Goal: Information Seeking & Learning: Learn about a topic

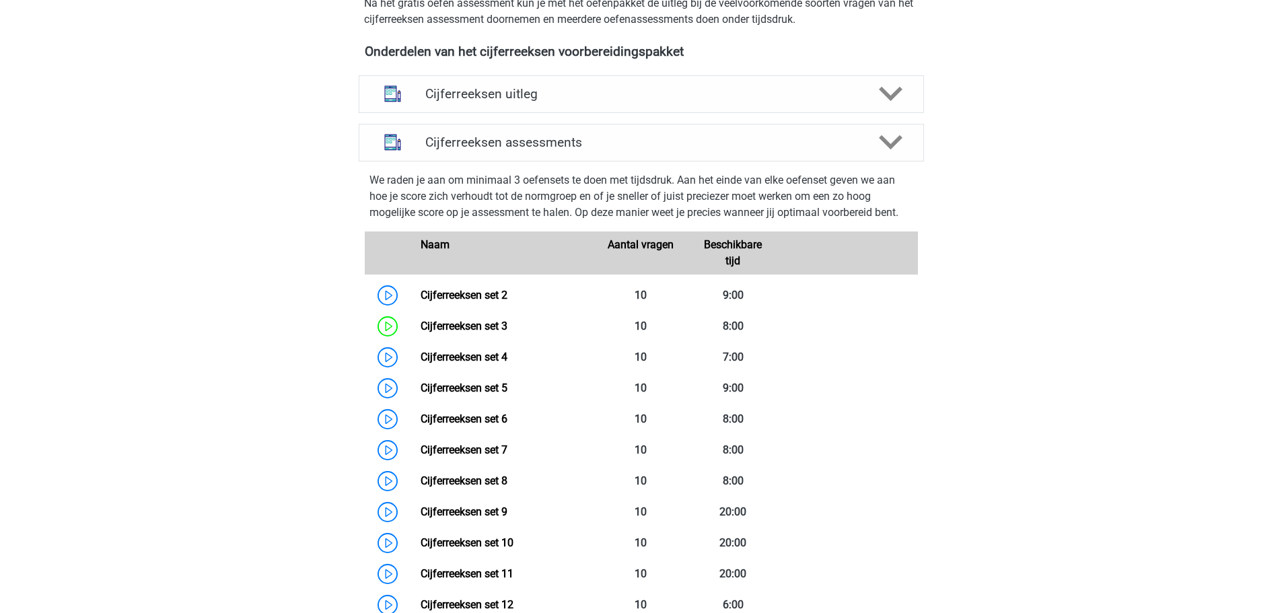
scroll to position [534, 0]
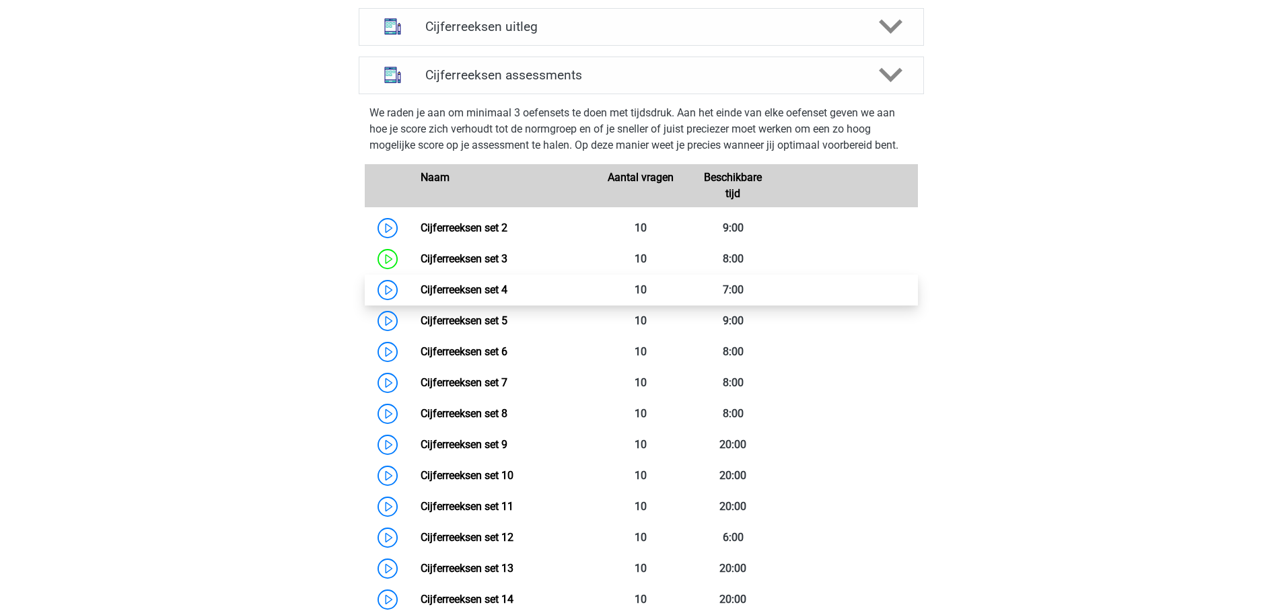
click at [425, 296] on link "Cijferreeksen set 4" at bounding box center [464, 289] width 87 height 13
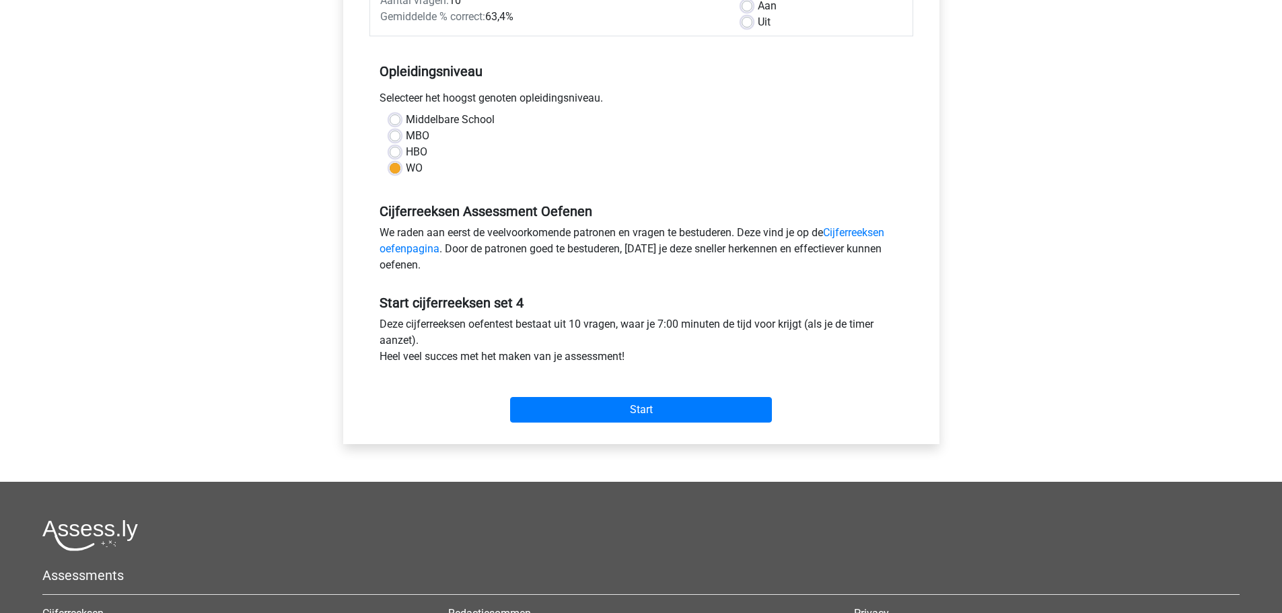
scroll to position [202, 0]
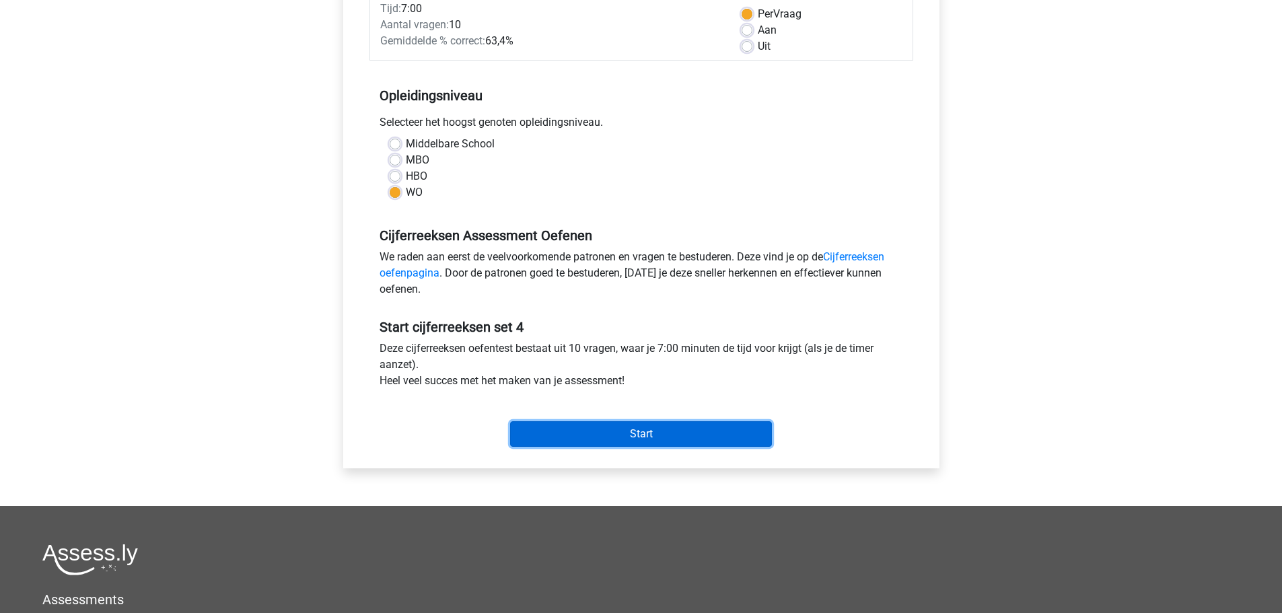
click at [638, 430] on input "Start" at bounding box center [641, 434] width 262 height 26
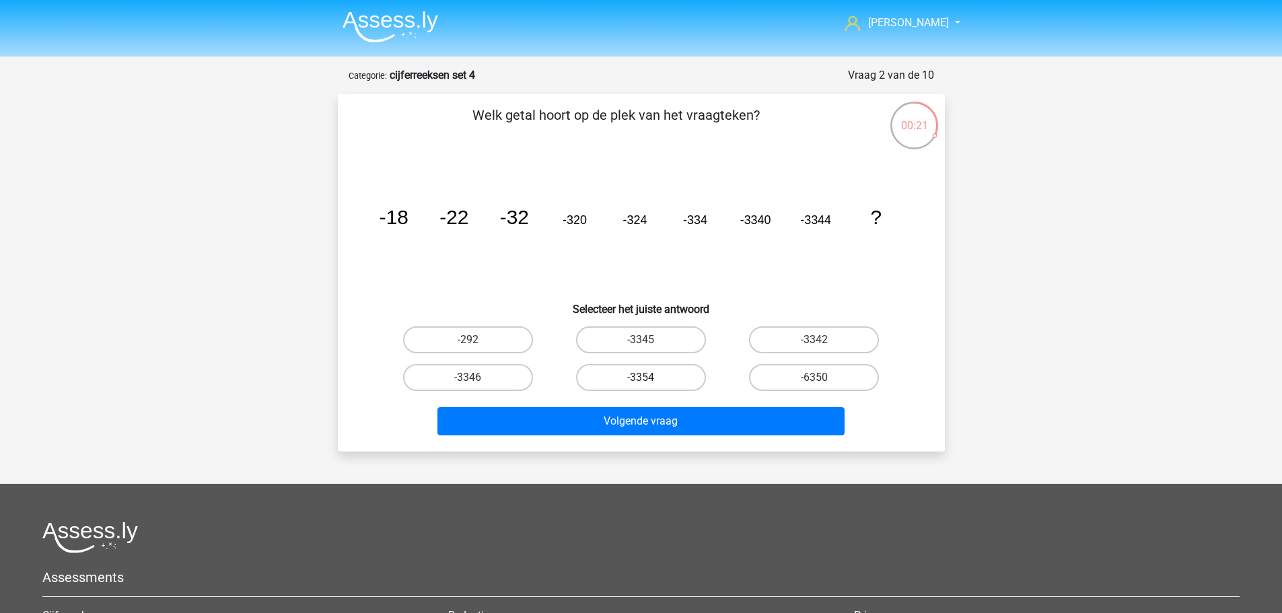
click at [658, 377] on label "-3354" at bounding box center [641, 377] width 130 height 27
click at [649, 377] on input "-3354" at bounding box center [645, 381] width 9 height 9
radio input "true"
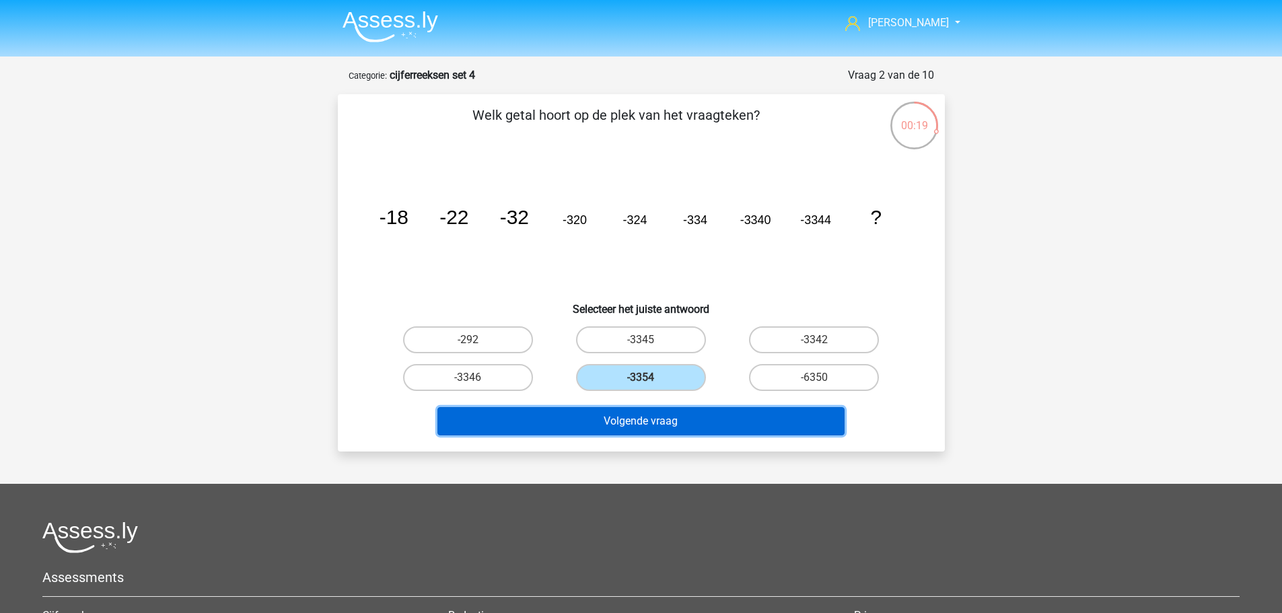
click at [653, 421] on button "Volgende vraag" at bounding box center [640, 421] width 407 height 28
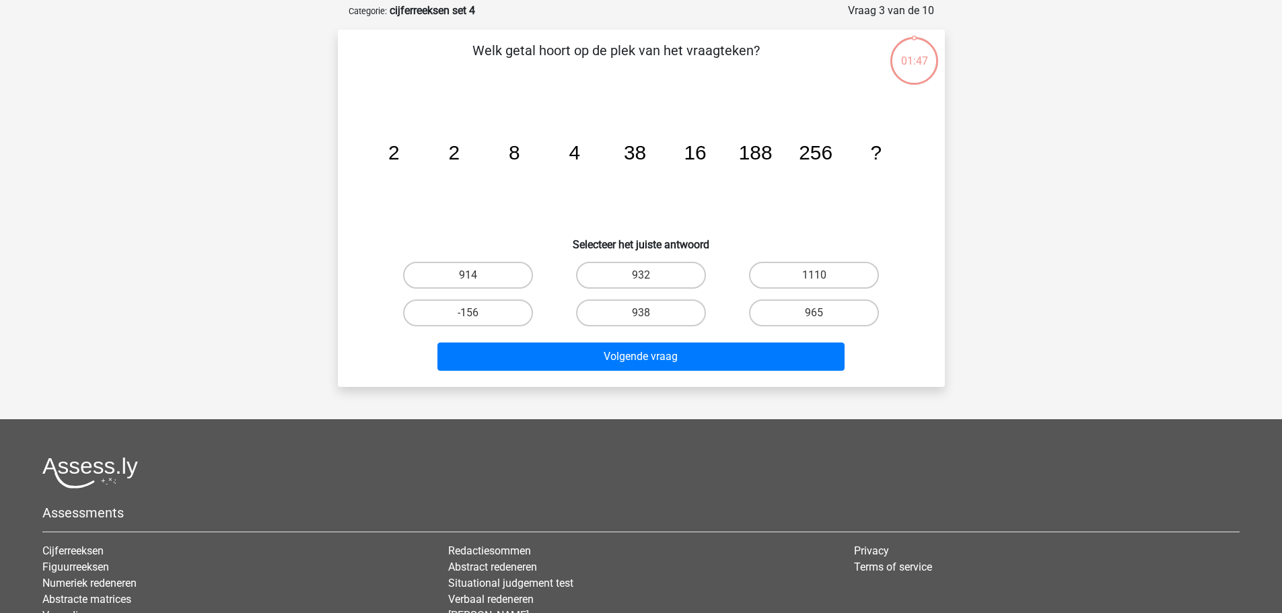
scroll to position [67, 0]
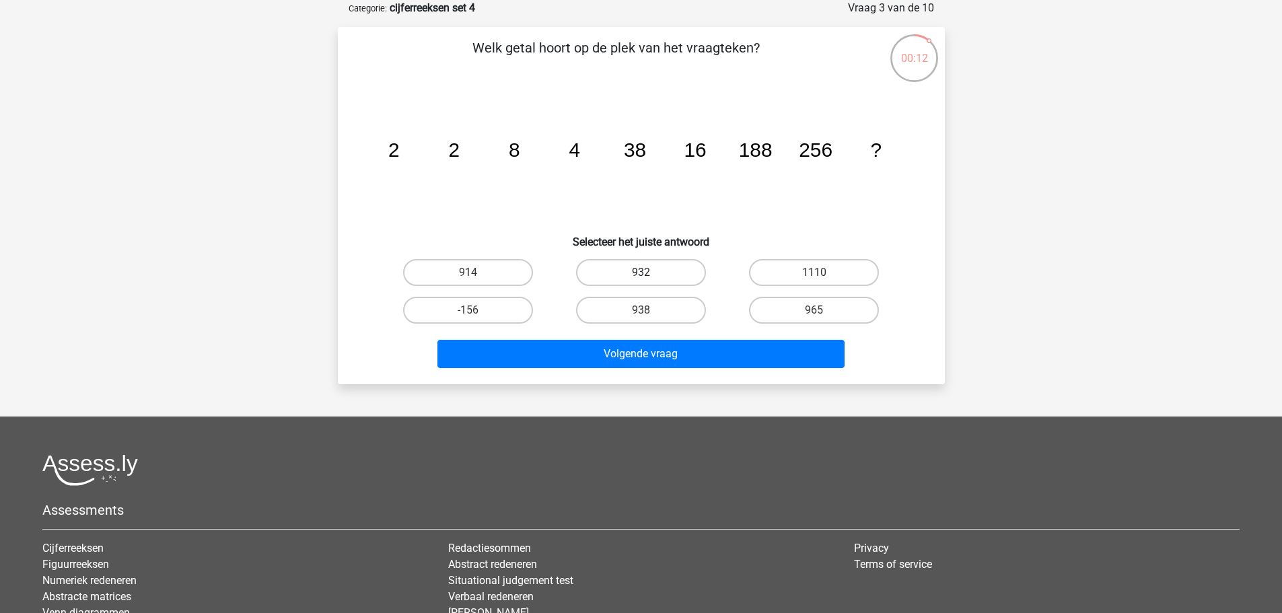
click at [634, 275] on label "932" at bounding box center [641, 272] width 130 height 27
click at [641, 275] on input "932" at bounding box center [645, 277] width 9 height 9
radio input "true"
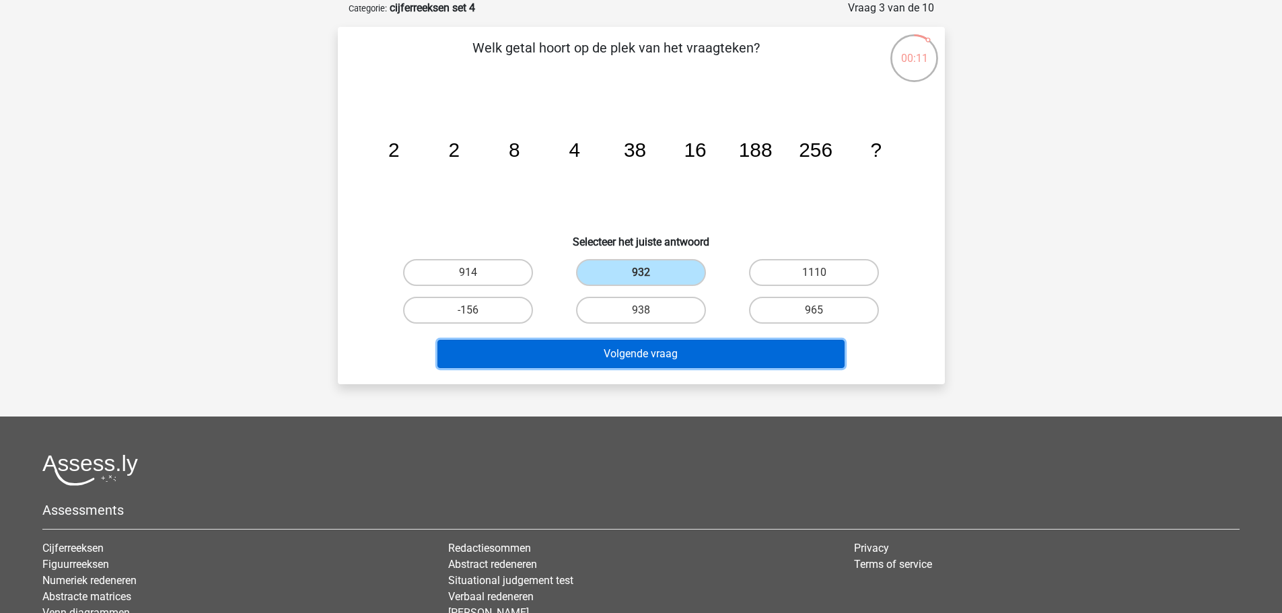
click at [652, 357] on button "Volgende vraag" at bounding box center [640, 354] width 407 height 28
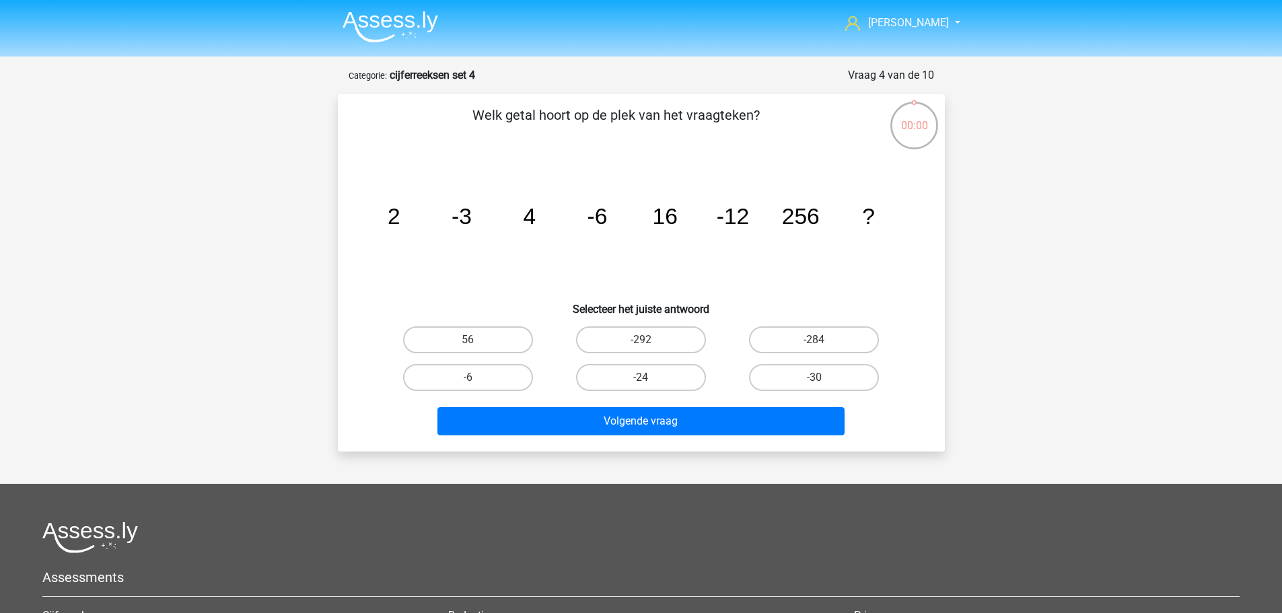
scroll to position [67, 0]
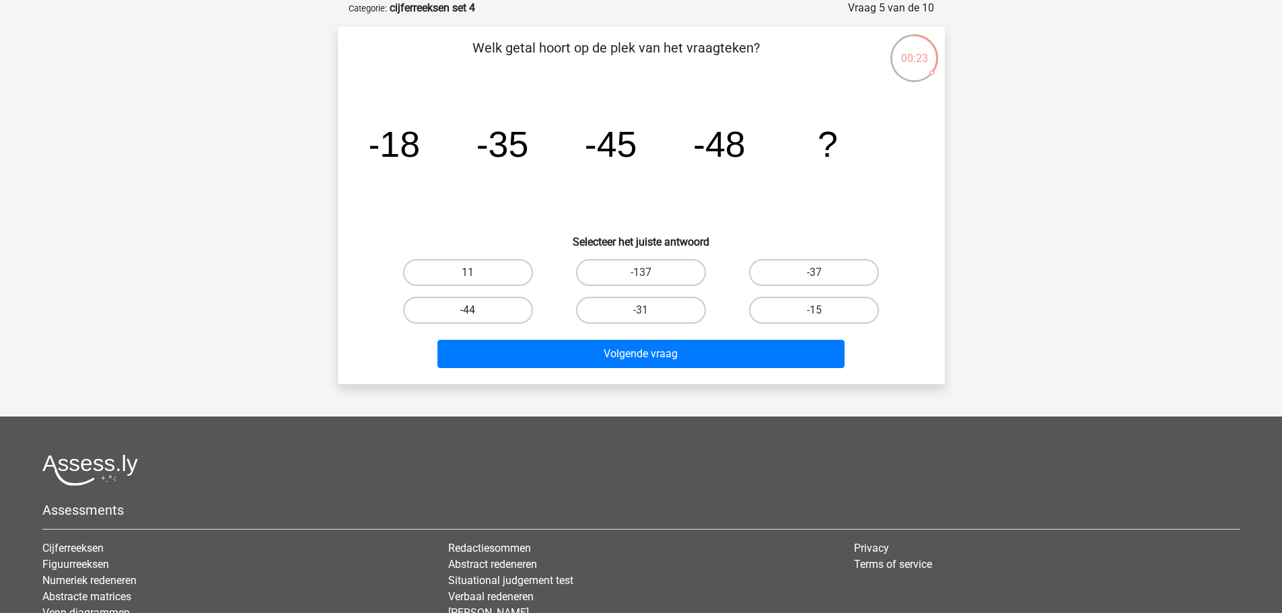
click at [491, 313] on label "-44" at bounding box center [468, 310] width 130 height 27
click at [476, 313] on input "-44" at bounding box center [472, 314] width 9 height 9
radio input "true"
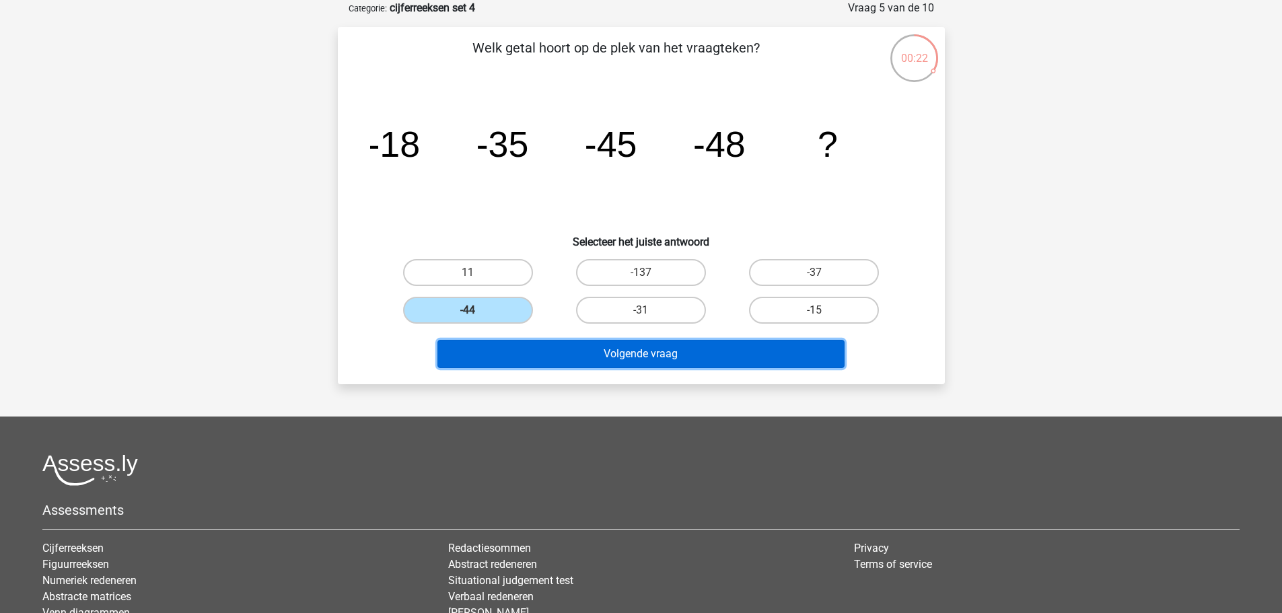
click at [642, 359] on button "Volgende vraag" at bounding box center [640, 354] width 407 height 28
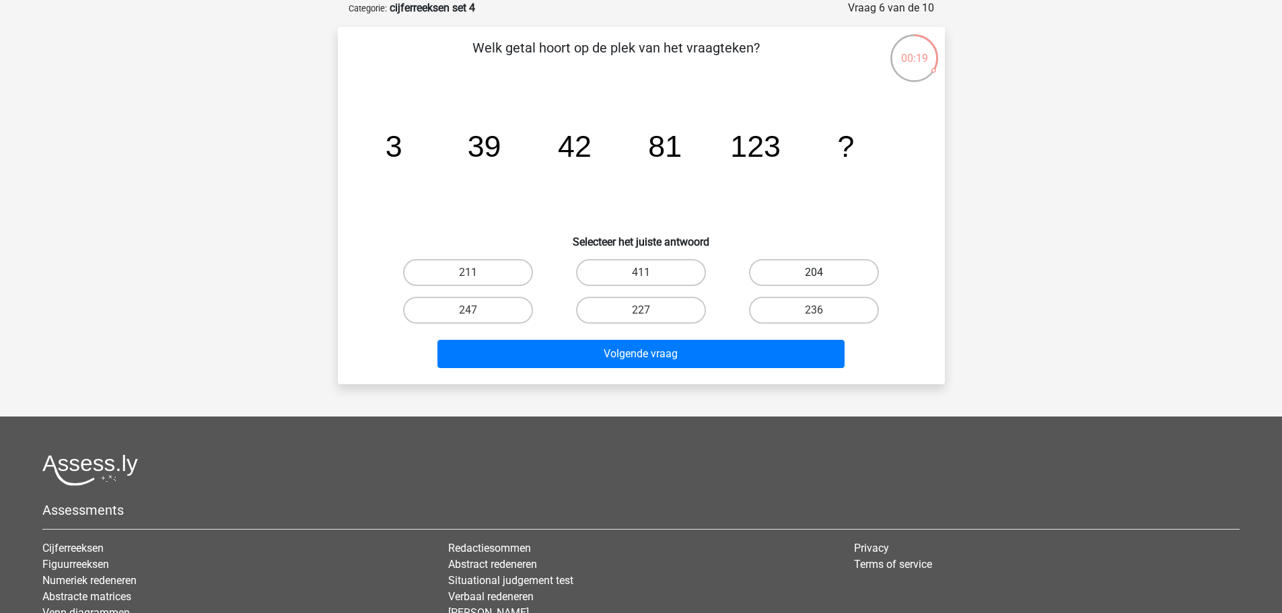
click at [792, 264] on label "204" at bounding box center [814, 272] width 130 height 27
click at [814, 273] on input "204" at bounding box center [818, 277] width 9 height 9
radio input "true"
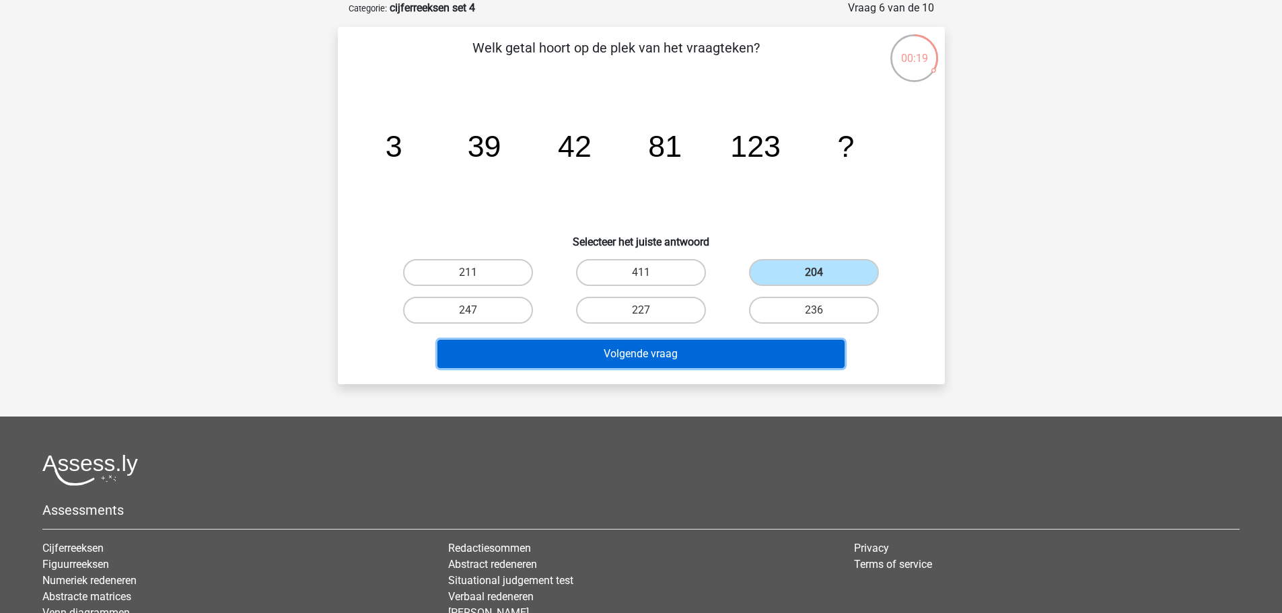
click at [692, 340] on button "Volgende vraag" at bounding box center [640, 354] width 407 height 28
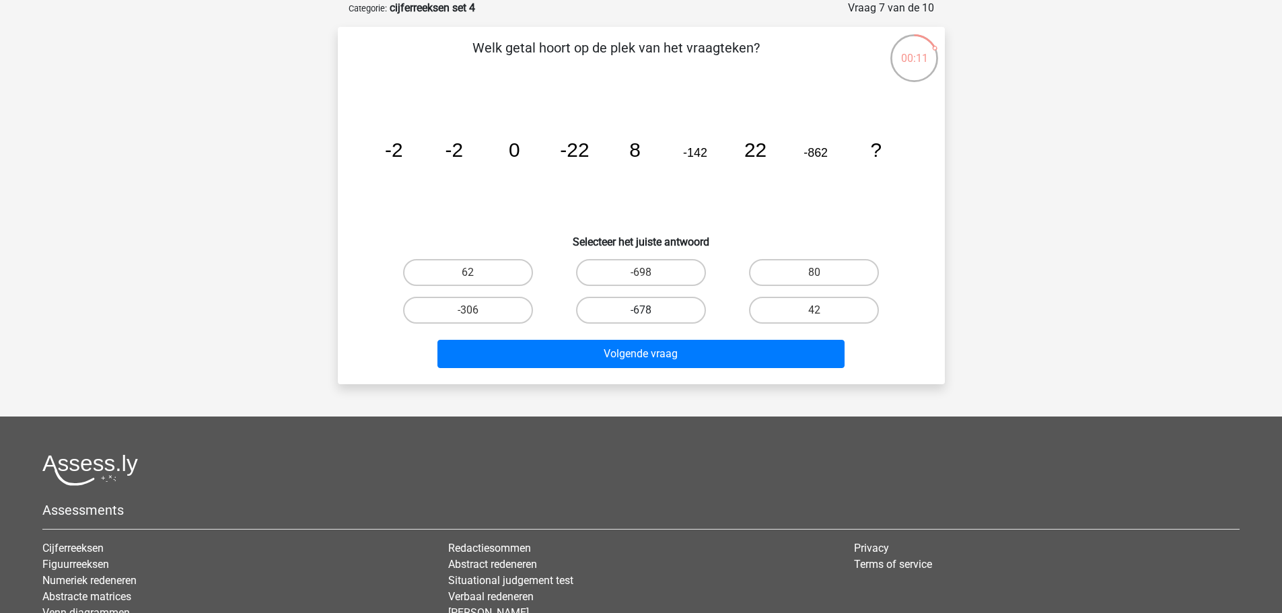
click at [632, 303] on label "-678" at bounding box center [641, 310] width 130 height 27
click at [641, 310] on input "-678" at bounding box center [645, 314] width 9 height 9
radio input "true"
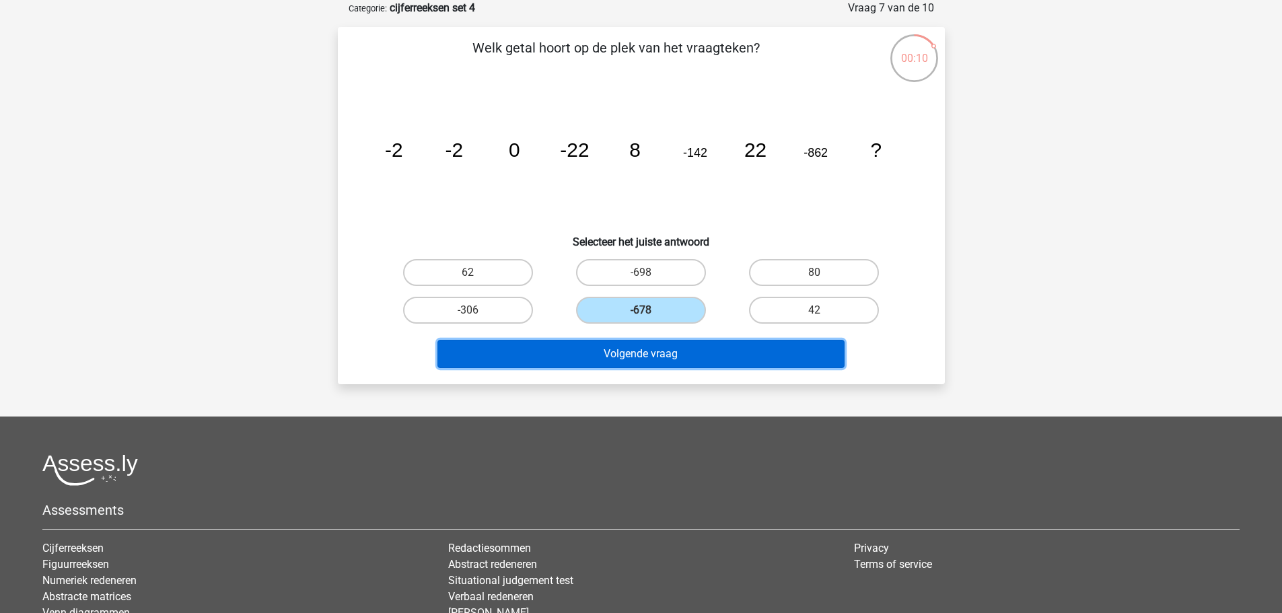
click at [633, 356] on button "Volgende vraag" at bounding box center [640, 354] width 407 height 28
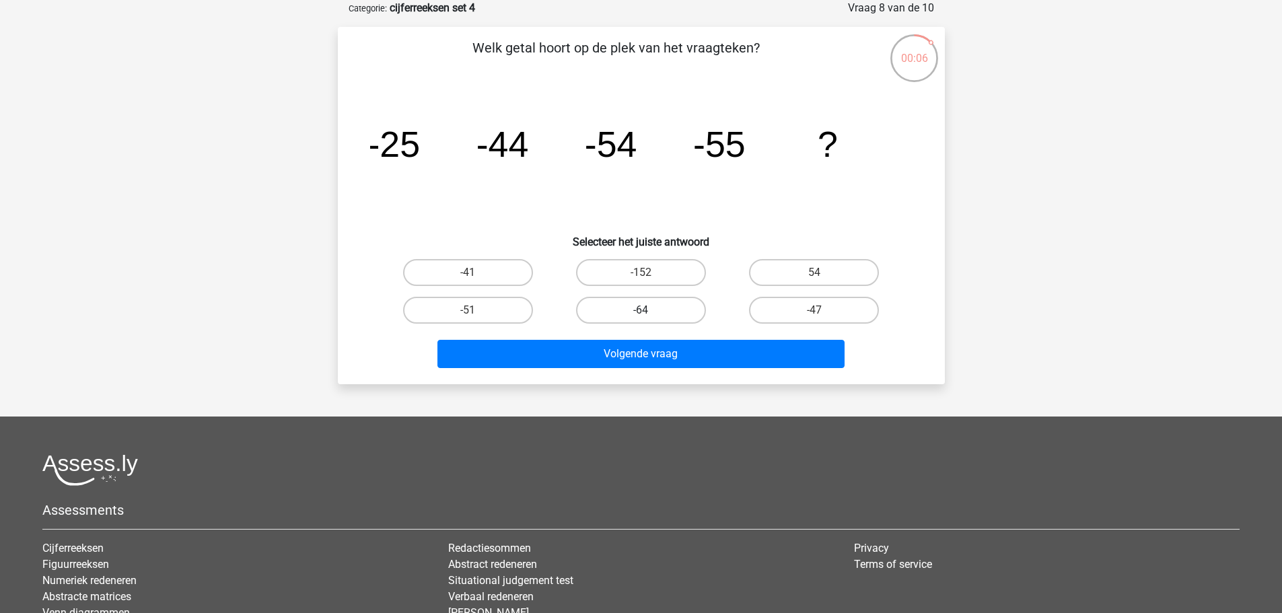
click at [639, 313] on label "-64" at bounding box center [641, 310] width 130 height 27
click at [641, 313] on input "-64" at bounding box center [645, 314] width 9 height 9
radio input "true"
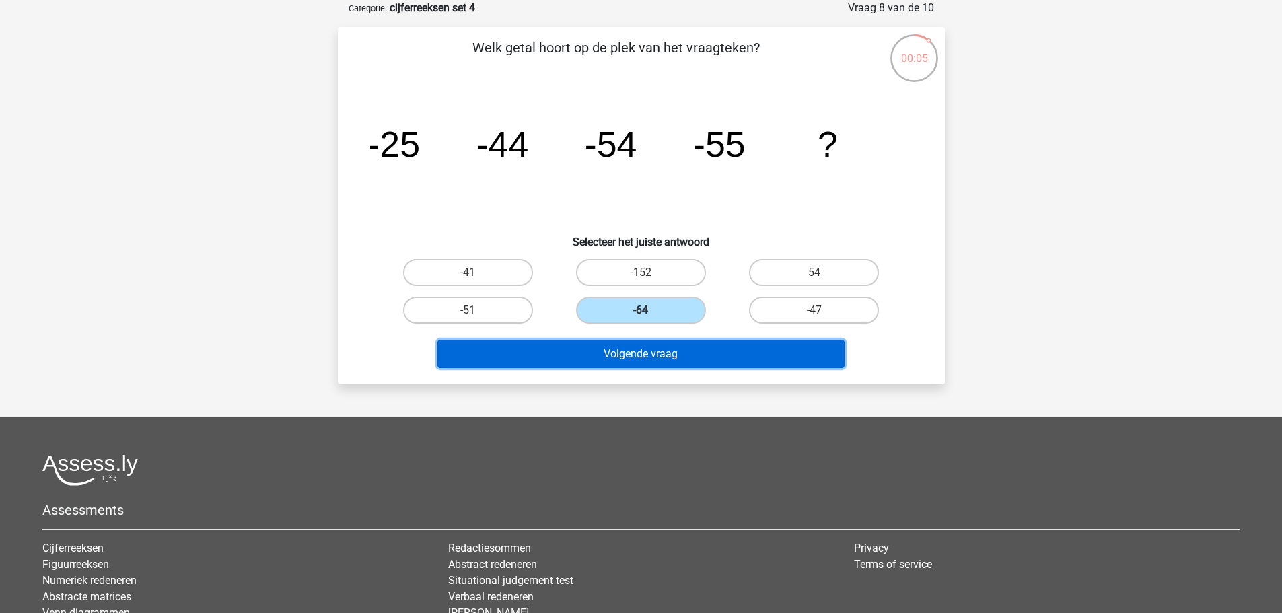
click at [662, 356] on button "Volgende vraag" at bounding box center [640, 354] width 407 height 28
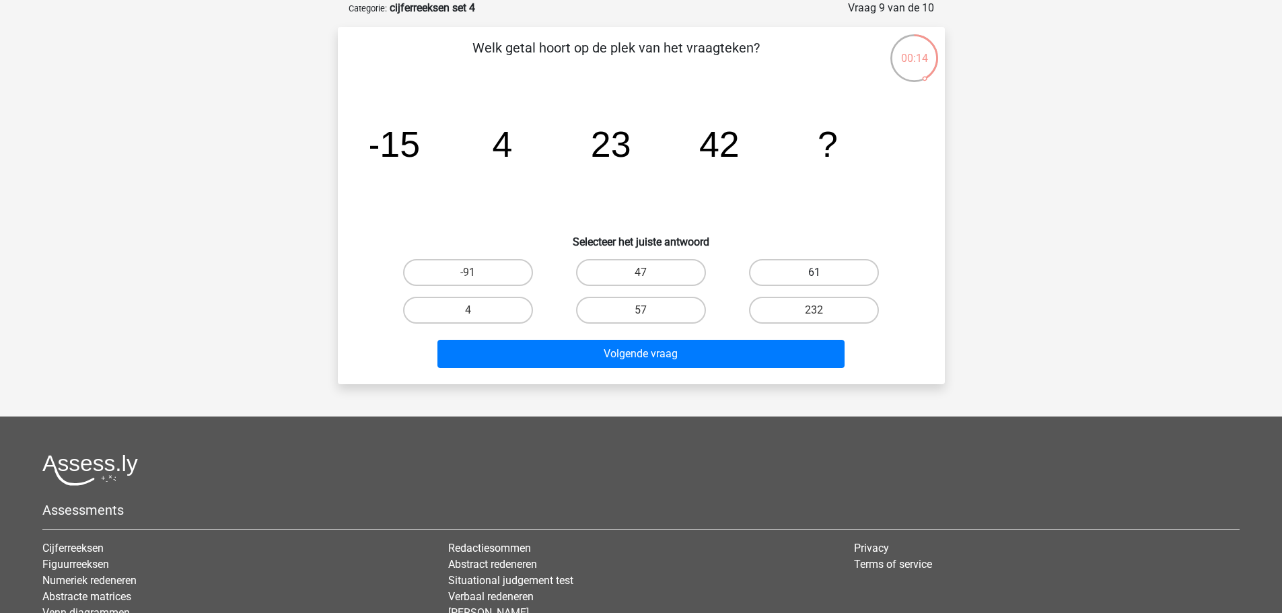
click at [809, 267] on label "61" at bounding box center [814, 272] width 130 height 27
click at [814, 273] on input "61" at bounding box center [818, 277] width 9 height 9
radio input "true"
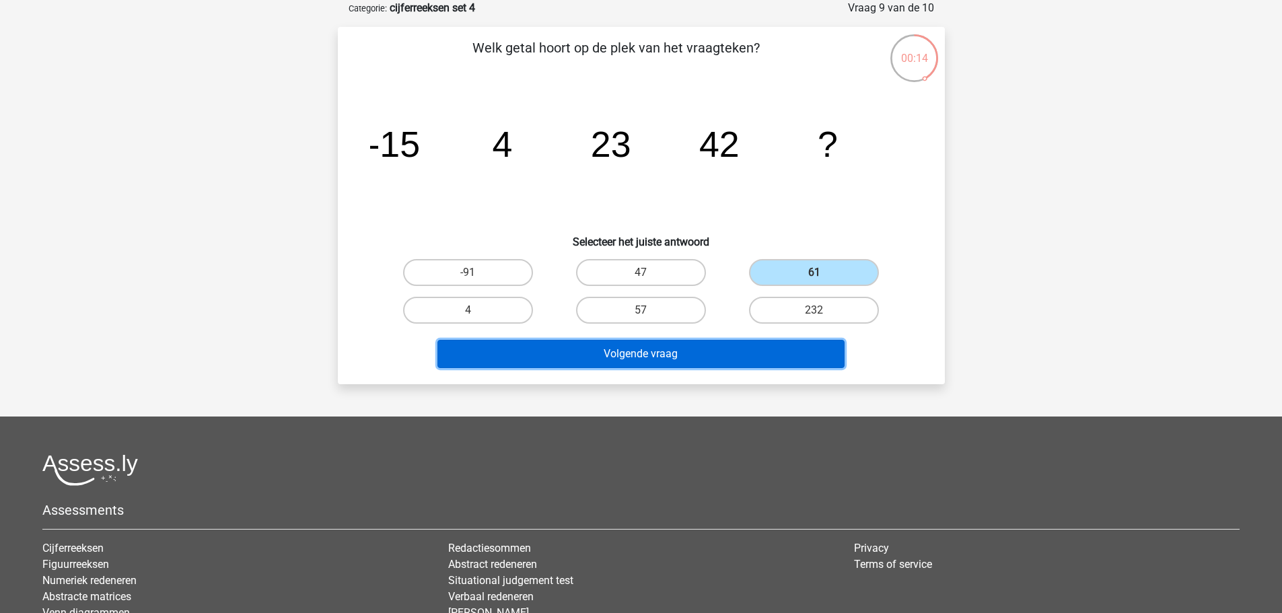
click at [644, 351] on button "Volgende vraag" at bounding box center [640, 354] width 407 height 28
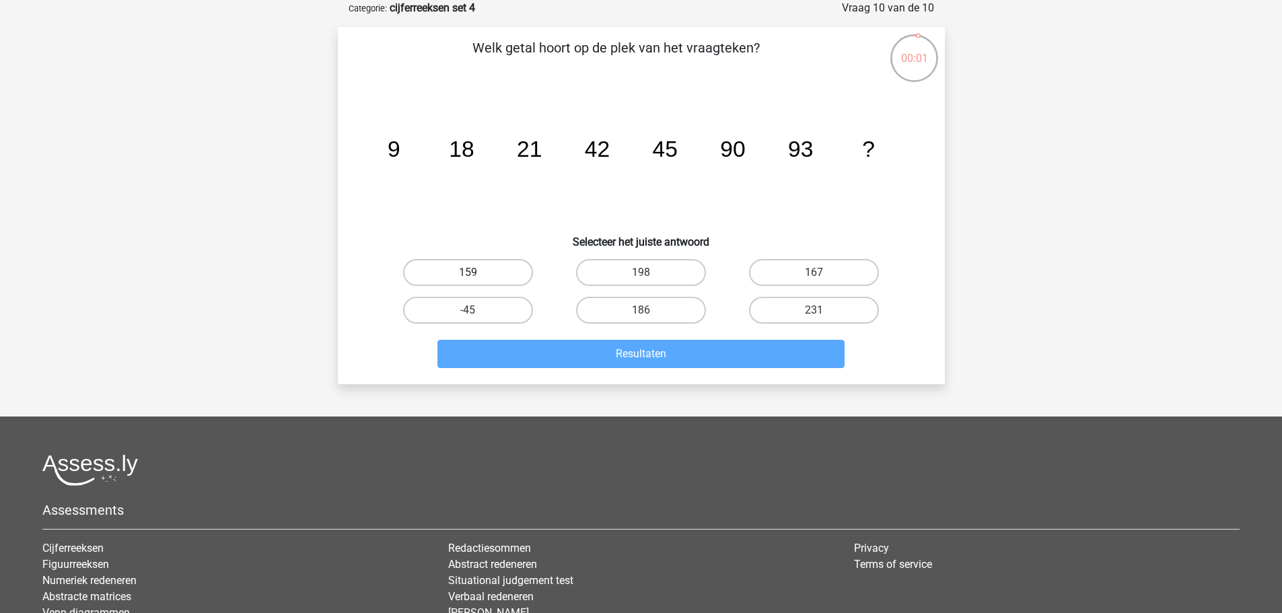
click at [515, 266] on label "159" at bounding box center [468, 272] width 130 height 27
click at [476, 273] on input "159" at bounding box center [472, 277] width 9 height 9
radio input "true"
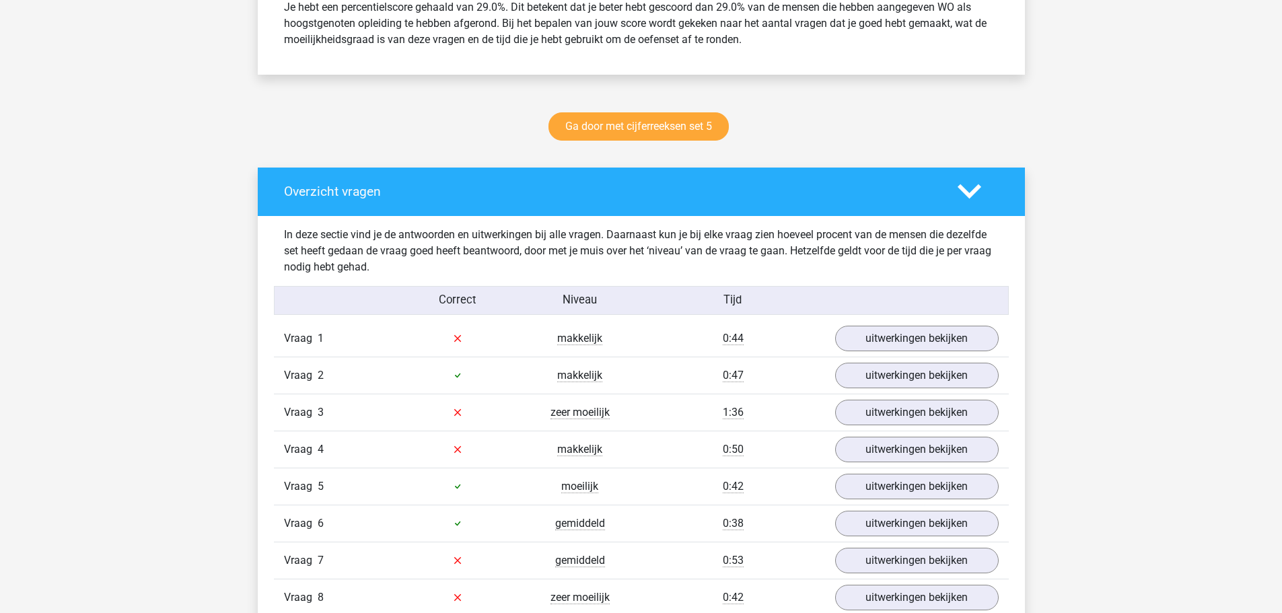
scroll to position [606, 0]
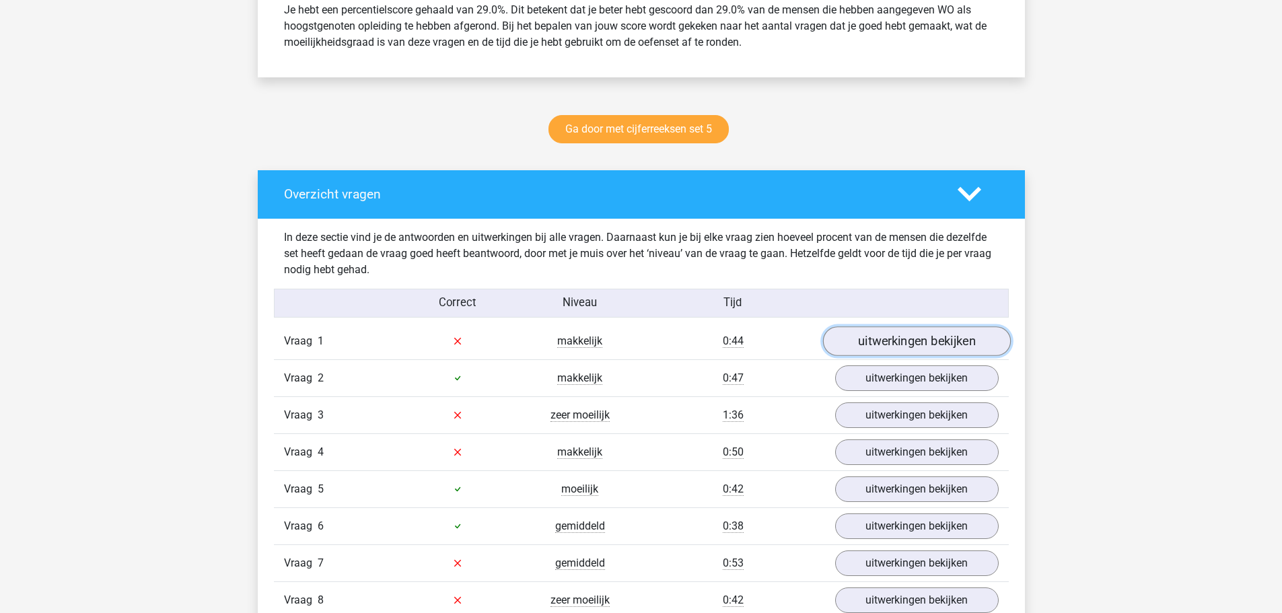
click at [913, 332] on link "uitwerkingen bekijken" at bounding box center [916, 341] width 188 height 30
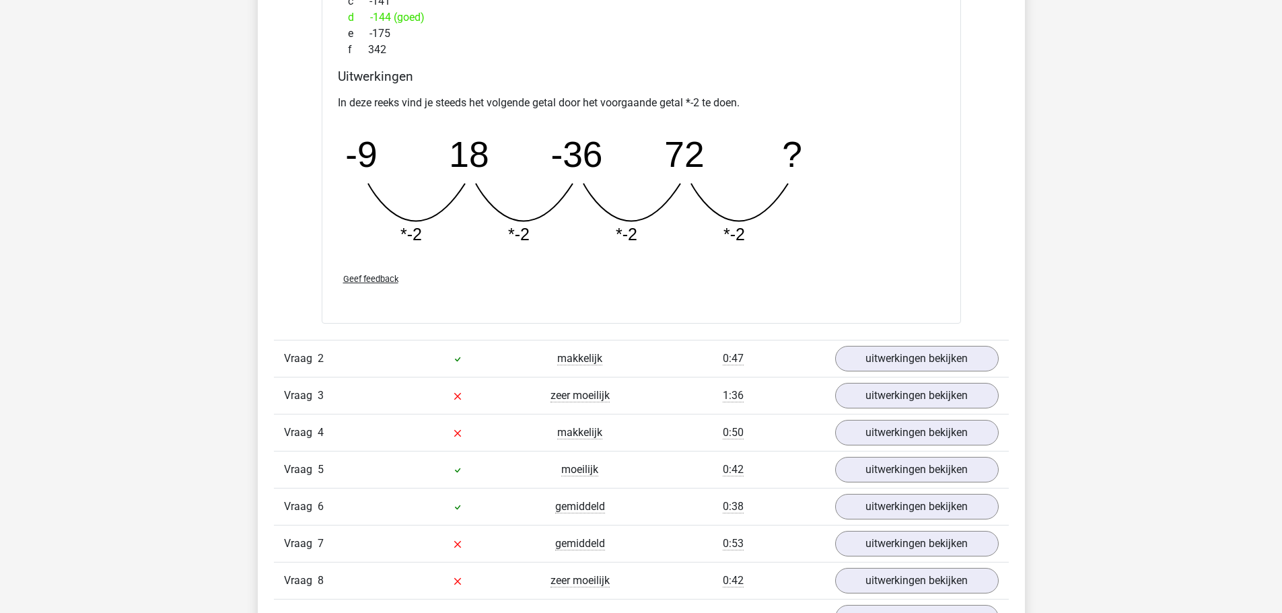
scroll to position [1278, 0]
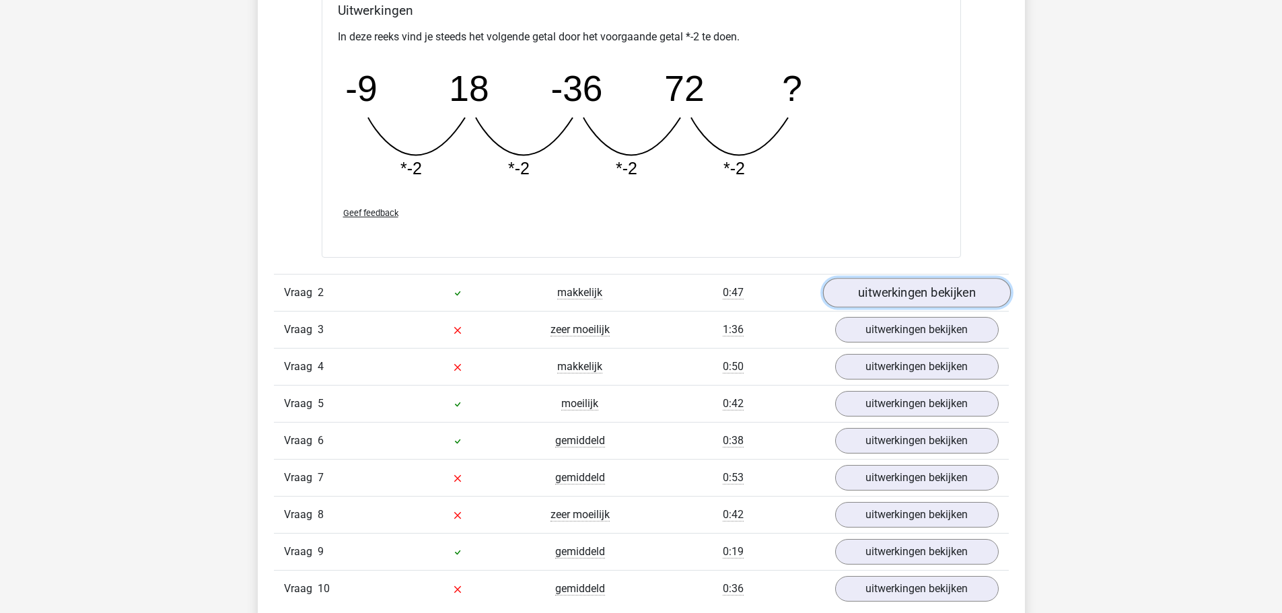
click at [905, 288] on link "uitwerkingen bekijken" at bounding box center [916, 294] width 188 height 30
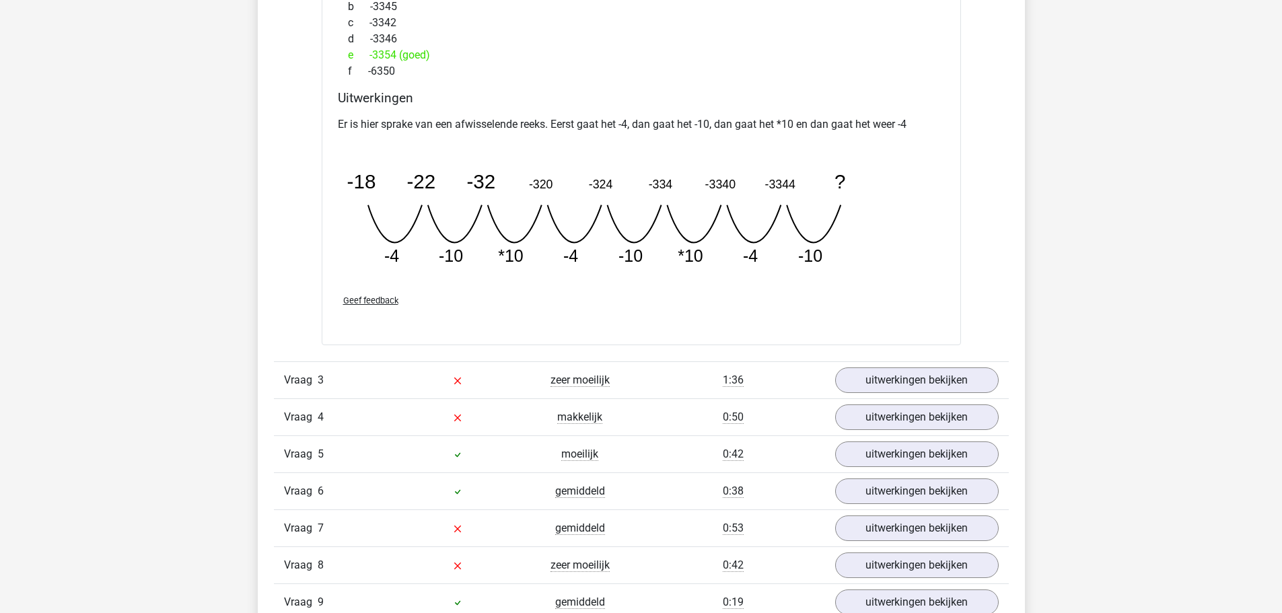
scroll to position [1817, 0]
click at [857, 382] on link "uitwerkingen bekijken" at bounding box center [916, 380] width 188 height 30
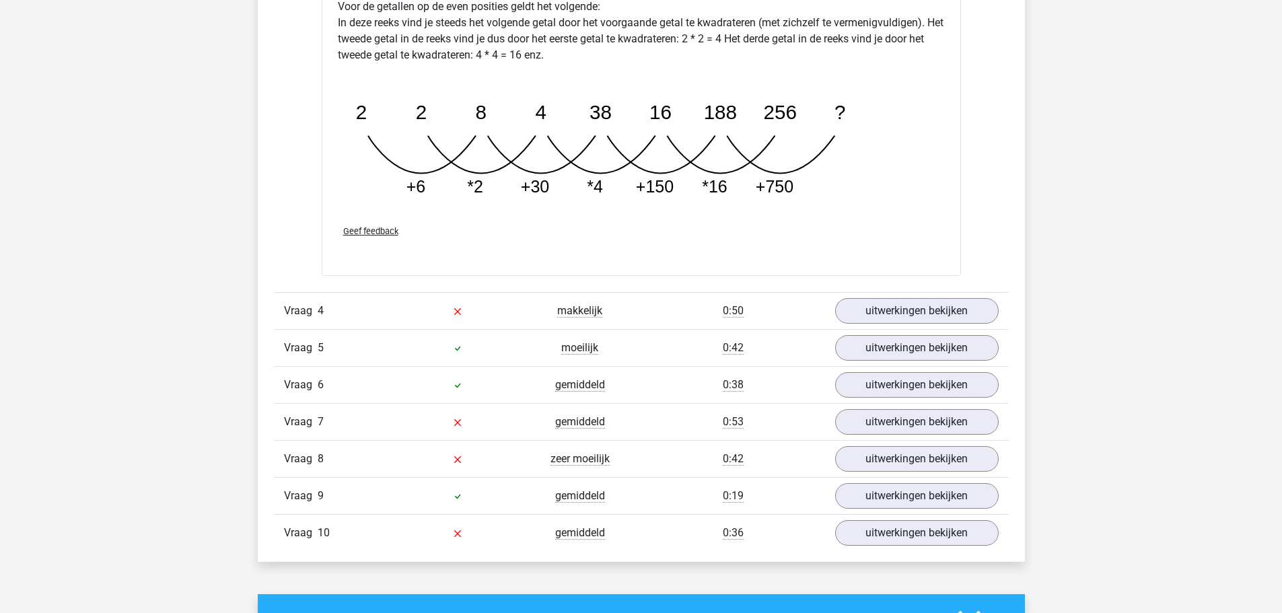
scroll to position [2624, 0]
click at [842, 303] on link "uitwerkingen bekijken" at bounding box center [916, 310] width 188 height 30
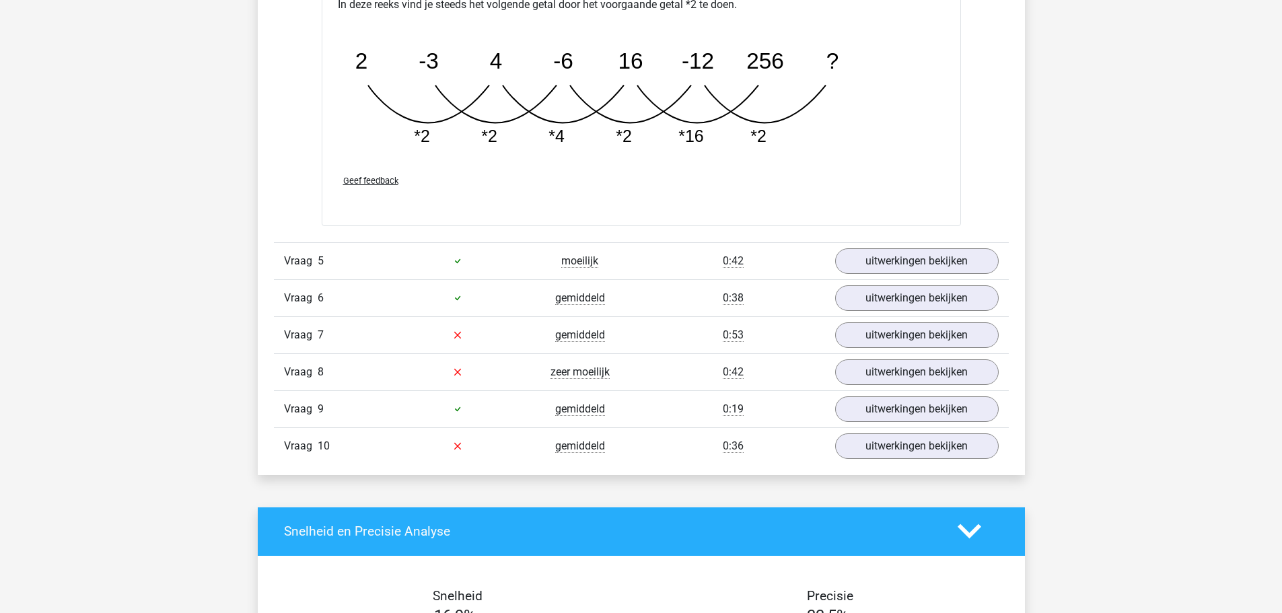
scroll to position [3499, 0]
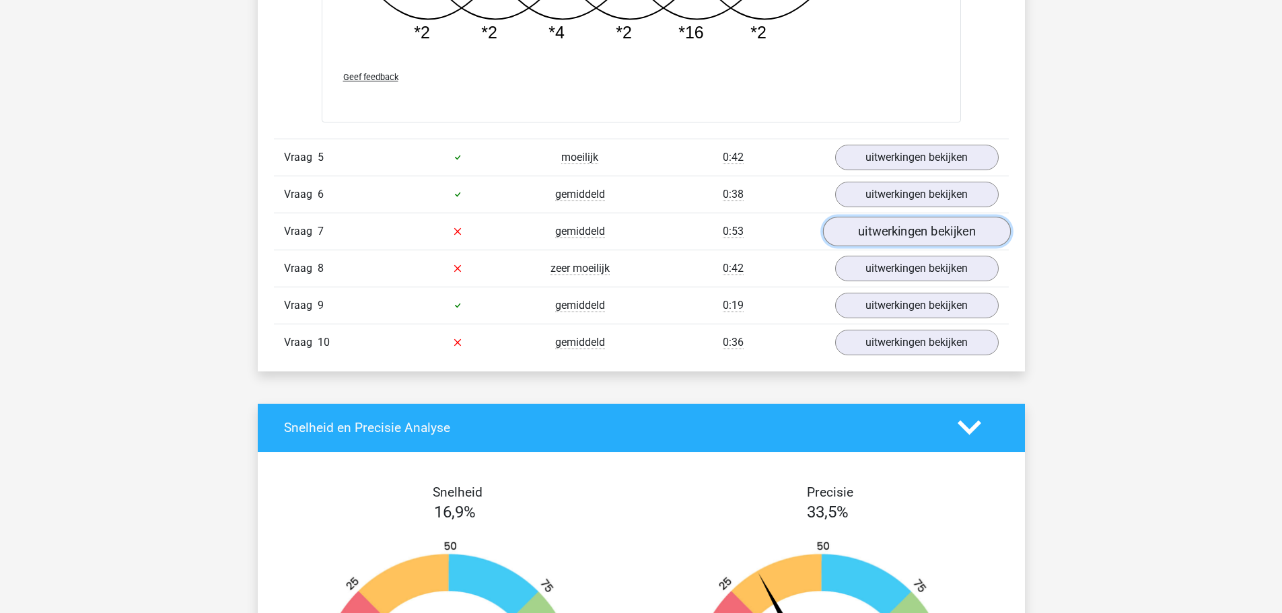
click at [885, 229] on link "uitwerkingen bekijken" at bounding box center [916, 232] width 188 height 30
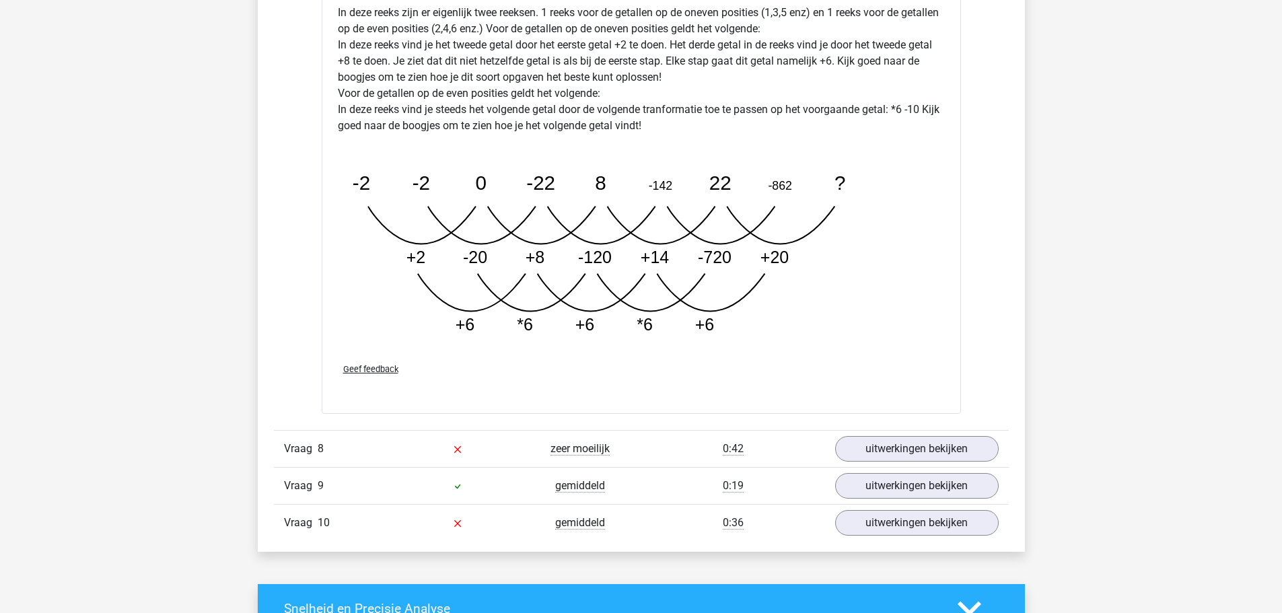
scroll to position [4104, 0]
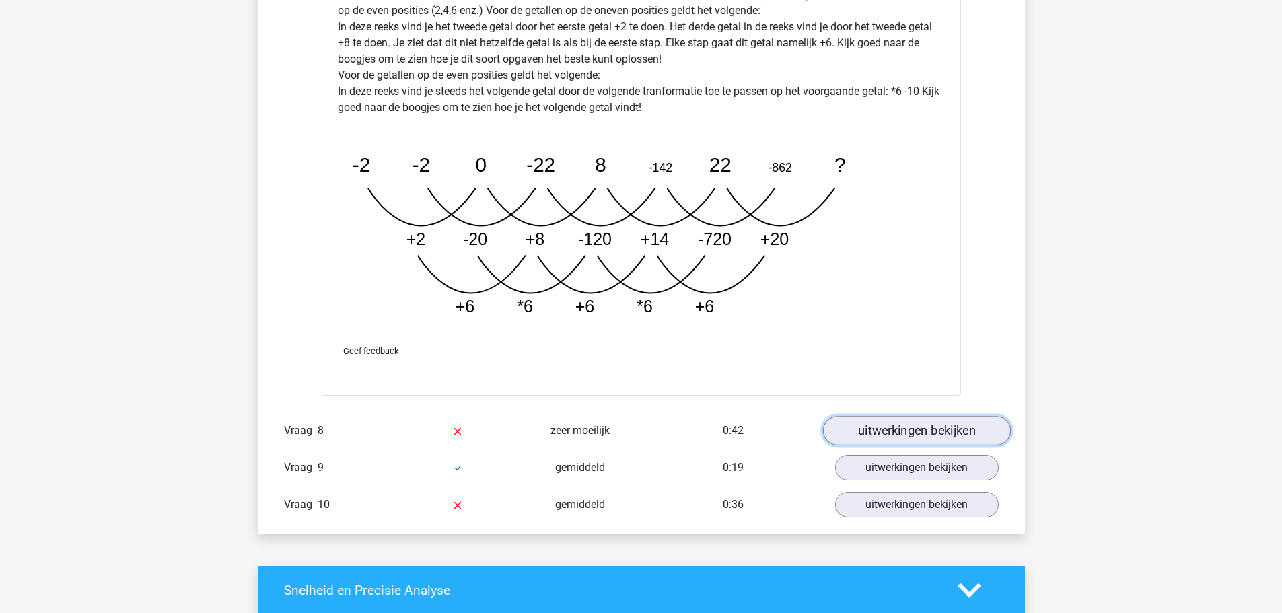
click at [892, 439] on link "uitwerkingen bekijken" at bounding box center [916, 431] width 188 height 30
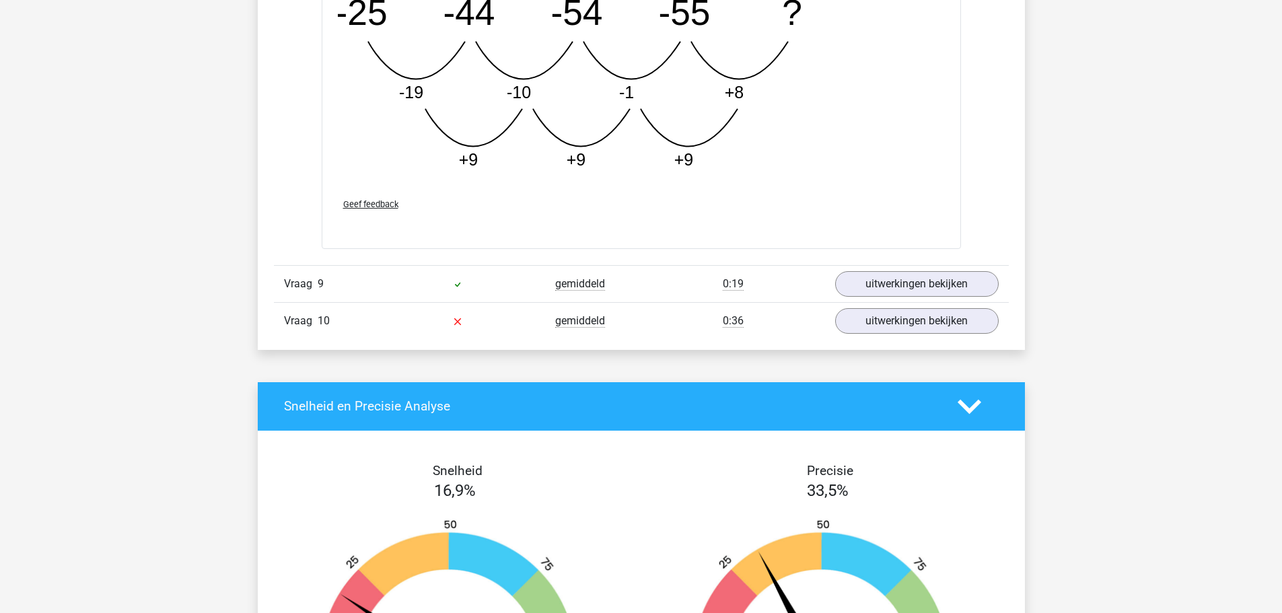
scroll to position [4979, 0]
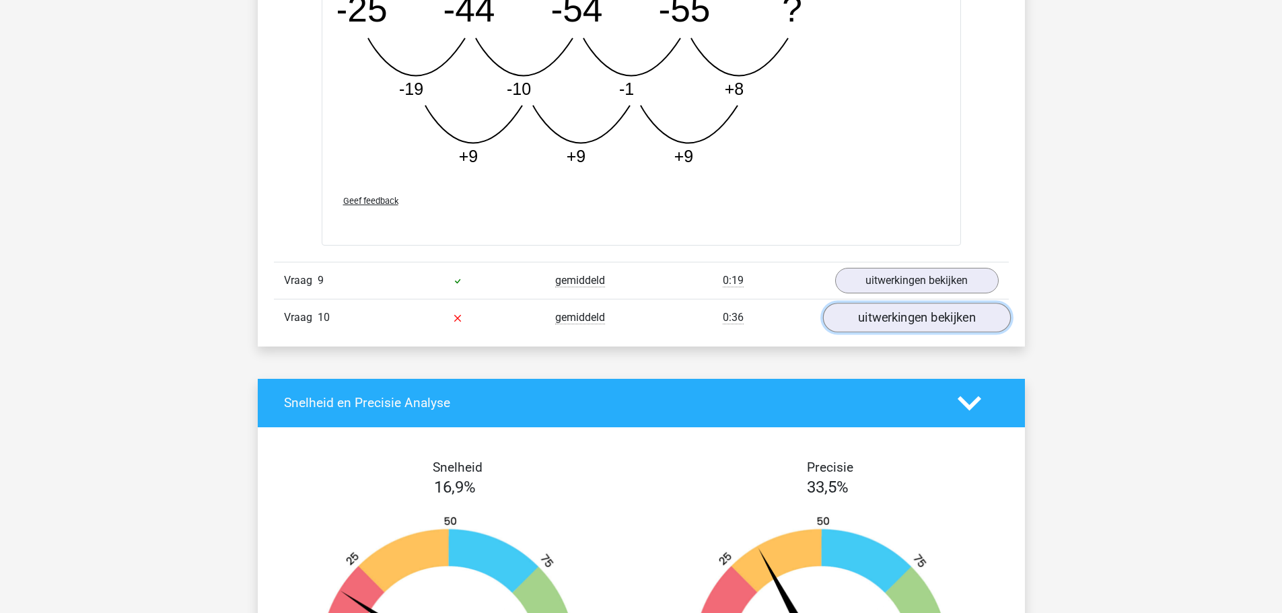
click at [896, 317] on link "uitwerkingen bekijken" at bounding box center [916, 318] width 188 height 30
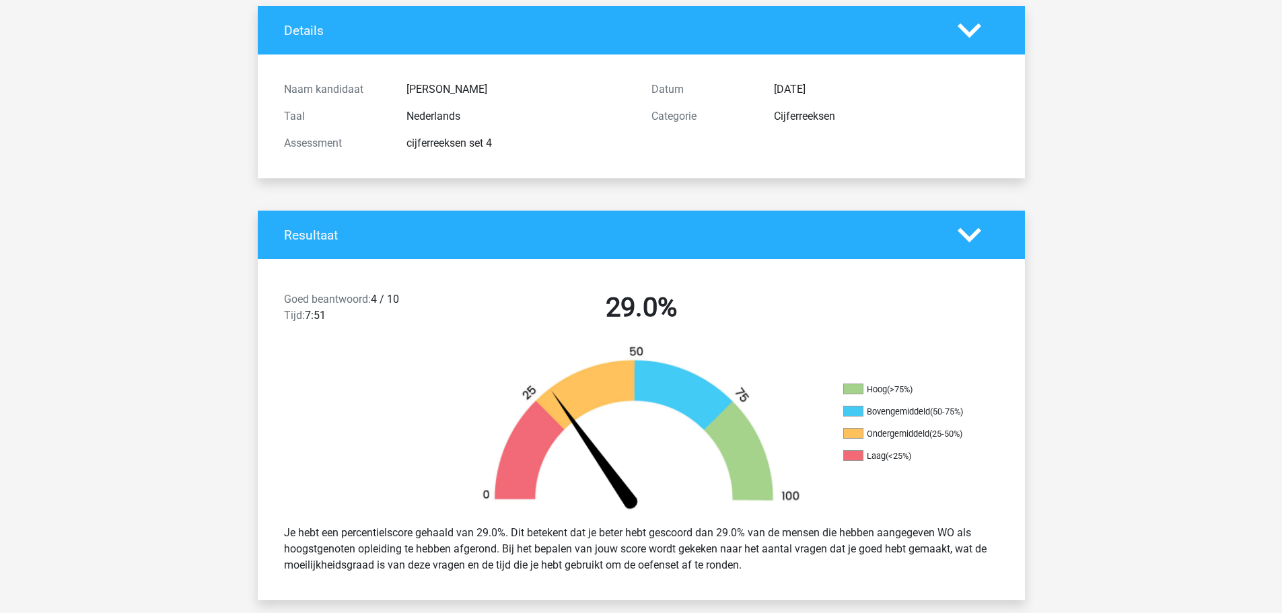
scroll to position [0, 0]
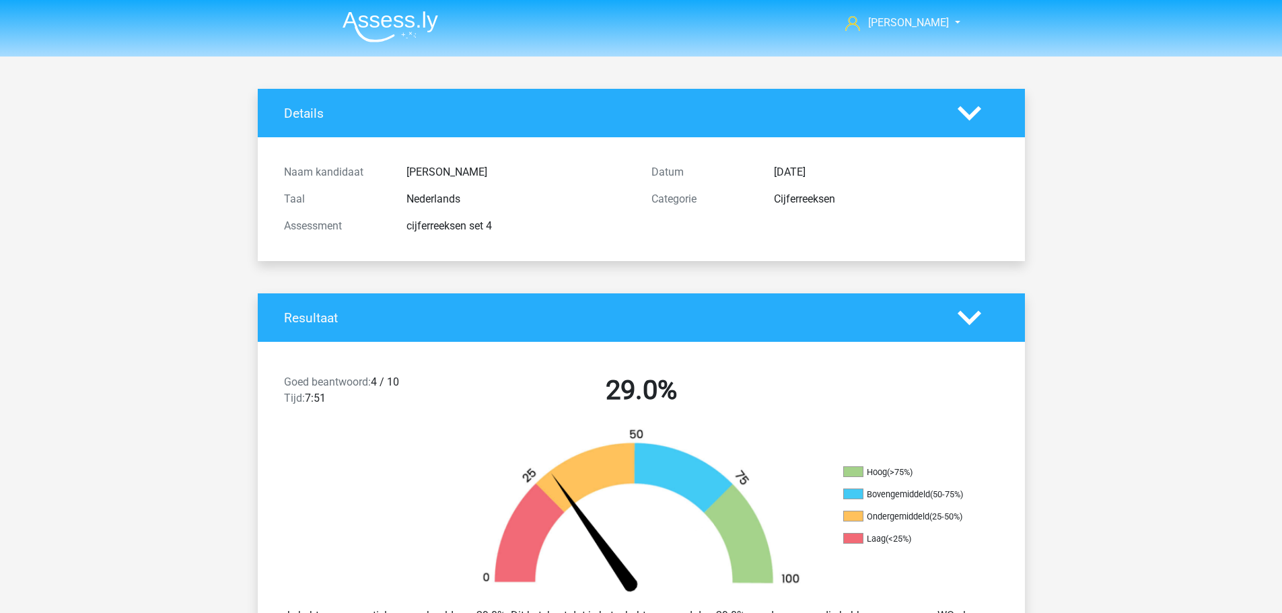
drag, startPoint x: 405, startPoint y: 17, endPoint x: 398, endPoint y: 30, distance: 15.4
click at [405, 17] on img at bounding box center [390, 27] width 96 height 32
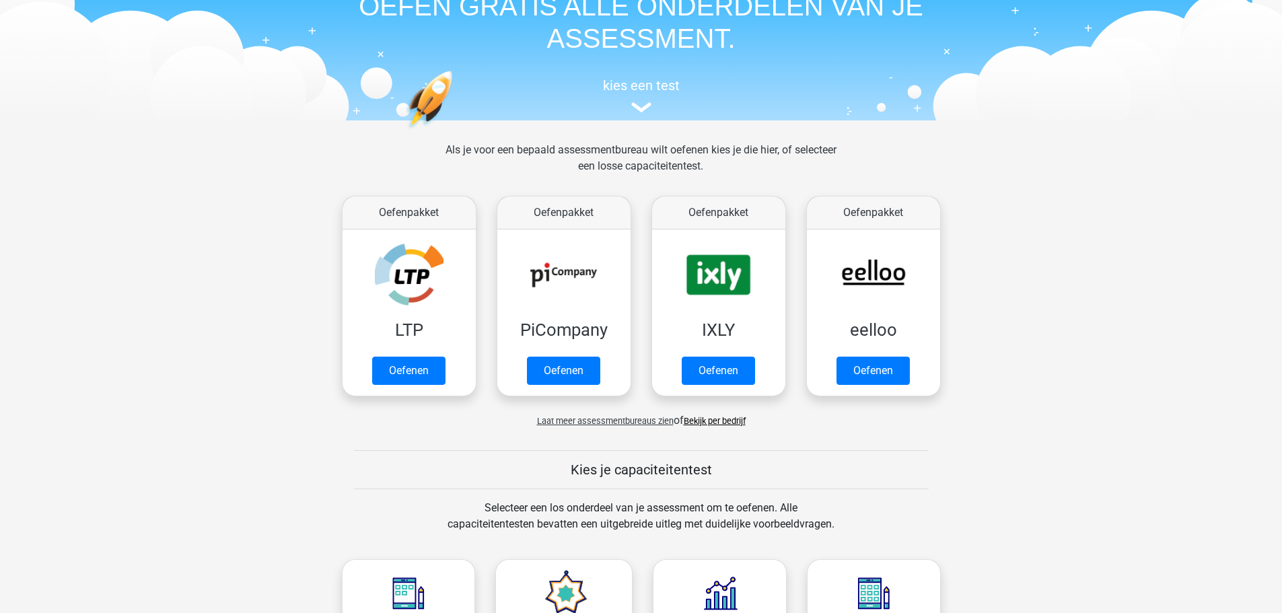
scroll to position [404, 0]
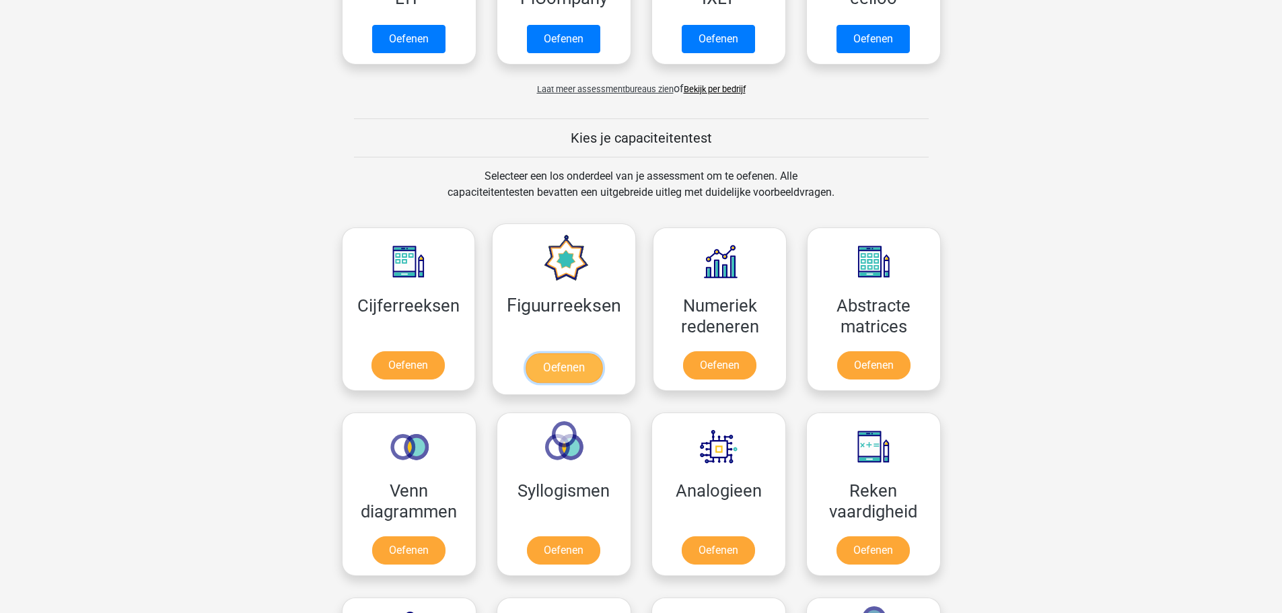
click at [554, 361] on link "Oefenen" at bounding box center [564, 368] width 77 height 30
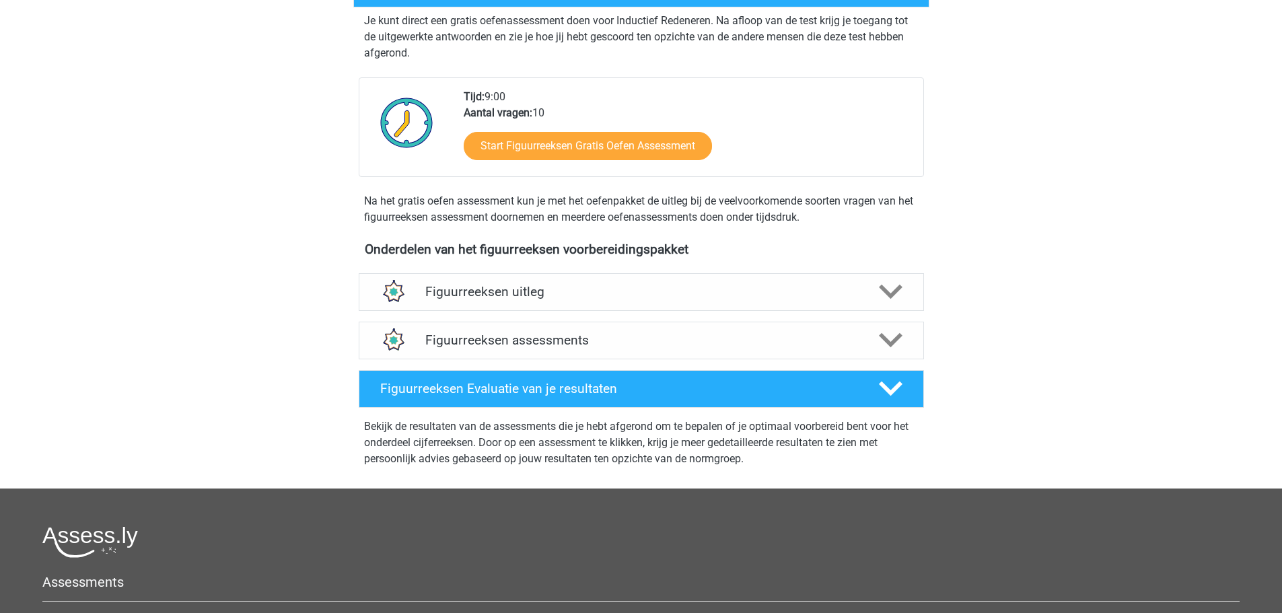
scroll to position [269, 0]
click at [484, 280] on div "Figuurreeksen uitleg" at bounding box center [641, 292] width 565 height 38
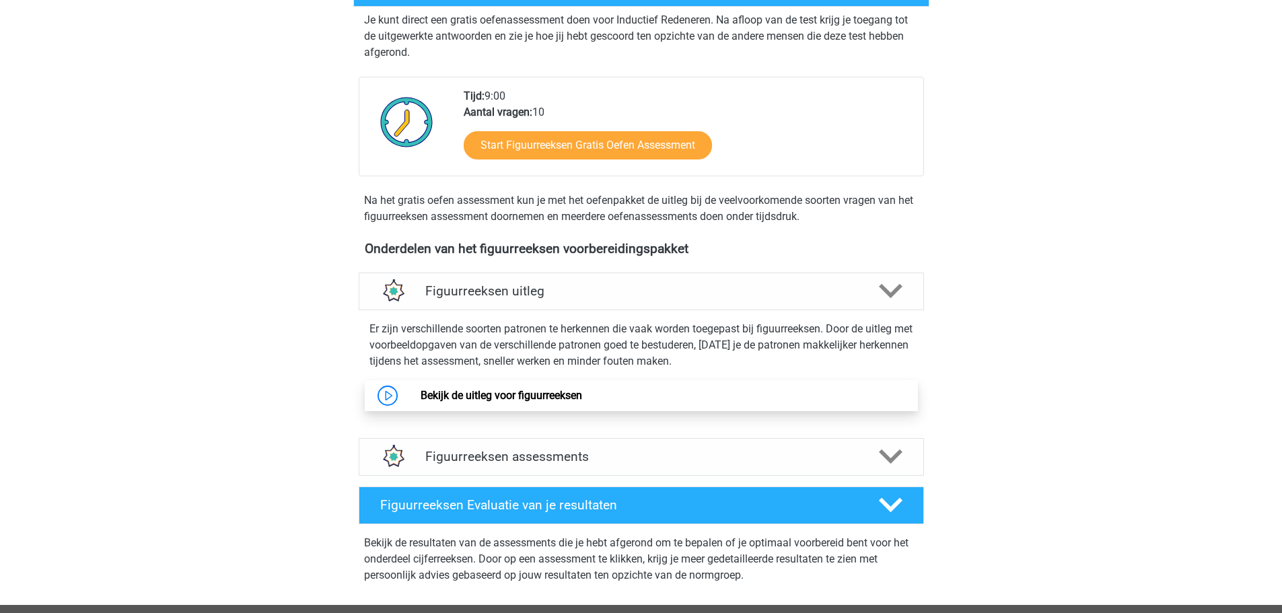
click at [497, 394] on link "Bekijk de uitleg voor figuurreeksen" at bounding box center [501, 395] width 161 height 13
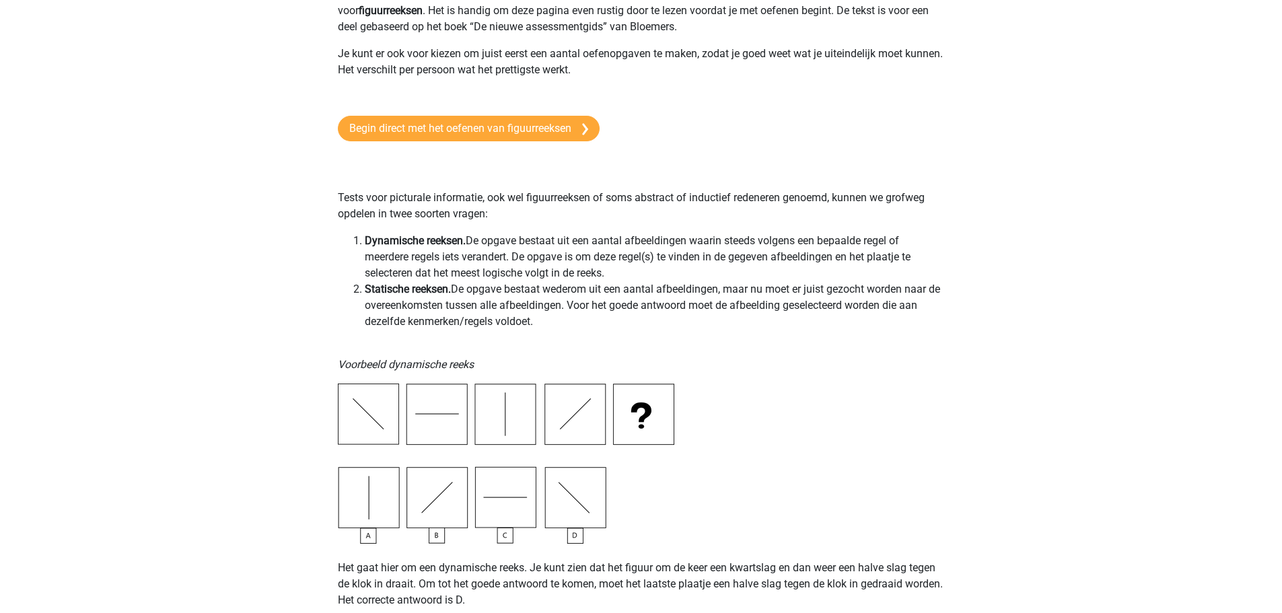
scroll to position [202, 0]
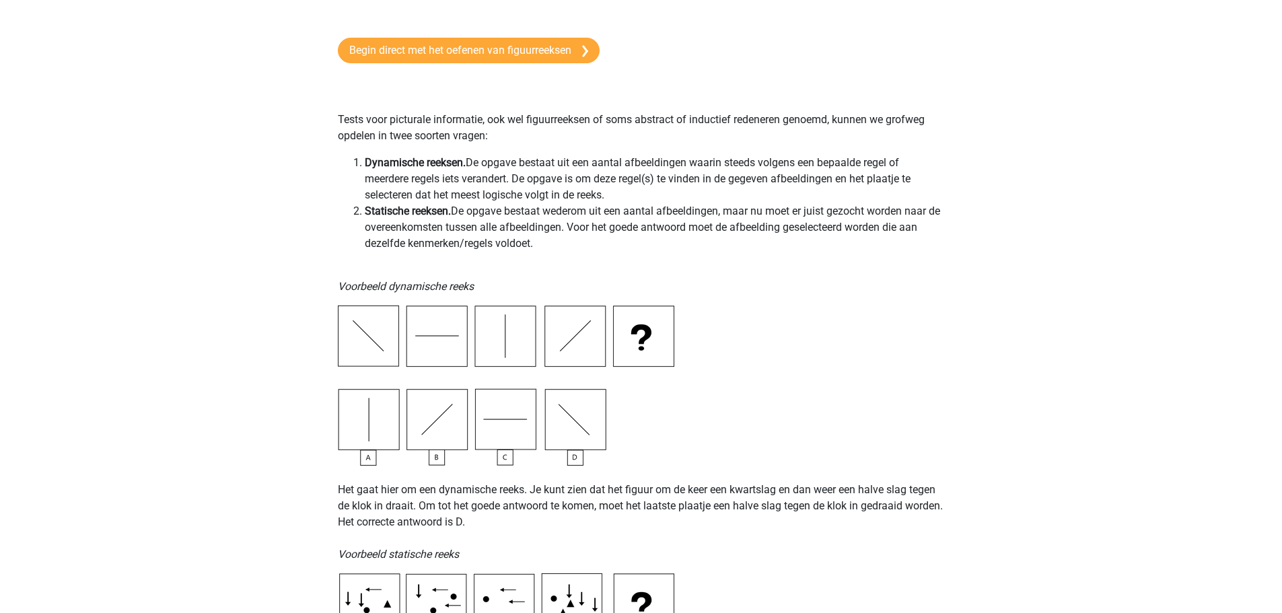
drag, startPoint x: 769, startPoint y: 161, endPoint x: 706, endPoint y: 195, distance: 71.4
click at [706, 195] on li "Dynamische reeksen. De opgave bestaat uit een aantal afbeeldingen waarin steeds…" at bounding box center [655, 179] width 580 height 48
click at [569, 225] on li "Statische reeksen. De opgave bestaat wederom uit een aantal afbeeldingen, maar …" at bounding box center [655, 227] width 580 height 48
drag, startPoint x: 471, startPoint y: 212, endPoint x: 544, endPoint y: 245, distance: 80.4
click at [544, 245] on li "Statische reeksen. De opgave bestaat wederom uit een aantal afbeeldingen, maar …" at bounding box center [655, 227] width 580 height 48
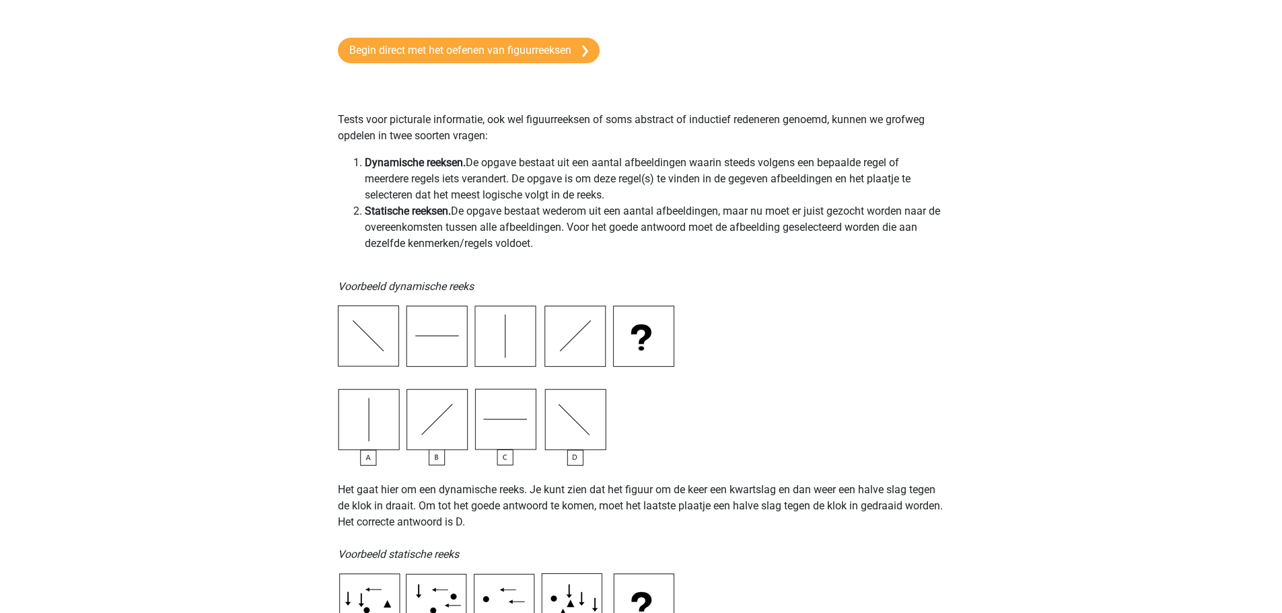
click at [576, 245] on li "Statische reeksen. De opgave bestaat wederom uit een aantal afbeeldingen, maar …" at bounding box center [655, 227] width 580 height 48
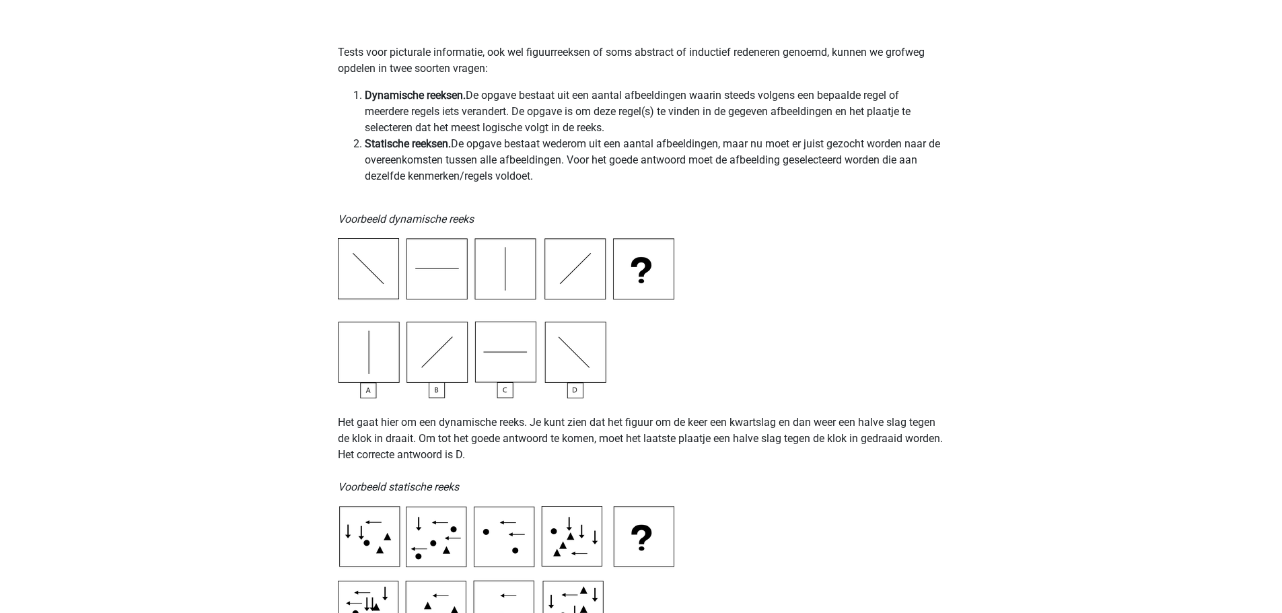
scroll to position [336, 0]
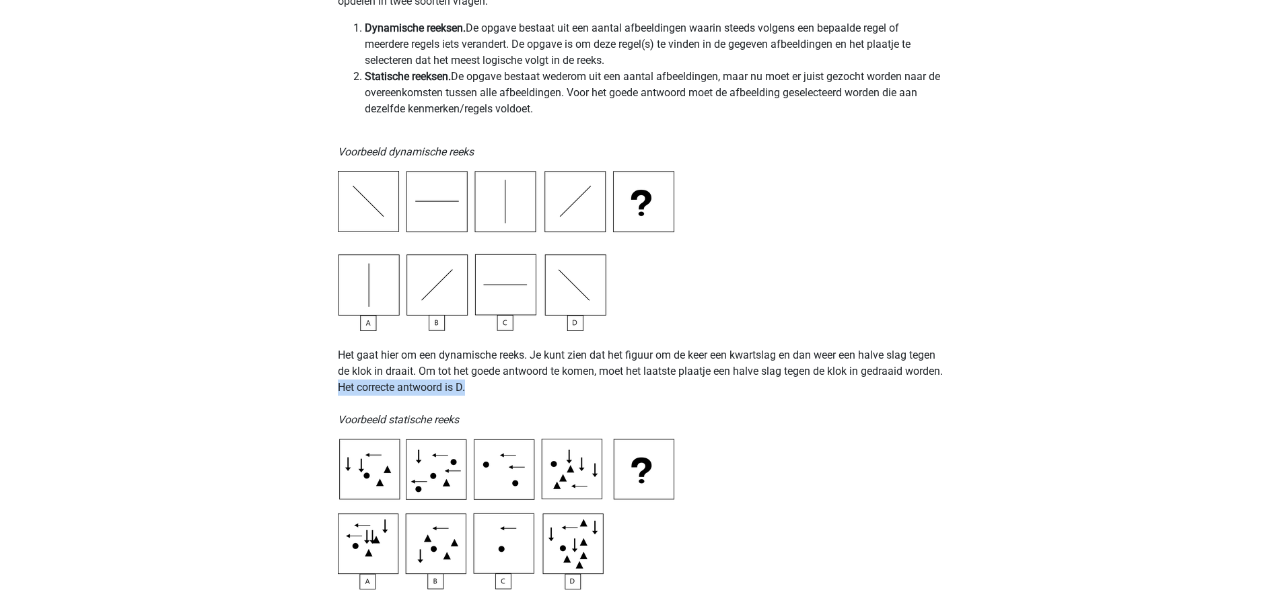
drag, startPoint x: 380, startPoint y: 388, endPoint x: 532, endPoint y: 385, distance: 152.1
click at [510, 381] on p "Het gaat hier om een dynamische reeks. Je kunt zien dat het figuur om de keer e…" at bounding box center [641, 379] width 607 height 97
click at [554, 386] on p "Het gaat hier om een dynamische reeks. Je kunt zien dat het figuur om de keer e…" at bounding box center [641, 379] width 607 height 97
click at [424, 360] on p "Het gaat hier om een dynamische reeks. Je kunt zien dat het figuur om de keer e…" at bounding box center [641, 379] width 607 height 97
drag, startPoint x: 674, startPoint y: 354, endPoint x: 744, endPoint y: 361, distance: 70.4
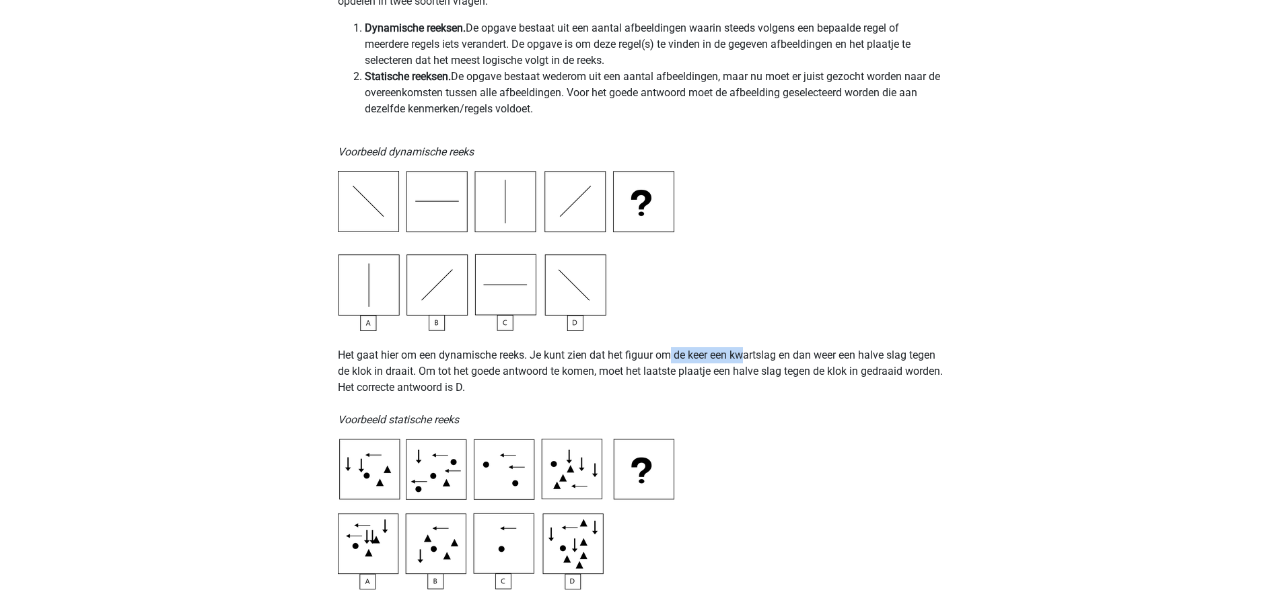
click at [744, 361] on p "Het gaat hier om een dynamische reeks. Je kunt zien dat het figuur om de keer e…" at bounding box center [641, 379] width 607 height 97
click at [670, 362] on p "Het gaat hier om een dynamische reeks. Je kunt zien dat het figuur om de keer e…" at bounding box center [641, 379] width 607 height 97
drag, startPoint x: 735, startPoint y: 353, endPoint x: 780, endPoint y: 351, distance: 44.5
click at [780, 351] on p "Het gaat hier om een dynamische reeks. Je kunt zien dat het figuur om de keer e…" at bounding box center [641, 379] width 607 height 97
drag, startPoint x: 887, startPoint y: 359, endPoint x: 919, endPoint y: 357, distance: 31.7
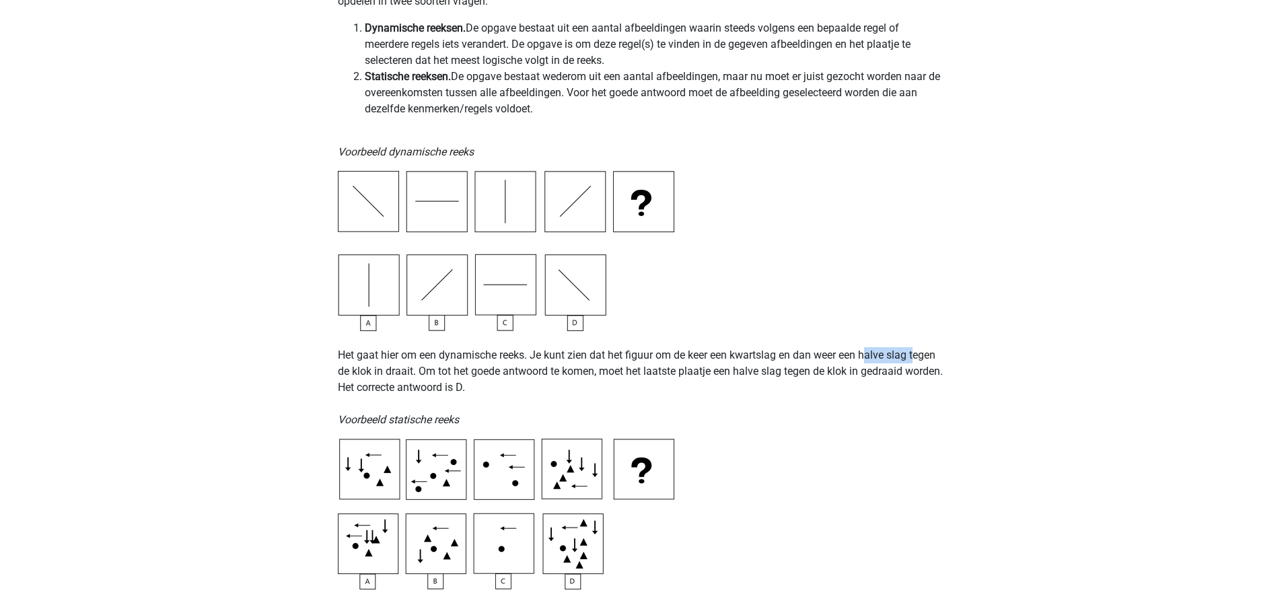
click at [919, 357] on p "Het gaat hier om een dynamische reeks. Je kunt zien dat het figuur om de keer e…" at bounding box center [641, 379] width 607 height 97
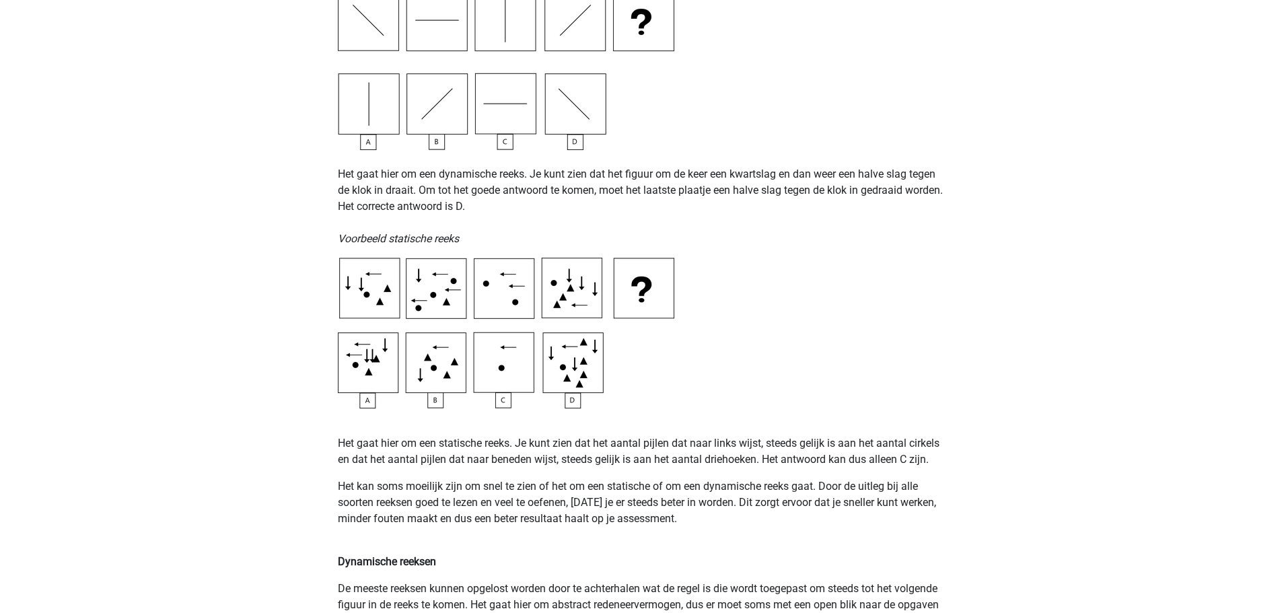
scroll to position [538, 0]
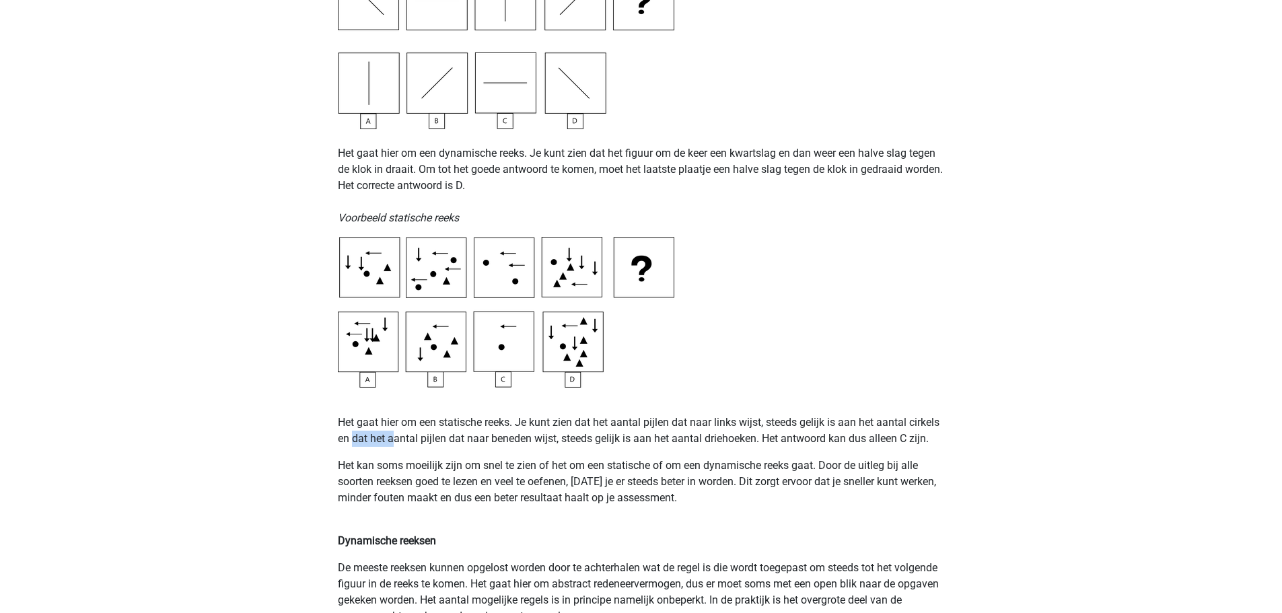
drag, startPoint x: 355, startPoint y: 439, endPoint x: 393, endPoint y: 435, distance: 38.6
click at [393, 435] on p "Het gaat hier om een statische reeks. Je kunt zien dat het aantal pijlen dat na…" at bounding box center [641, 430] width 607 height 32
drag, startPoint x: 423, startPoint y: 438, endPoint x: 756, endPoint y: 436, distance: 333.7
click at [756, 436] on p "Het gaat hier om een statische reeks. Je kunt zien dat het aantal pijlen dat na…" at bounding box center [641, 430] width 607 height 32
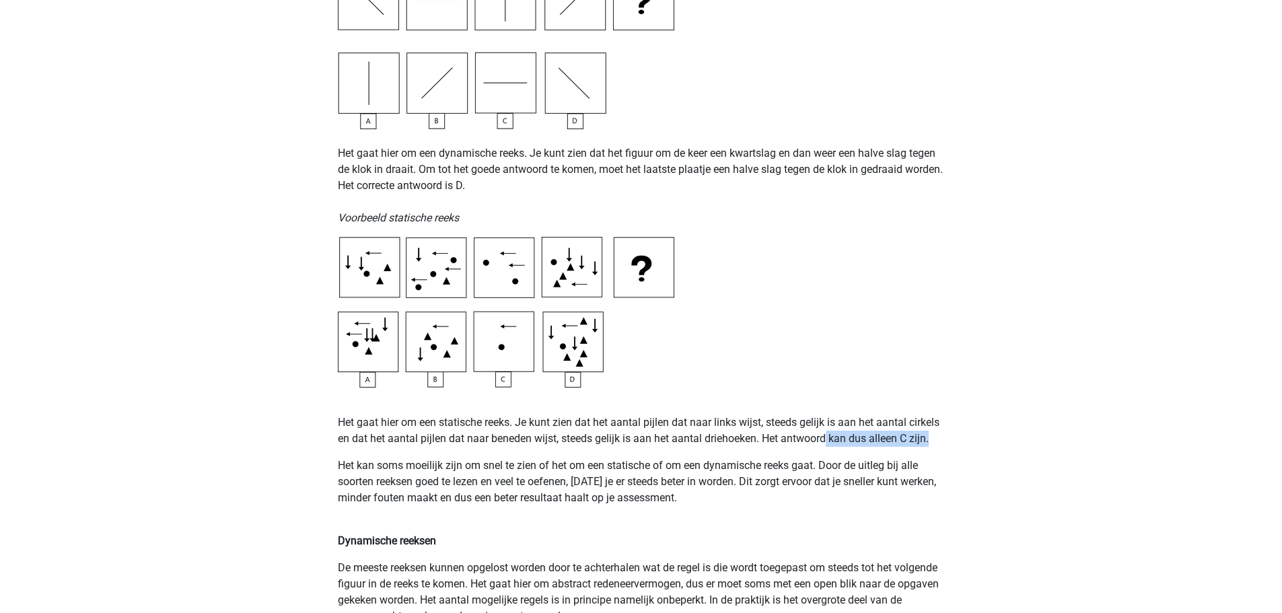
drag, startPoint x: 827, startPoint y: 436, endPoint x: 960, endPoint y: 444, distance: 133.5
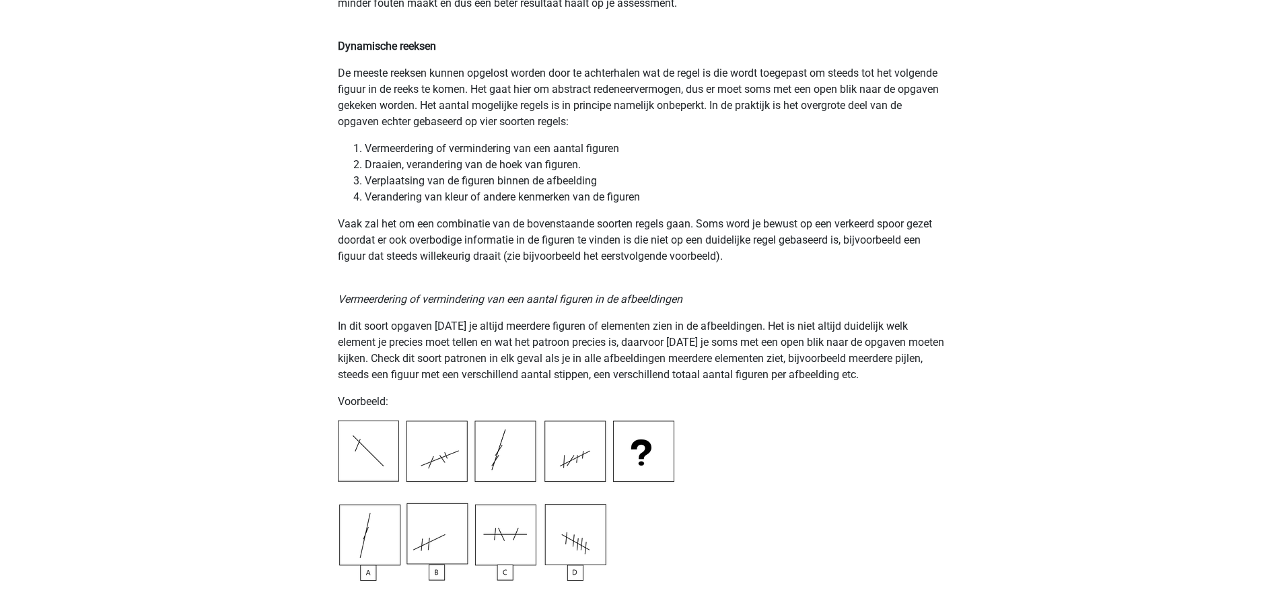
scroll to position [1009, 0]
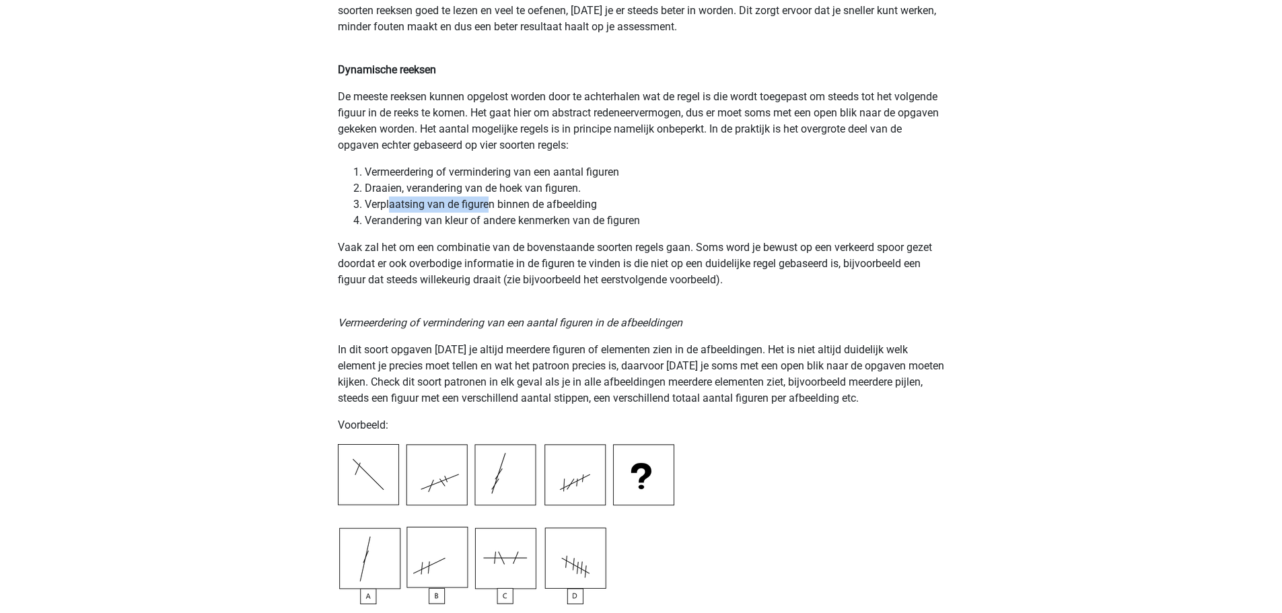
drag, startPoint x: 391, startPoint y: 200, endPoint x: 489, endPoint y: 207, distance: 98.5
click at [489, 207] on li "Verplaatsing van de figuren binnen de afbeelding" at bounding box center [655, 204] width 580 height 16
drag, startPoint x: 487, startPoint y: 165, endPoint x: 507, endPoint y: 168, distance: 19.8
click at [507, 168] on li "Vermeerdering of vermindering van een aantal figuren" at bounding box center [655, 172] width 580 height 16
click at [458, 182] on ol "Vermeerdering of vermindering van een aantal figuren Draaien, verandering van d…" at bounding box center [641, 196] width 607 height 65
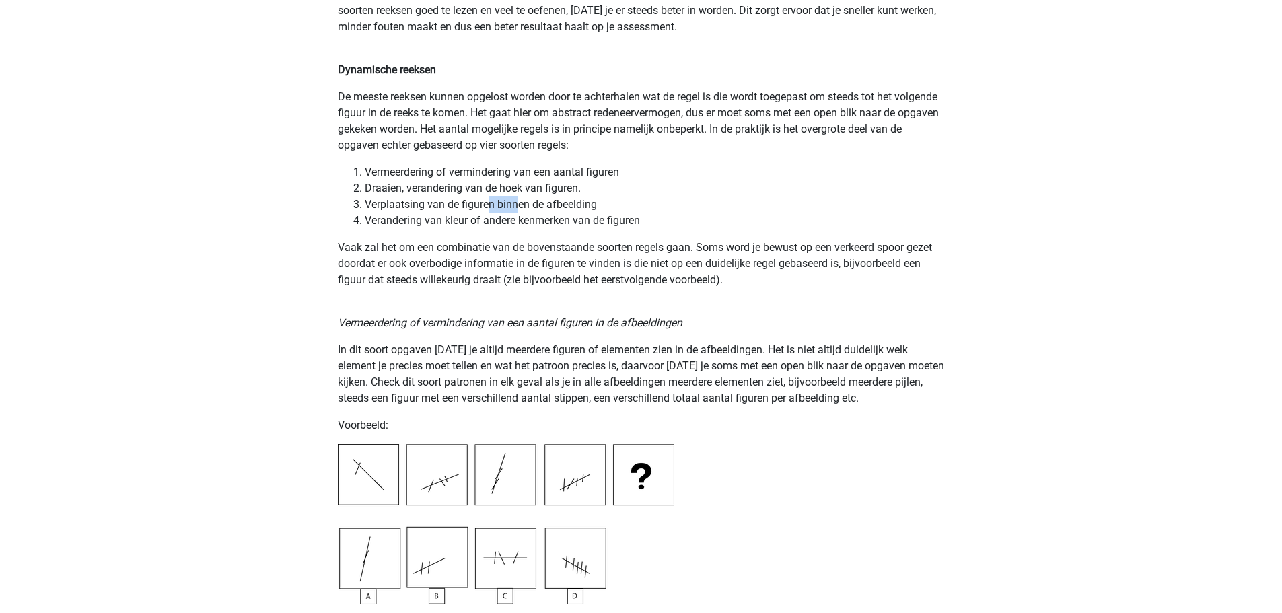
drag, startPoint x: 487, startPoint y: 206, endPoint x: 516, endPoint y: 207, distance: 29.0
click at [516, 207] on li "Verplaatsing van de figuren binnen de afbeelding" at bounding box center [655, 204] width 580 height 16
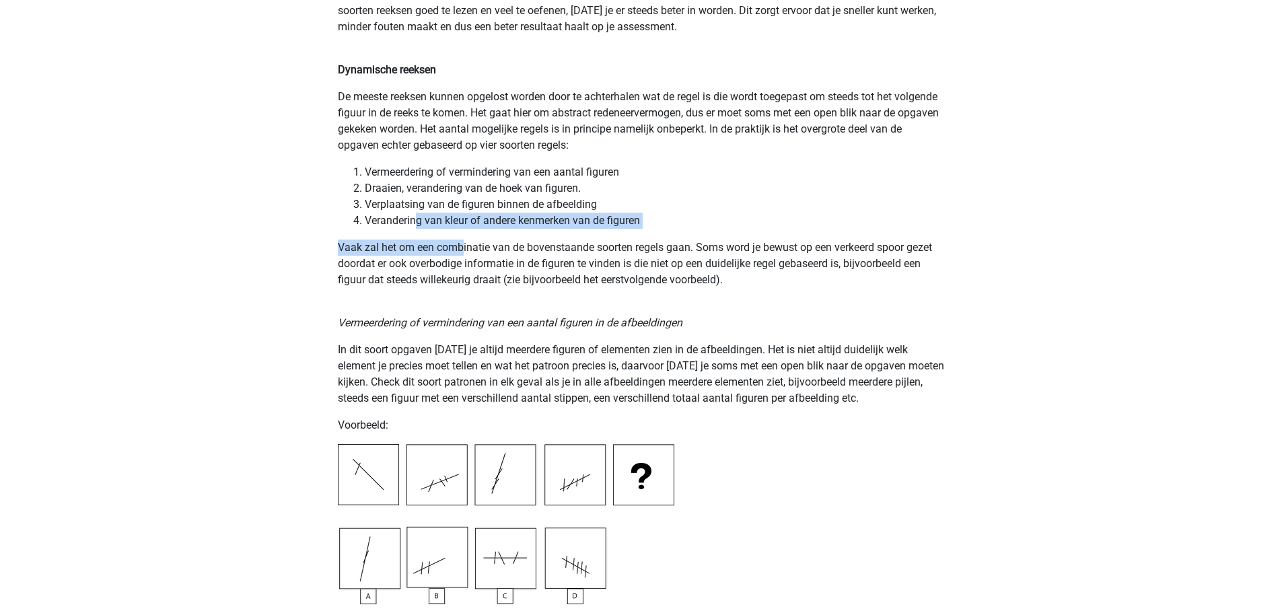
drag, startPoint x: 427, startPoint y: 220, endPoint x: 463, endPoint y: 230, distance: 37.1
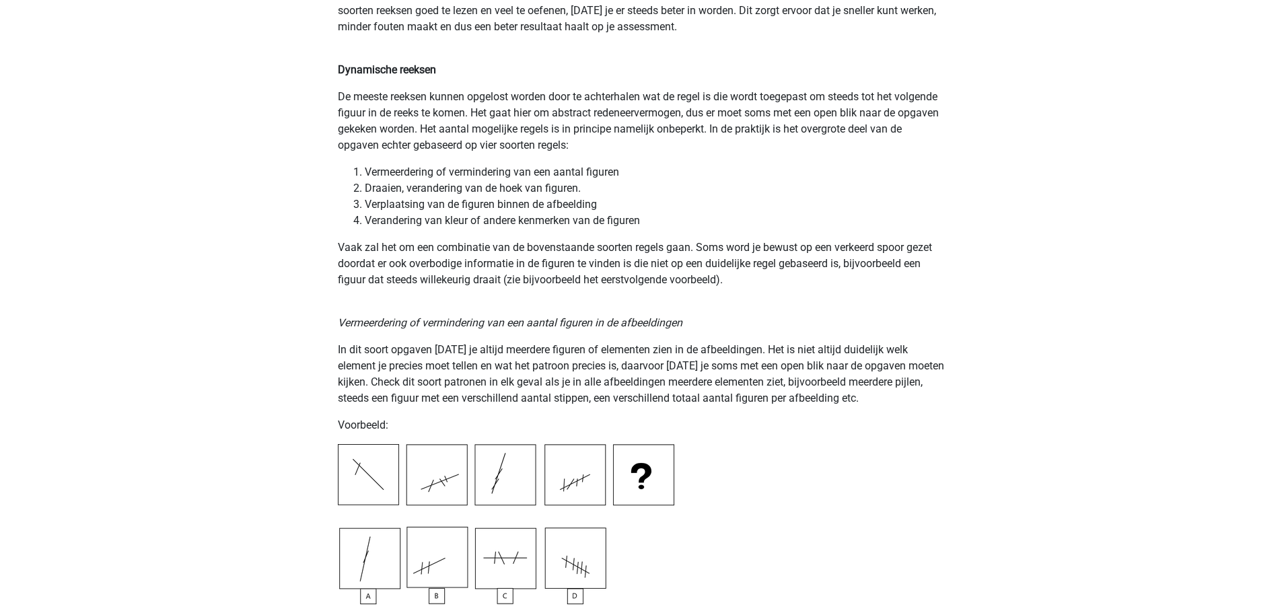
click at [451, 271] on p "Vaak zal het om een combinatie van de bovenstaande soorten regels gaan. Soms wo…" at bounding box center [641, 264] width 607 height 48
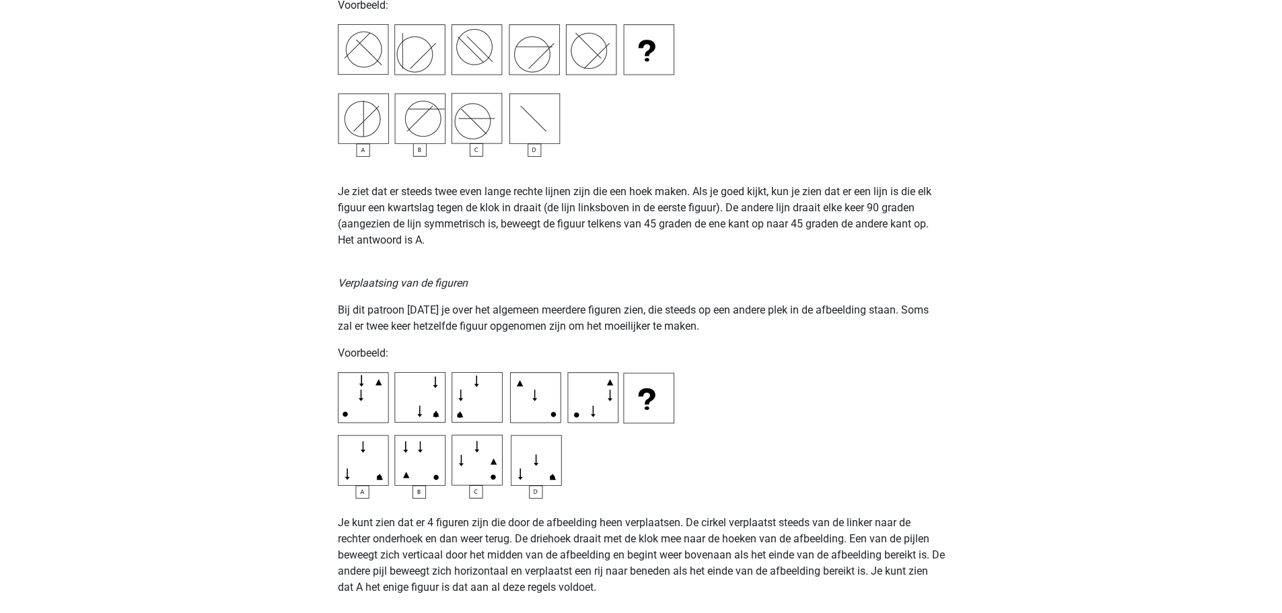
scroll to position [1817, 0]
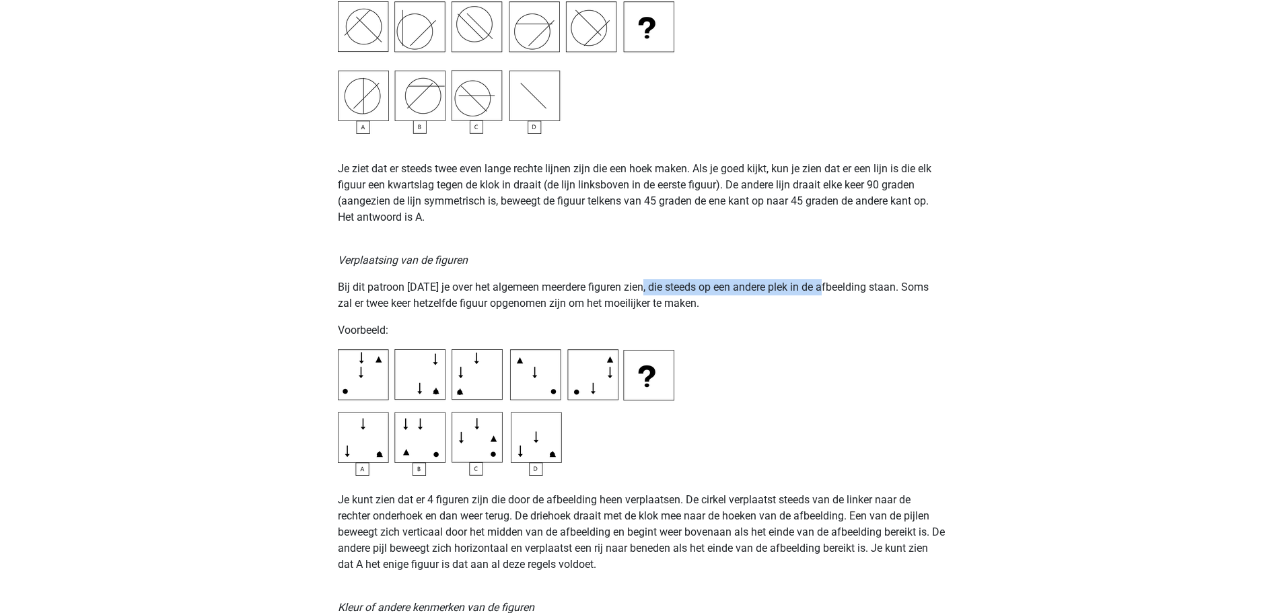
drag, startPoint x: 660, startPoint y: 289, endPoint x: 826, endPoint y: 295, distance: 166.3
click at [826, 295] on p "Bij dit patroon zul je over het algemeen meerdere figuren zien, die steeds op e…" at bounding box center [641, 295] width 607 height 32
click at [804, 305] on p "Bij dit patroon zul je over het algemeen meerdere figuren zien, die steeds op e…" at bounding box center [641, 295] width 607 height 32
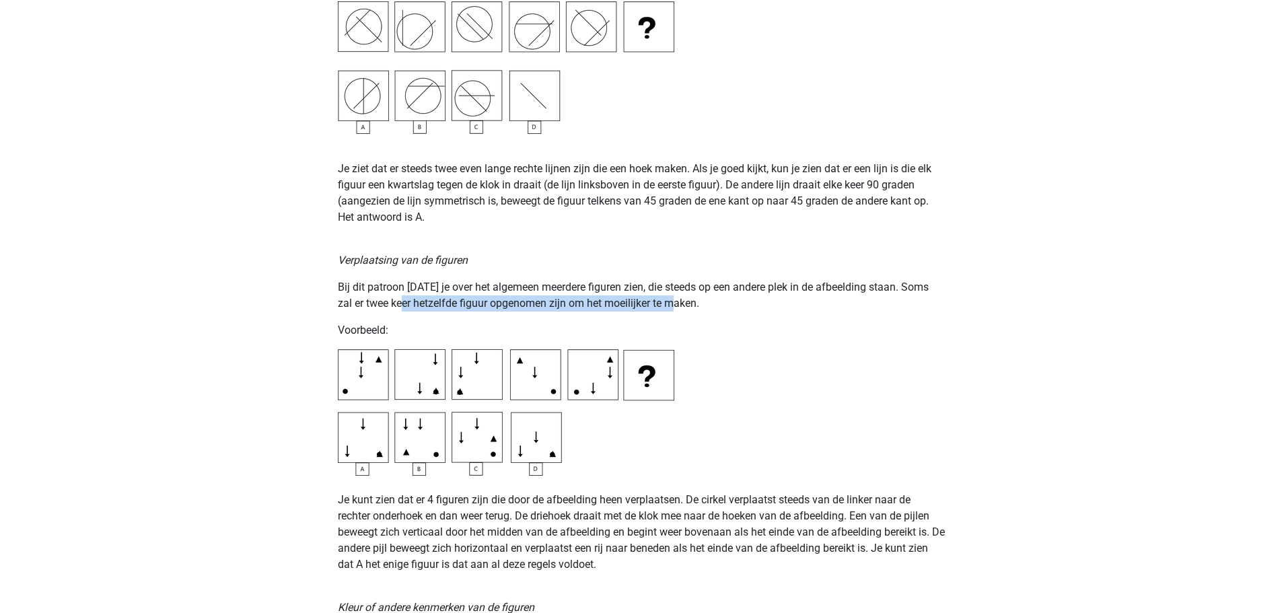
drag, startPoint x: 405, startPoint y: 305, endPoint x: 680, endPoint y: 307, distance: 275.2
click at [680, 307] on p "Bij dit patroon zul je over het algemeen meerdere figuren zien, die steeds op e…" at bounding box center [641, 295] width 607 height 32
click at [709, 309] on p "Bij dit patroon zul je over het algemeen meerdere figuren zien, die steeds op e…" at bounding box center [641, 295] width 607 height 32
drag, startPoint x: 383, startPoint y: 307, endPoint x: 393, endPoint y: 306, distance: 10.1
click at [393, 306] on p "Bij dit patroon zul je over het algemeen meerdere figuren zien, die steeds op e…" at bounding box center [641, 295] width 607 height 32
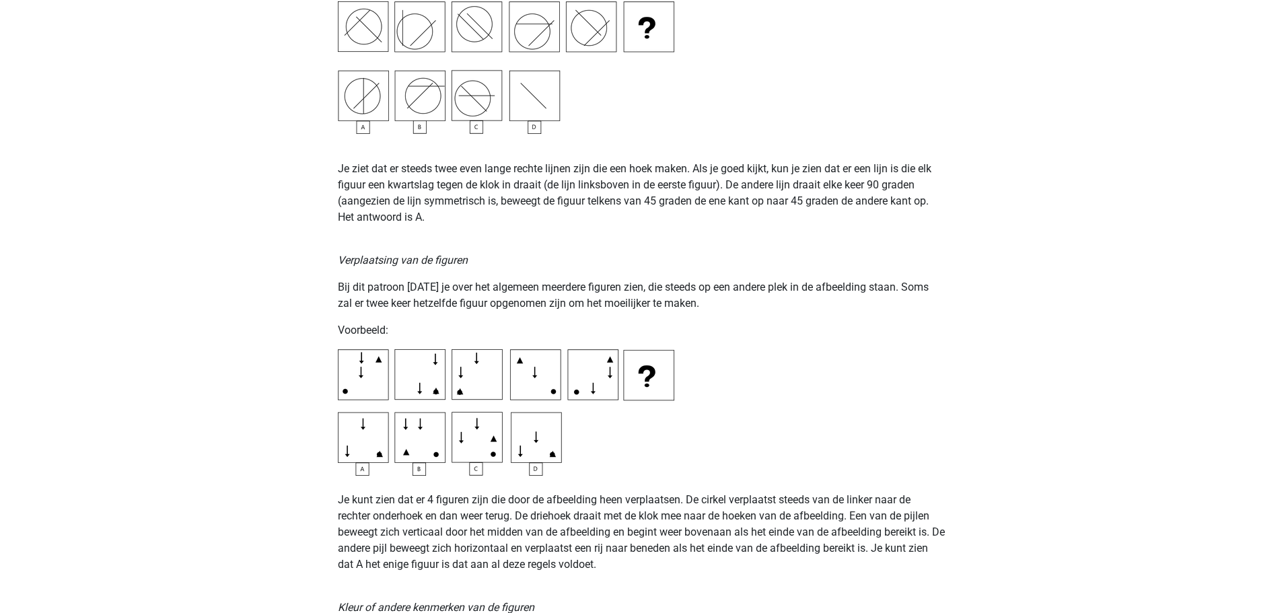
click at [451, 301] on p "Bij dit patroon zul je over het algemeen meerdere figuren zien, die steeds op e…" at bounding box center [641, 295] width 607 height 32
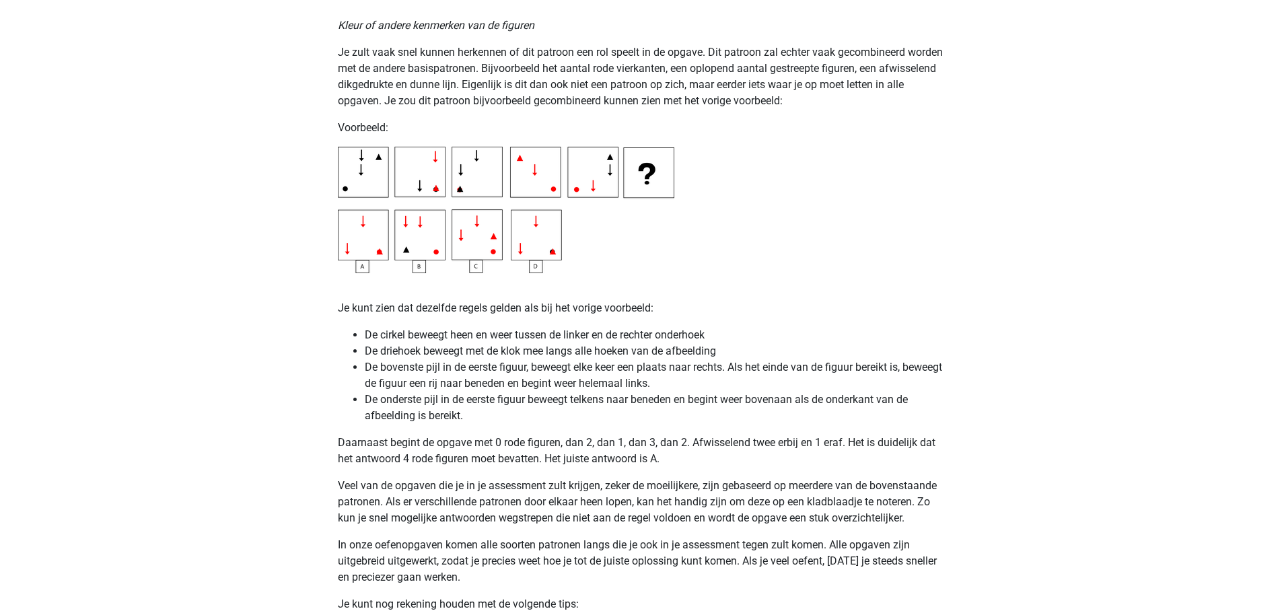
scroll to position [2422, 0]
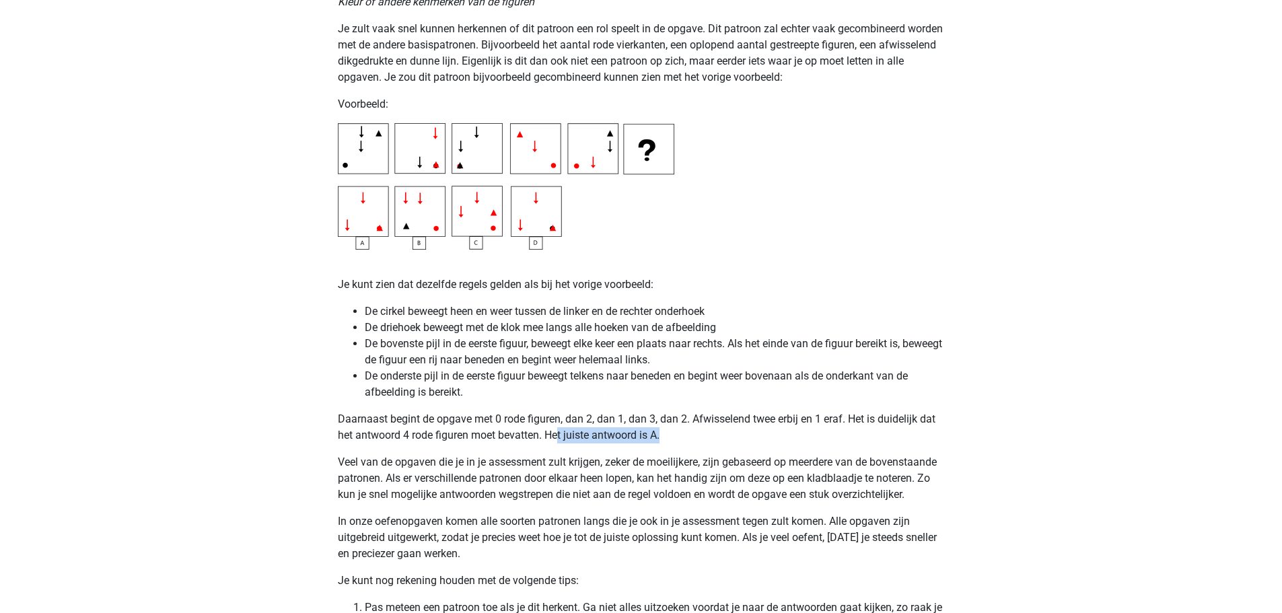
drag, startPoint x: 557, startPoint y: 438, endPoint x: 677, endPoint y: 438, distance: 119.8
click at [677, 438] on p "Daarnaast begint de opgave met 0 rode figuren, dan 2, dan 1, dan 3, dan 2. Afwi…" at bounding box center [641, 427] width 607 height 32
click at [697, 435] on p "Daarnaast begint de opgave met 0 rode figuren, dan 2, dan 1, dan 3, dan 2. Afwi…" at bounding box center [641, 427] width 607 height 32
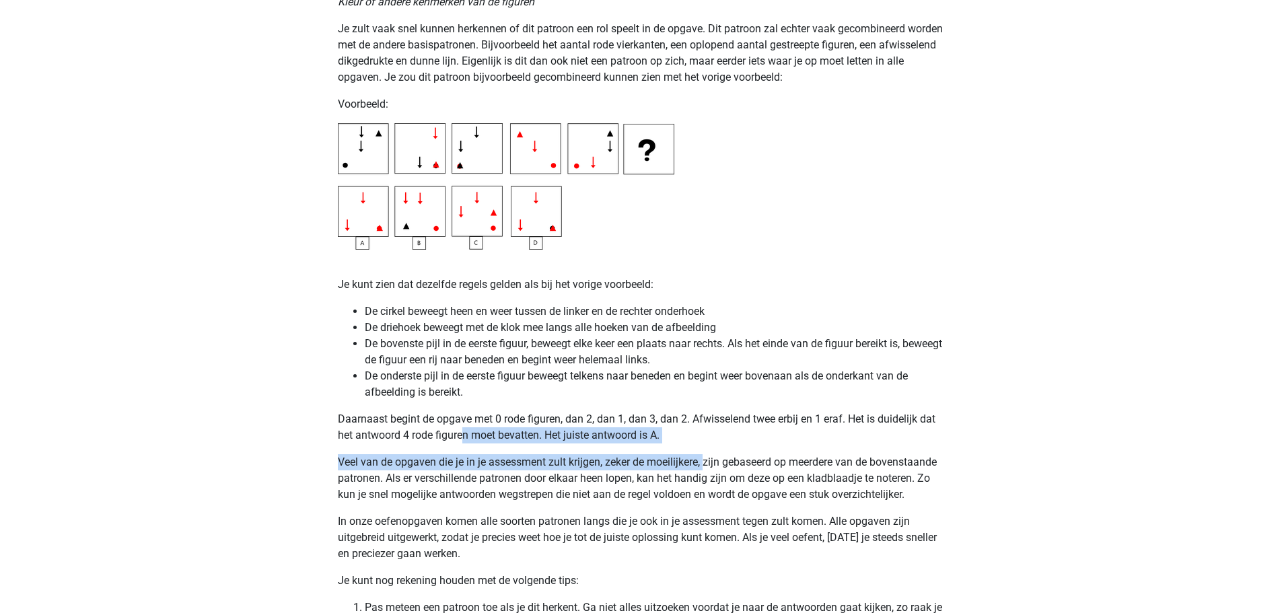
drag, startPoint x: 502, startPoint y: 435, endPoint x: 706, endPoint y: 444, distance: 204.8
click at [715, 441] on p "Daarnaast begint de opgave met 0 rode figuren, dan 2, dan 1, dan 3, dan 2. Afwi…" at bounding box center [641, 427] width 607 height 32
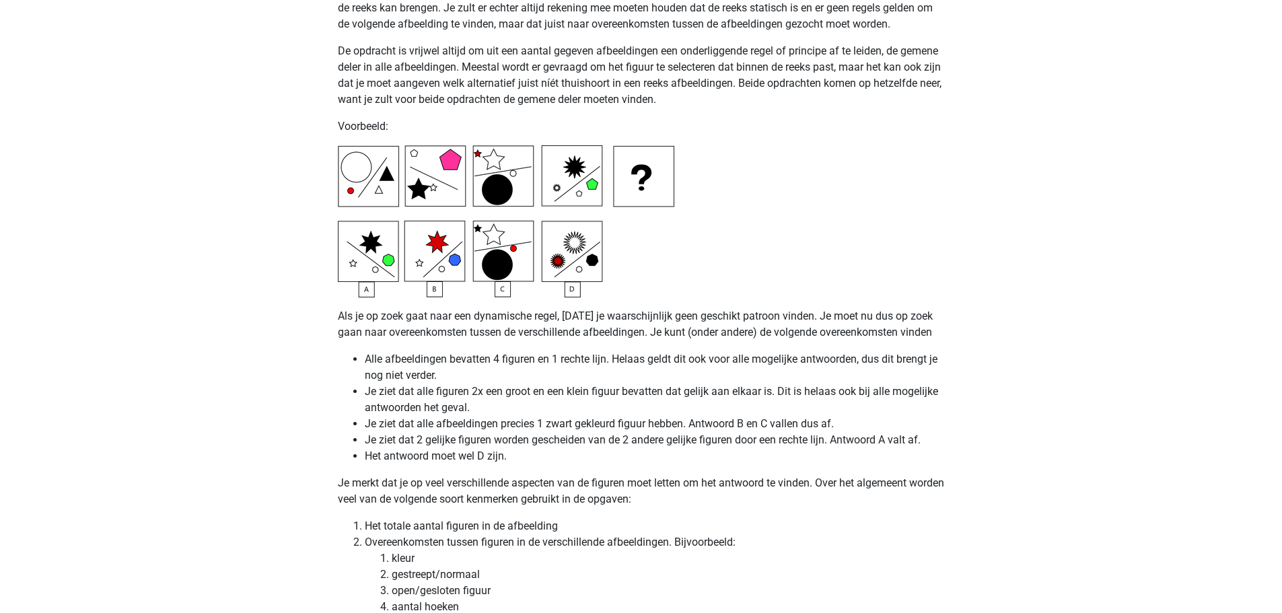
scroll to position [3230, 0]
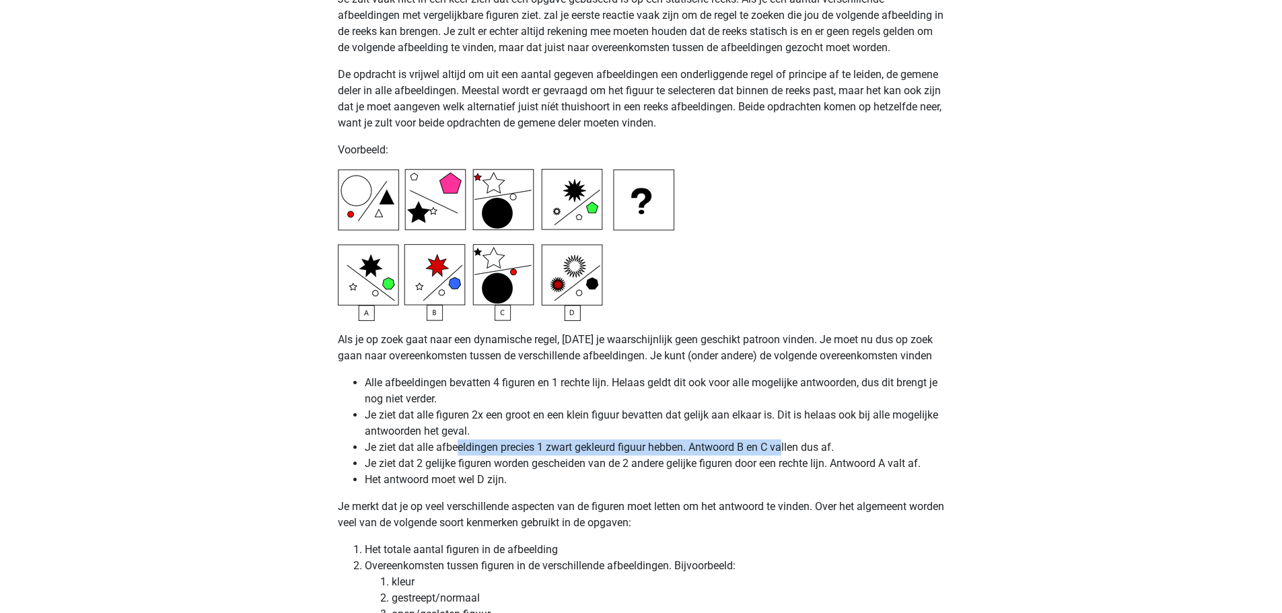
drag, startPoint x: 519, startPoint y: 447, endPoint x: 783, endPoint y: 451, distance: 263.8
click at [783, 451] on li "Je ziet dat alle afbeeldingen precies 1 zwart gekleurd figuur hebben. Antwoord …" at bounding box center [655, 447] width 580 height 16
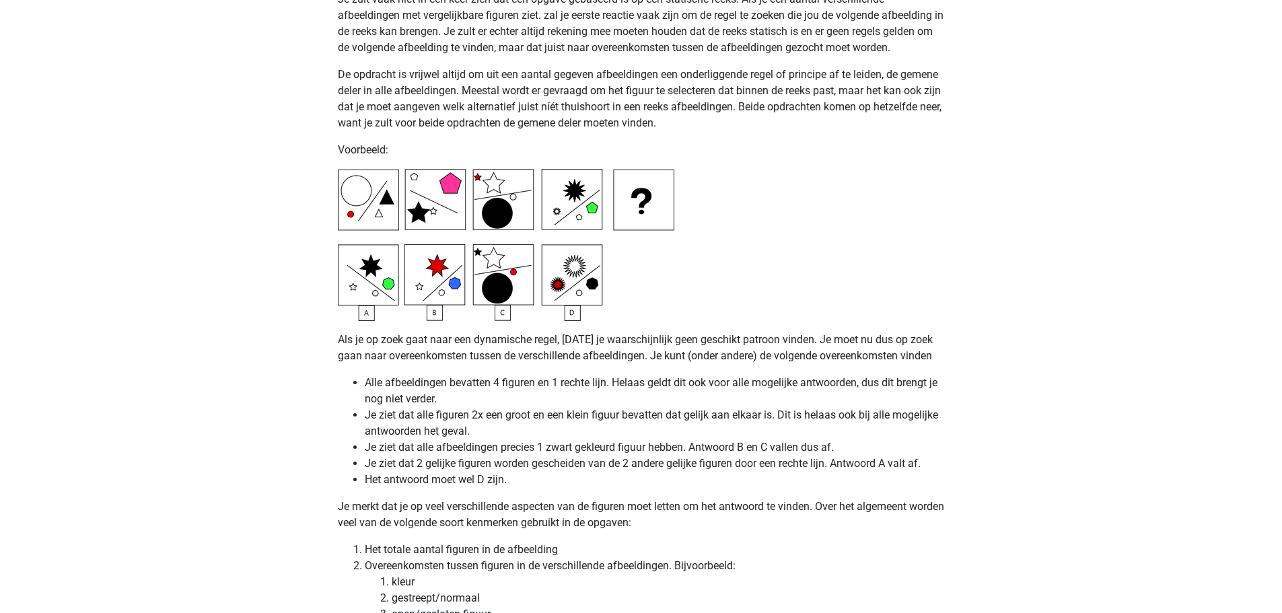
click at [655, 458] on li "Je ziet dat 2 gelijke figuren worden gescheiden van de 2 andere gelijke figuren…" at bounding box center [655, 464] width 580 height 16
drag, startPoint x: 503, startPoint y: 466, endPoint x: 805, endPoint y: 467, distance: 302.8
click at [805, 467] on li "Je ziet dat 2 gelijke figuren worden gescheiden van de 2 andere gelijke figuren…" at bounding box center [655, 464] width 580 height 16
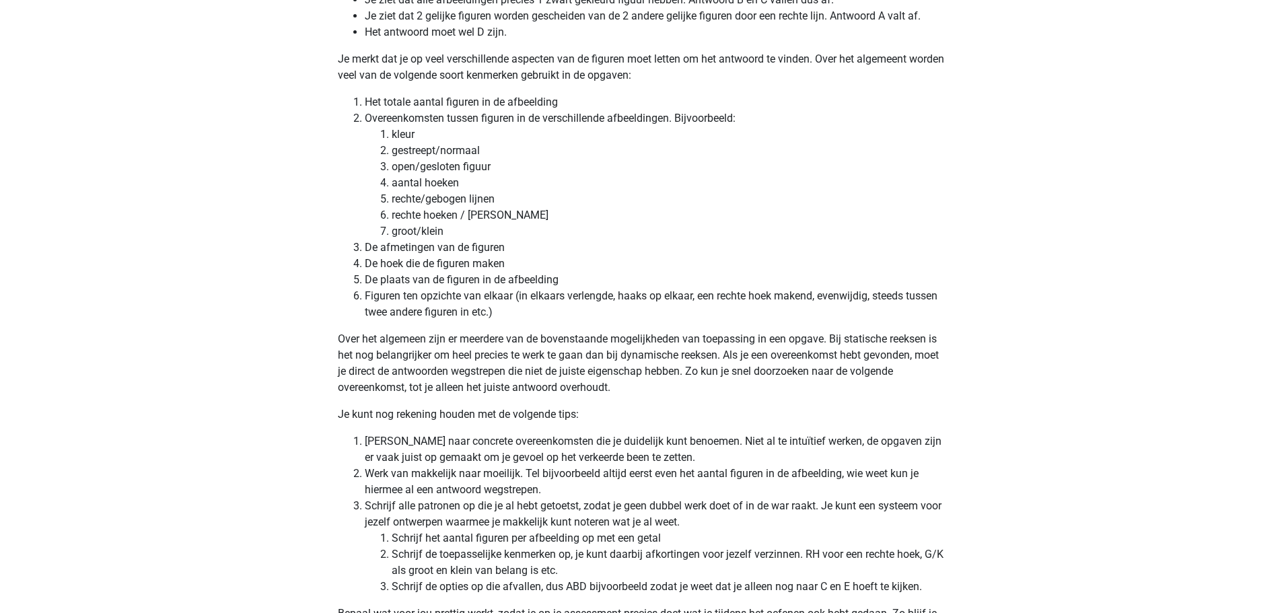
scroll to position [3701, 0]
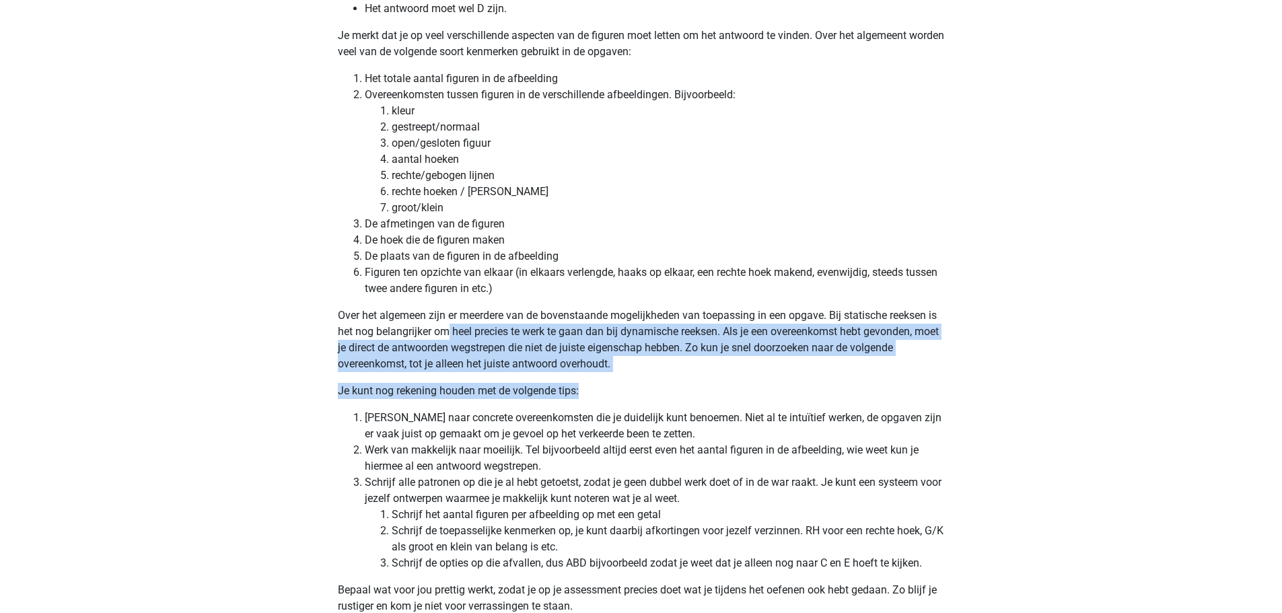
drag, startPoint x: 462, startPoint y: 337, endPoint x: 781, endPoint y: 400, distance: 325.0
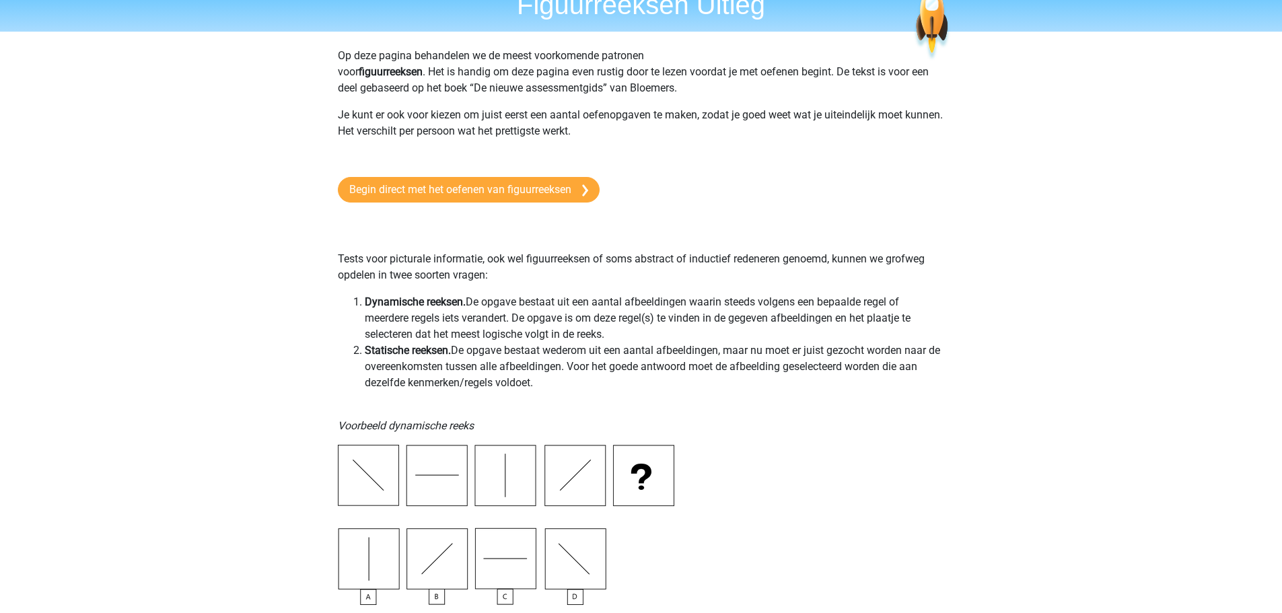
scroll to position [0, 0]
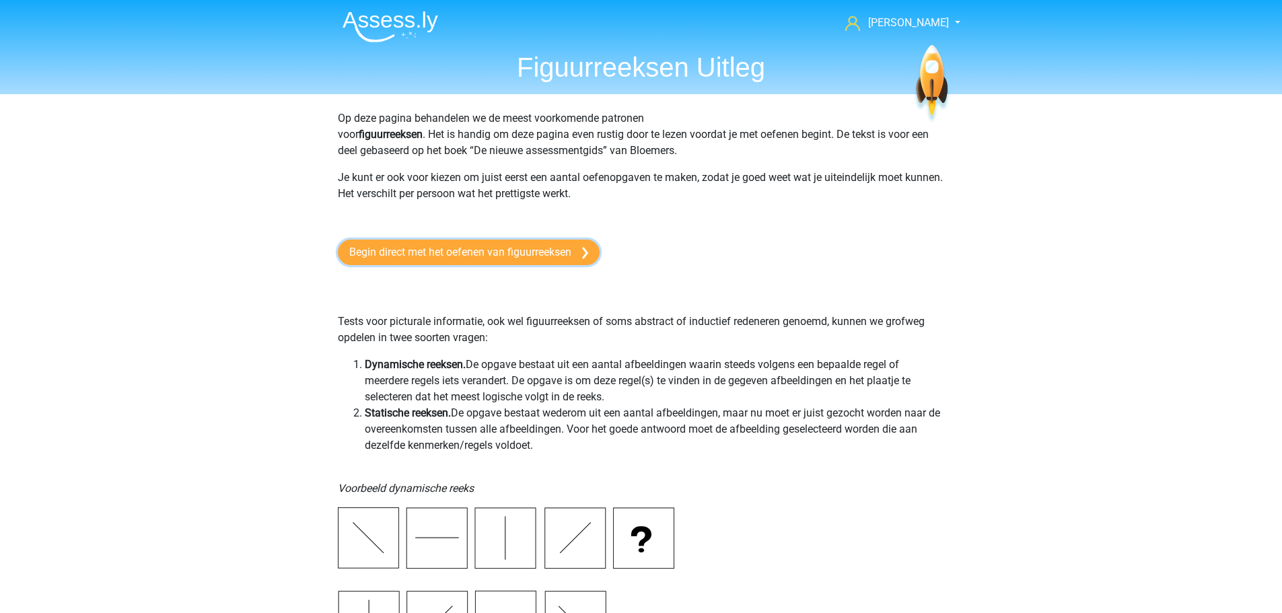
drag, startPoint x: 472, startPoint y: 254, endPoint x: 448, endPoint y: 267, distance: 27.7
click at [472, 254] on link "Begin direct met het oefenen van figuurreeksen" at bounding box center [469, 253] width 262 height 26
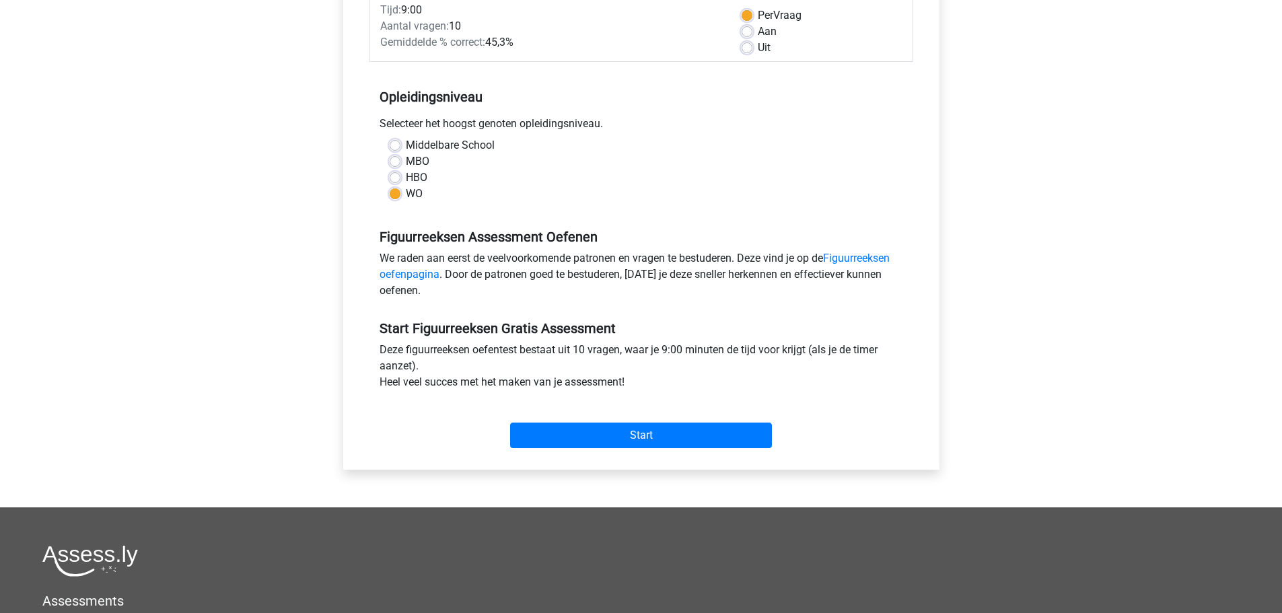
scroll to position [135, 0]
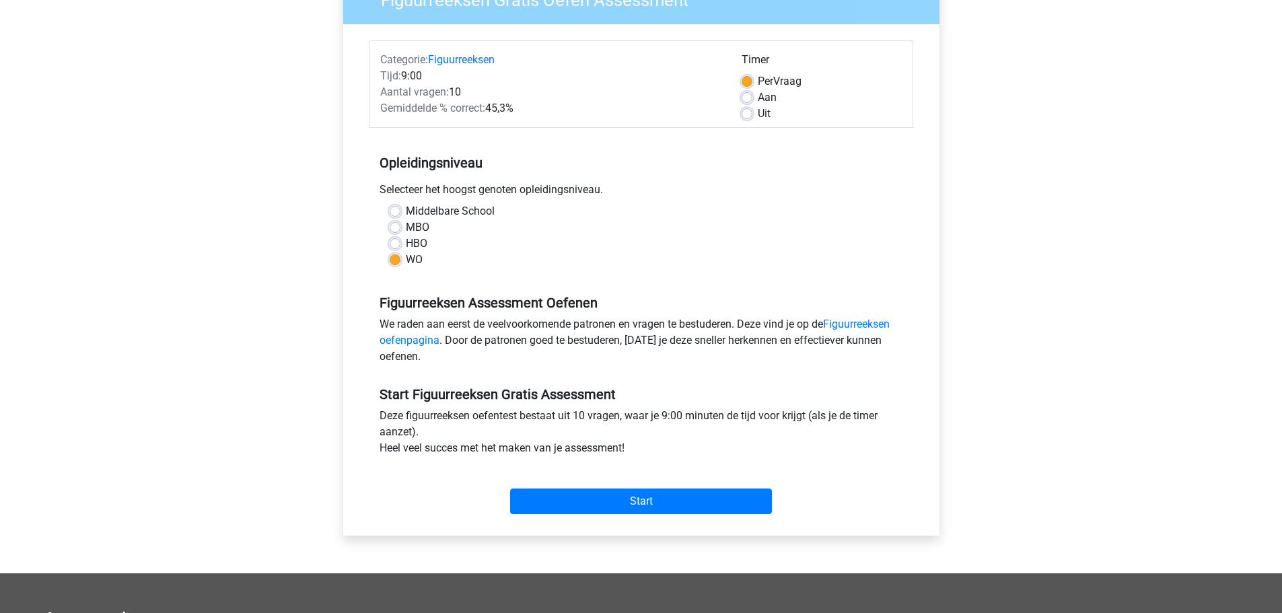
drag, startPoint x: 759, startPoint y: 77, endPoint x: 863, endPoint y: 87, distance: 104.8
click at [863, 87] on div "Per Vraag" at bounding box center [821, 81] width 161 height 16
click at [717, 375] on div "Start Figuurreeksen Gratis Assessment Deze figuurreeksen oefentest bestaat uit …" at bounding box center [641, 444] width 544 height 149
click at [731, 491] on input "Start" at bounding box center [641, 501] width 262 height 26
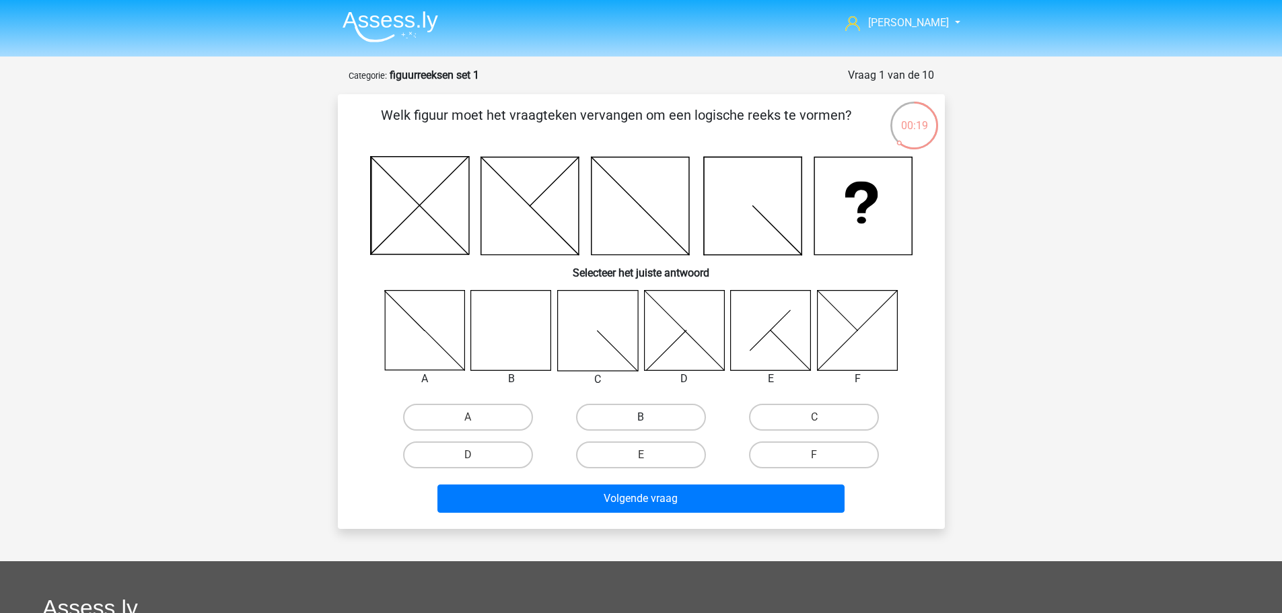
click at [673, 407] on label "B" at bounding box center [641, 417] width 130 height 27
click at [649, 417] on input "B" at bounding box center [645, 421] width 9 height 9
radio input "true"
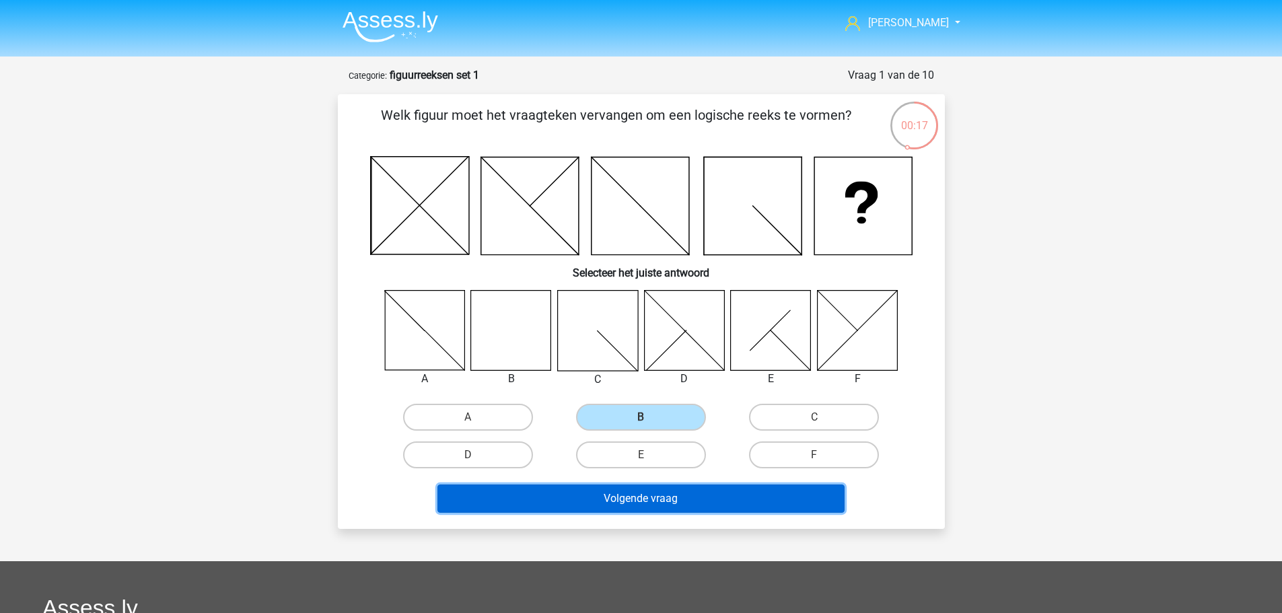
click at [684, 502] on button "Volgende vraag" at bounding box center [640, 498] width 407 height 28
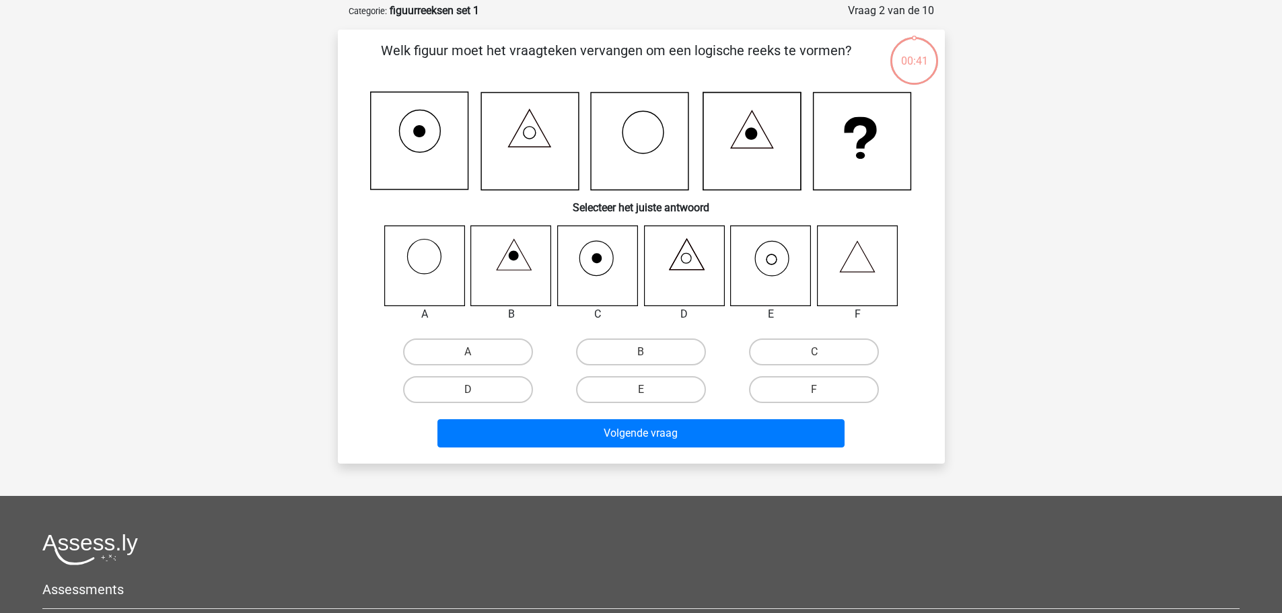
scroll to position [67, 0]
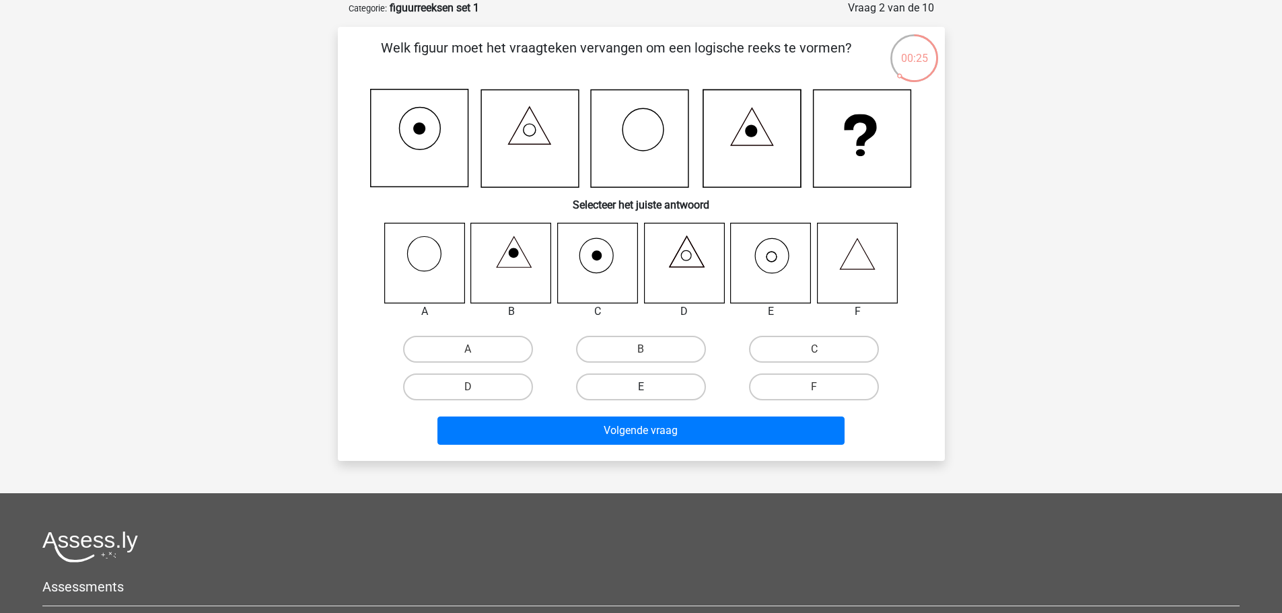
click at [666, 384] on label "E" at bounding box center [641, 386] width 130 height 27
click at [649, 387] on input "E" at bounding box center [645, 391] width 9 height 9
radio input "true"
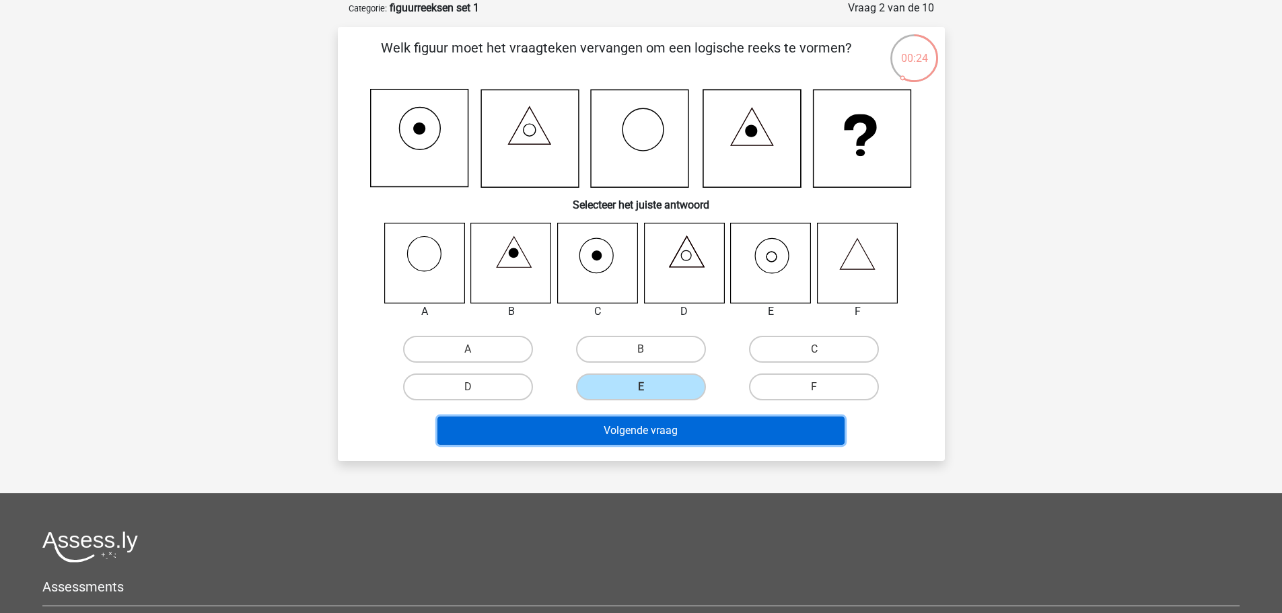
click at [630, 435] on button "Volgende vraag" at bounding box center [640, 430] width 407 height 28
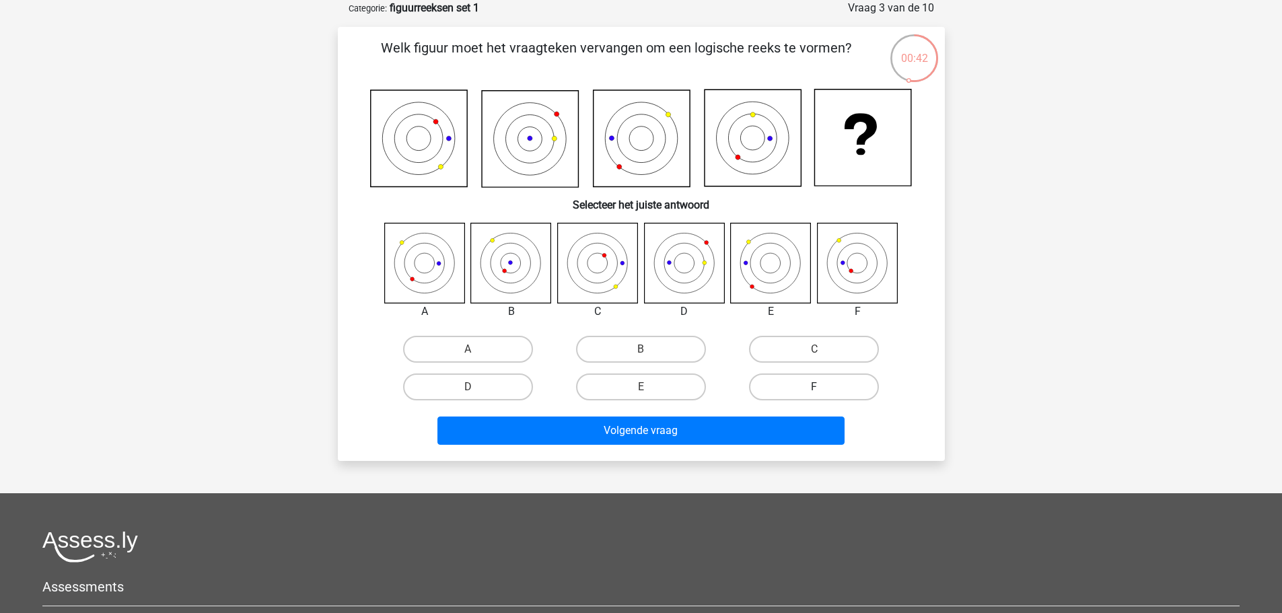
click at [827, 382] on label "F" at bounding box center [814, 386] width 130 height 27
click at [823, 387] on input "F" at bounding box center [818, 391] width 9 height 9
radio input "true"
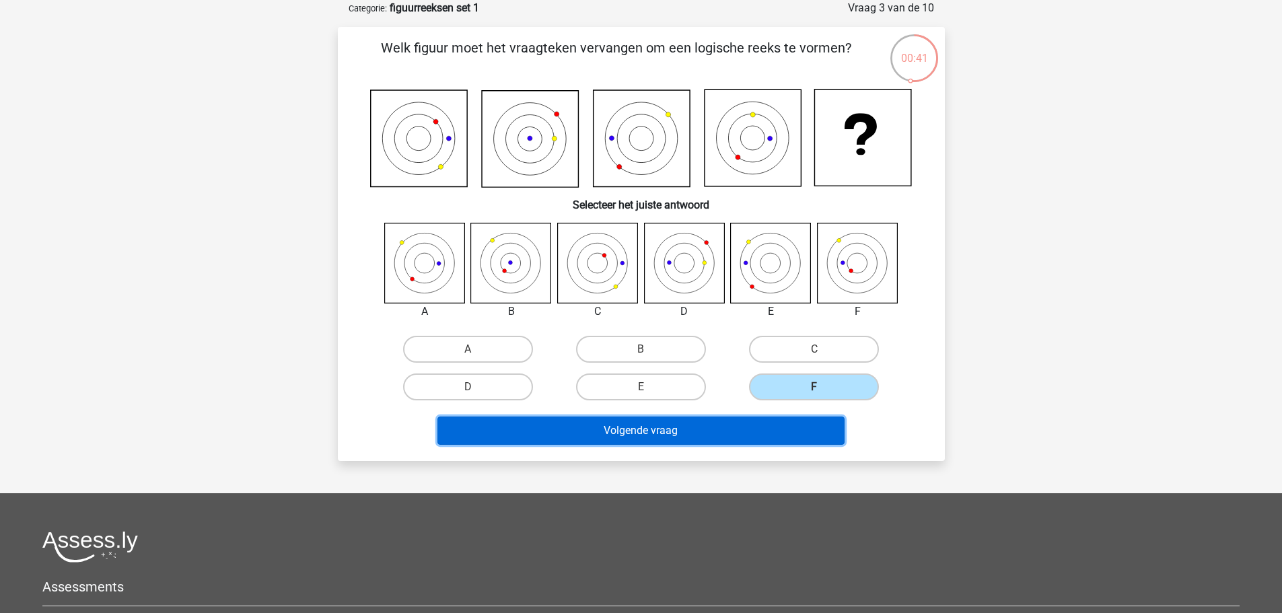
click at [669, 434] on button "Volgende vraag" at bounding box center [640, 430] width 407 height 28
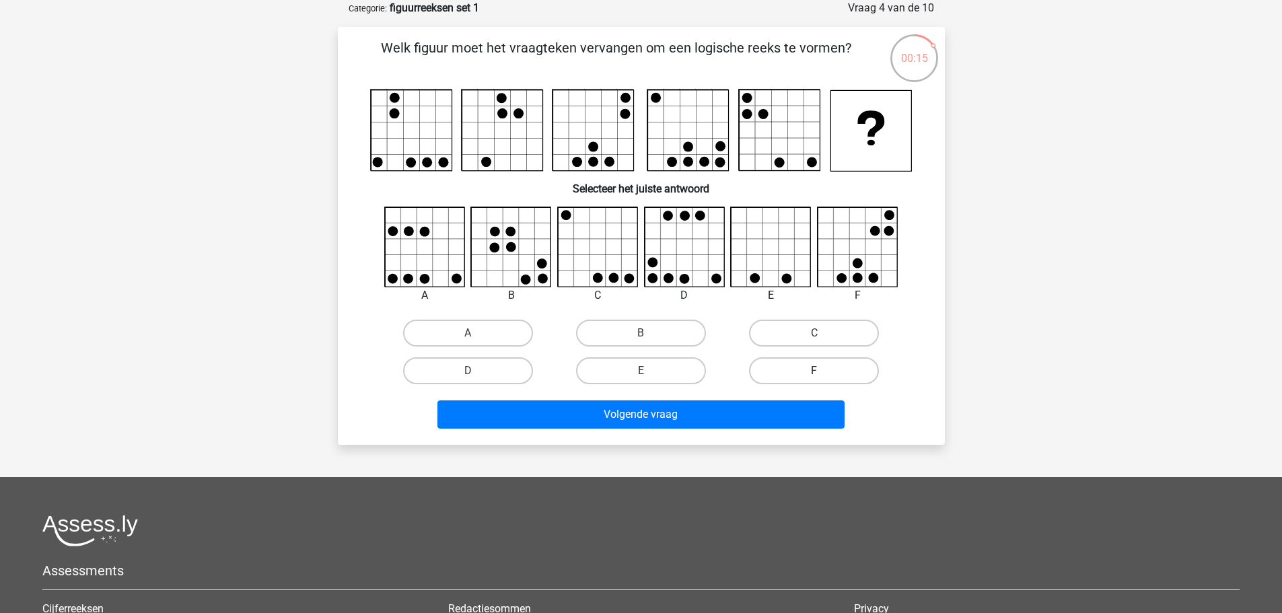
click at [797, 369] on label "F" at bounding box center [814, 370] width 130 height 27
click at [814, 371] on input "F" at bounding box center [818, 375] width 9 height 9
radio input "true"
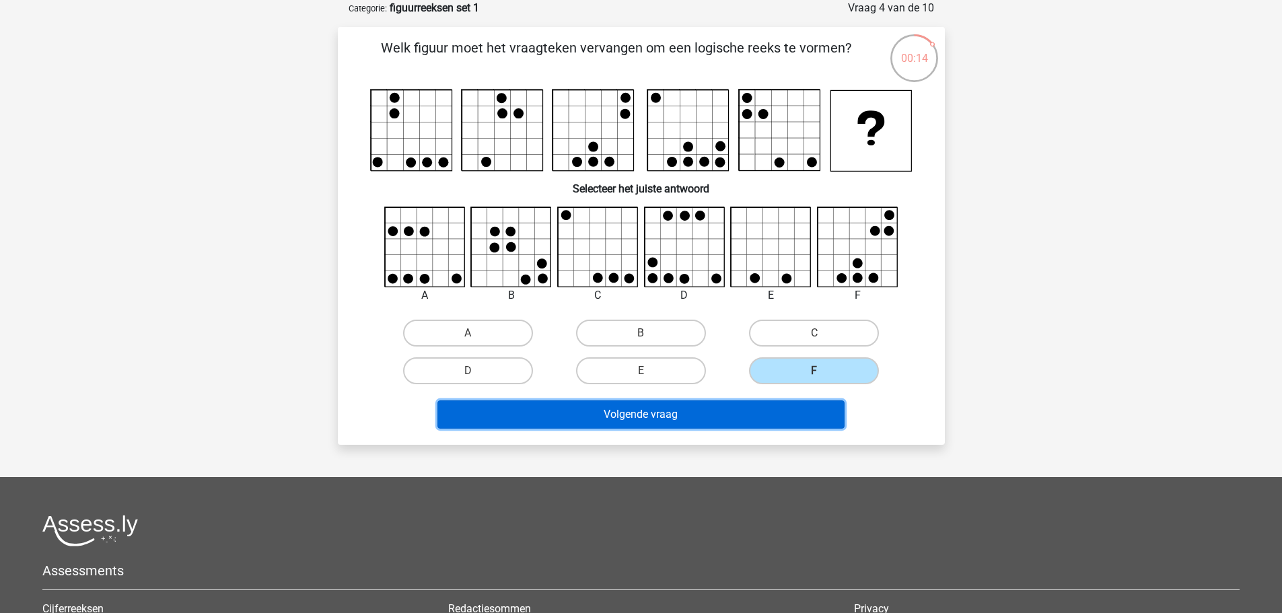
drag, startPoint x: 671, startPoint y: 411, endPoint x: 601, endPoint y: 412, distance: 70.0
click at [670, 411] on button "Volgende vraag" at bounding box center [640, 414] width 407 height 28
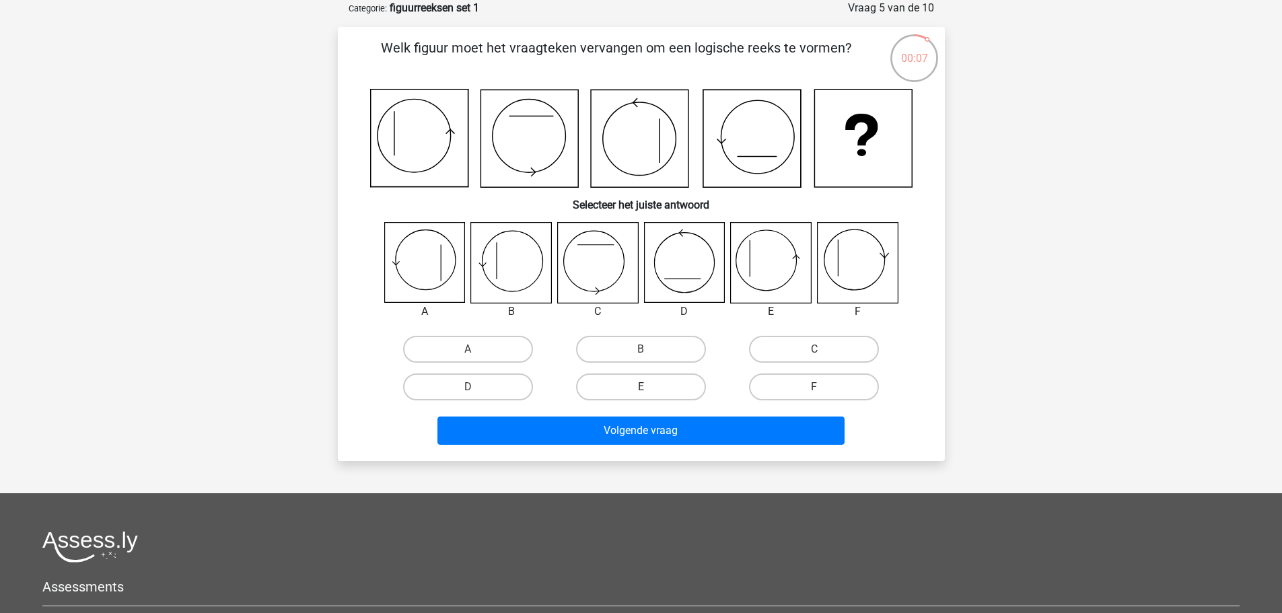
click at [639, 382] on label "E" at bounding box center [641, 386] width 130 height 27
click at [641, 387] on input "E" at bounding box center [645, 391] width 9 height 9
radio input "true"
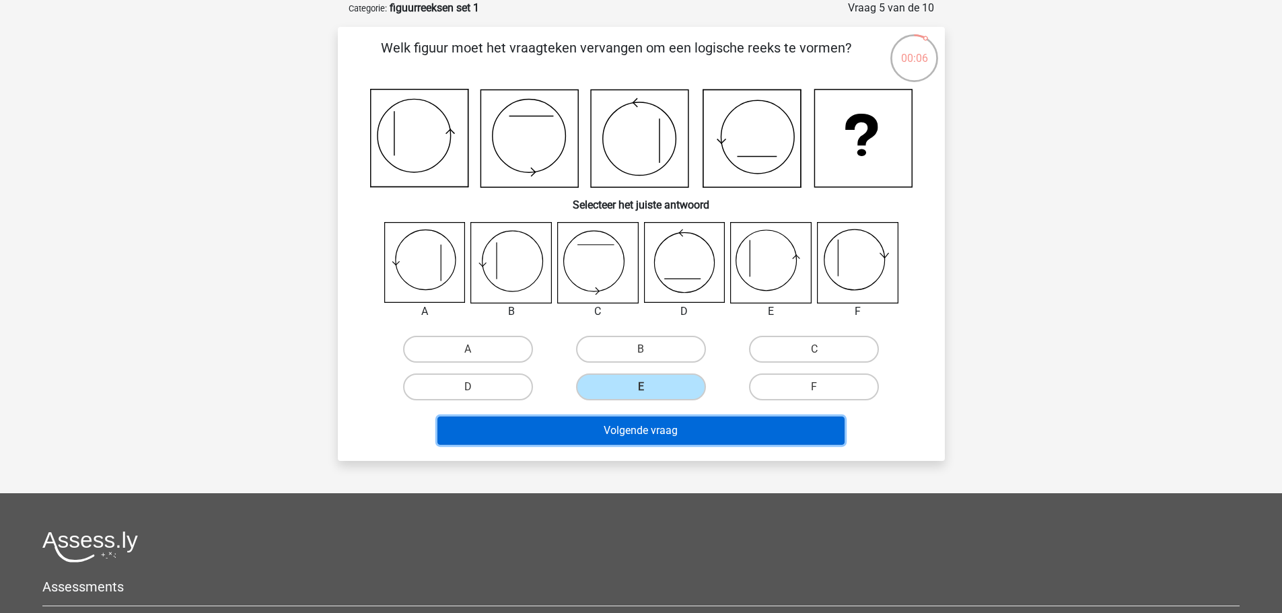
click at [663, 422] on button "Volgende vraag" at bounding box center [640, 430] width 407 height 28
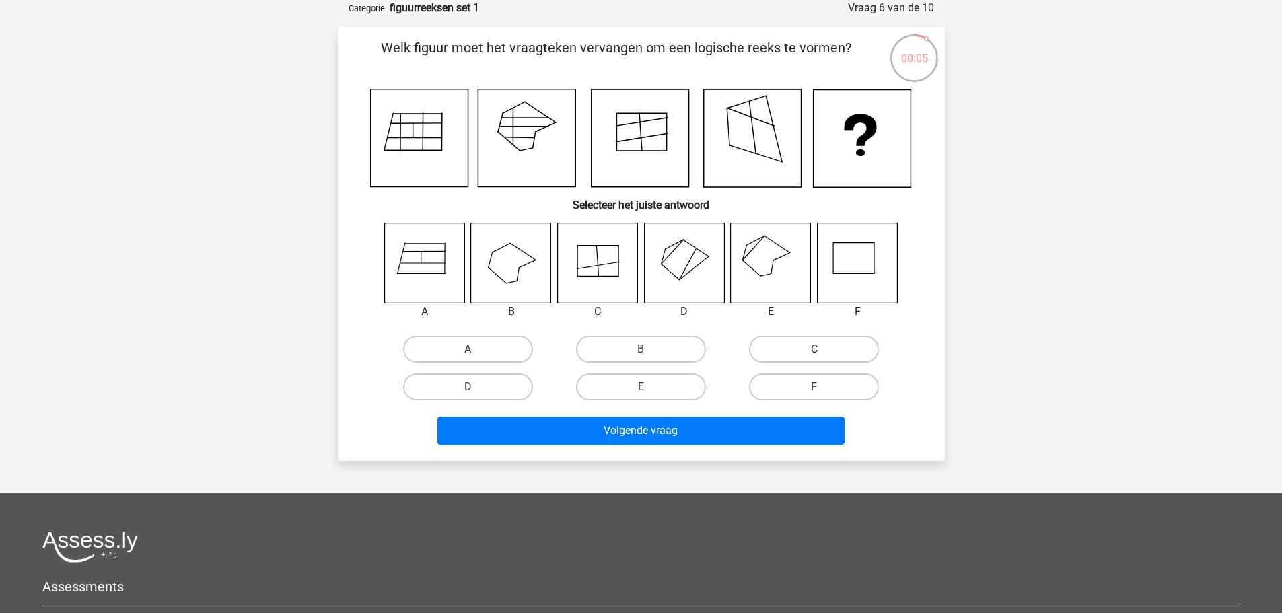
click at [601, 291] on icon at bounding box center [597, 263] width 80 height 80
click at [828, 345] on label "C" at bounding box center [814, 349] width 130 height 27
click at [823, 349] on input "C" at bounding box center [818, 353] width 9 height 9
radio input "true"
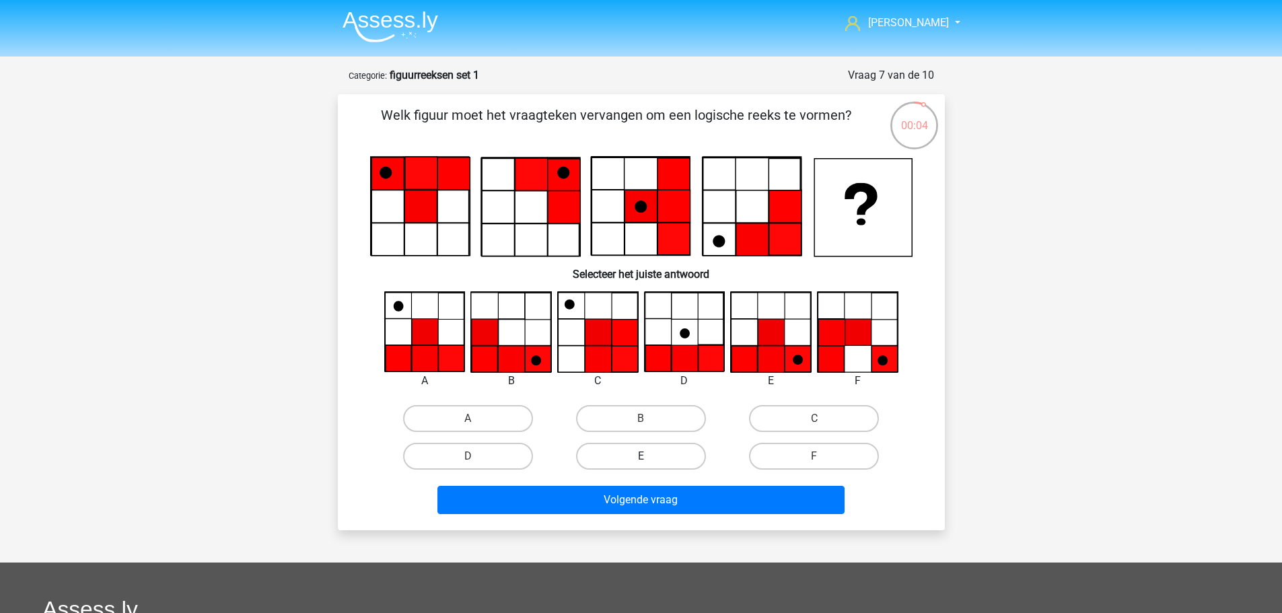
click at [636, 451] on label "E" at bounding box center [641, 456] width 130 height 27
click at [641, 456] on input "E" at bounding box center [645, 460] width 9 height 9
radio input "true"
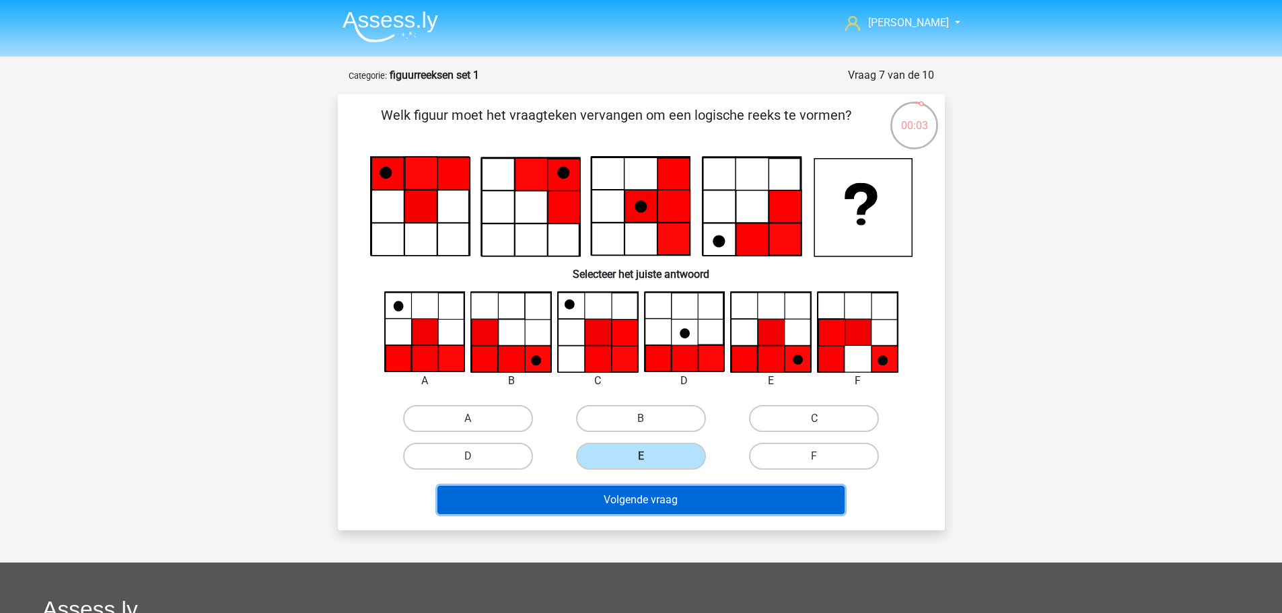
click at [620, 500] on button "Volgende vraag" at bounding box center [640, 500] width 407 height 28
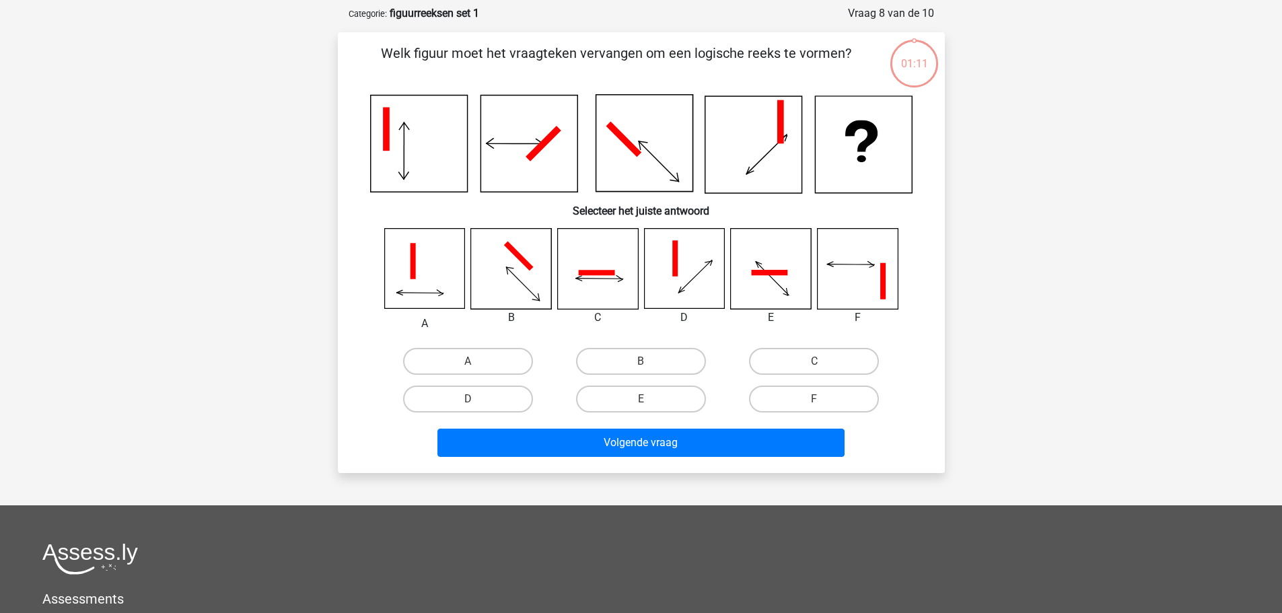
scroll to position [67, 0]
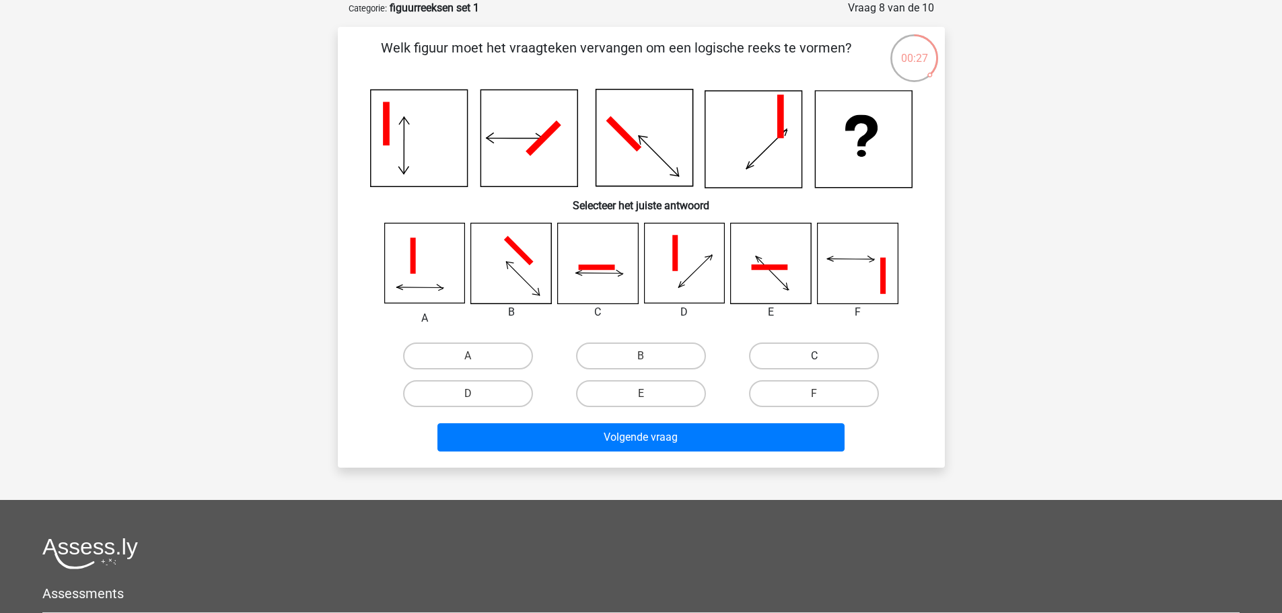
click at [846, 351] on label "C" at bounding box center [814, 355] width 130 height 27
click at [823, 356] on input "C" at bounding box center [818, 360] width 9 height 9
radio input "true"
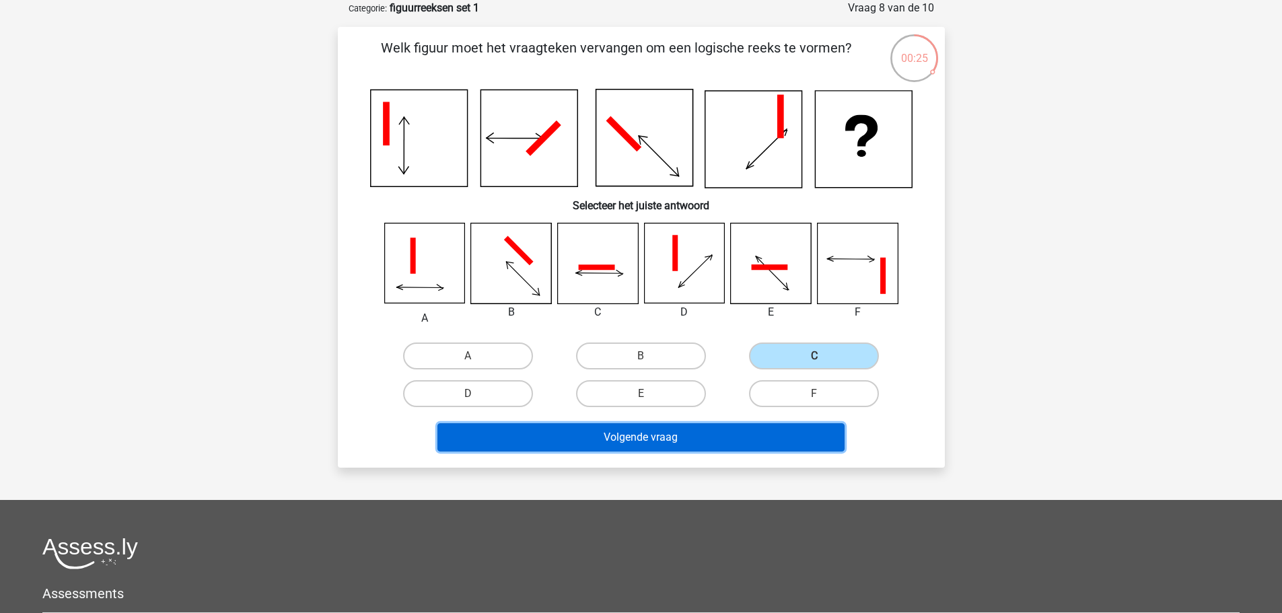
click at [652, 435] on button "Volgende vraag" at bounding box center [640, 437] width 407 height 28
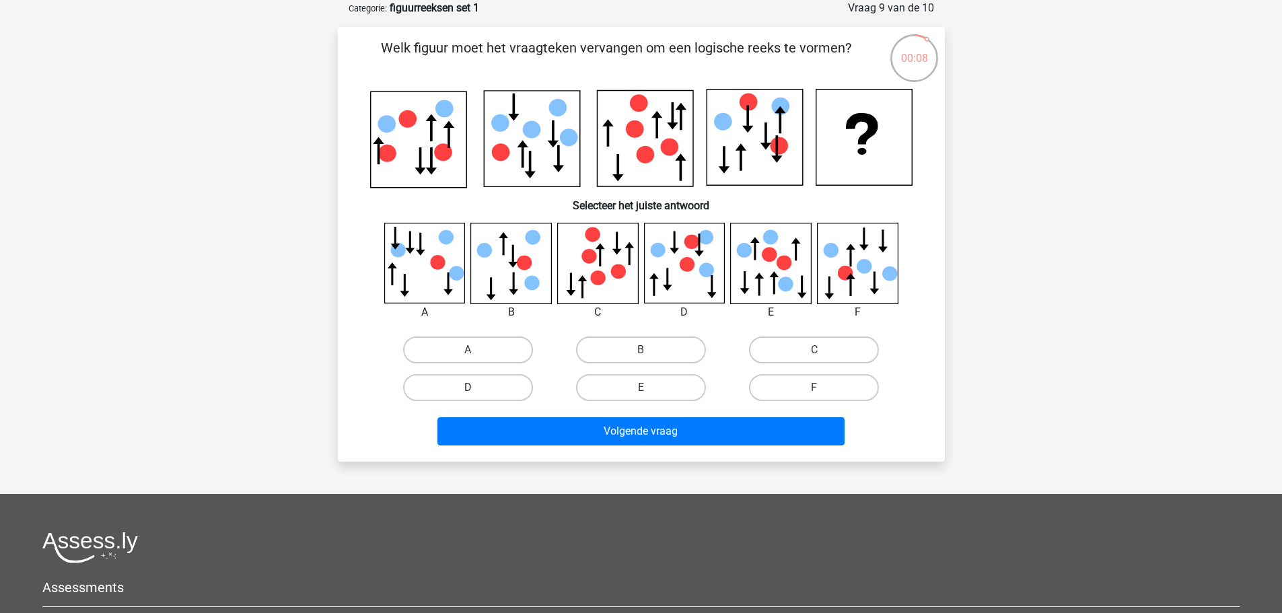
click at [493, 383] on label "D" at bounding box center [468, 387] width 130 height 27
click at [476, 388] on input "D" at bounding box center [472, 392] width 9 height 9
radio input "true"
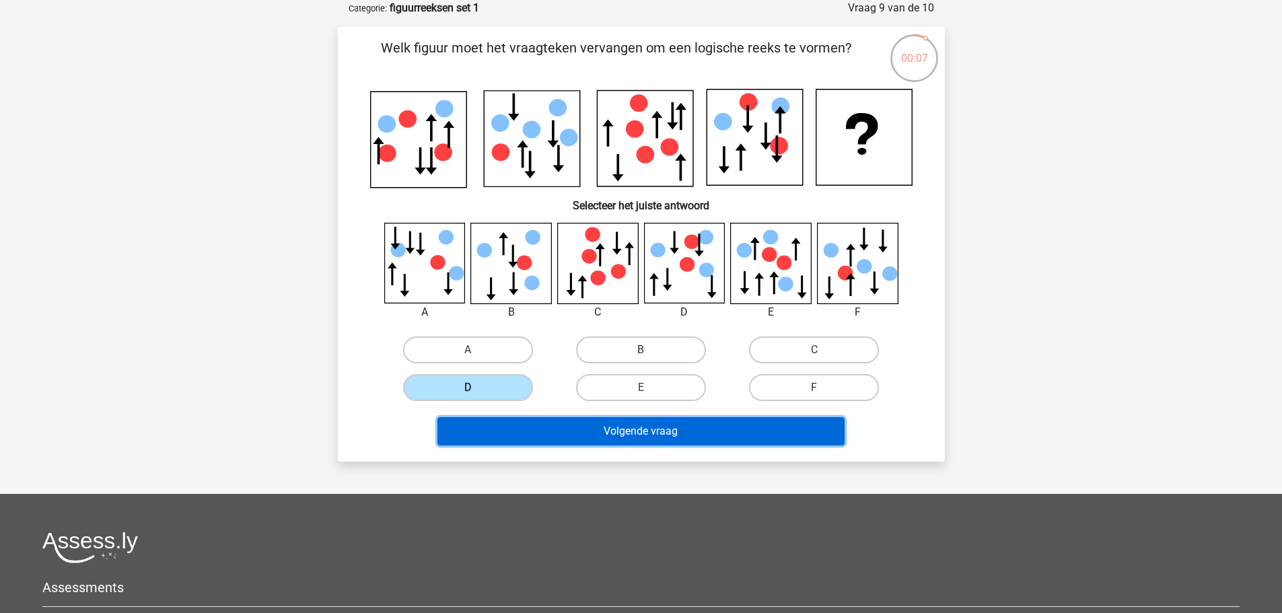
click at [614, 429] on button "Volgende vraag" at bounding box center [640, 431] width 407 height 28
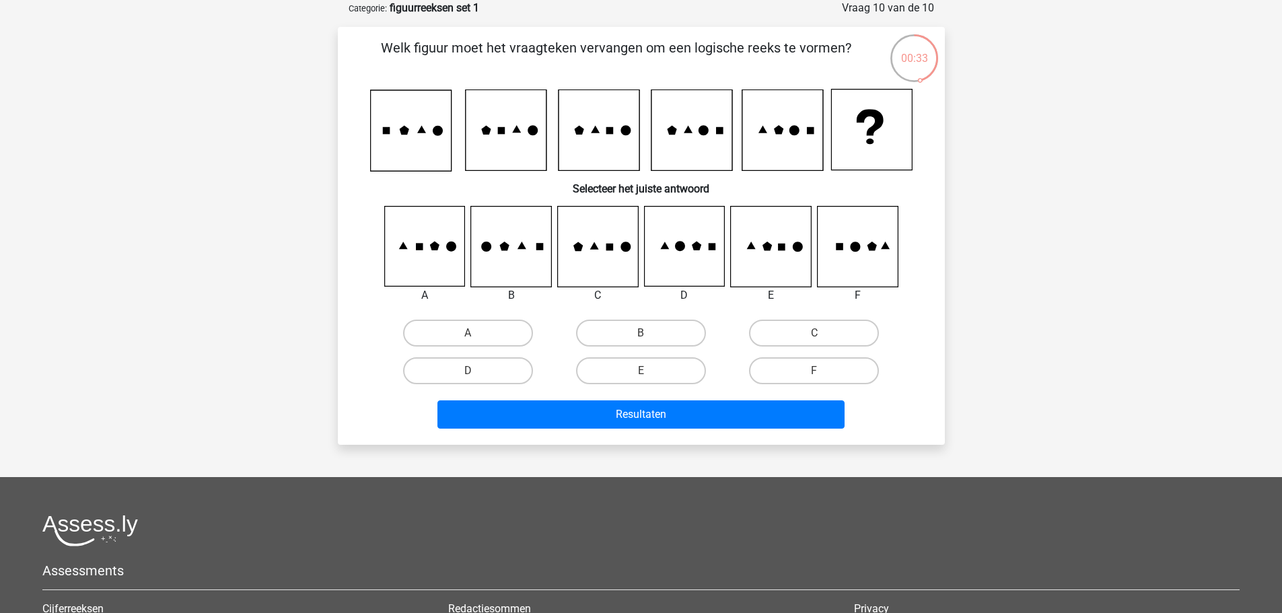
click at [685, 266] on icon at bounding box center [684, 247] width 80 height 80
click at [470, 368] on label "D" at bounding box center [468, 370] width 130 height 27
click at [470, 371] on input "D" at bounding box center [472, 375] width 9 height 9
radio input "true"
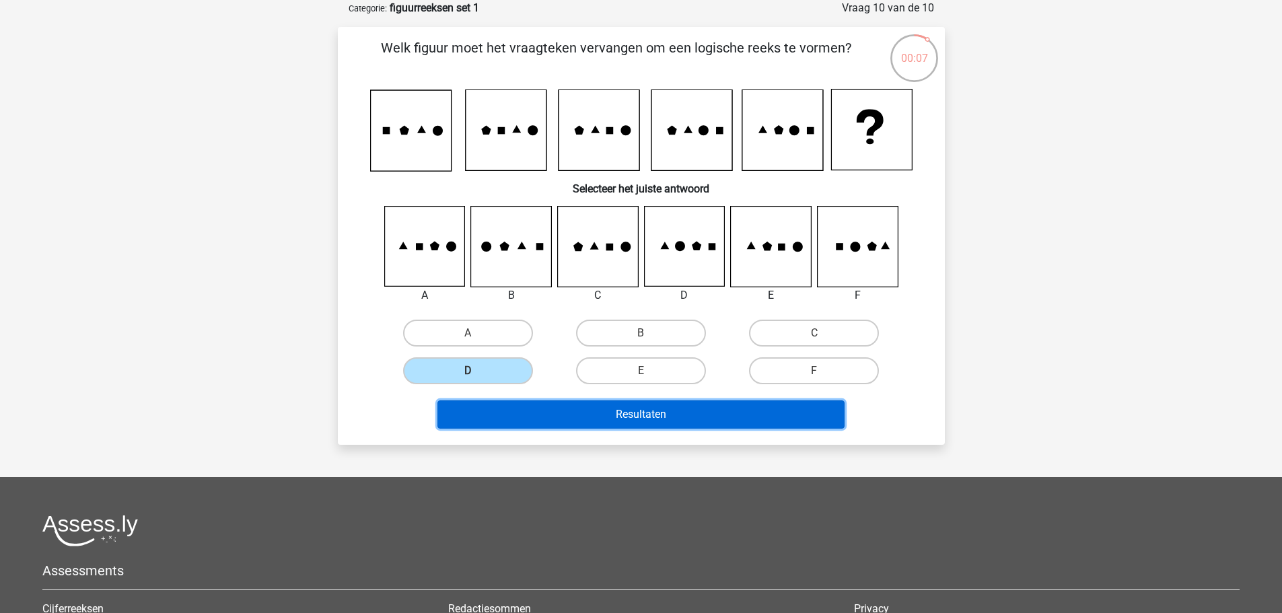
click at [624, 412] on button "Resultaten" at bounding box center [640, 414] width 407 height 28
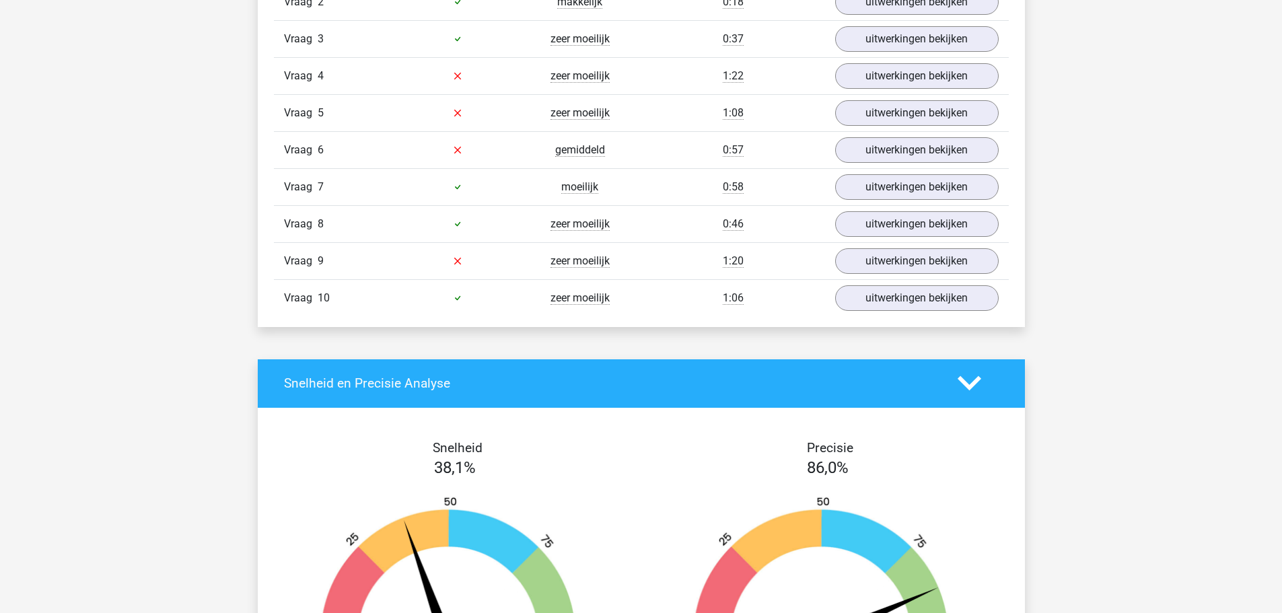
scroll to position [1211, 0]
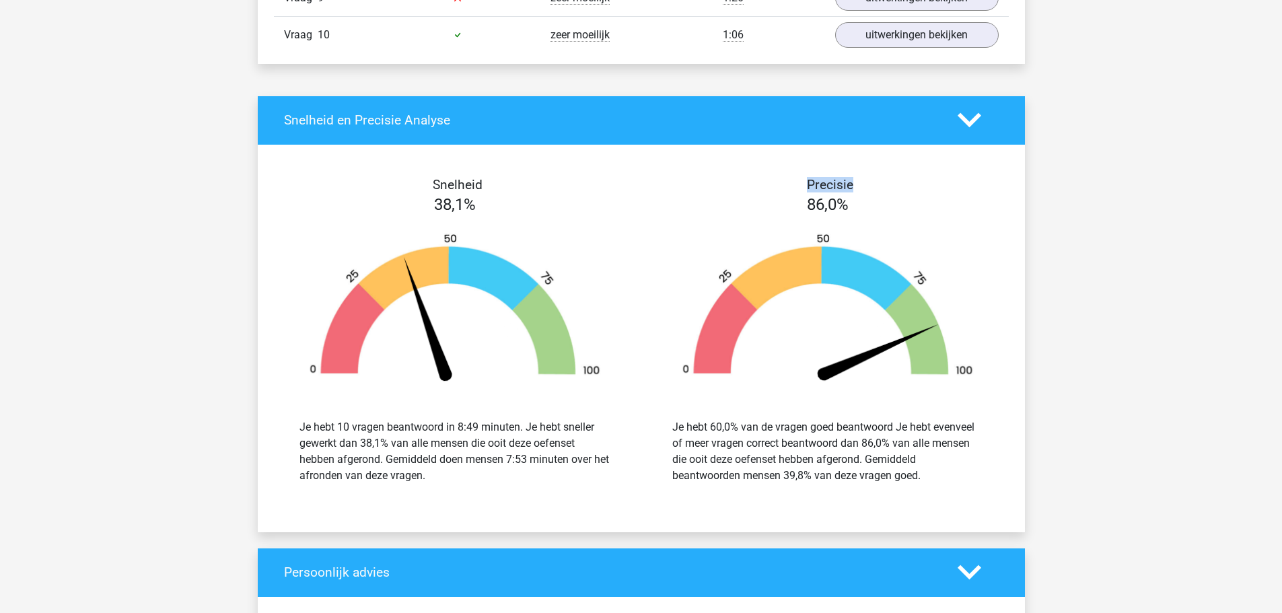
drag, startPoint x: 809, startPoint y: 182, endPoint x: 878, endPoint y: 186, distance: 69.5
click at [878, 186] on h4 "Precisie" at bounding box center [830, 184] width 347 height 15
click at [902, 190] on h4 "Precisie" at bounding box center [830, 184] width 347 height 15
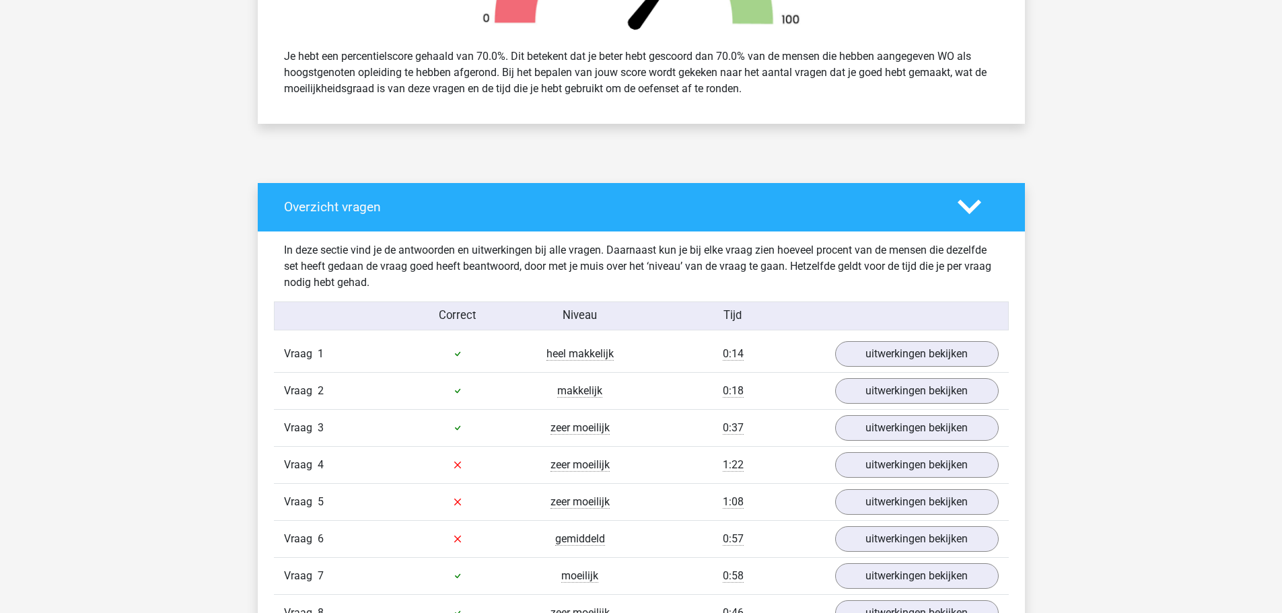
scroll to position [740, 0]
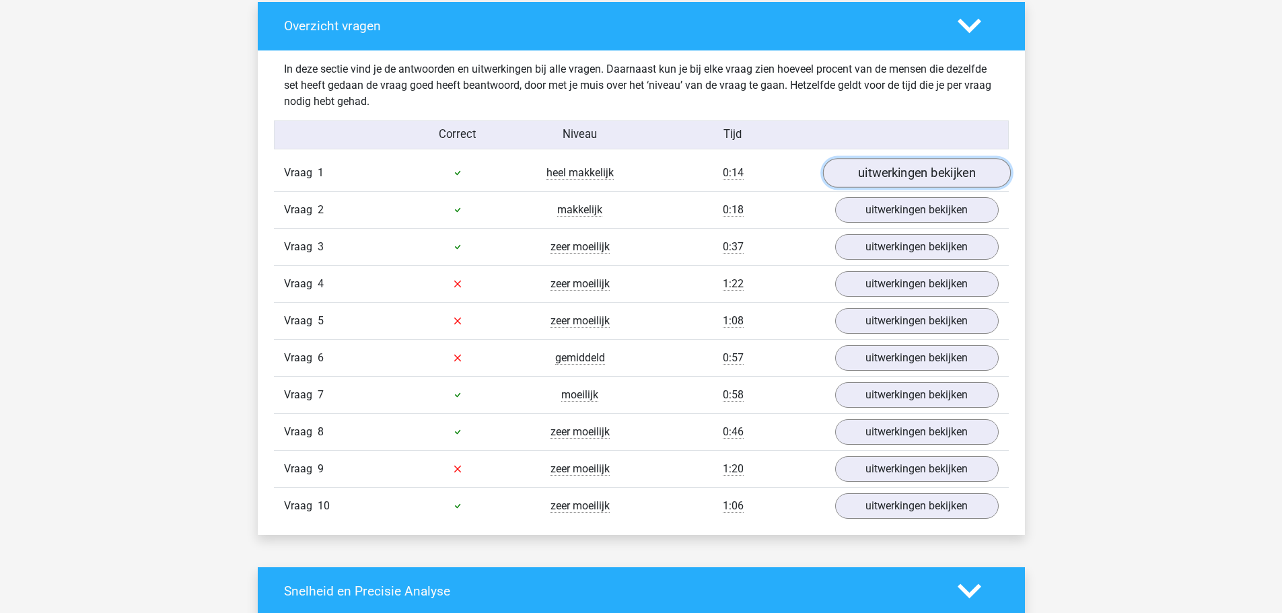
click at [884, 170] on link "uitwerkingen bekijken" at bounding box center [916, 173] width 188 height 30
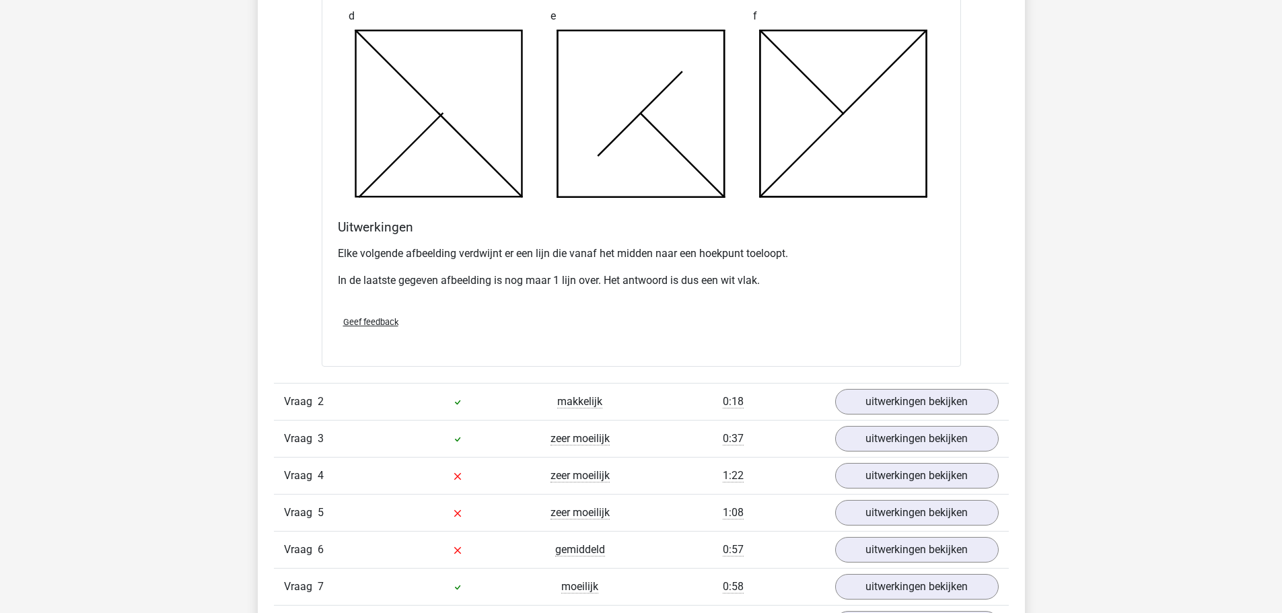
scroll to position [1346, 0]
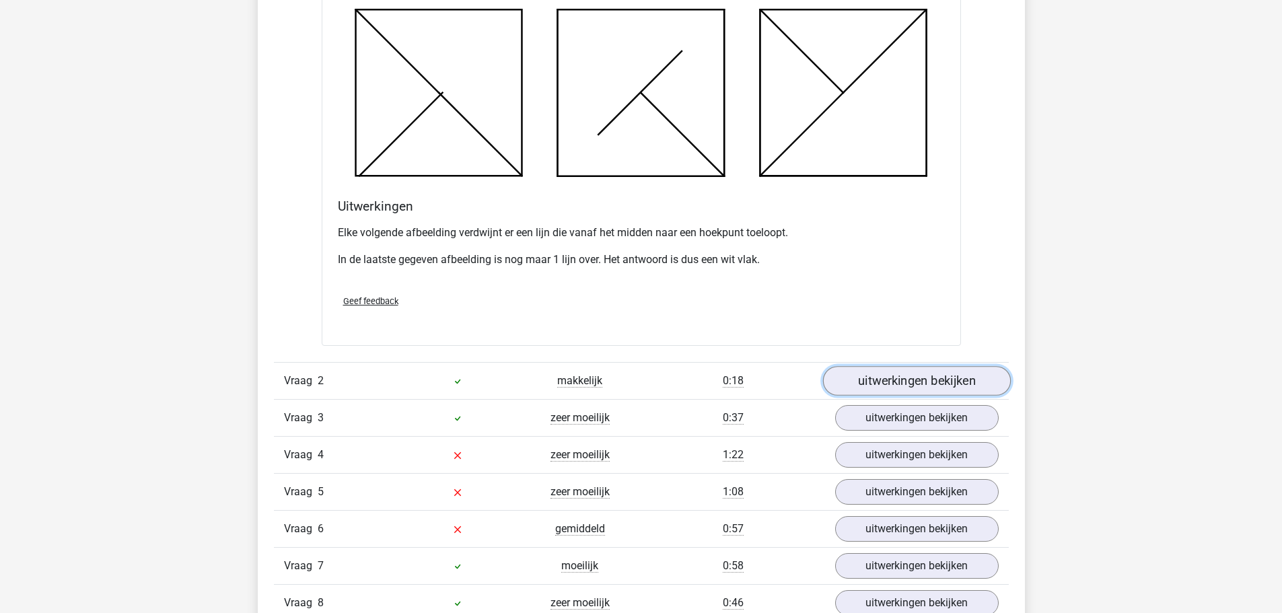
click at [928, 389] on link "uitwerkingen bekijken" at bounding box center [916, 381] width 188 height 30
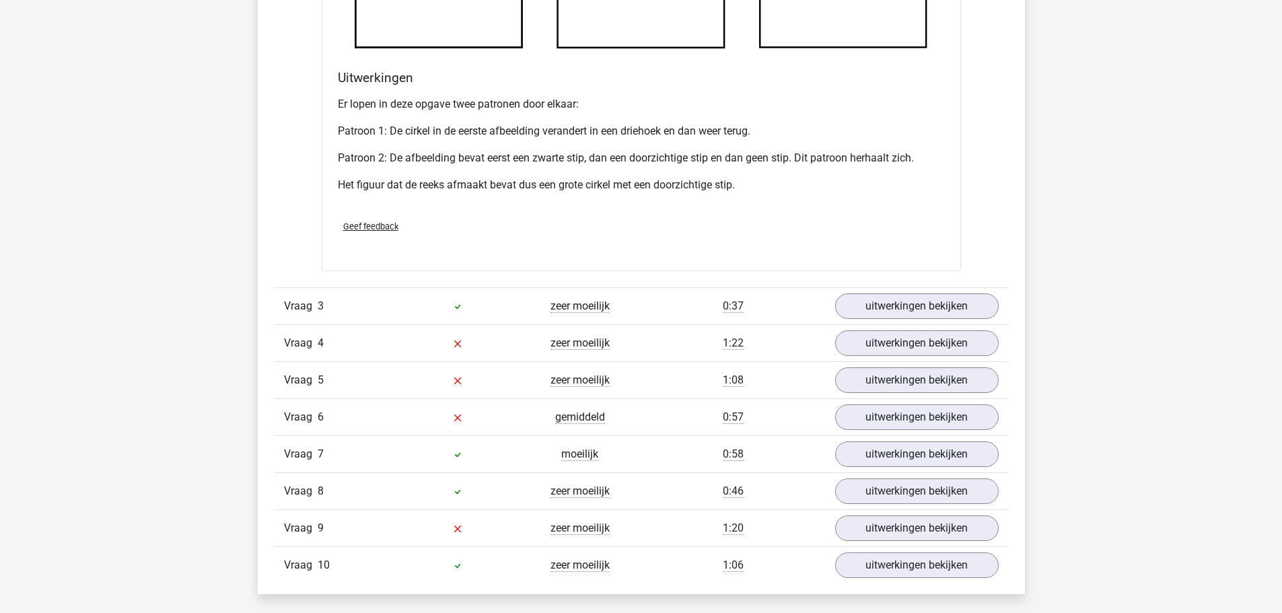
scroll to position [2355, 0]
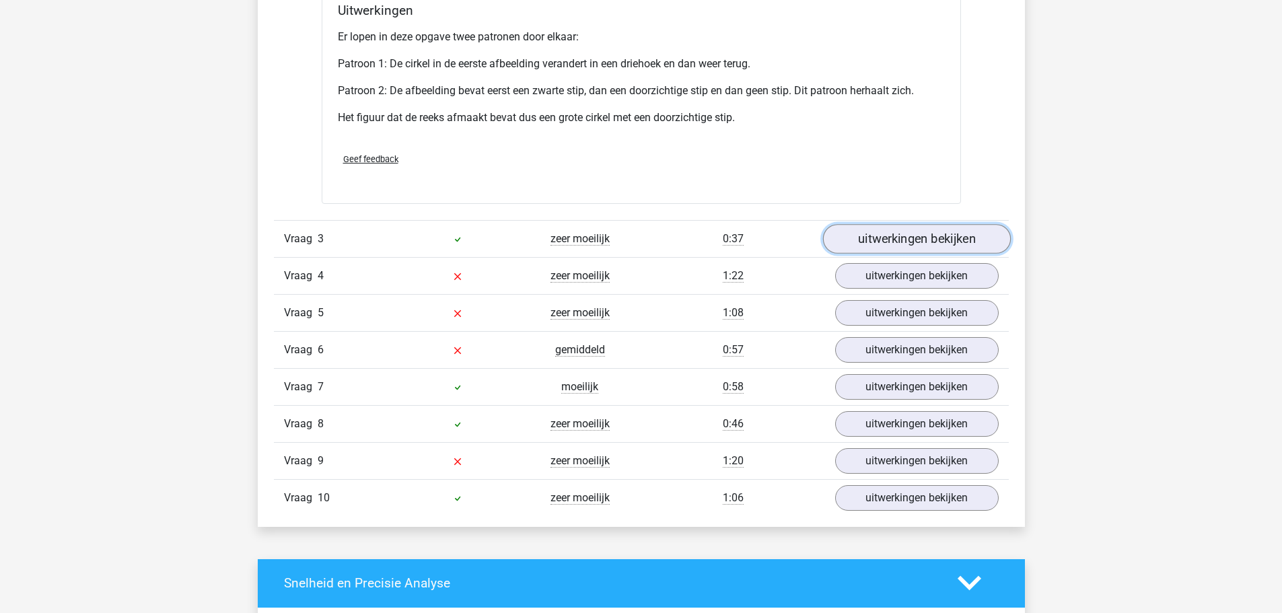
click at [931, 235] on link "uitwerkingen bekijken" at bounding box center [916, 239] width 188 height 30
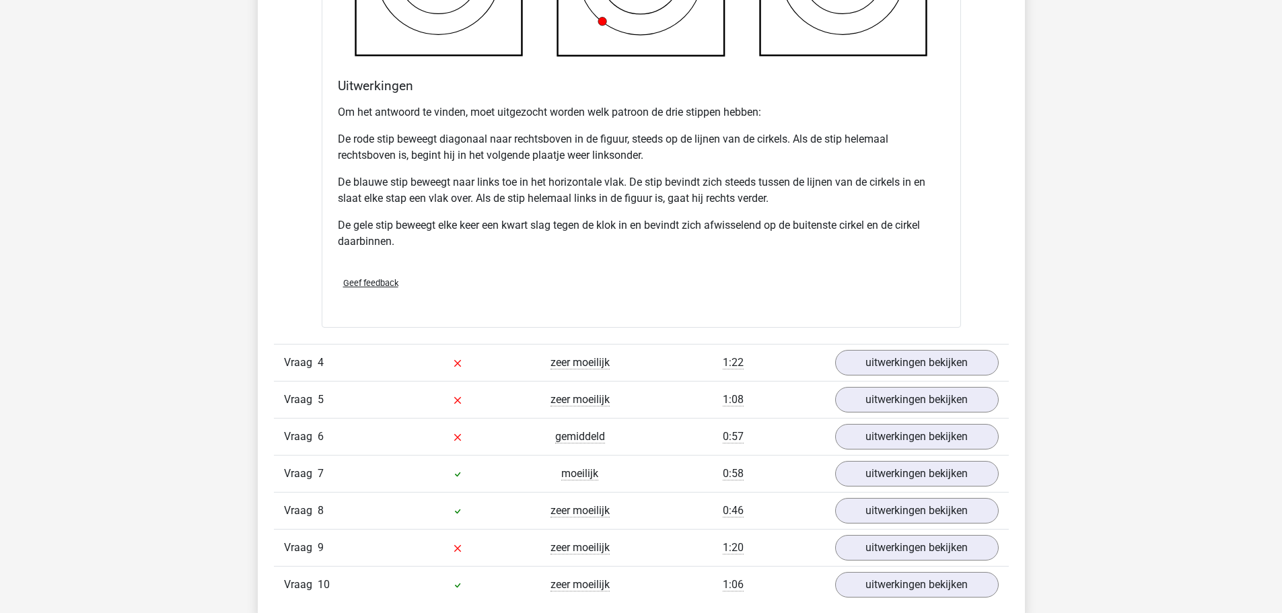
scroll to position [3162, 0]
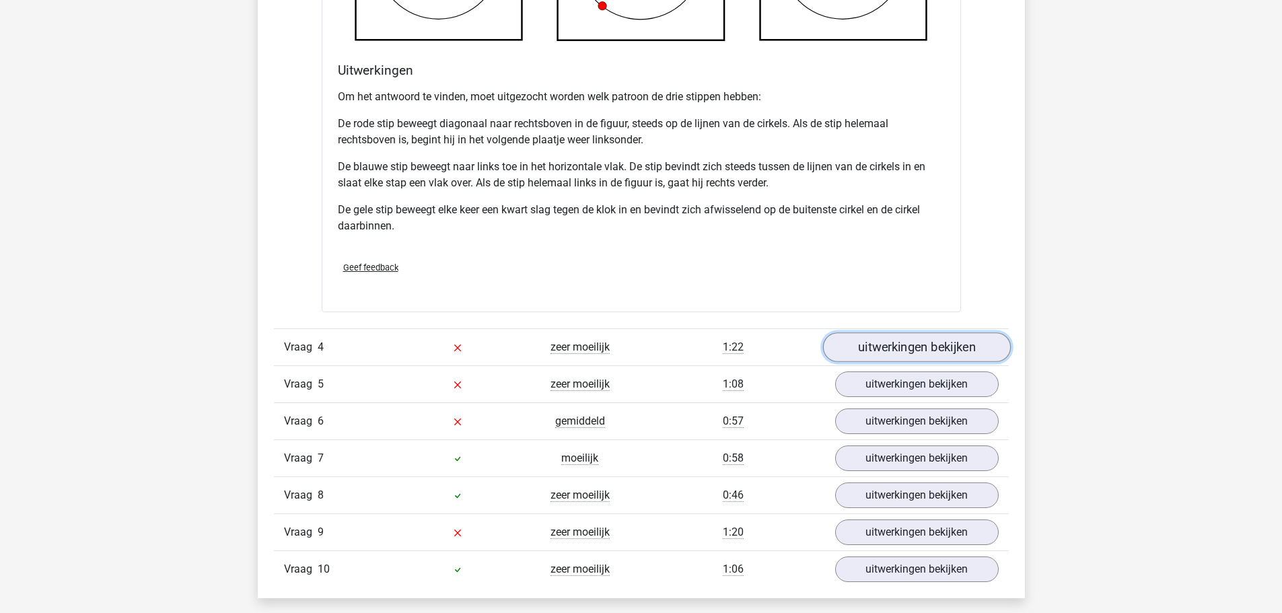
click at [887, 351] on link "uitwerkingen bekijken" at bounding box center [916, 347] width 188 height 30
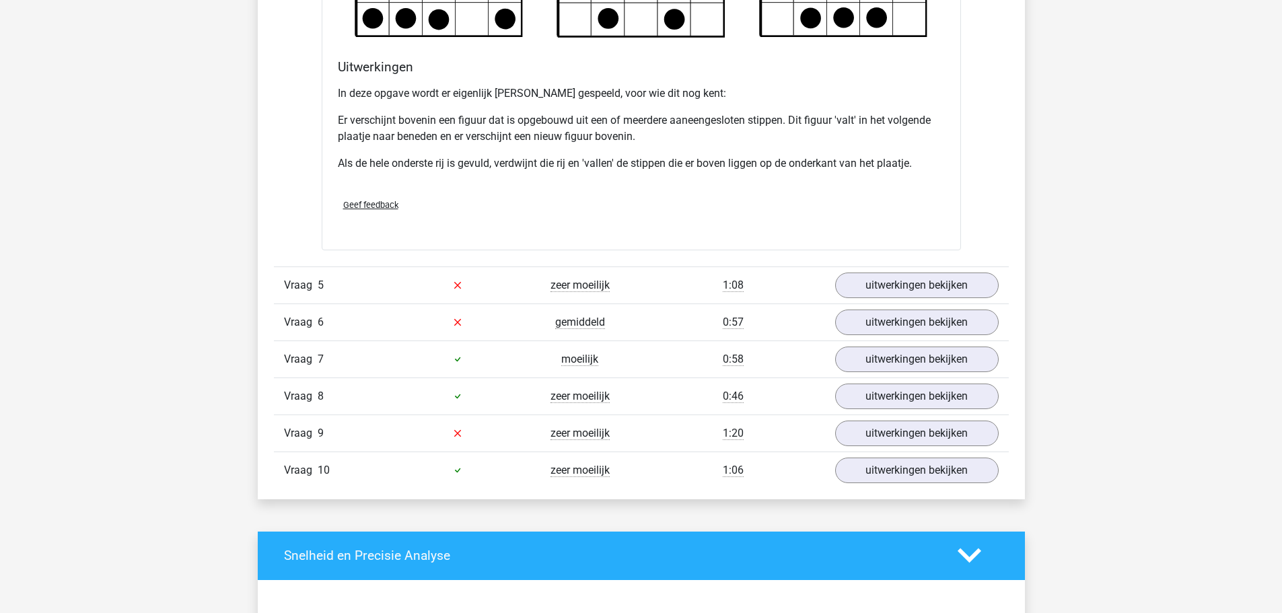
scroll to position [4104, 0]
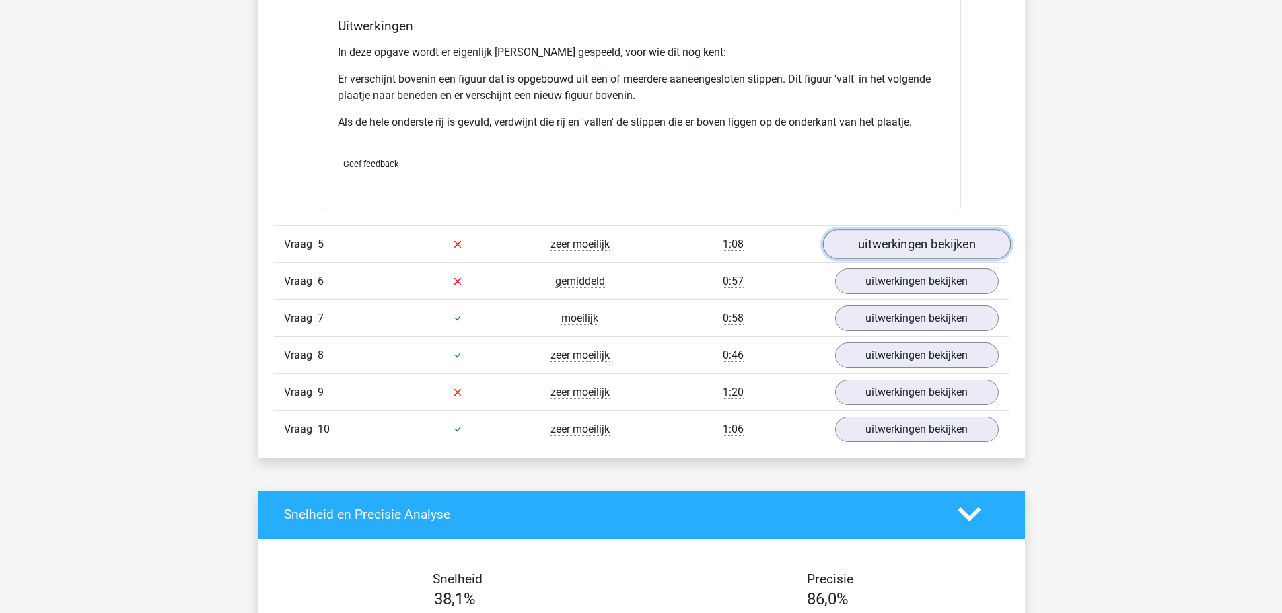
click at [877, 240] on link "uitwerkingen bekijken" at bounding box center [916, 244] width 188 height 30
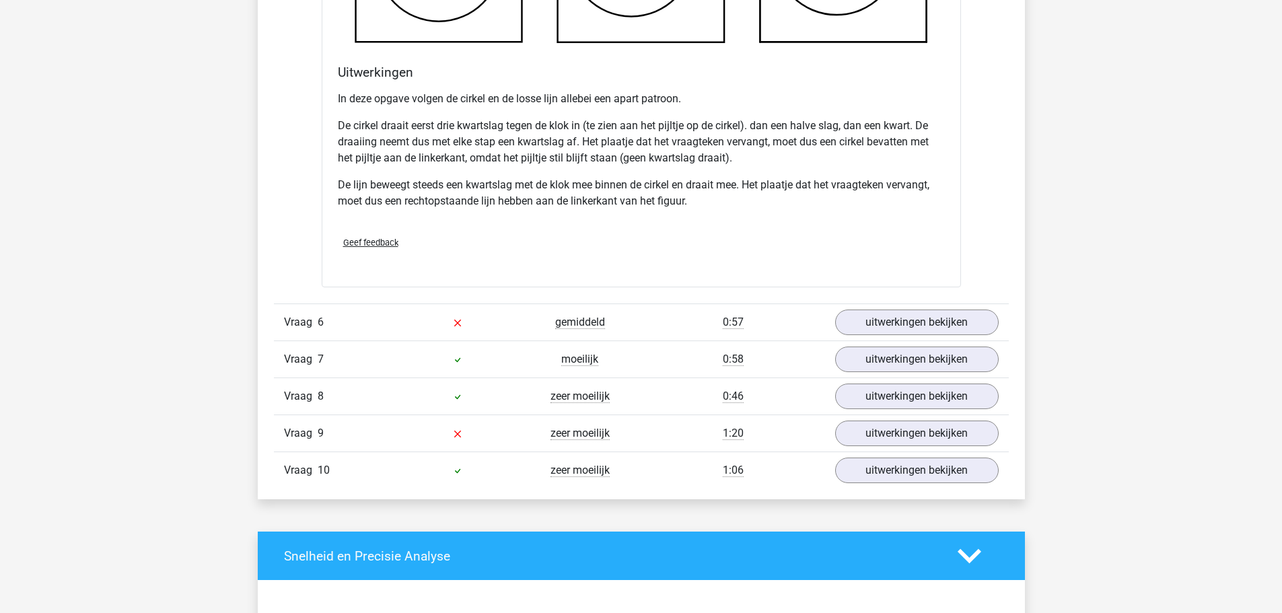
scroll to position [4979, 0]
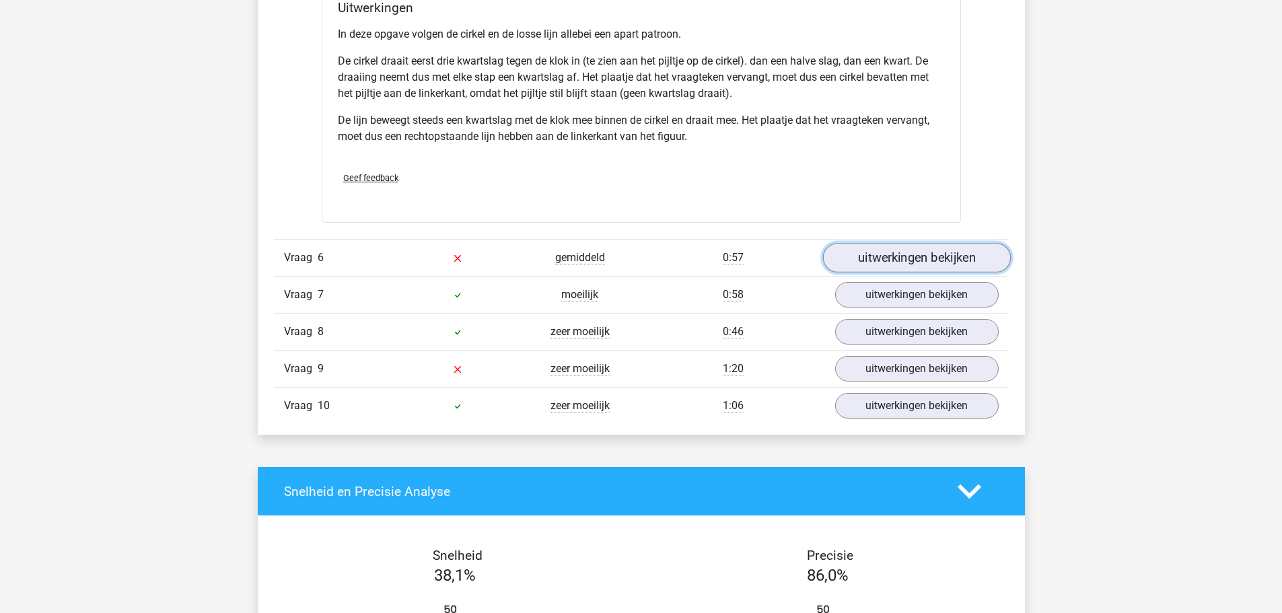
click at [894, 256] on link "uitwerkingen bekijken" at bounding box center [916, 259] width 188 height 30
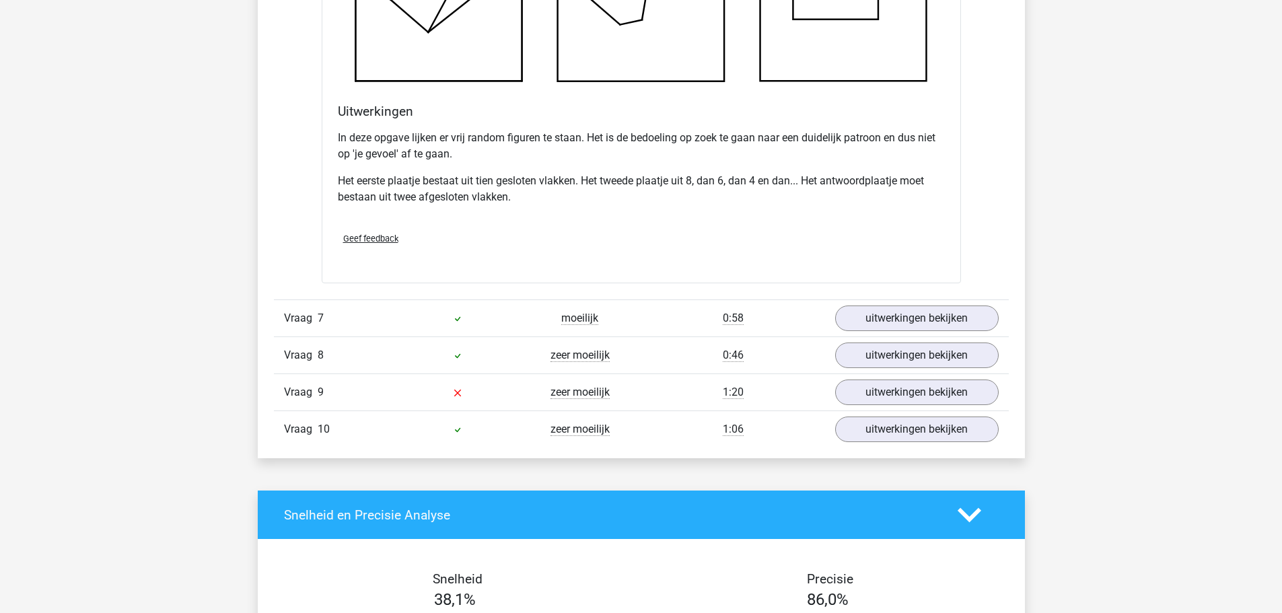
scroll to position [5787, 0]
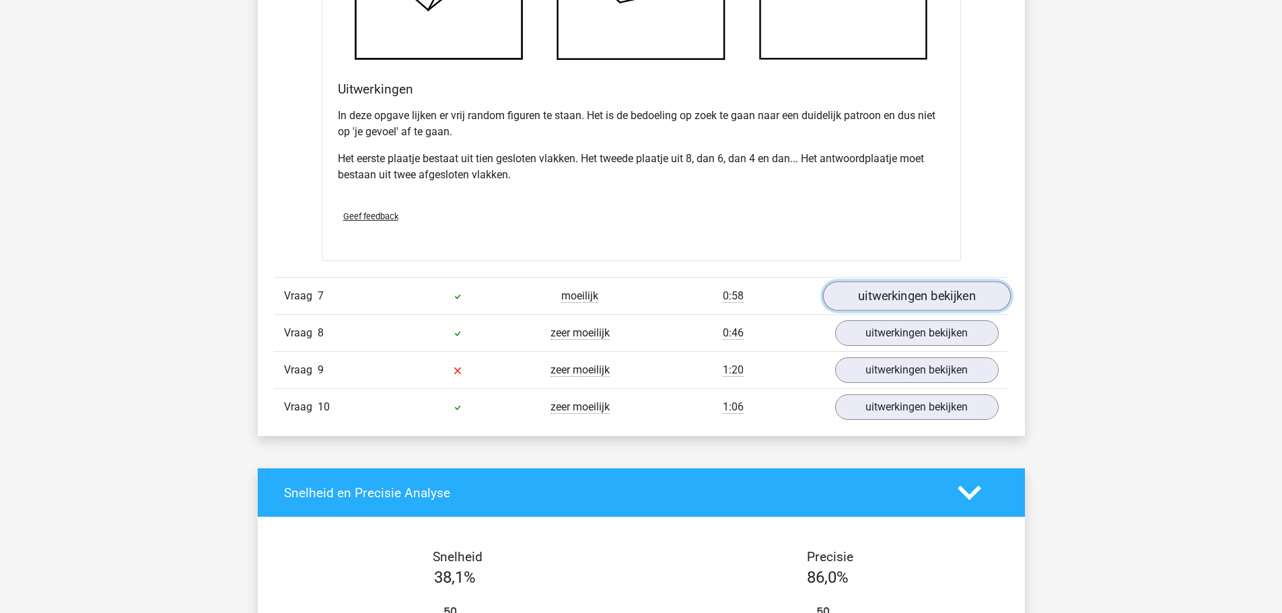
click at [843, 295] on link "uitwerkingen bekijken" at bounding box center [916, 297] width 188 height 30
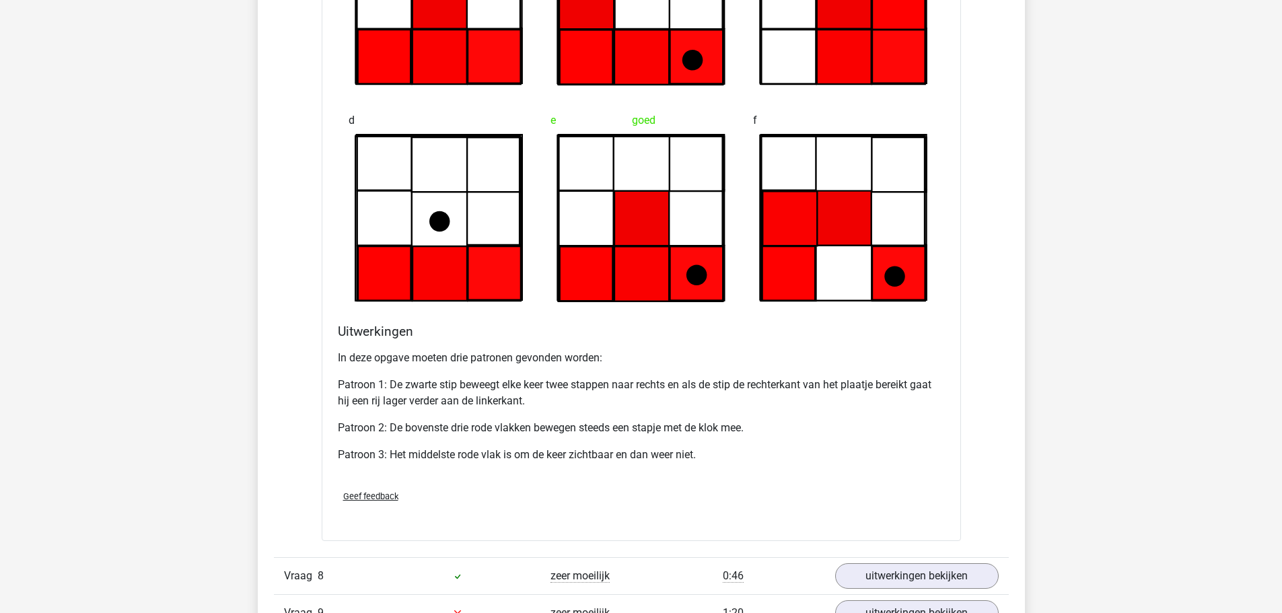
scroll to position [6594, 0]
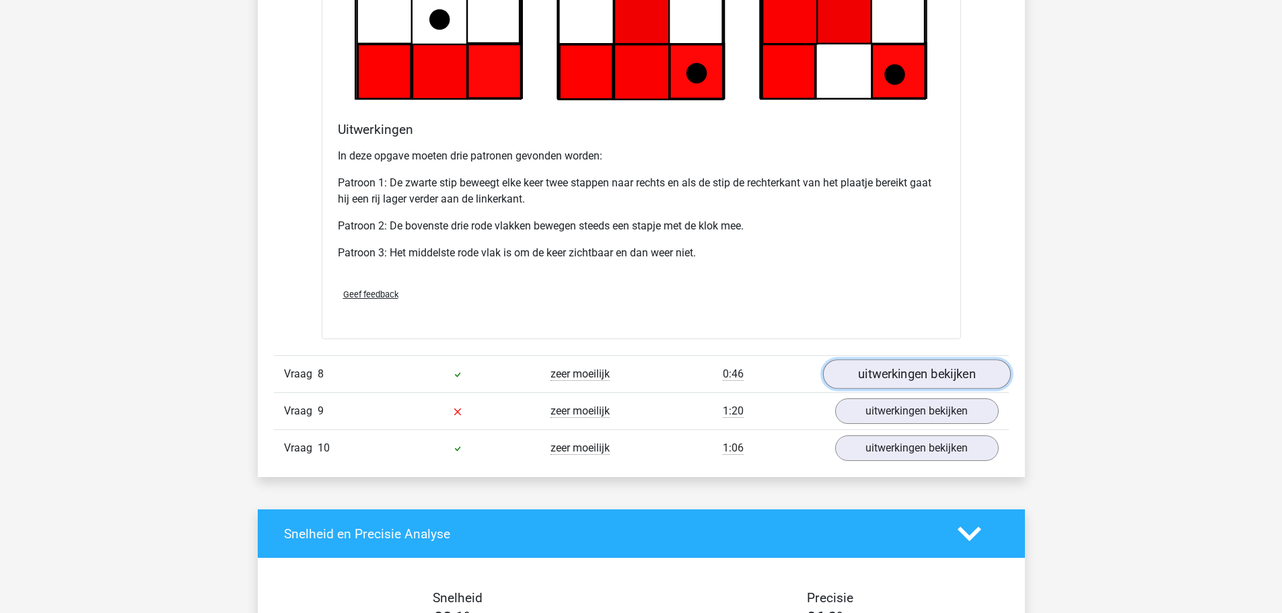
click at [953, 375] on link "uitwerkingen bekijken" at bounding box center [916, 375] width 188 height 30
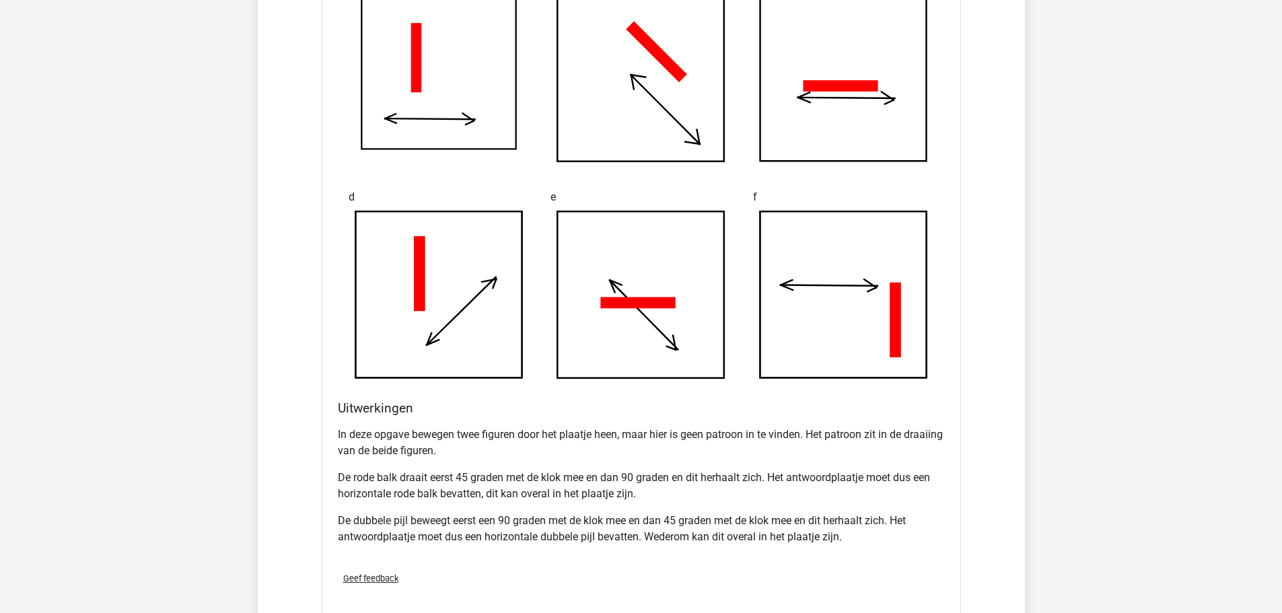
scroll to position [7334, 0]
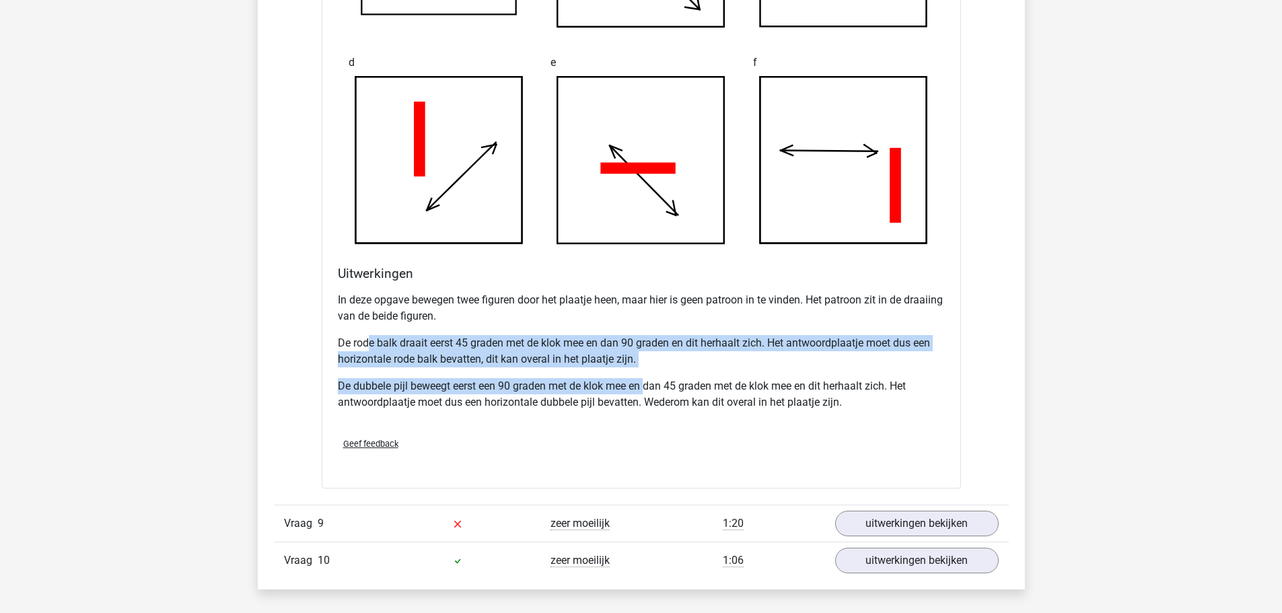
drag, startPoint x: 367, startPoint y: 343, endPoint x: 647, endPoint y: 373, distance: 282.1
click at [647, 373] on div "In deze opgave bewegen twee figuren door het plaatje heen, maar hier is geen pa…" at bounding box center [641, 357] width 607 height 140
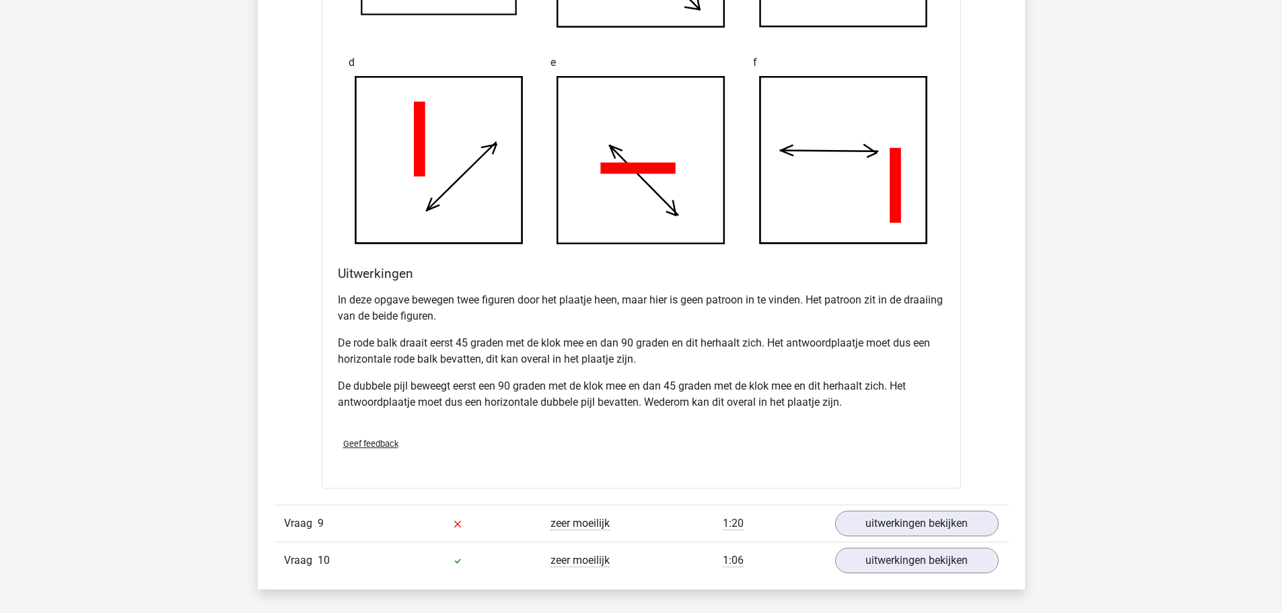
click at [637, 407] on p "De dubbele pijl beweegt eerst een 90 graden met de klok mee en dan 45 graden me…" at bounding box center [641, 394] width 607 height 32
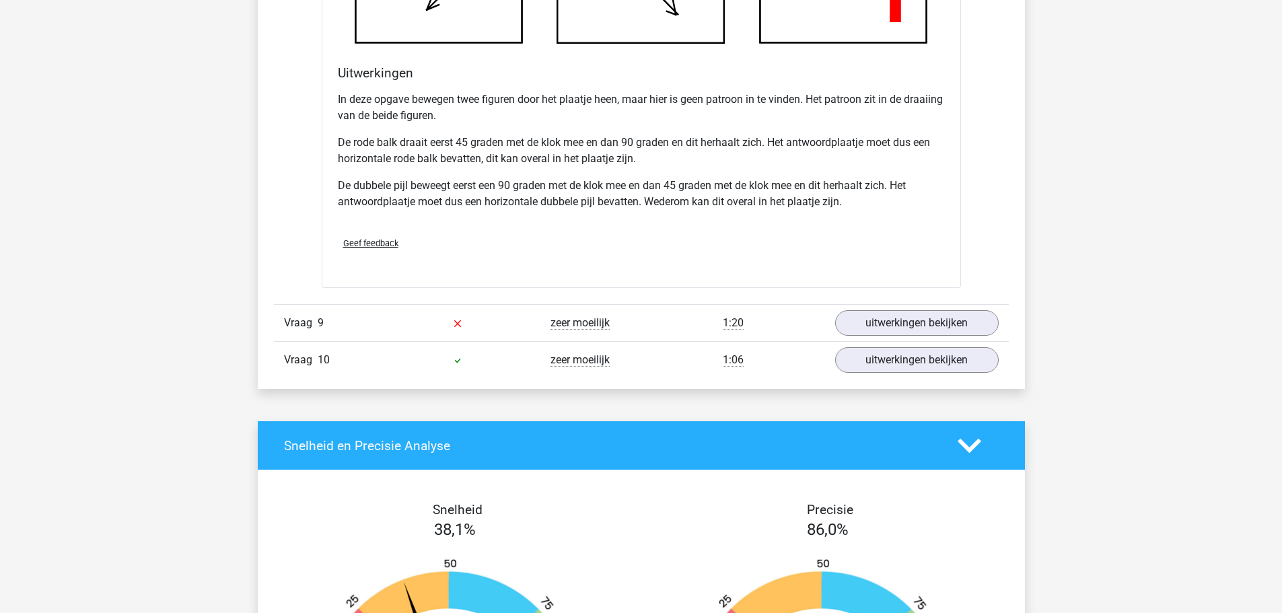
scroll to position [7469, 0]
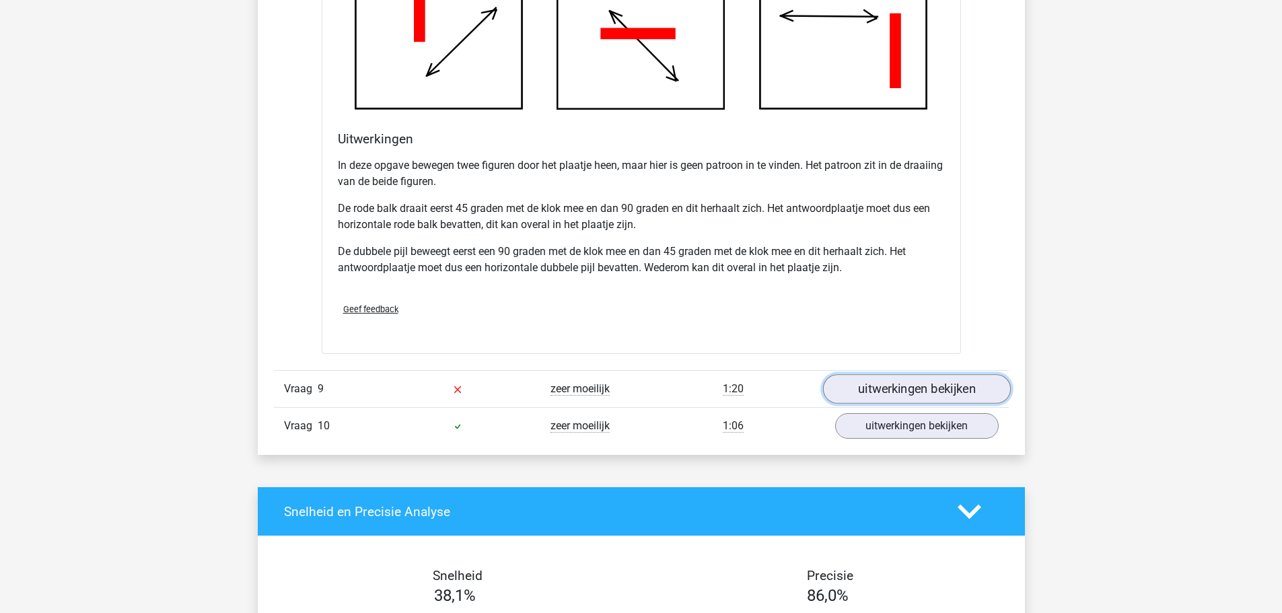
click at [917, 389] on link "uitwerkingen bekijken" at bounding box center [916, 389] width 188 height 30
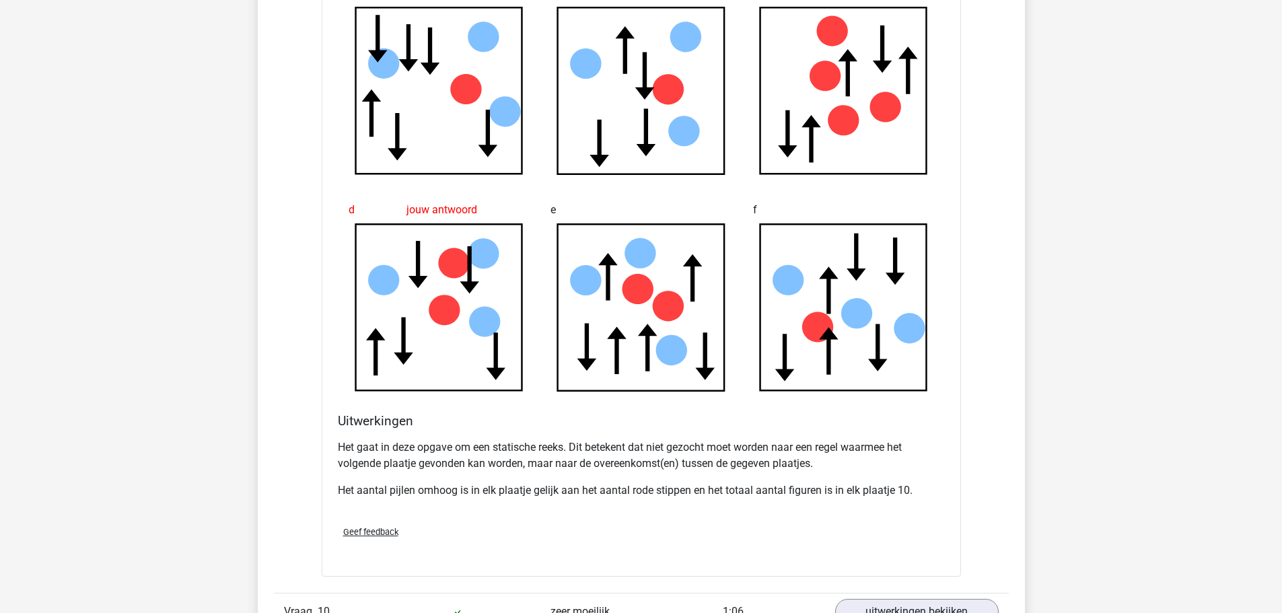
scroll to position [8074, 0]
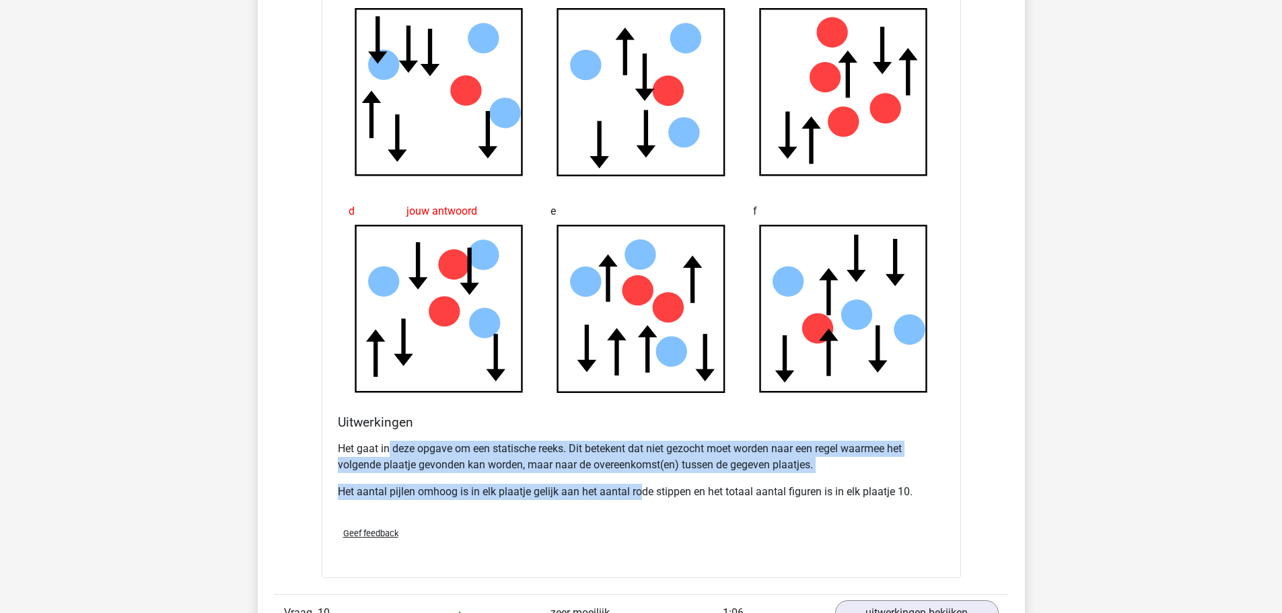
drag, startPoint x: 388, startPoint y: 445, endPoint x: 642, endPoint y: 501, distance: 259.9
click at [642, 501] on div "Het gaat in deze opgave om een statische reeks. Dit betekent dat niet gezocht m…" at bounding box center [641, 475] width 607 height 81
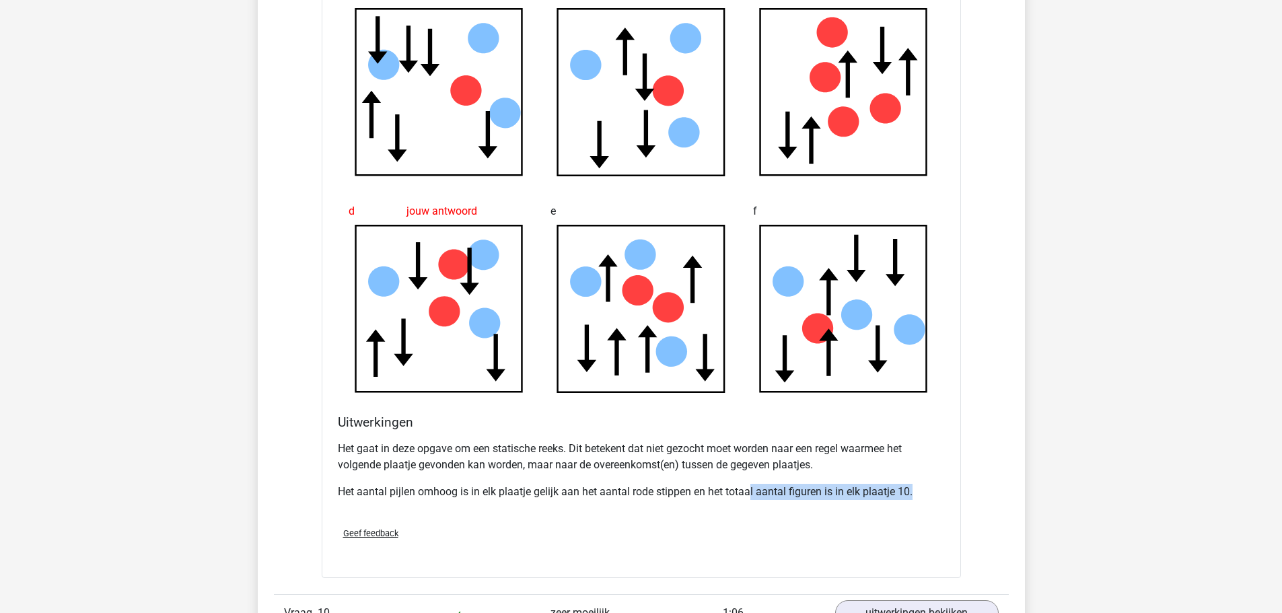
drag, startPoint x: 750, startPoint y: 483, endPoint x: 926, endPoint y: 497, distance: 176.9
click at [926, 497] on div "Het gaat in deze opgave om een statische reeks. Dit betekent dat niet gezocht m…" at bounding box center [641, 475] width 607 height 81
click at [910, 499] on p "Het aantal pijlen omhoog is in elk plaatje gelijk aan het aantal rode stippen e…" at bounding box center [641, 492] width 607 height 16
drag, startPoint x: 384, startPoint y: 495, endPoint x: 895, endPoint y: 509, distance: 510.9
click at [895, 509] on div "Het gaat in deze opgave om een statische reeks. Dit betekent dat niet gezocht m…" at bounding box center [641, 475] width 607 height 81
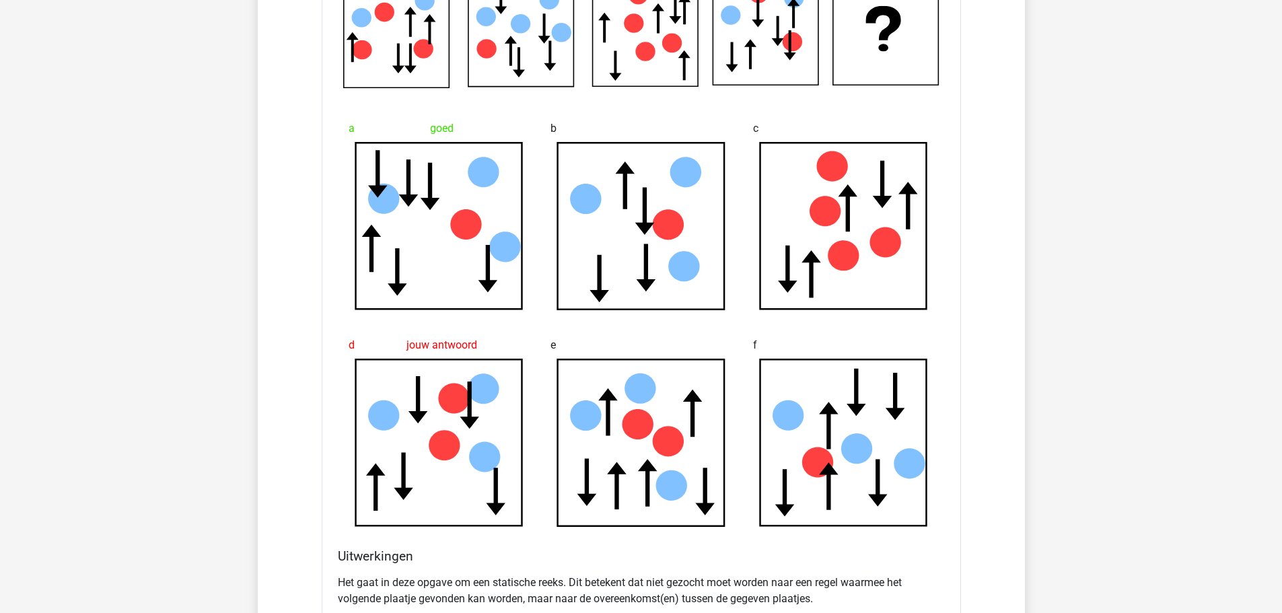
scroll to position [7805, 0]
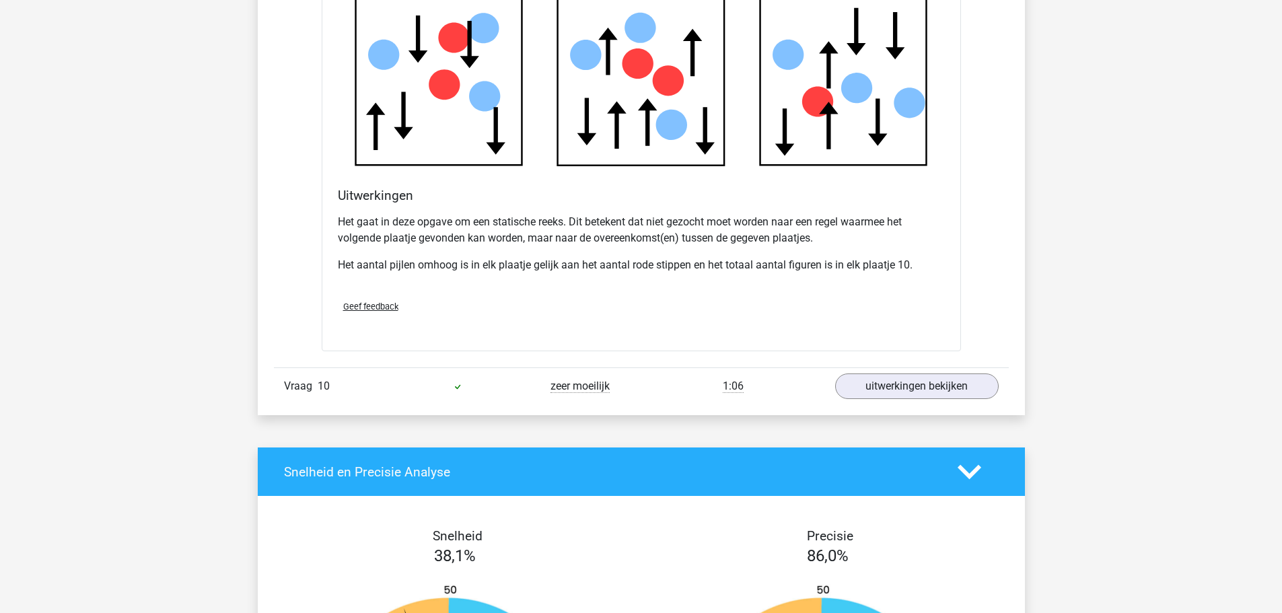
scroll to position [8302, 0]
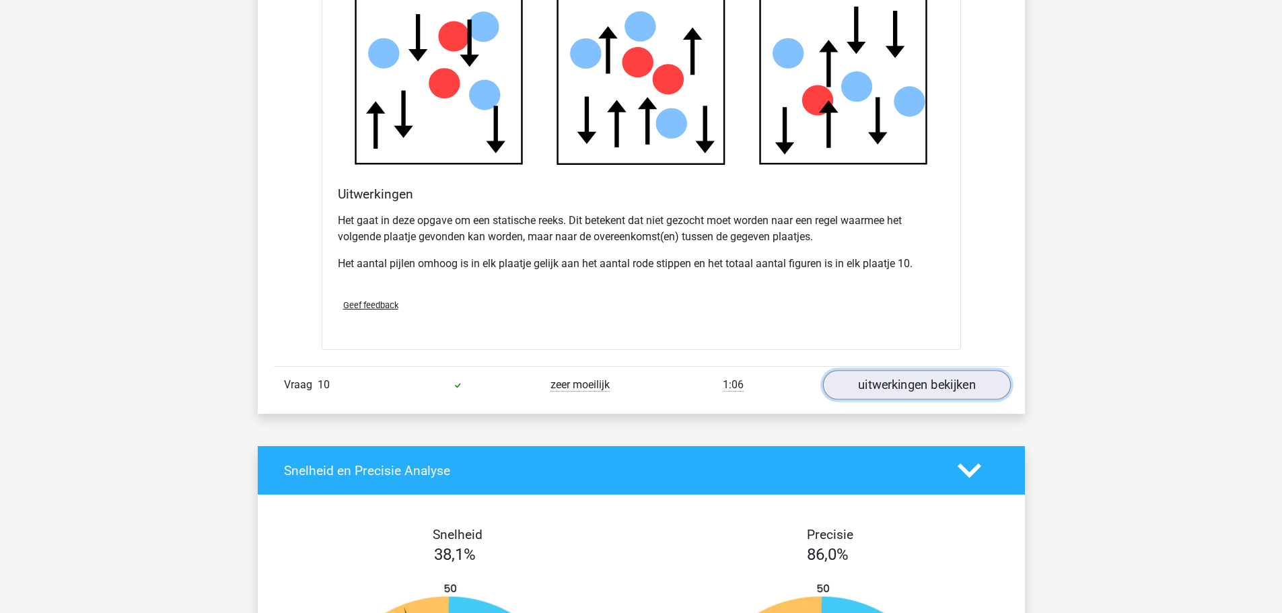
click at [961, 388] on link "uitwerkingen bekijken" at bounding box center [916, 386] width 188 height 30
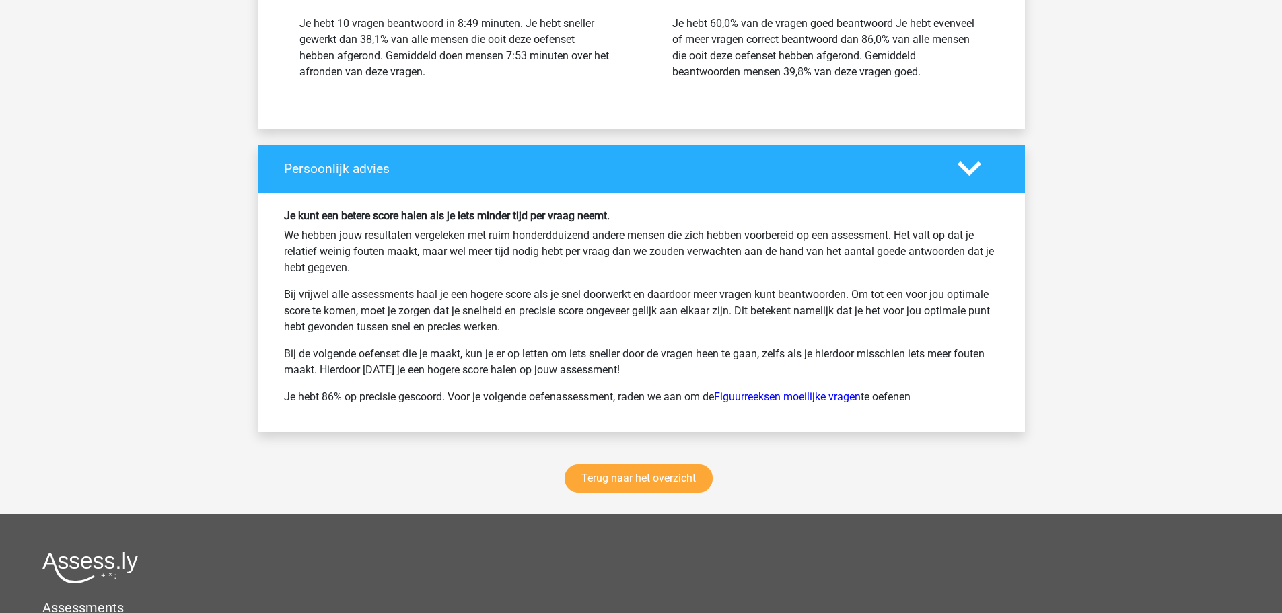
scroll to position [9985, 0]
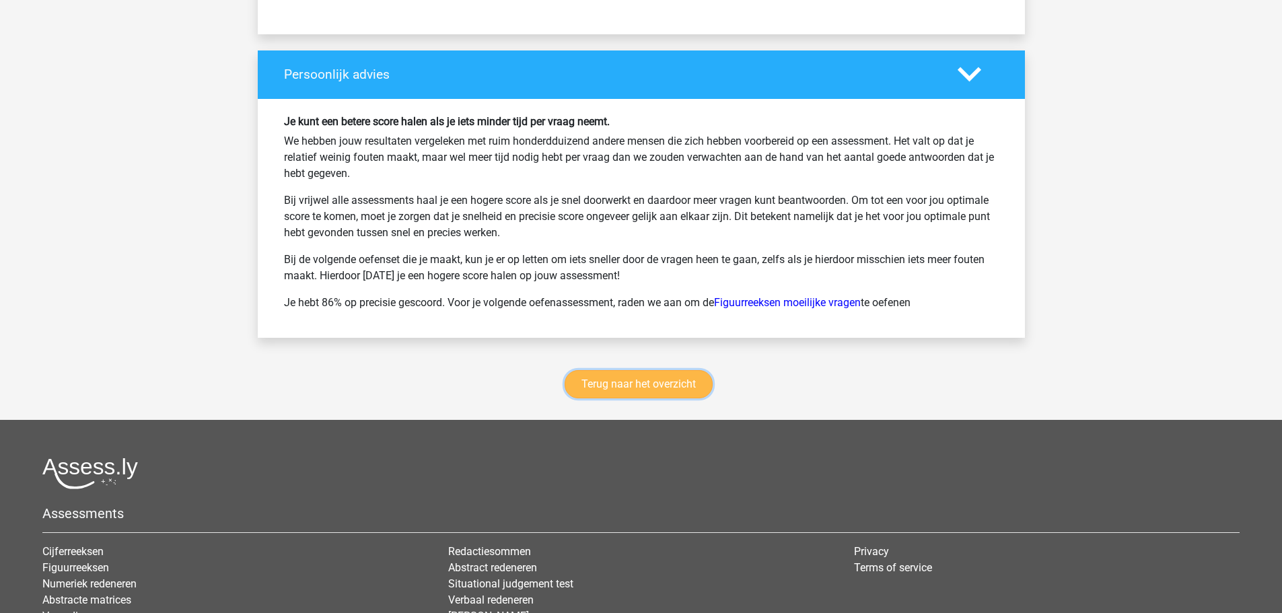
click at [673, 375] on link "Terug naar het overzicht" at bounding box center [639, 384] width 148 height 28
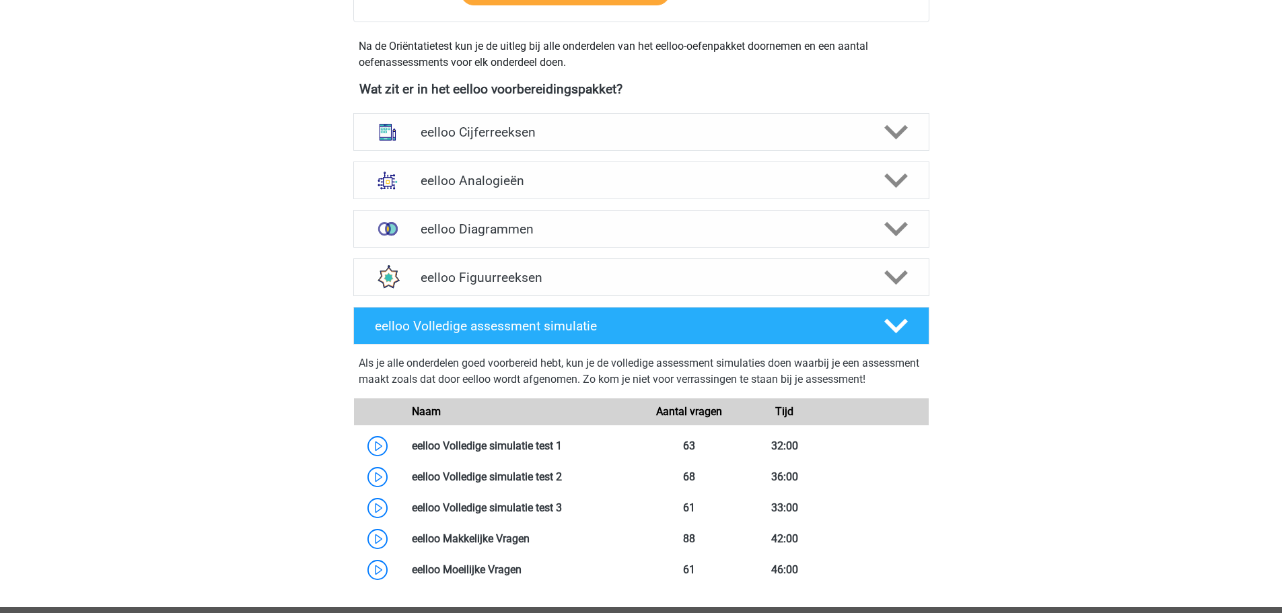
scroll to position [606, 0]
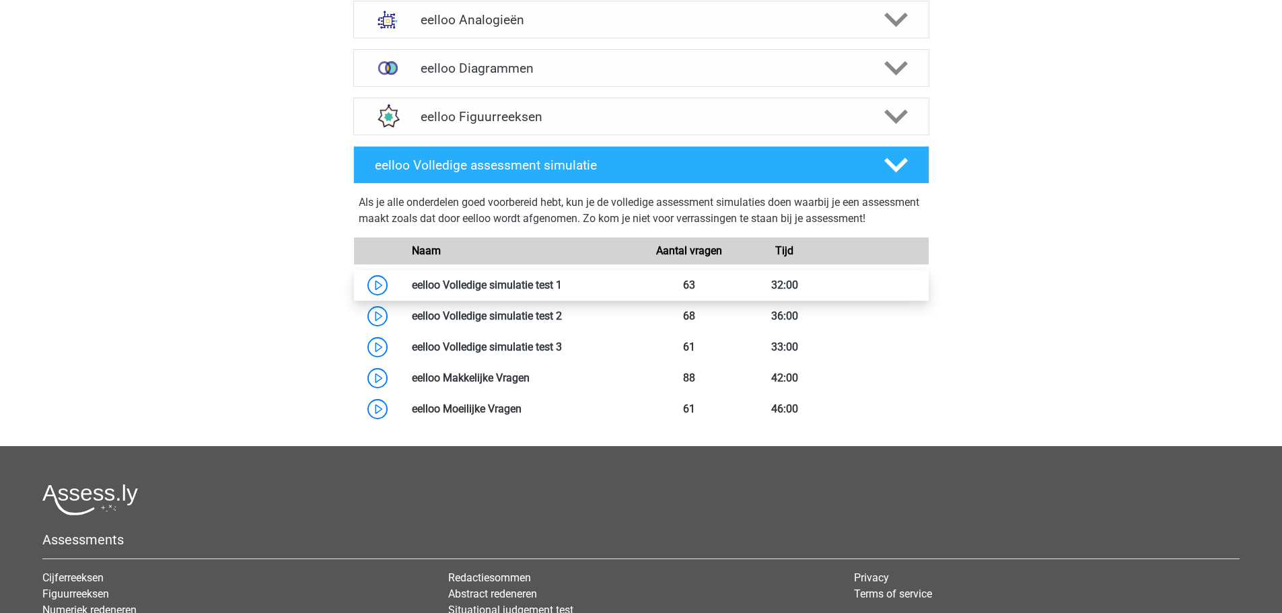
click at [562, 291] on link at bounding box center [562, 285] width 0 height 13
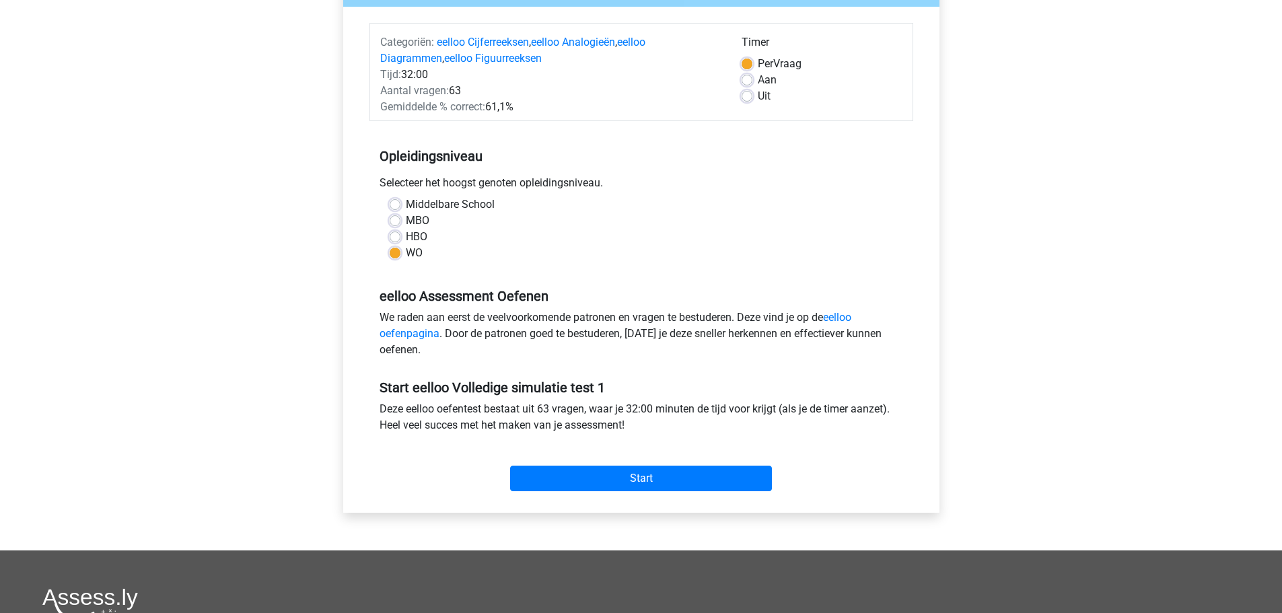
scroll to position [67, 0]
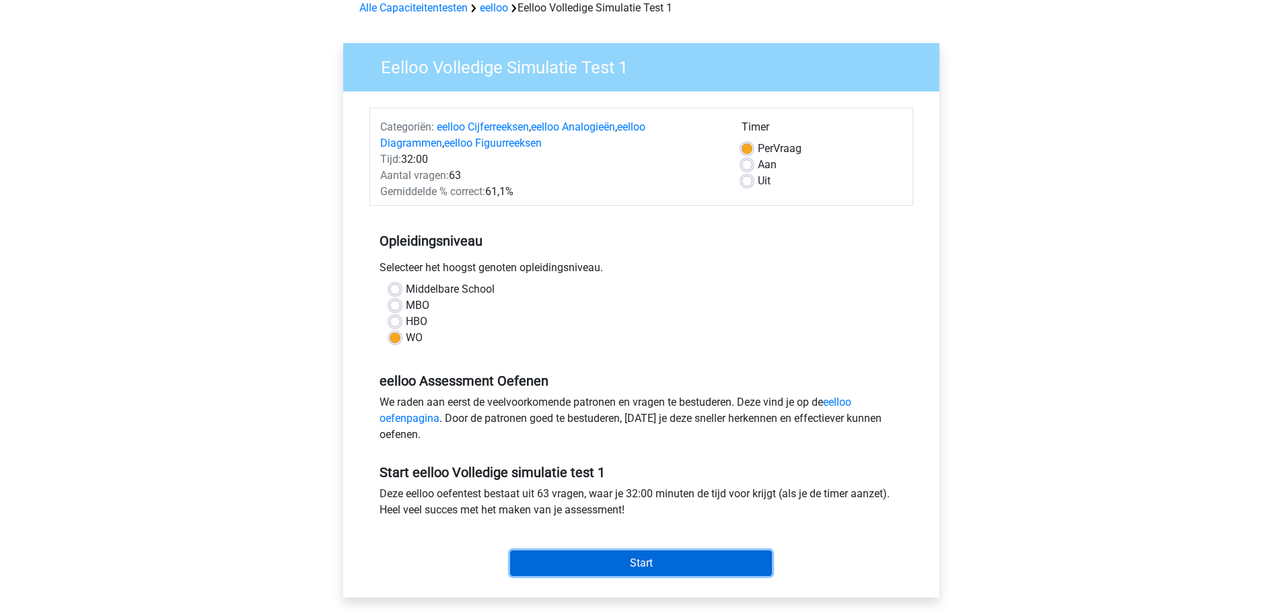
click at [679, 565] on input "Start" at bounding box center [641, 563] width 262 height 26
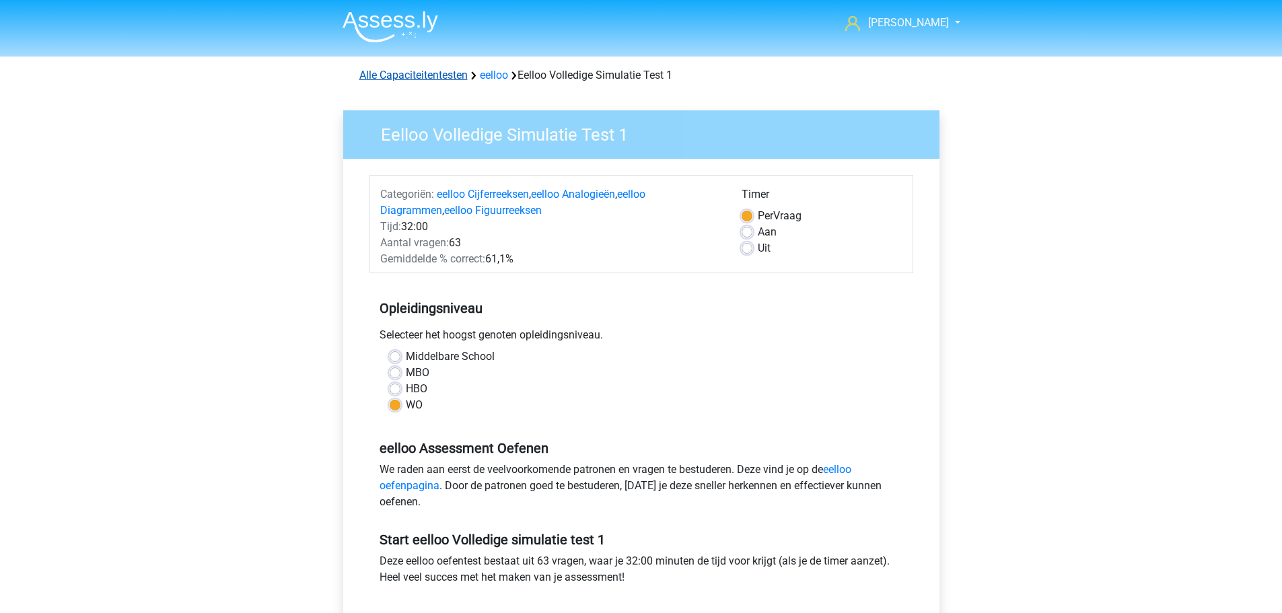
click at [414, 72] on link "Alle Capaciteitentesten" at bounding box center [413, 75] width 108 height 13
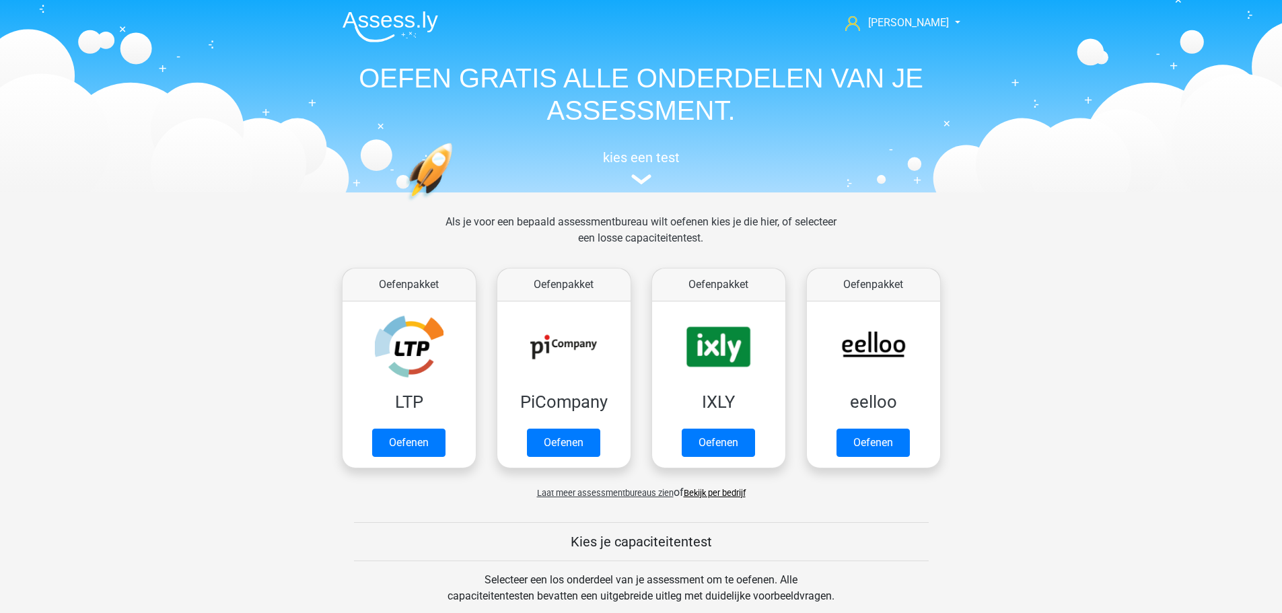
scroll to position [572, 0]
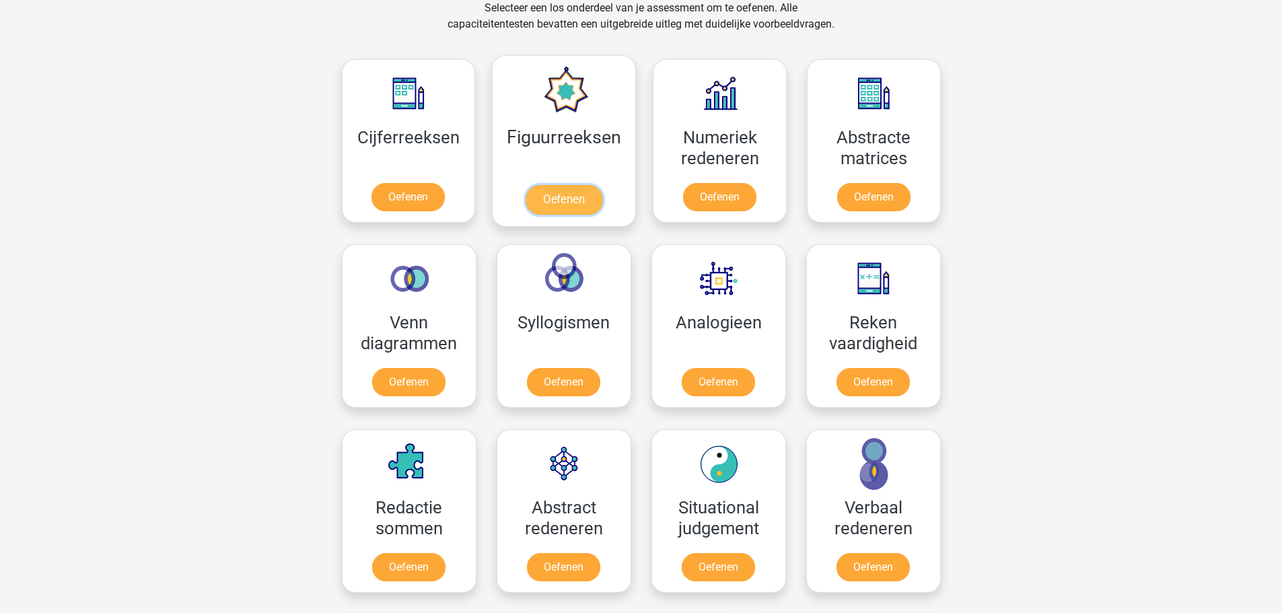
click at [584, 199] on link "Oefenen" at bounding box center [564, 200] width 77 height 30
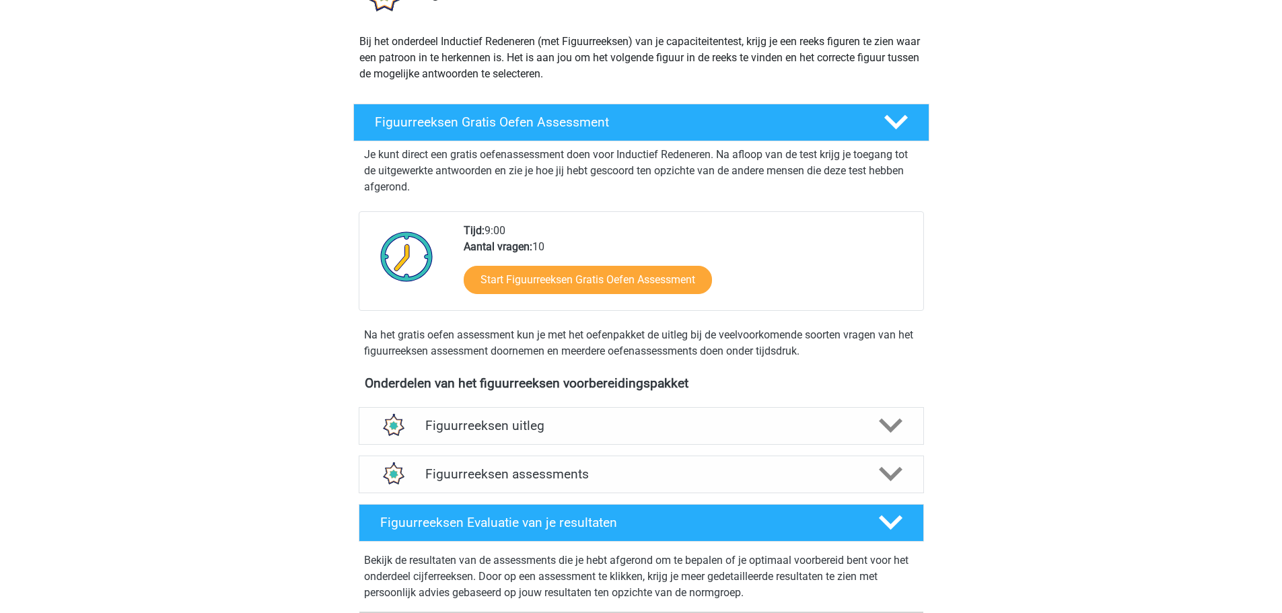
scroll to position [269, 0]
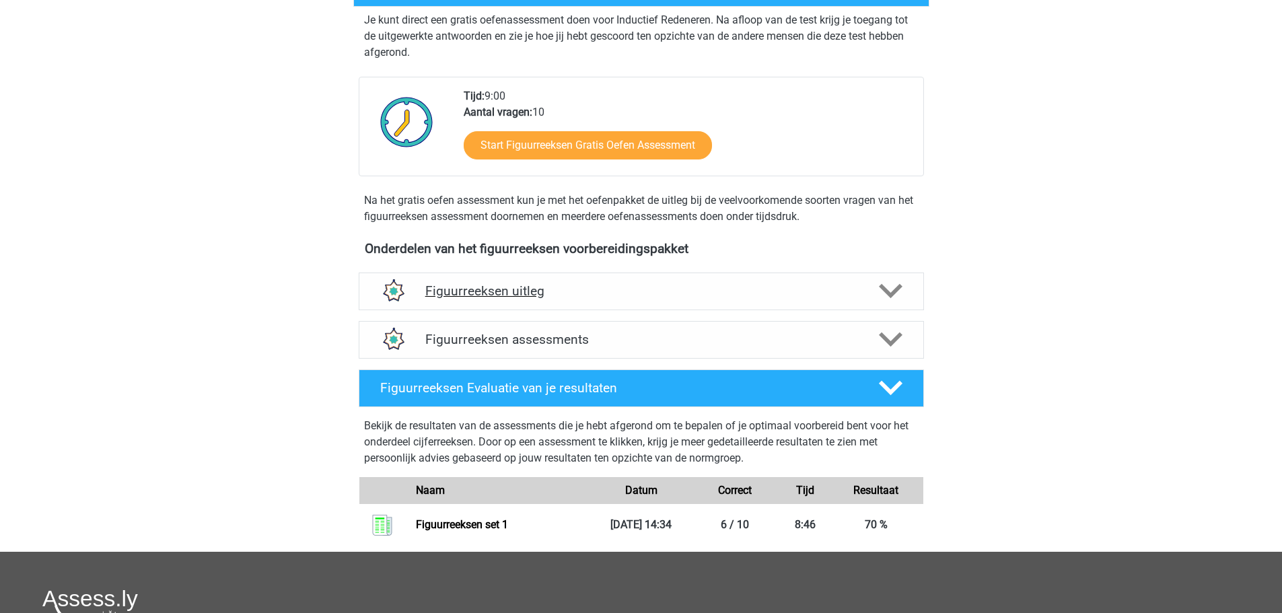
click at [551, 299] on div "Figuurreeksen uitleg" at bounding box center [641, 292] width 565 height 38
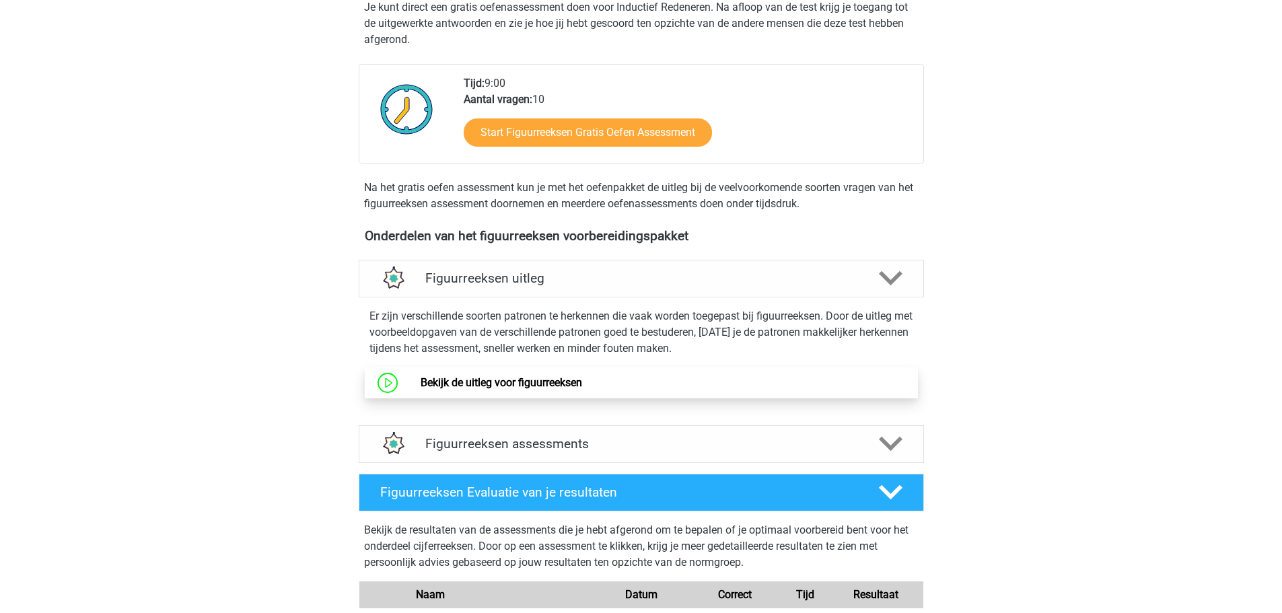
scroll to position [277, 0]
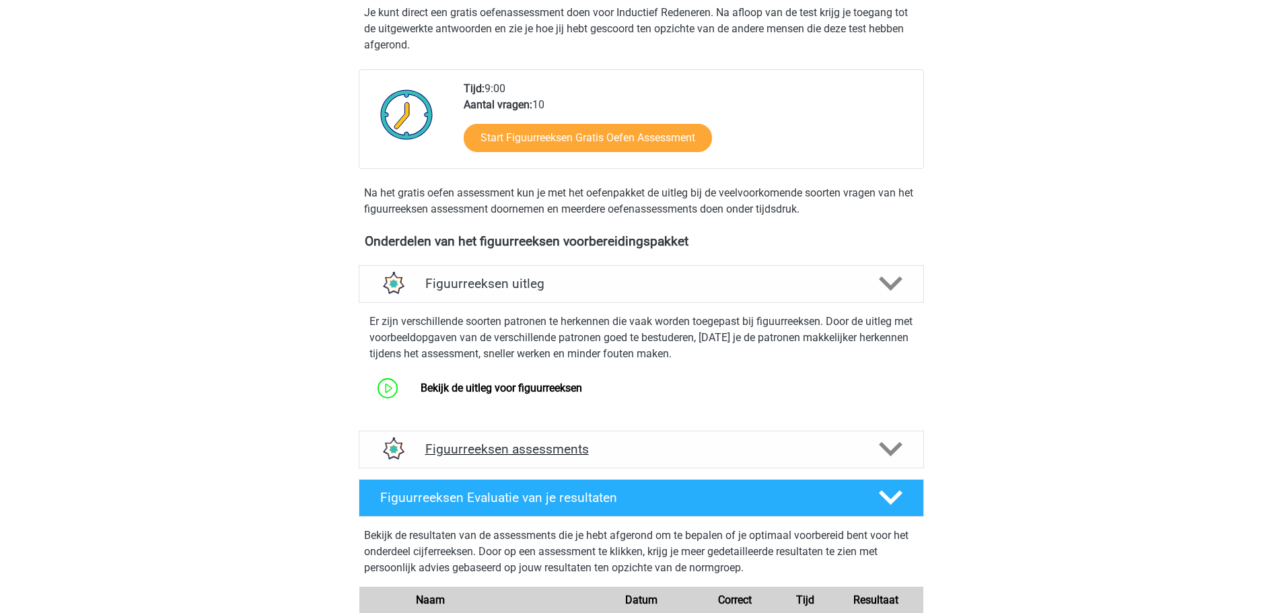
click at [614, 444] on h4 "Figuurreeksen assessments" at bounding box center [641, 448] width 432 height 15
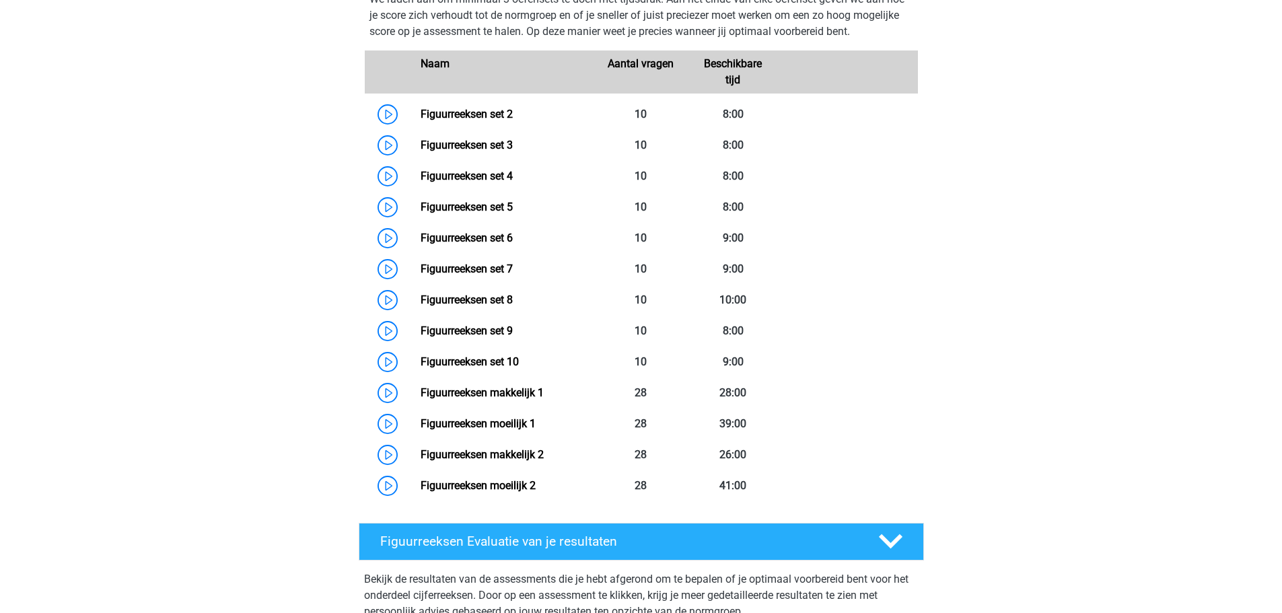
scroll to position [680, 0]
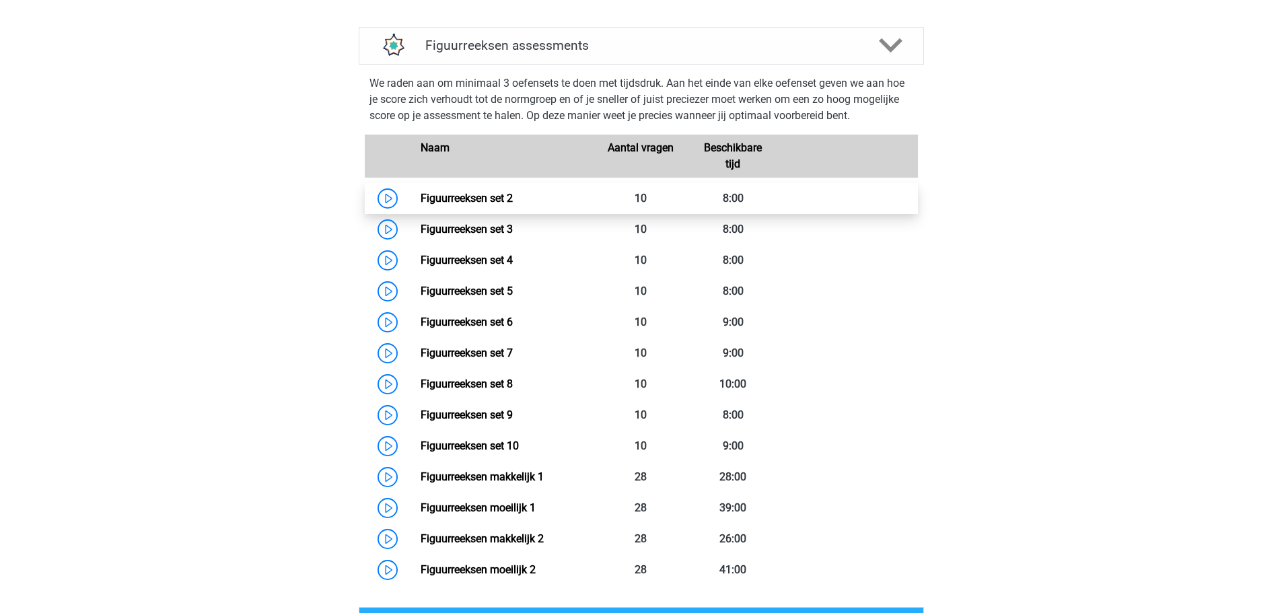
click at [421, 195] on link "Figuurreeksen set 2" at bounding box center [467, 198] width 92 height 13
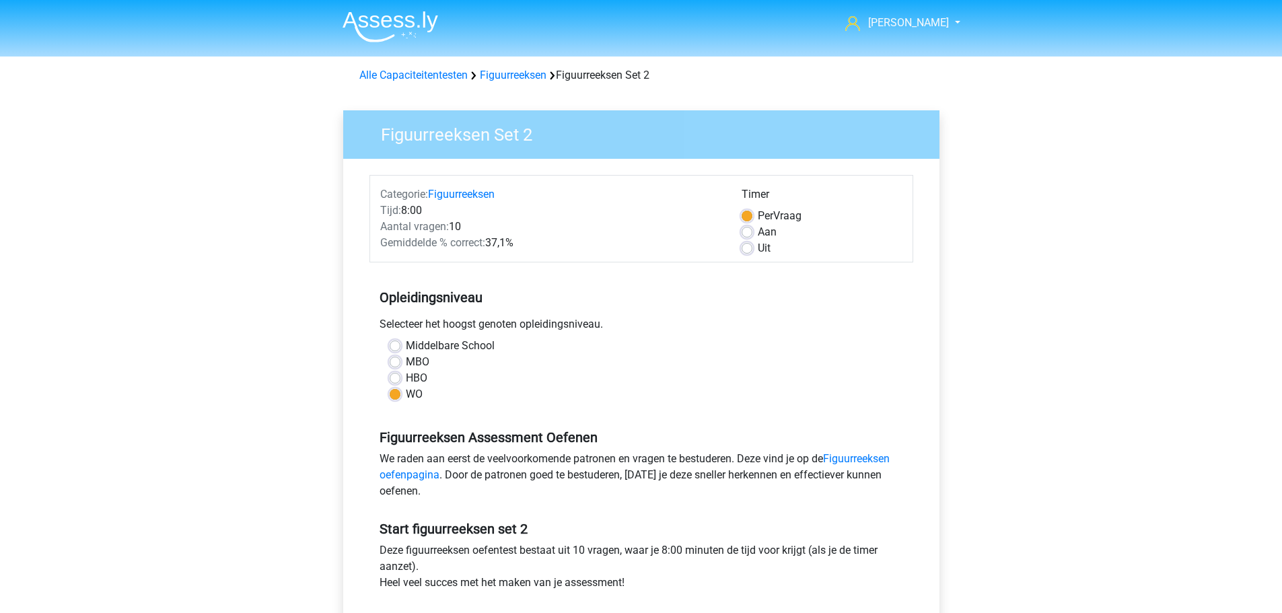
click at [502, 241] on div "Gemiddelde % correct: 37,1%" at bounding box center [550, 243] width 361 height 16
click at [503, 241] on div "Gemiddelde % correct: 37,1%" at bounding box center [550, 243] width 361 height 16
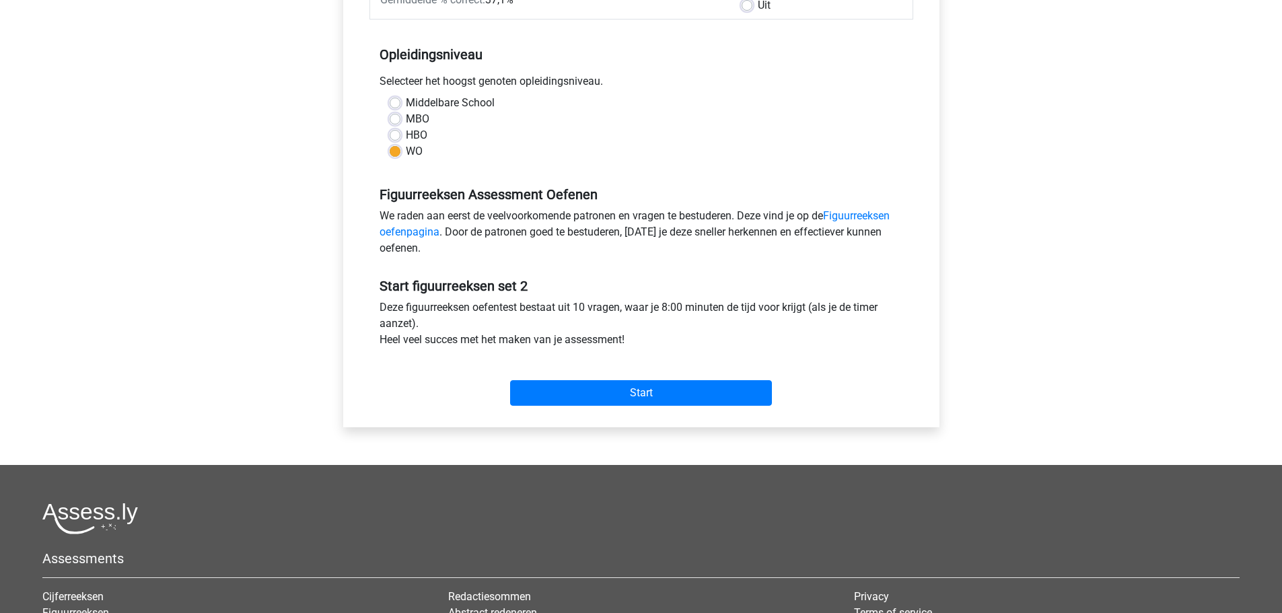
scroll to position [135, 0]
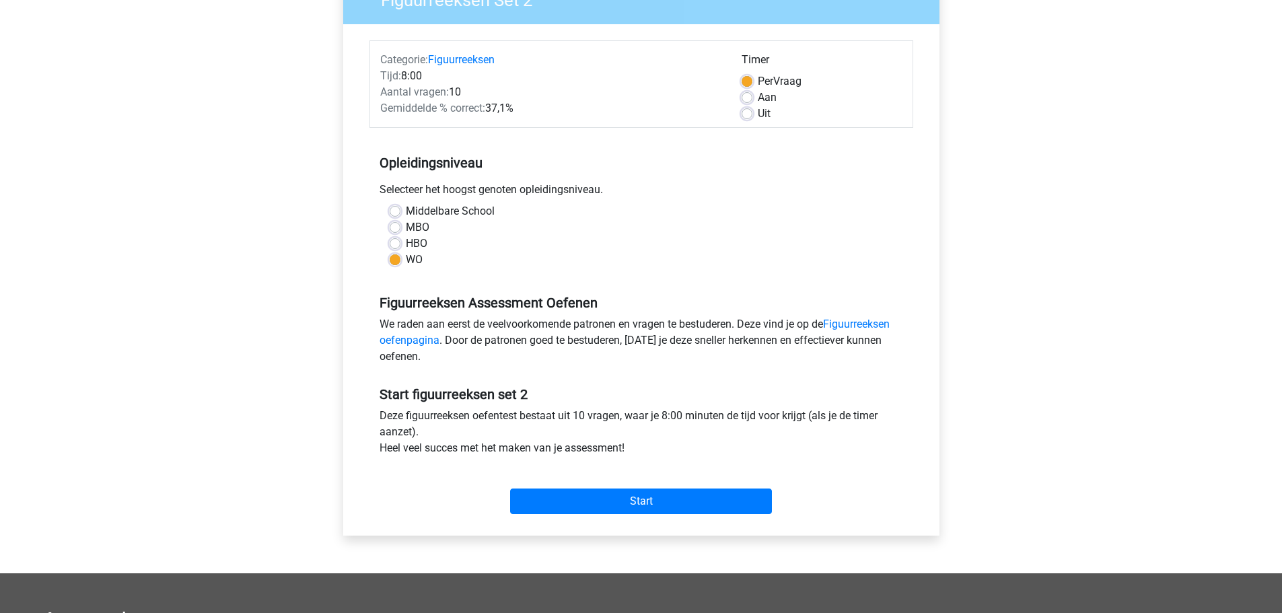
click at [682, 324] on div "We raden aan eerst de veelvoorkomende patronen en vragen te bestuderen. Deze vi…" at bounding box center [641, 343] width 544 height 54
click at [676, 497] on input "Start" at bounding box center [641, 501] width 262 height 26
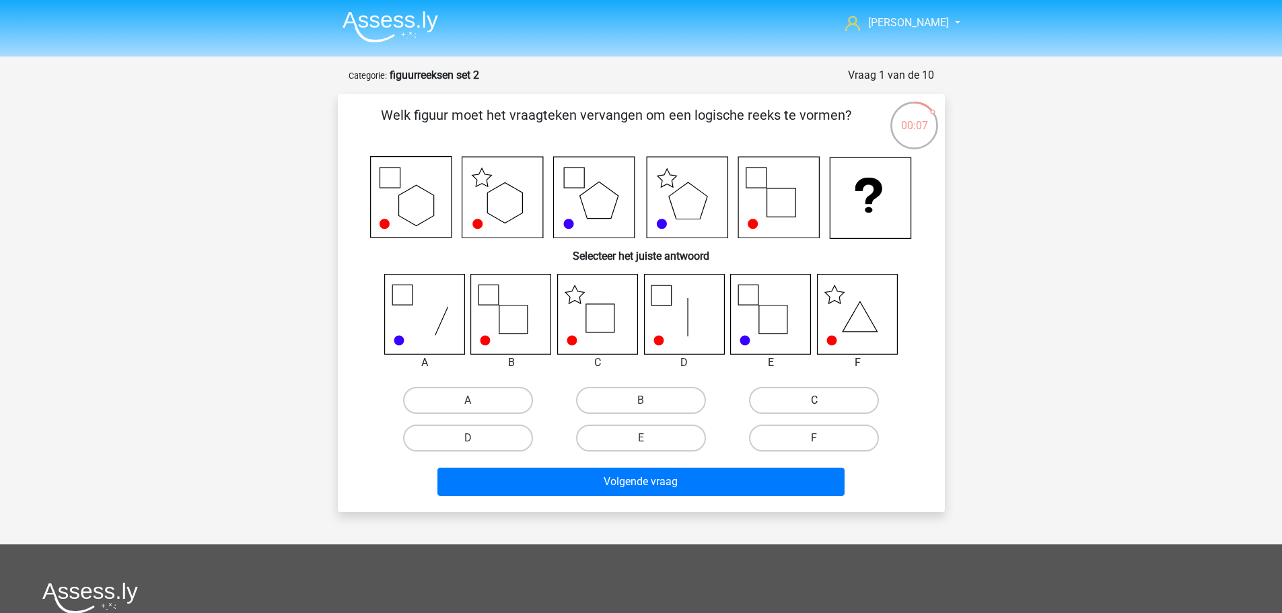
click at [800, 394] on label "C" at bounding box center [814, 400] width 130 height 27
click at [814, 400] on input "C" at bounding box center [818, 404] width 9 height 9
radio input "true"
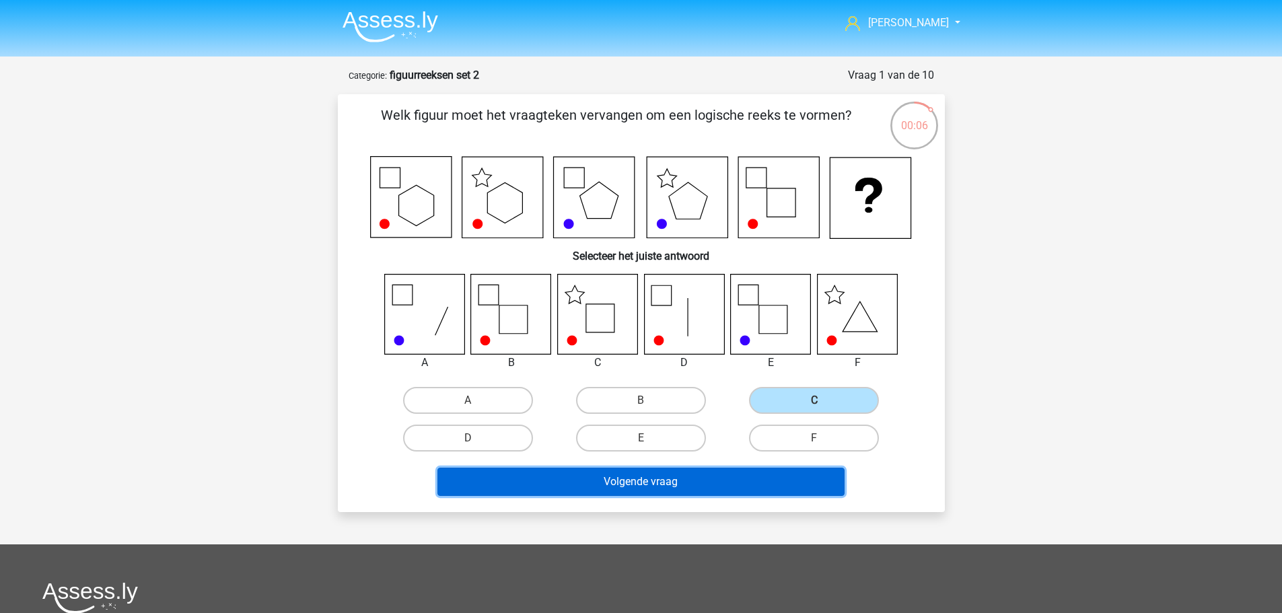
click at [671, 476] on button "Volgende vraag" at bounding box center [640, 482] width 407 height 28
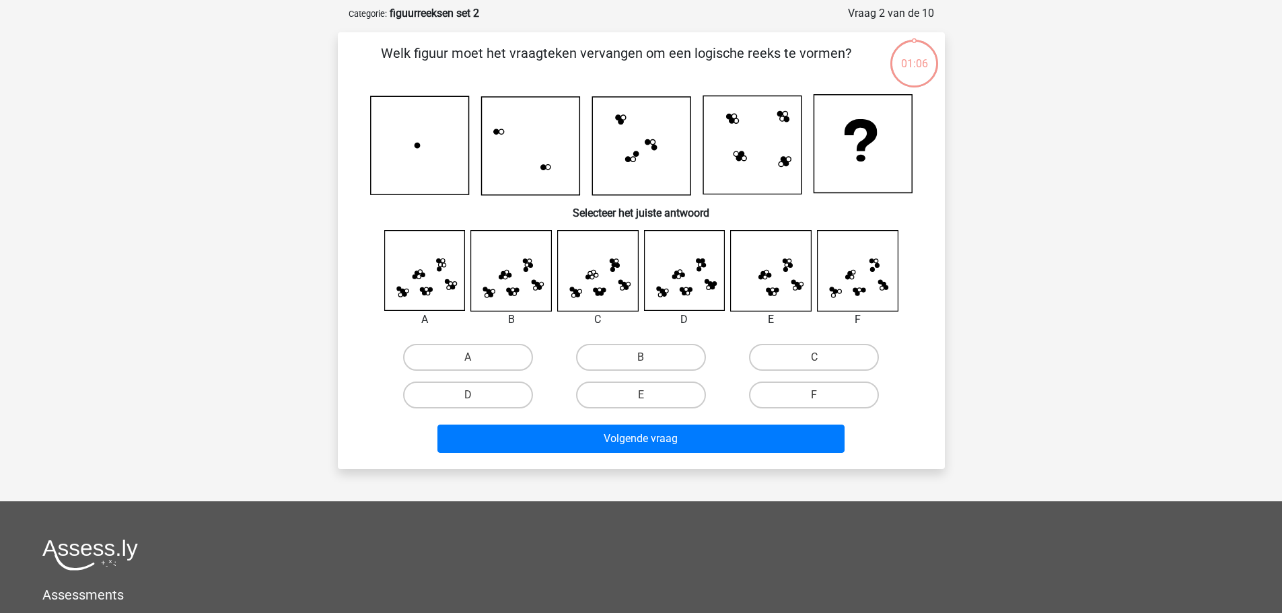
scroll to position [67, 0]
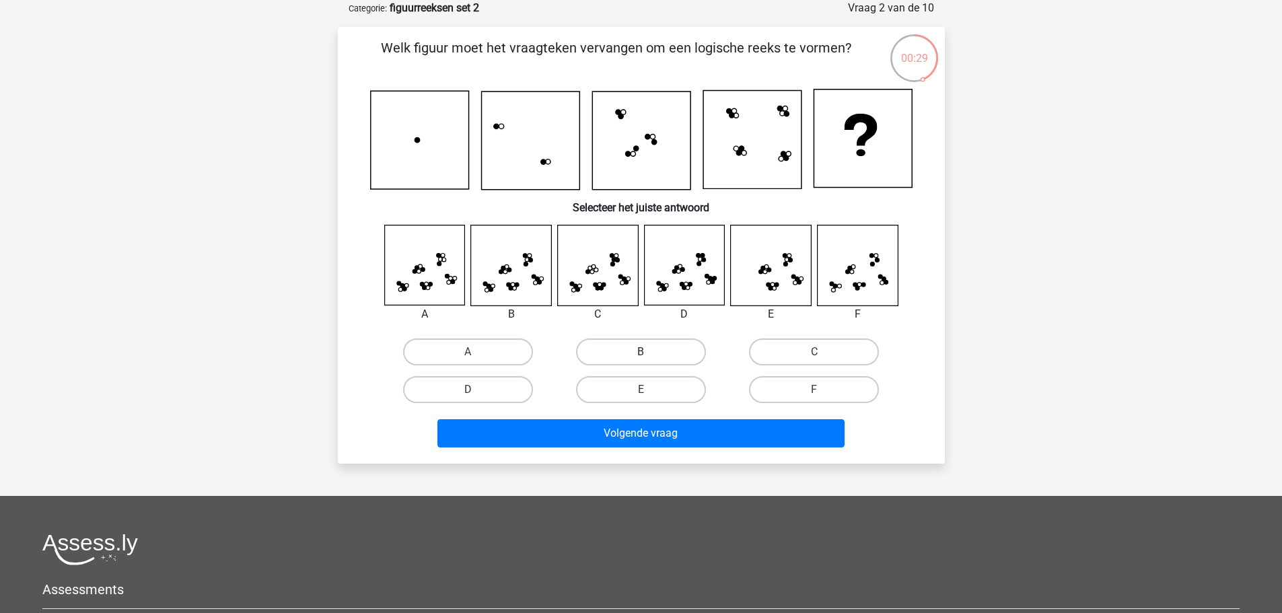
click at [635, 352] on label "B" at bounding box center [641, 351] width 130 height 27
click at [641, 352] on input "B" at bounding box center [645, 356] width 9 height 9
radio input "true"
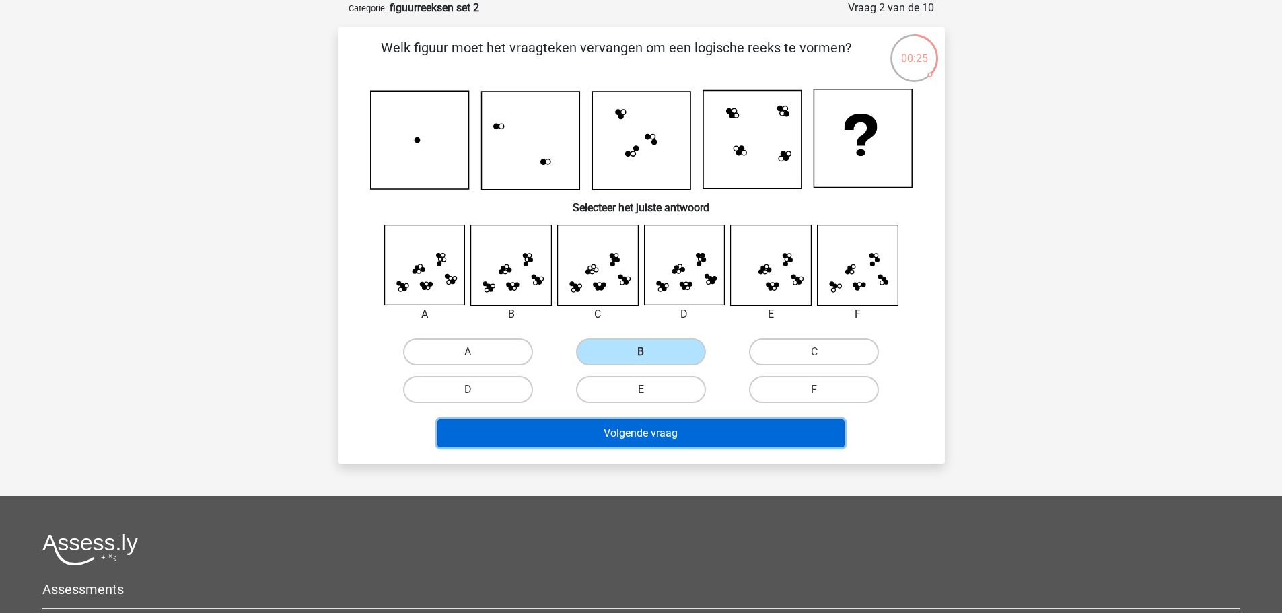
click at [690, 435] on button "Volgende vraag" at bounding box center [640, 433] width 407 height 28
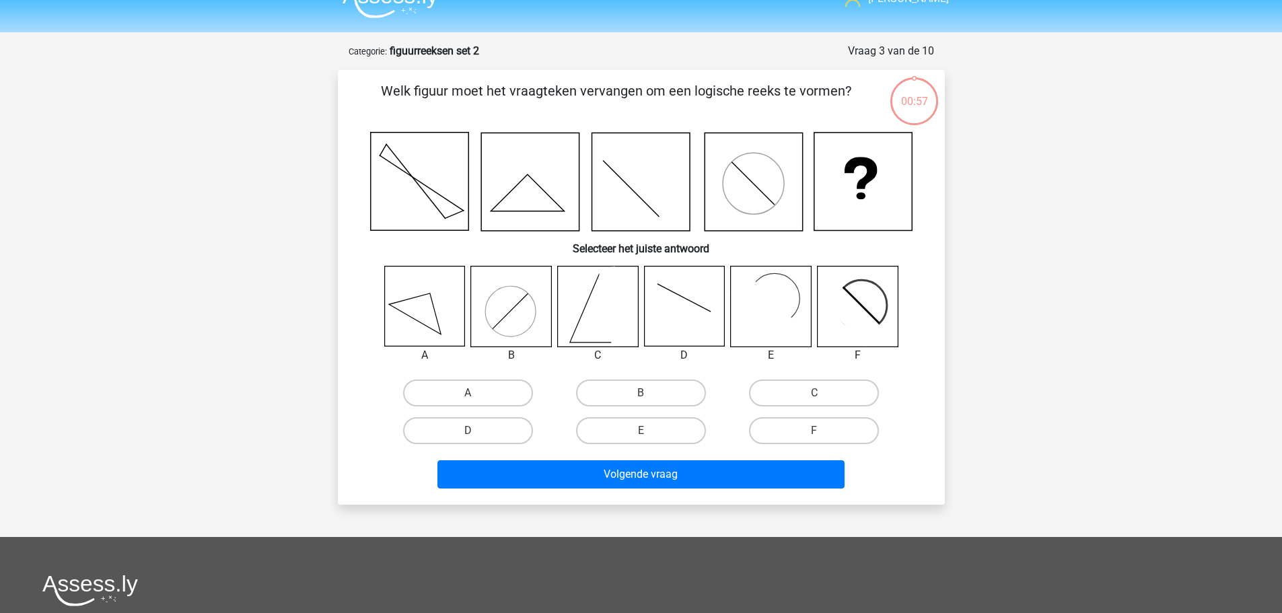
scroll to position [0, 0]
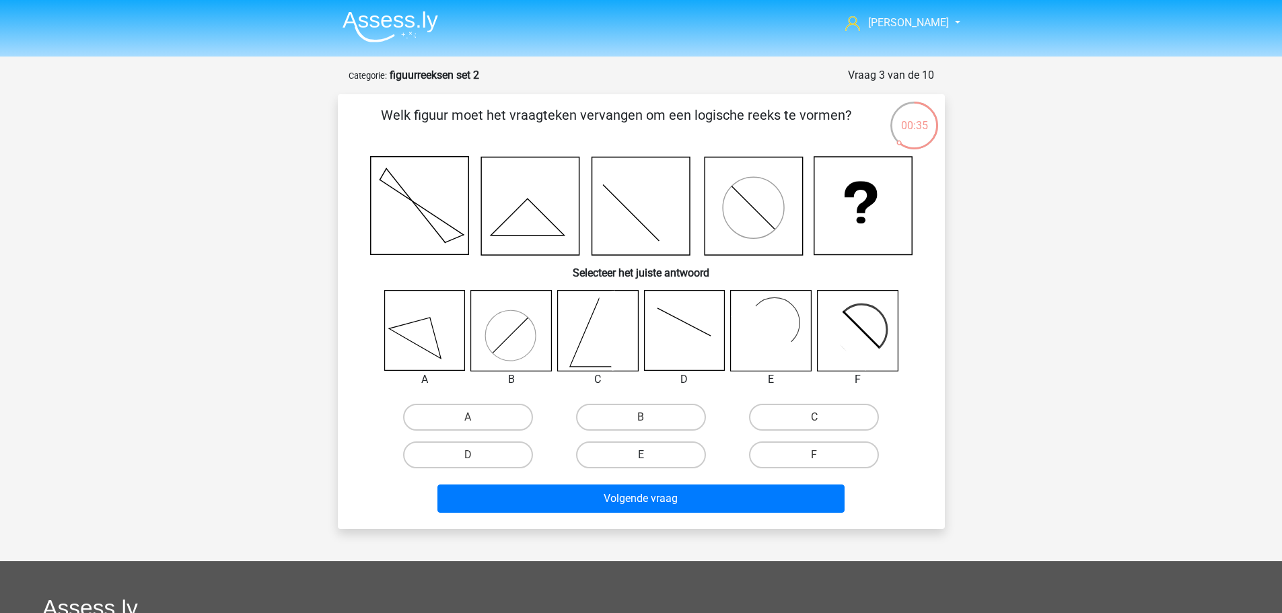
click at [649, 450] on label "E" at bounding box center [641, 454] width 130 height 27
click at [649, 455] on input "E" at bounding box center [645, 459] width 9 height 9
radio input "true"
click at [818, 456] on input "F" at bounding box center [818, 459] width 9 height 9
radio input "true"
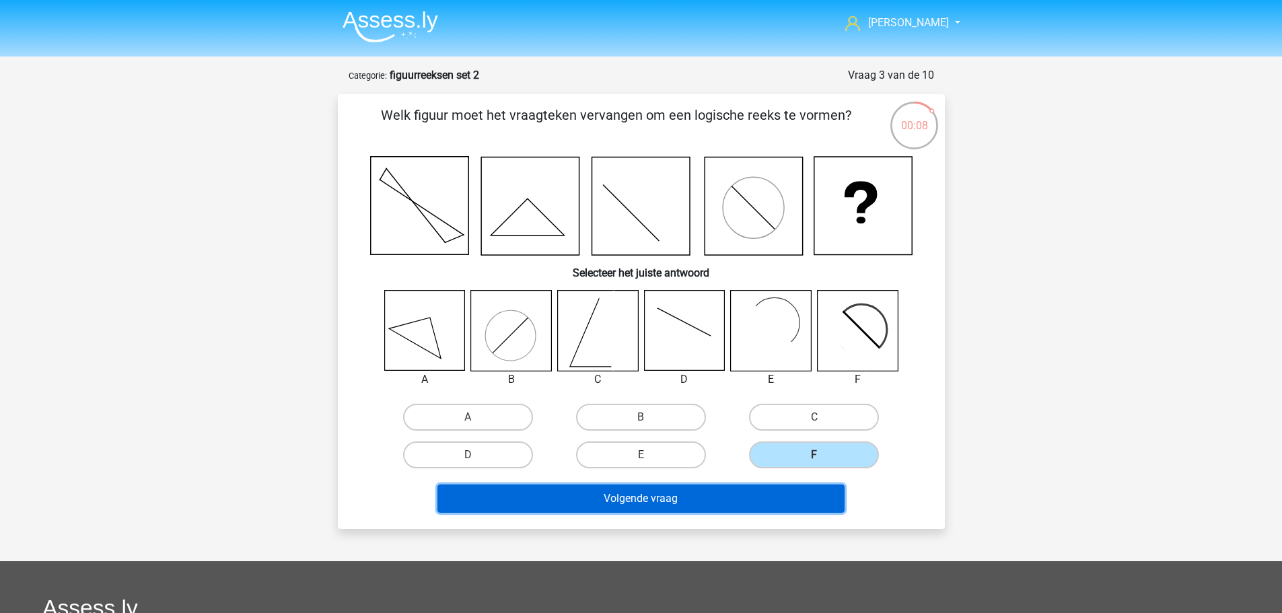
click at [704, 499] on button "Volgende vraag" at bounding box center [640, 498] width 407 height 28
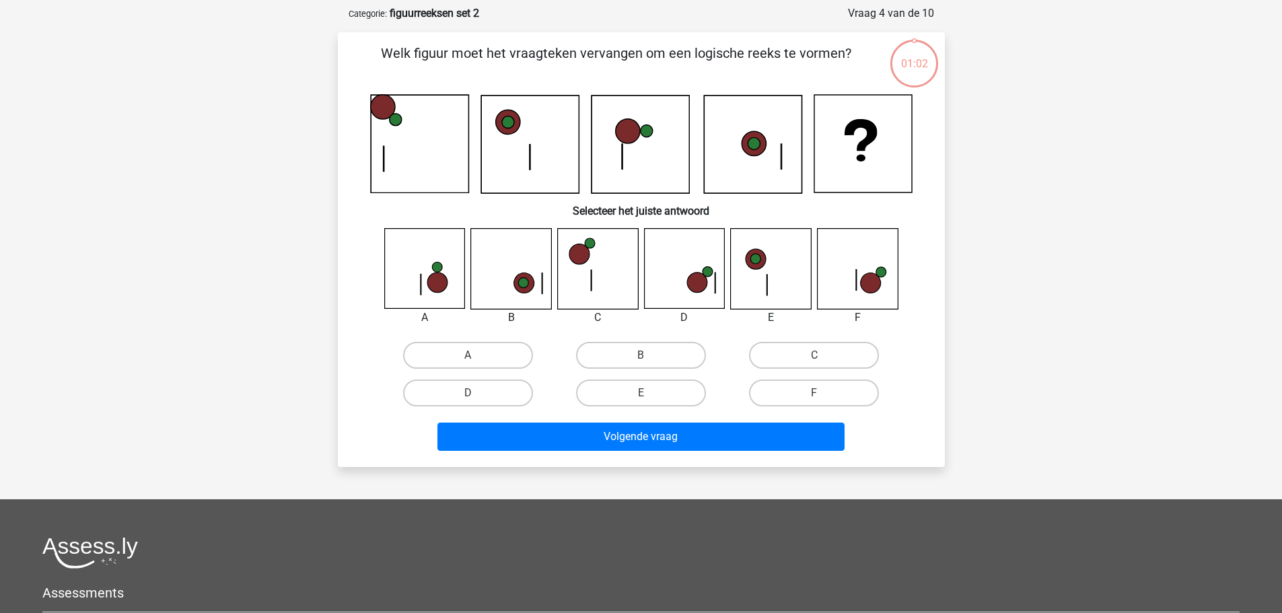
scroll to position [67, 0]
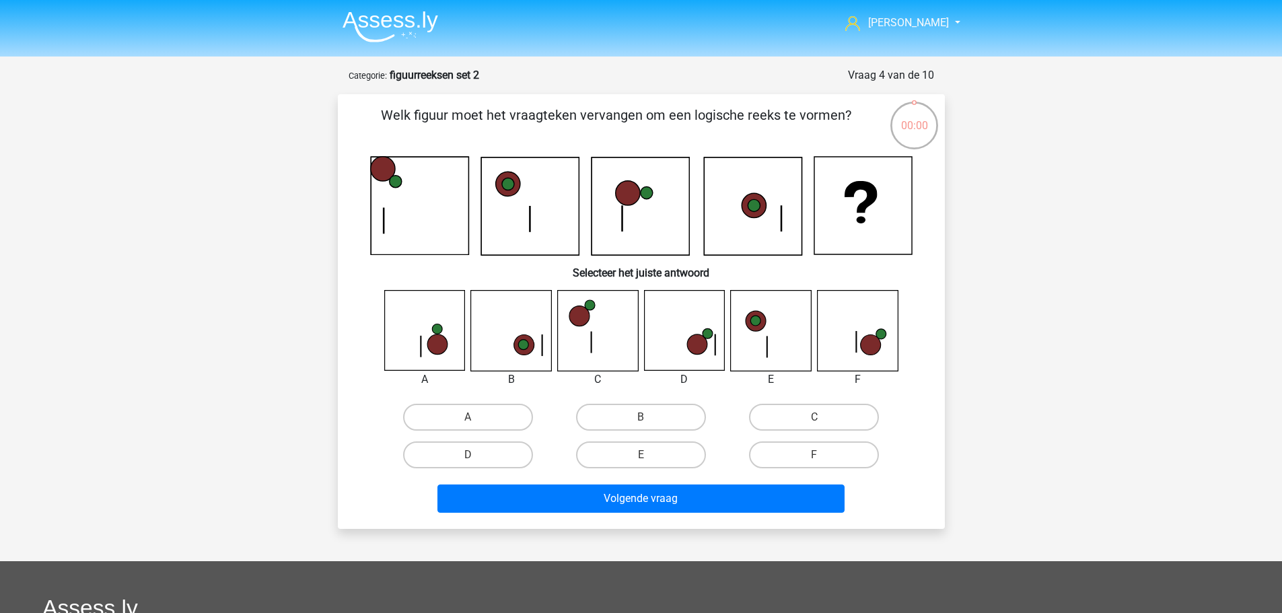
scroll to position [67, 0]
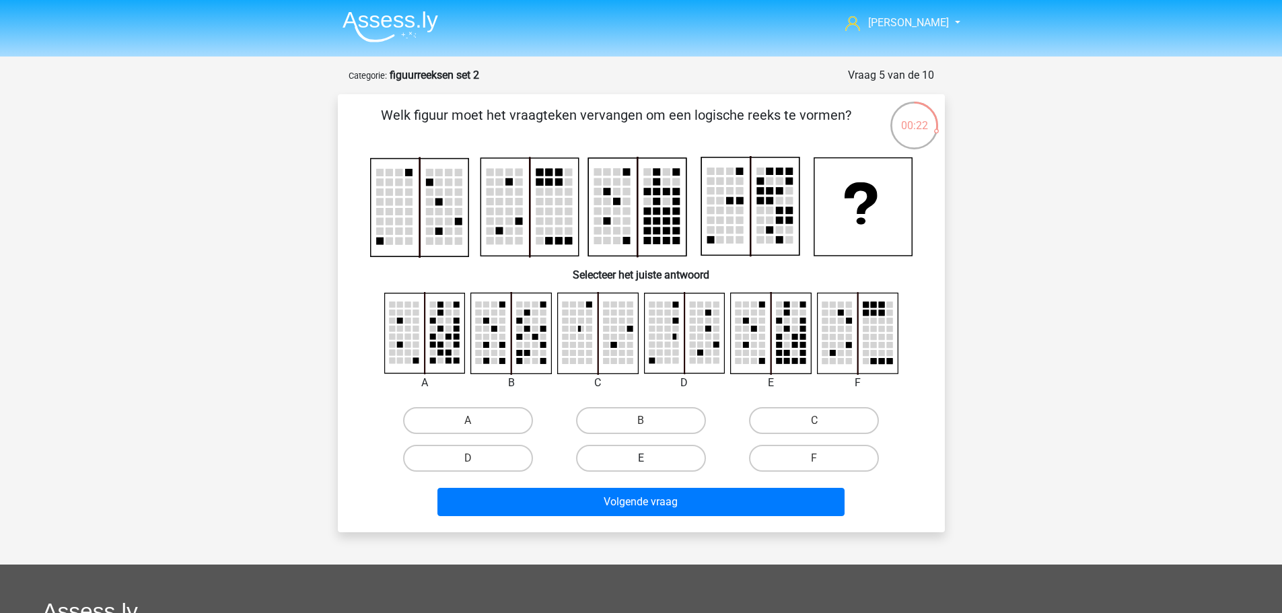
click at [639, 450] on label "E" at bounding box center [641, 458] width 130 height 27
click at [641, 458] on input "E" at bounding box center [645, 462] width 9 height 9
radio input "true"
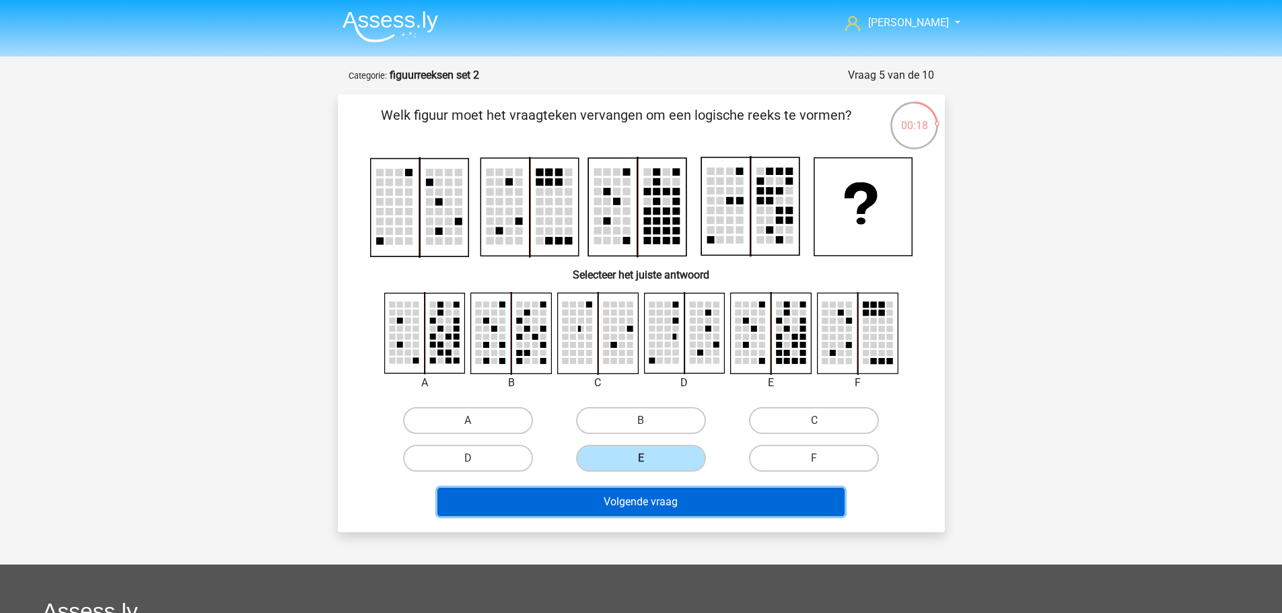
click at [631, 502] on button "Volgende vraag" at bounding box center [640, 502] width 407 height 28
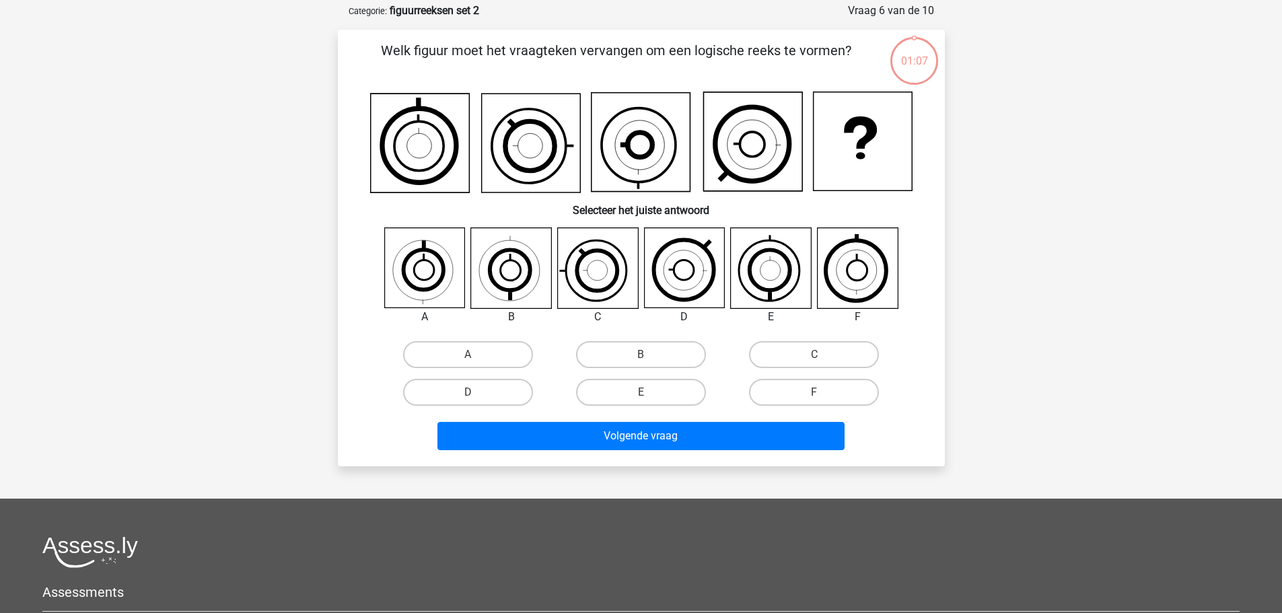
scroll to position [67, 0]
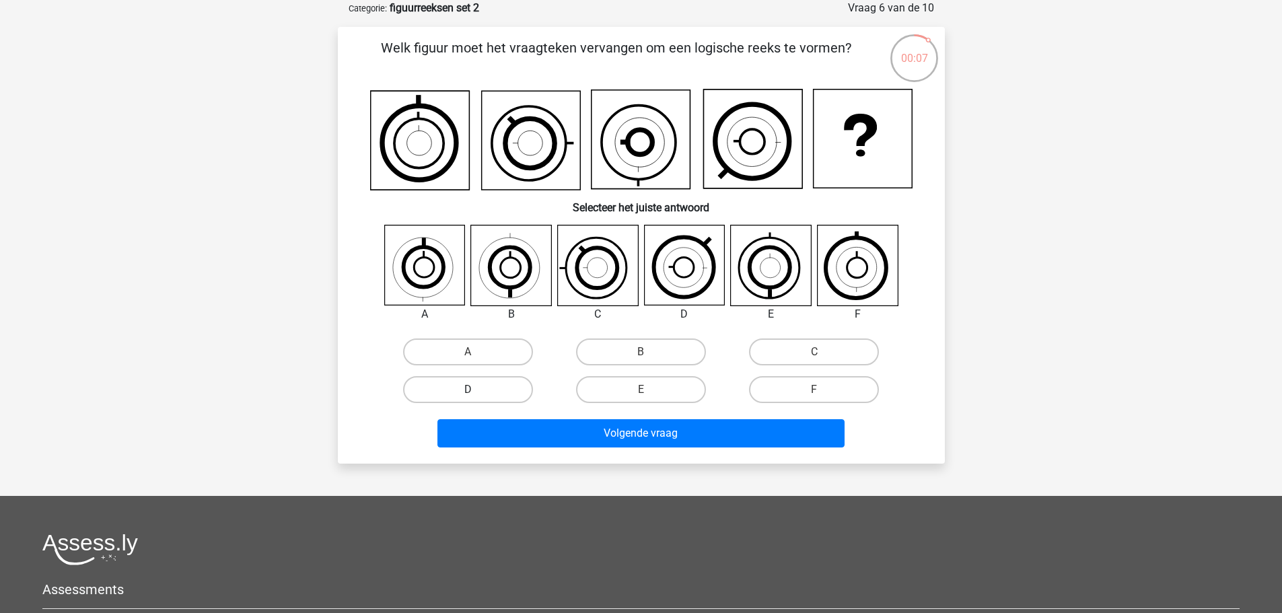
click at [511, 394] on label "D" at bounding box center [468, 389] width 130 height 27
click at [476, 394] on input "D" at bounding box center [472, 394] width 9 height 9
radio input "true"
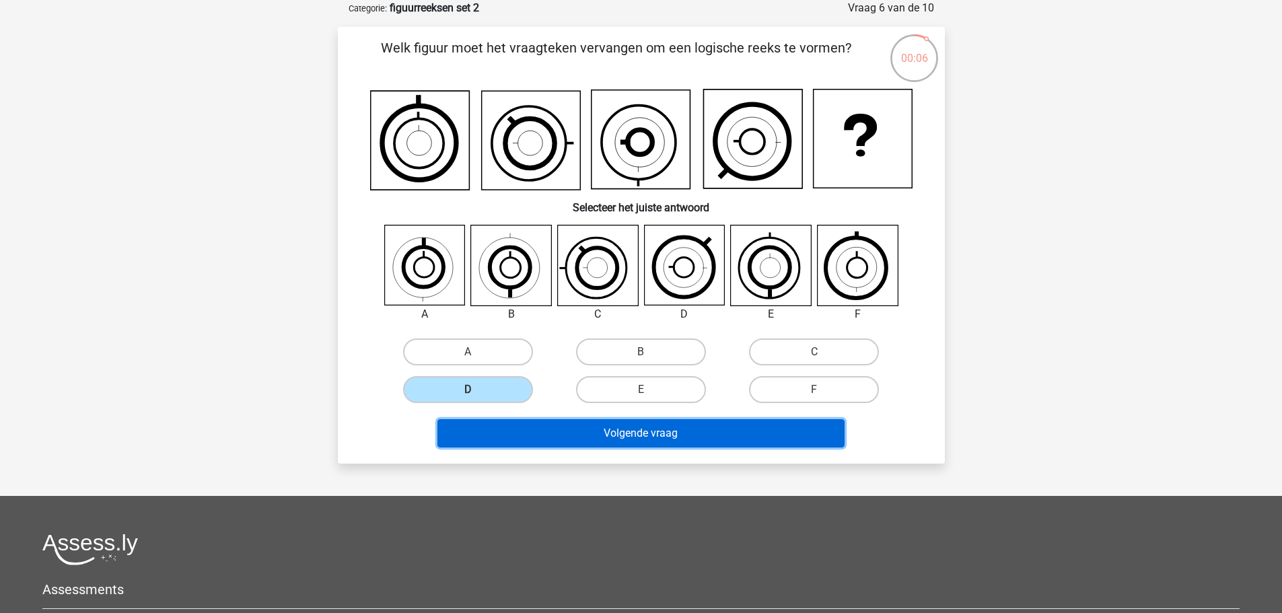
click at [622, 427] on button "Volgende vraag" at bounding box center [640, 433] width 407 height 28
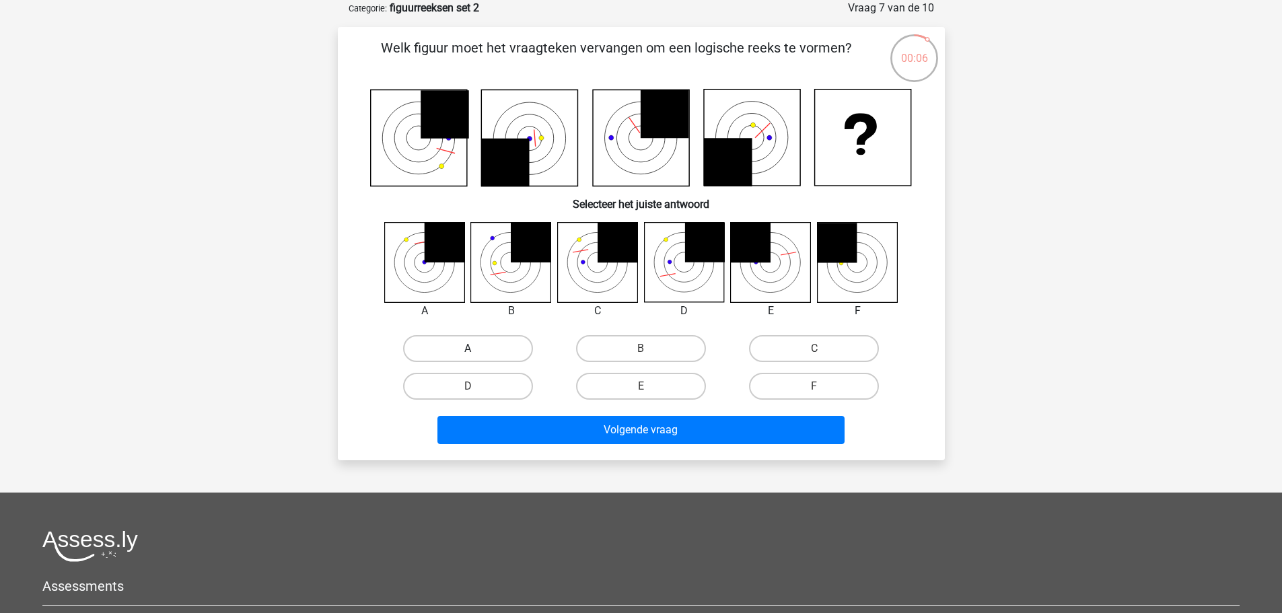
click at [475, 344] on label "A" at bounding box center [468, 348] width 130 height 27
click at [475, 349] on input "A" at bounding box center [472, 353] width 9 height 9
radio input "true"
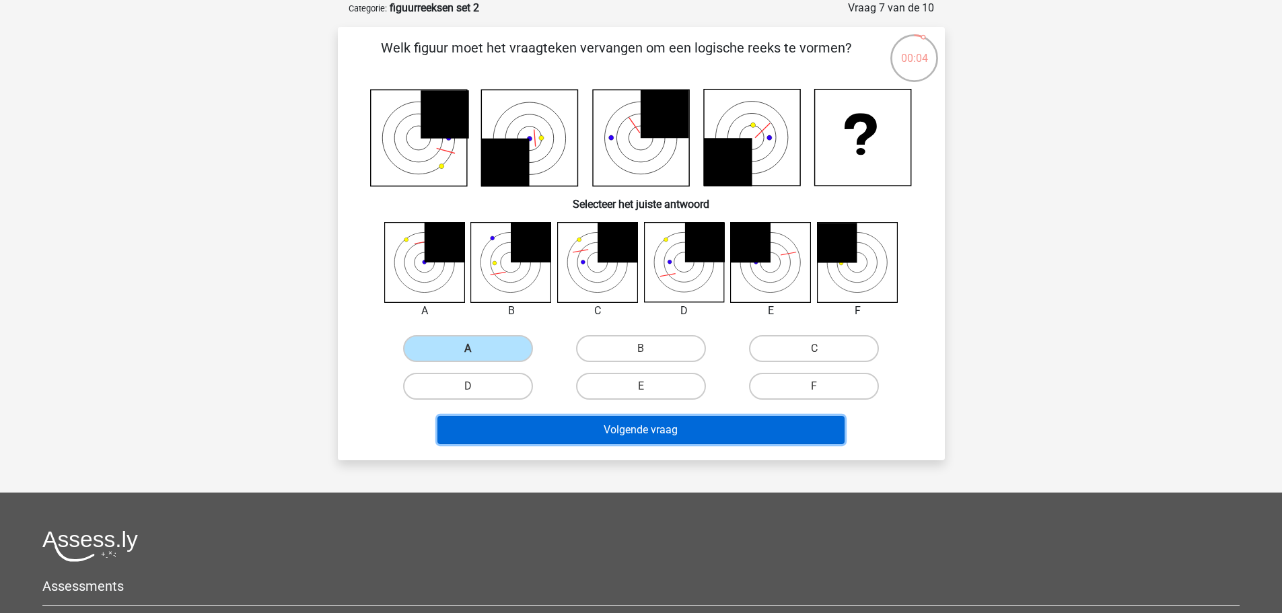
click at [619, 422] on button "Volgende vraag" at bounding box center [640, 430] width 407 height 28
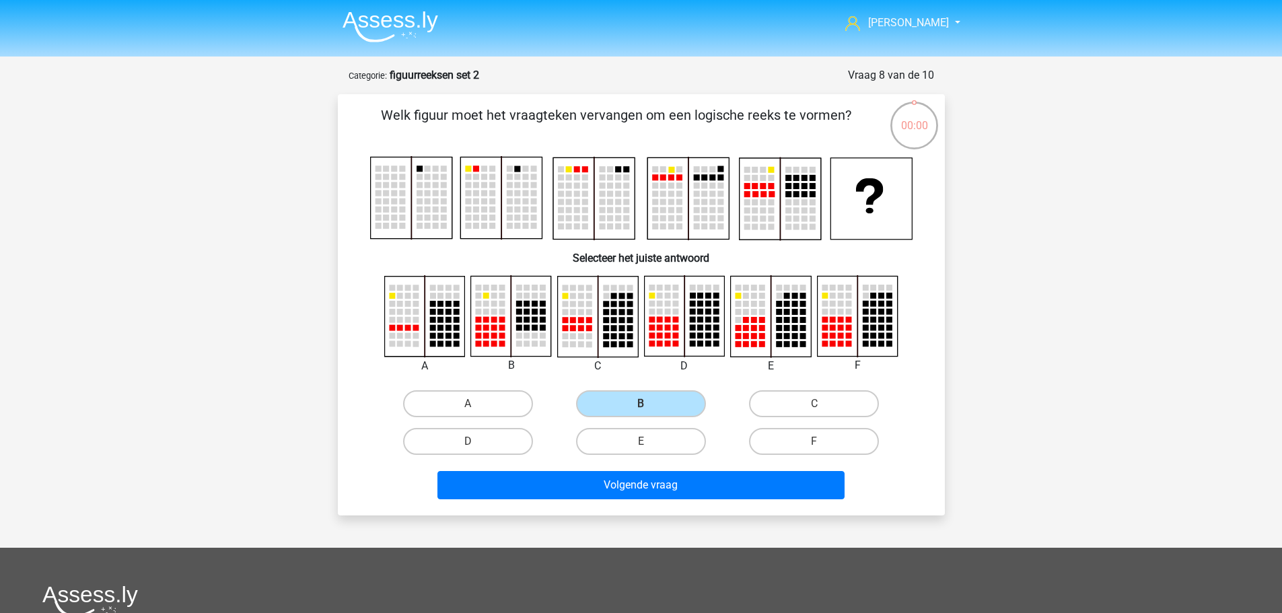
scroll to position [67, 0]
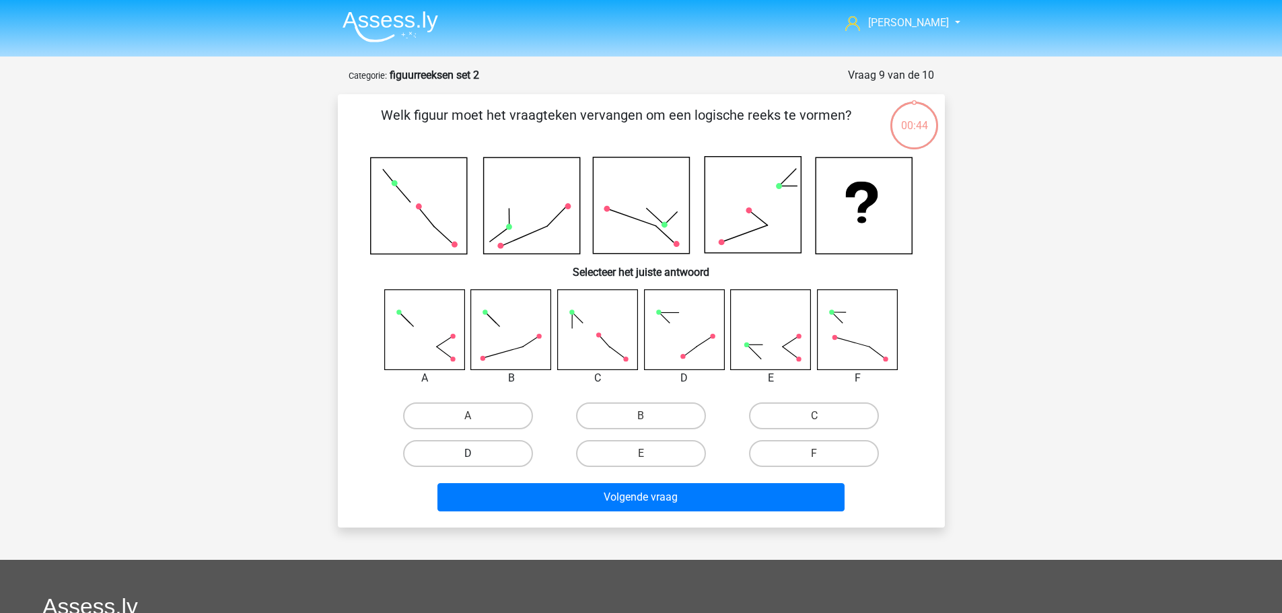
scroll to position [67, 0]
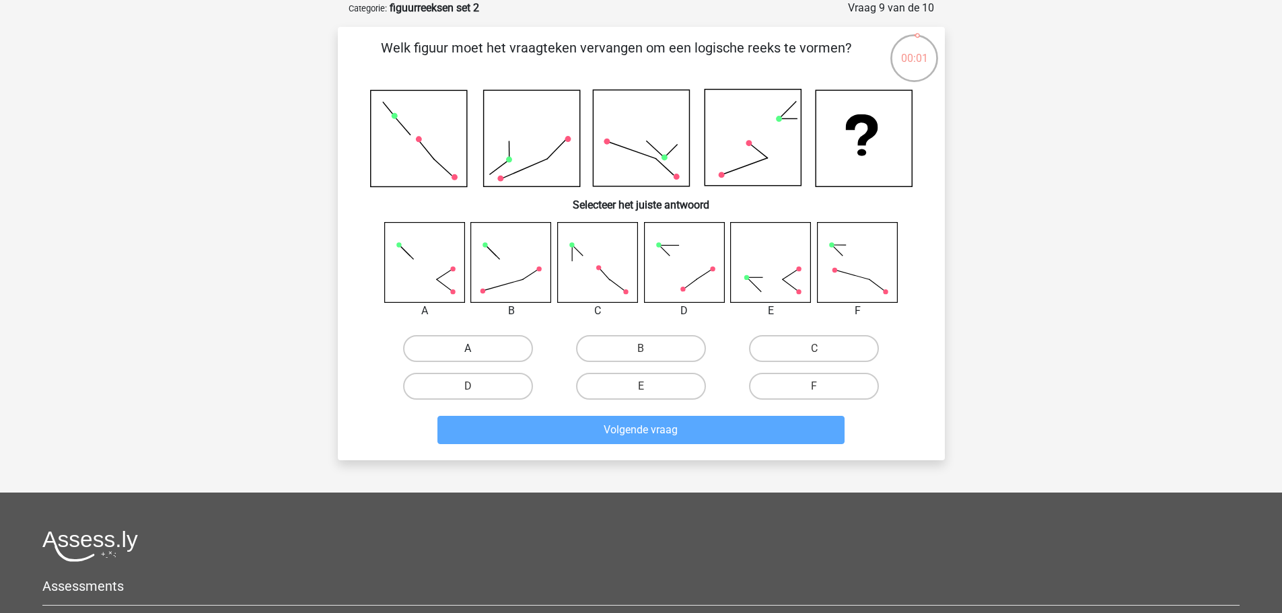
click at [484, 349] on label "A" at bounding box center [468, 348] width 130 height 27
click at [476, 349] on input "A" at bounding box center [472, 353] width 9 height 9
radio input "true"
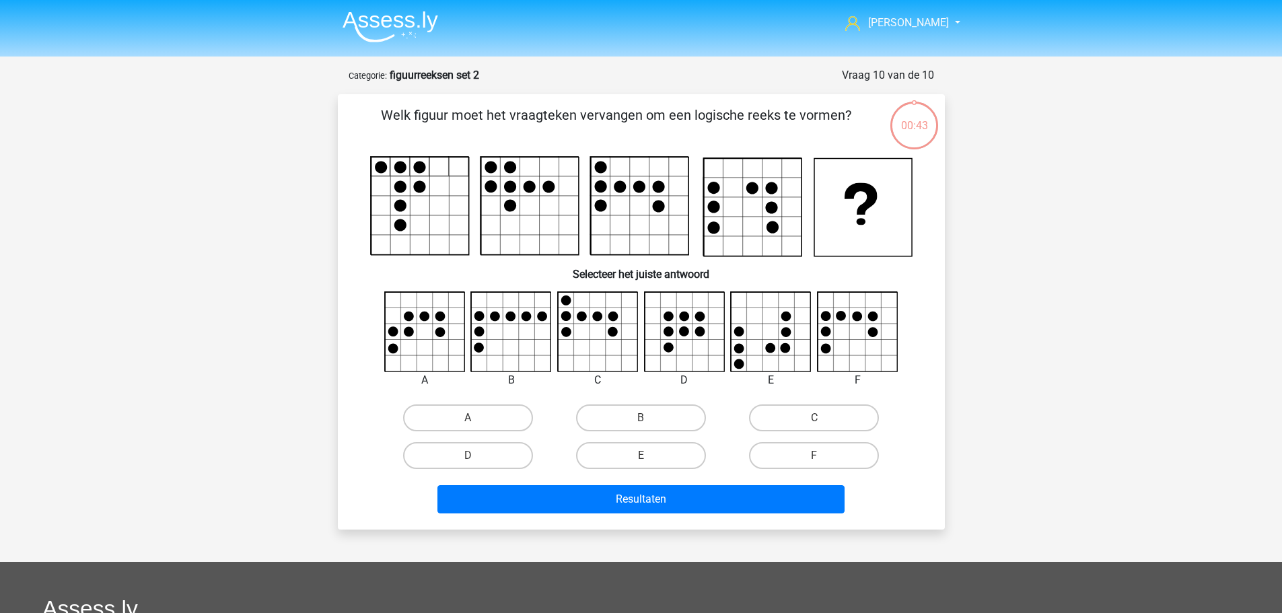
scroll to position [67, 0]
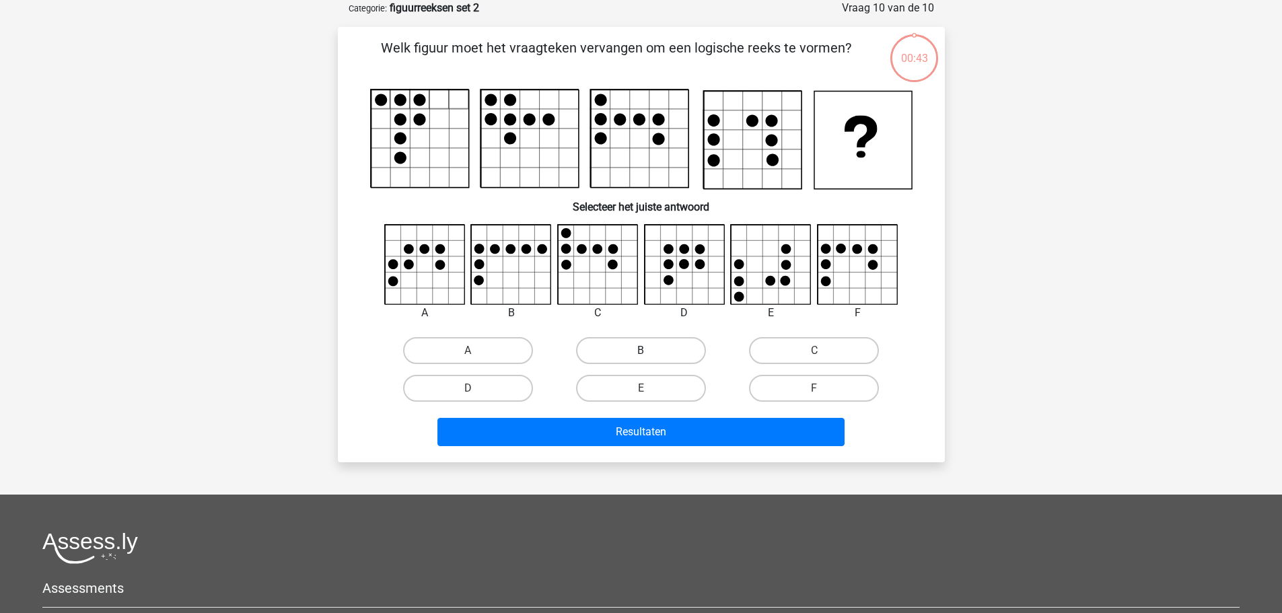
click at [675, 356] on label "B" at bounding box center [641, 350] width 130 height 27
click at [649, 356] on input "B" at bounding box center [645, 355] width 9 height 9
radio input "true"
click at [629, 396] on label "E" at bounding box center [641, 388] width 130 height 27
click at [641, 396] on input "E" at bounding box center [645, 392] width 9 height 9
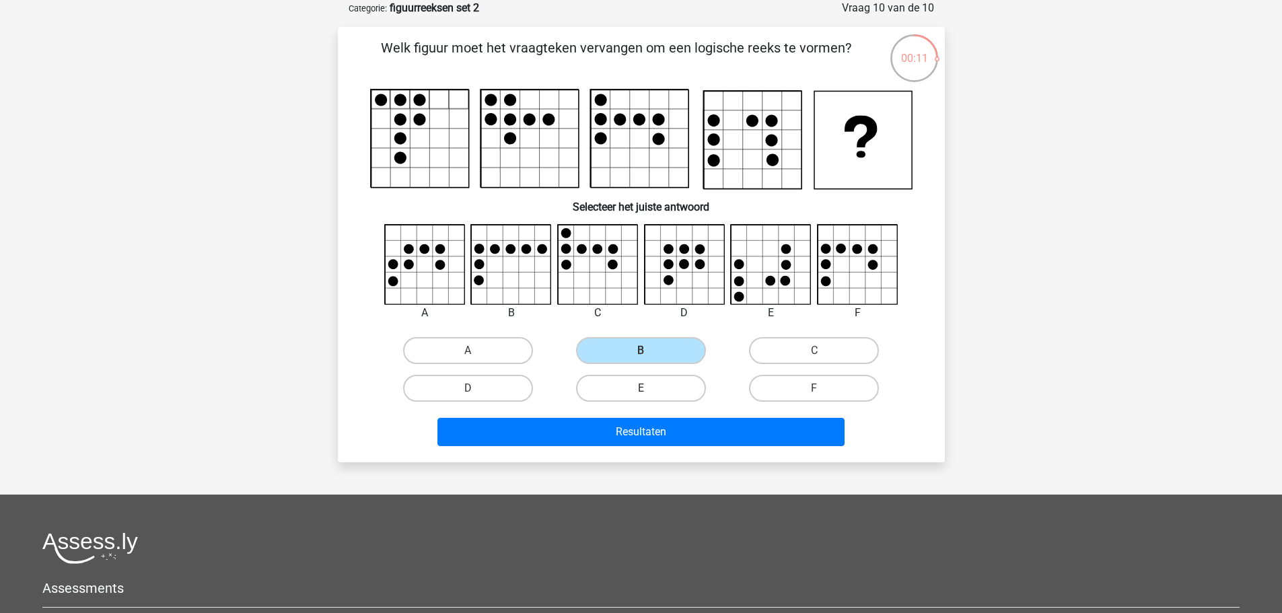
radio input "true"
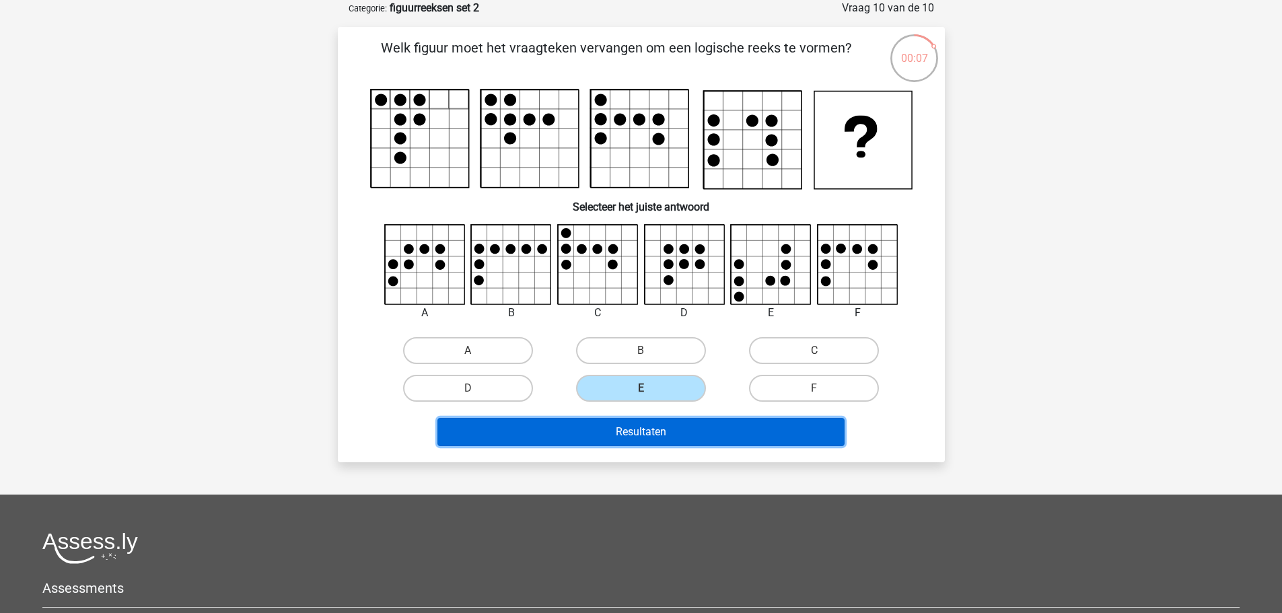
click at [579, 433] on button "Resultaten" at bounding box center [640, 432] width 407 height 28
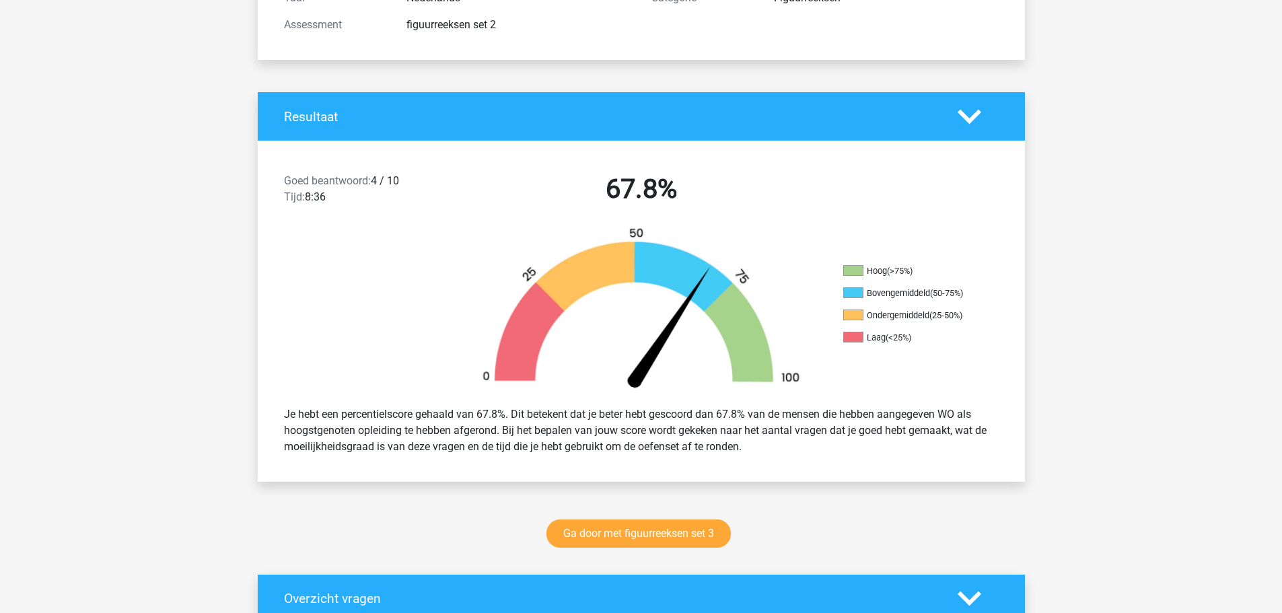
scroll to position [202, 0]
drag, startPoint x: 375, startPoint y: 183, endPoint x: 403, endPoint y: 182, distance: 27.6
click at [403, 182] on div "Goed beantwoord: 4 / 10 Tijd: 8:36" at bounding box center [366, 191] width 184 height 38
click at [421, 196] on div "Goed beantwoord: 4 / 10 Tijd: 8:36" at bounding box center [366, 191] width 184 height 38
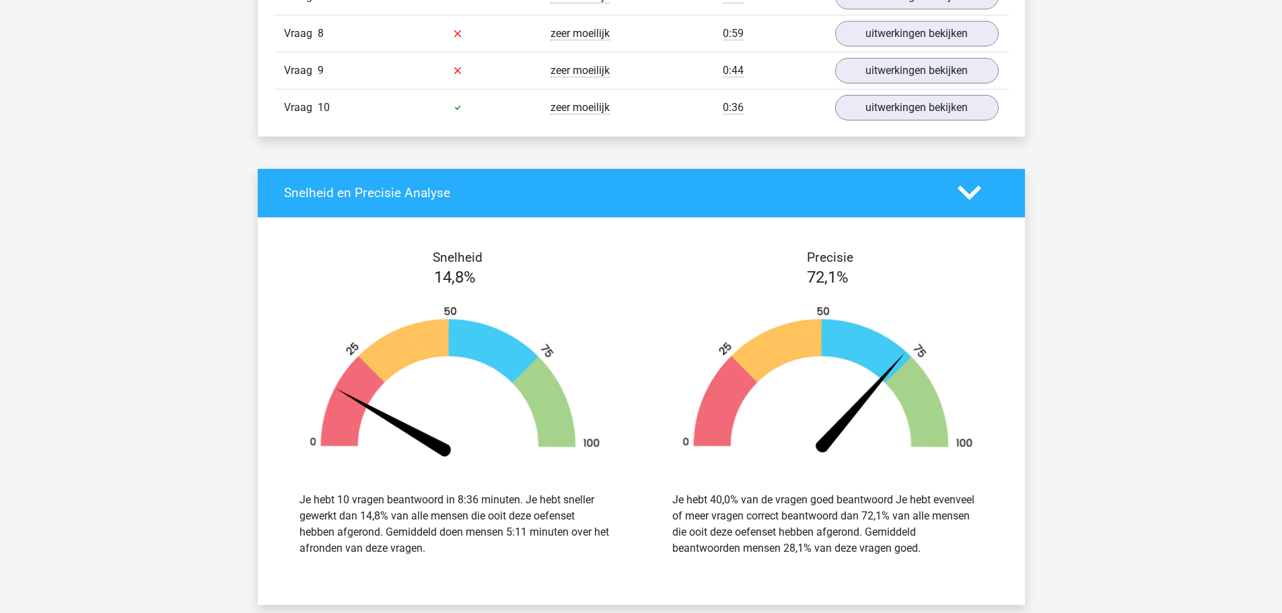
scroll to position [1346, 0]
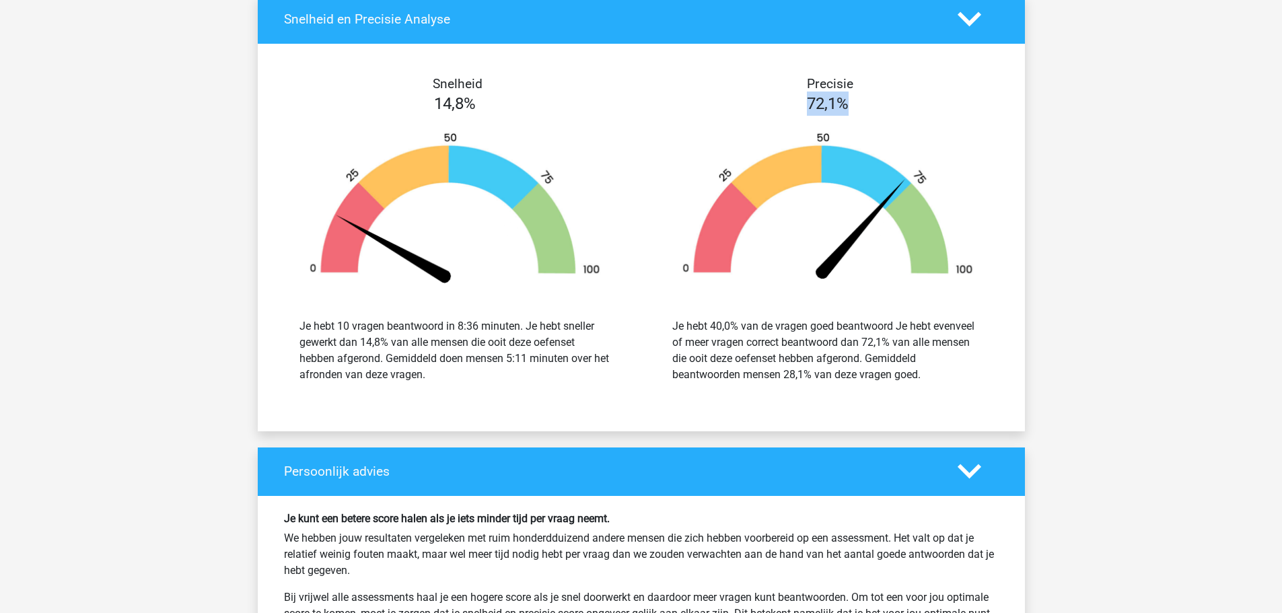
drag, startPoint x: 805, startPoint y: 103, endPoint x: 860, endPoint y: 102, distance: 55.2
click at [860, 102] on div "72,1%" at bounding box center [827, 104] width 373 height 24
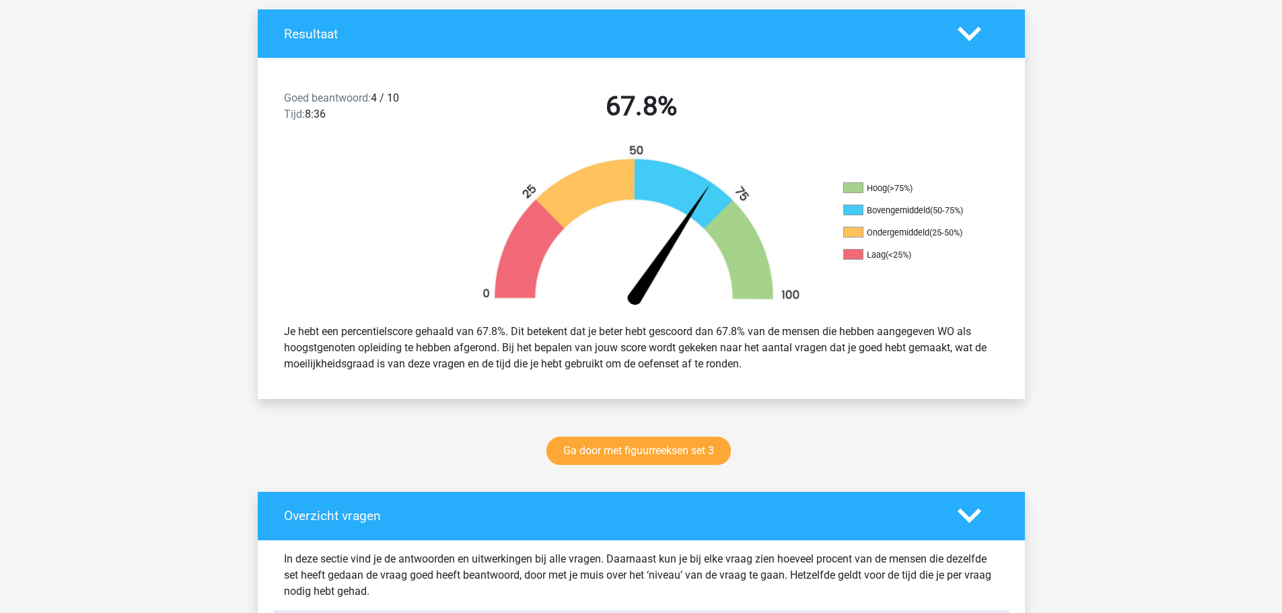
scroll to position [67, 0]
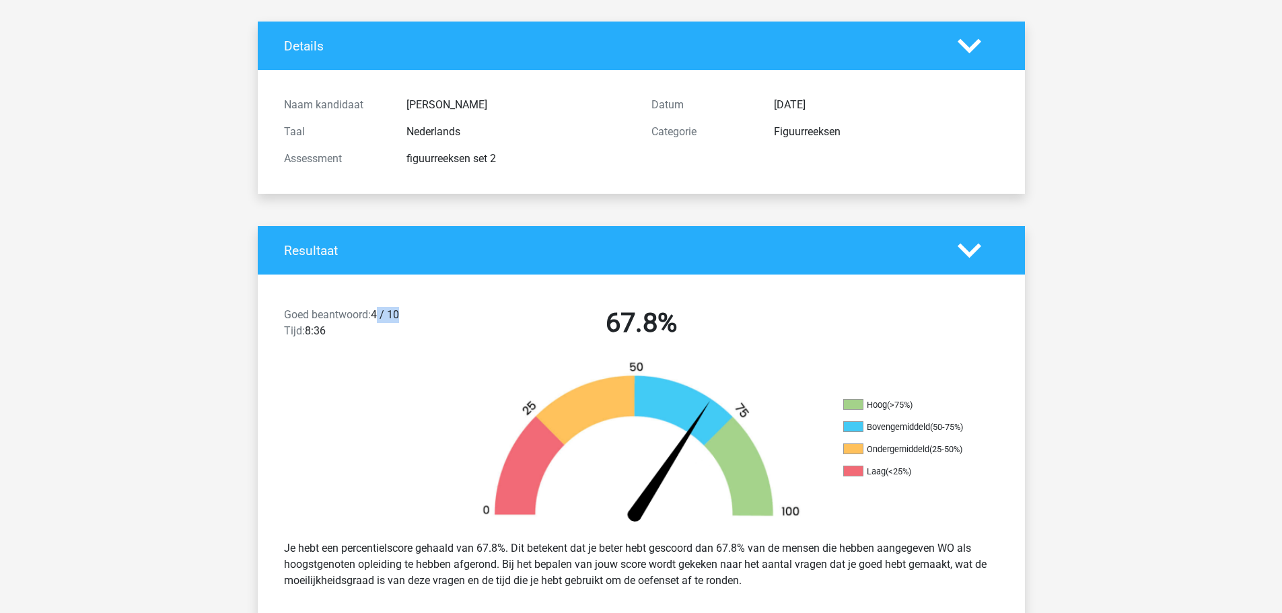
drag, startPoint x: 380, startPoint y: 306, endPoint x: 456, endPoint y: 313, distance: 76.3
click at [456, 313] on div "Goed beantwoord: 4 / 10 Tijd: 8:36 67.8%" at bounding box center [641, 326] width 767 height 70
click at [458, 313] on div "67.8%" at bounding box center [641, 326] width 367 height 38
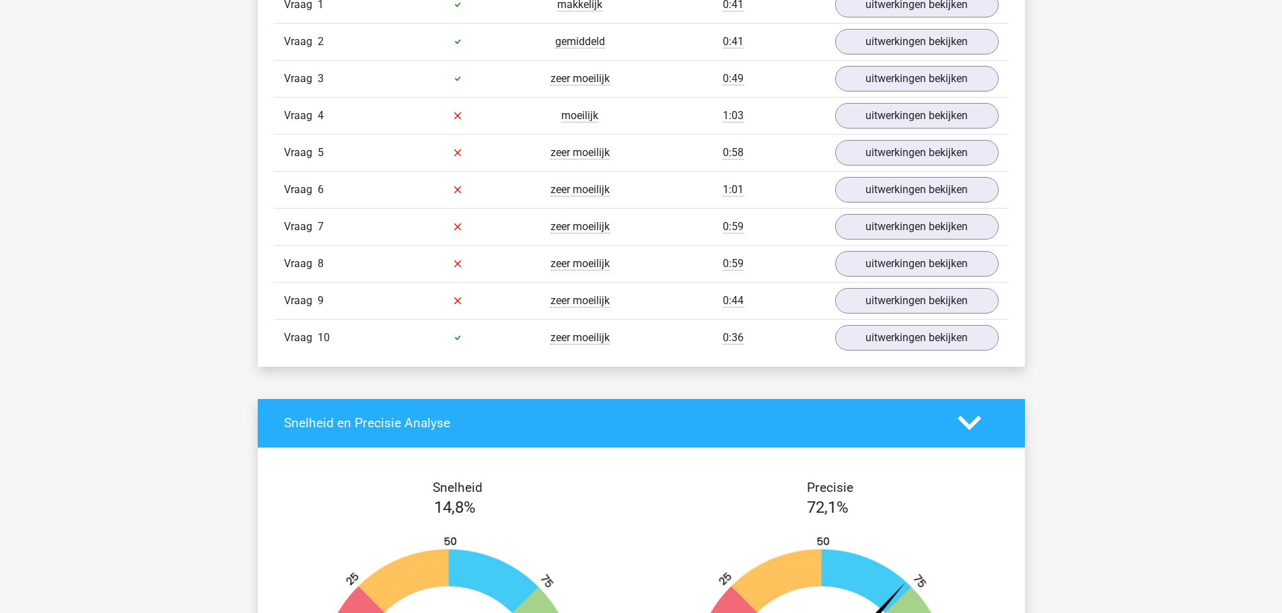
scroll to position [606, 0]
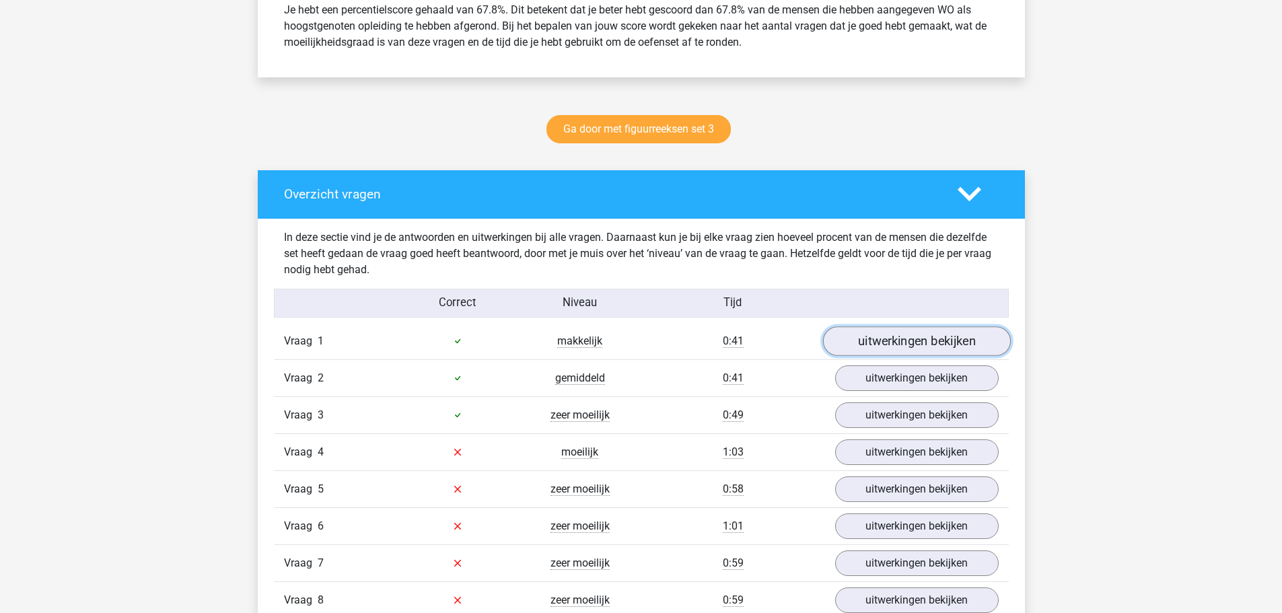
click at [896, 338] on link "uitwerkingen bekijken" at bounding box center [916, 341] width 188 height 30
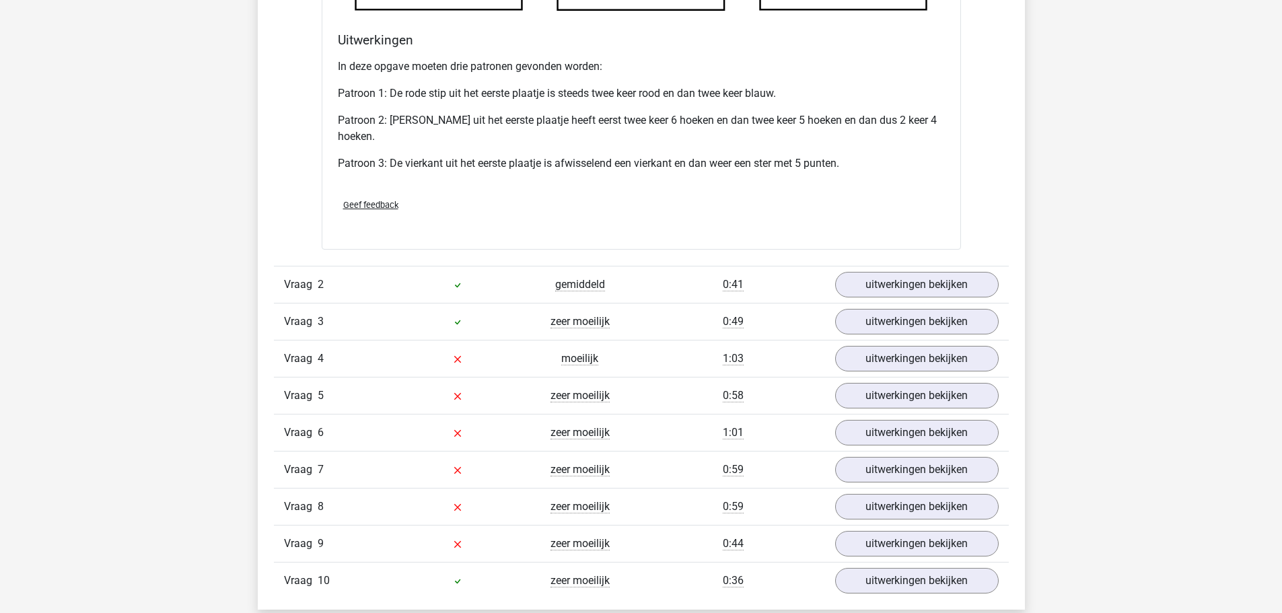
scroll to position [1615, 0]
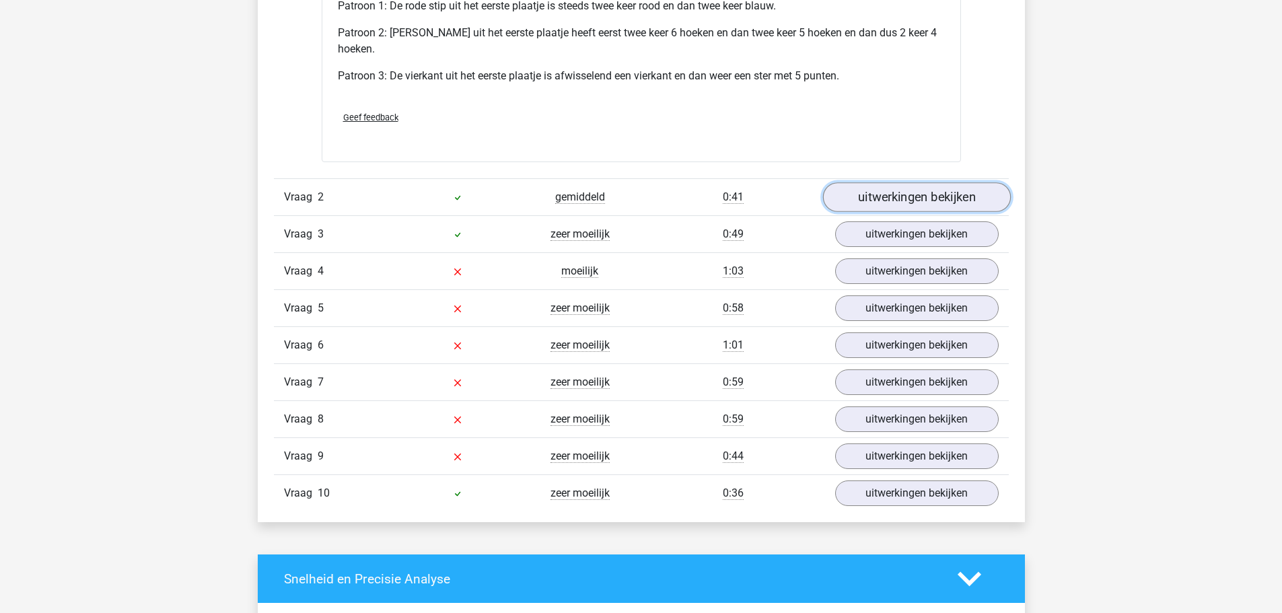
click at [890, 203] on link "uitwerkingen bekijken" at bounding box center [916, 198] width 188 height 30
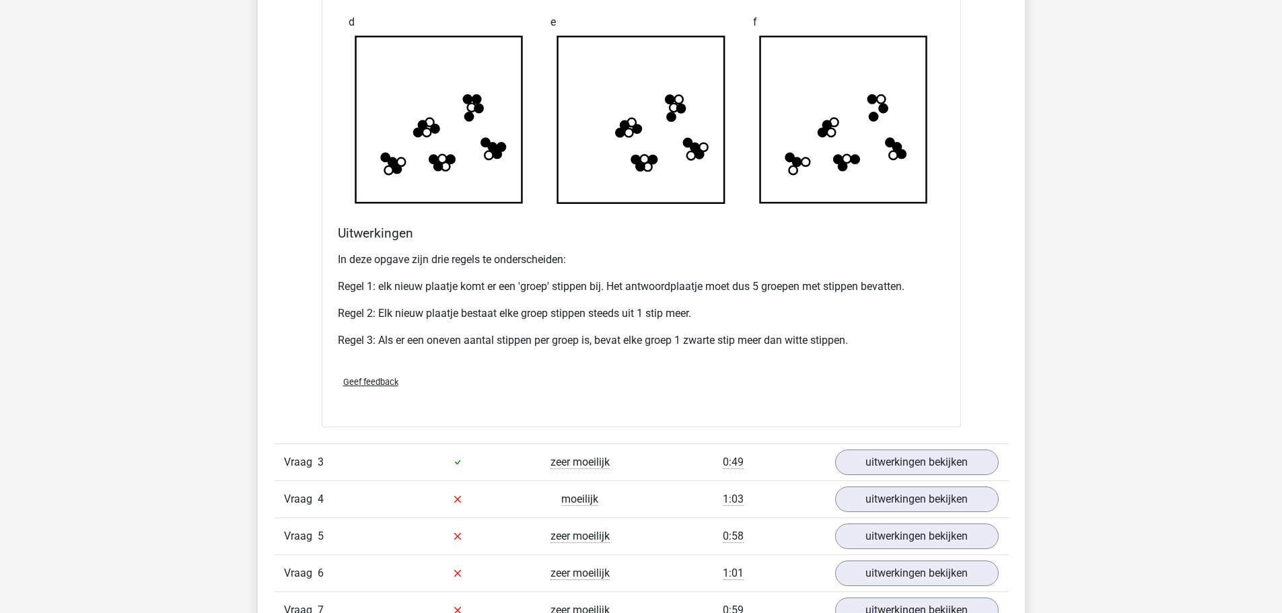
scroll to position [2355, 0]
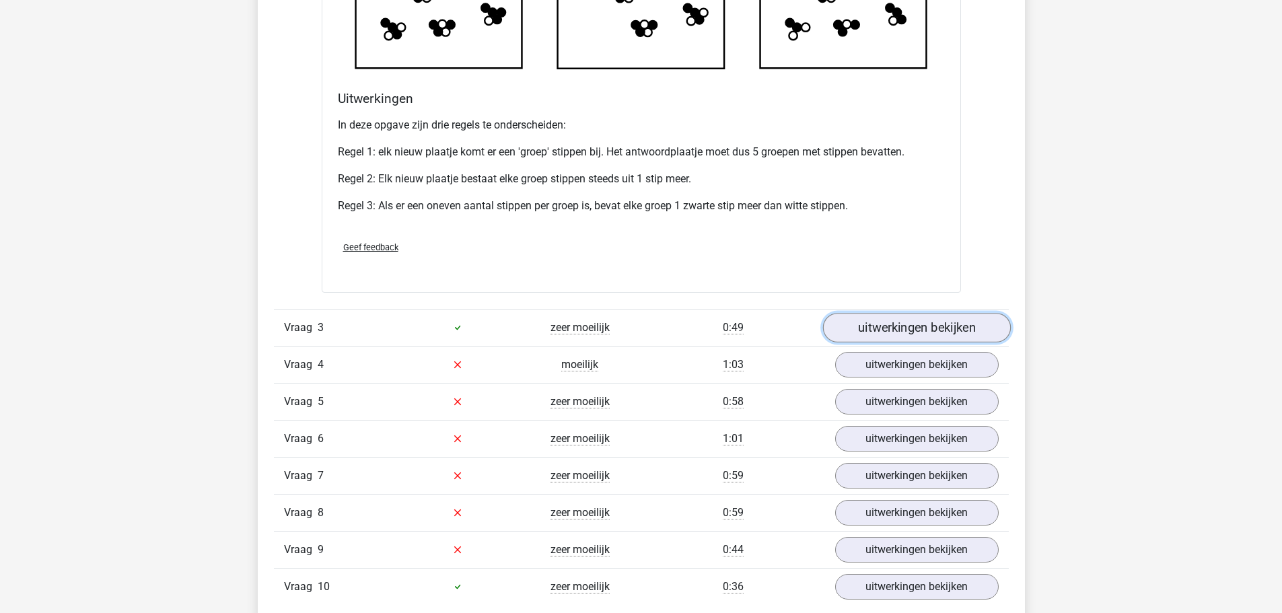
click at [910, 324] on link "uitwerkingen bekijken" at bounding box center [916, 328] width 188 height 30
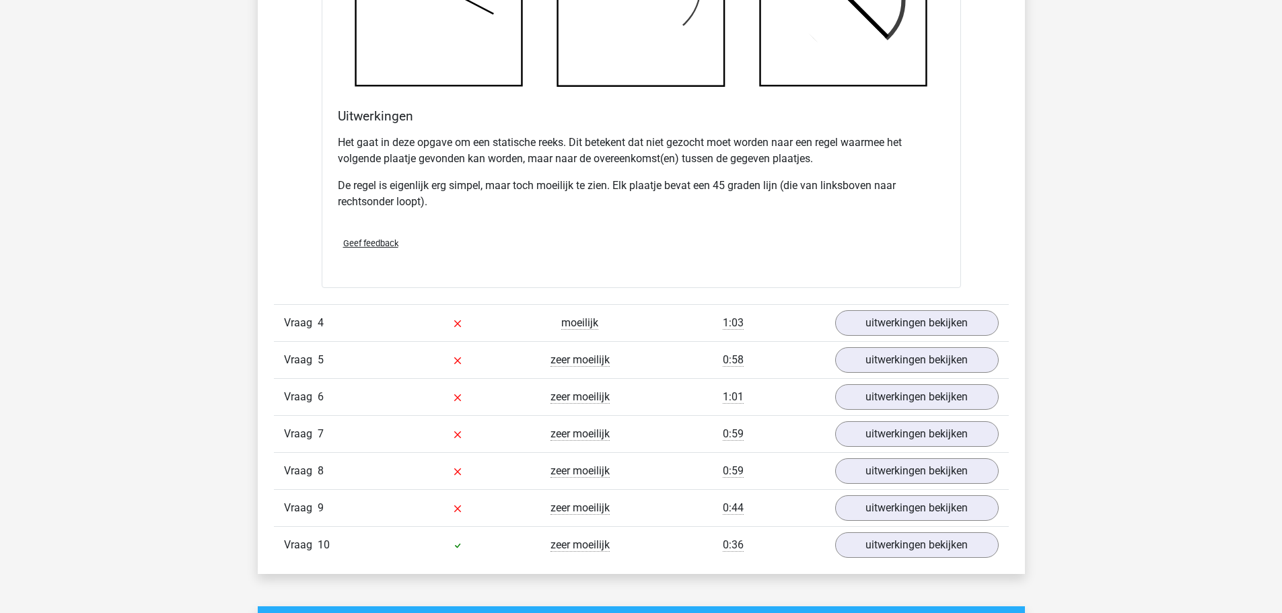
scroll to position [3230, 0]
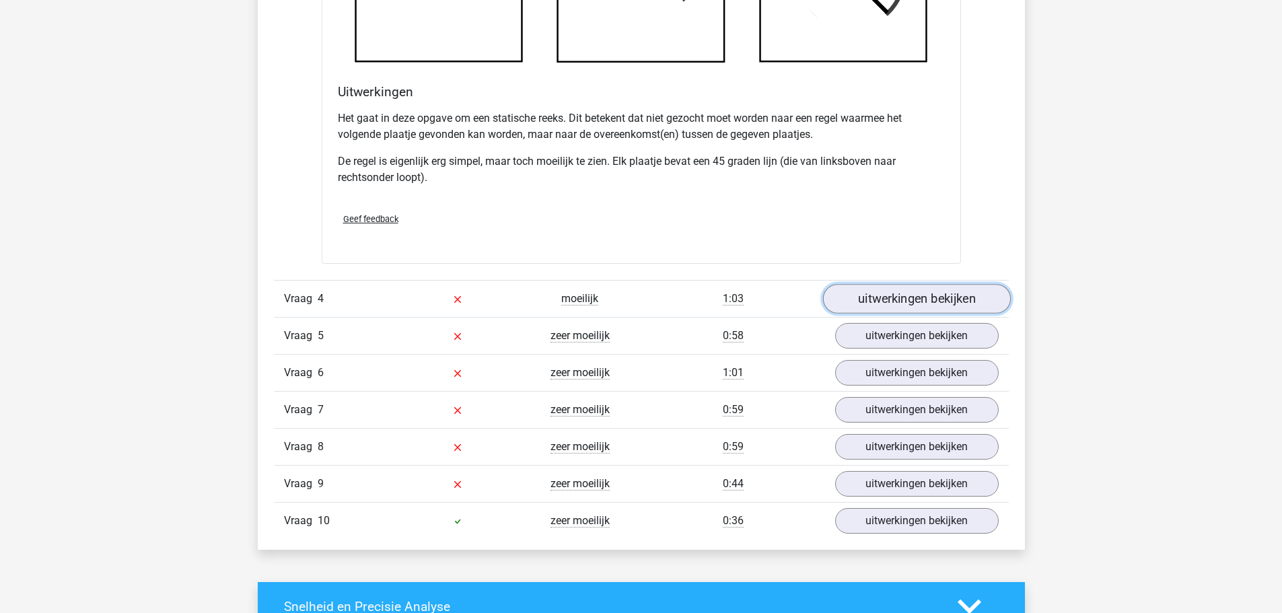
click at [928, 294] on link "uitwerkingen bekijken" at bounding box center [916, 299] width 188 height 30
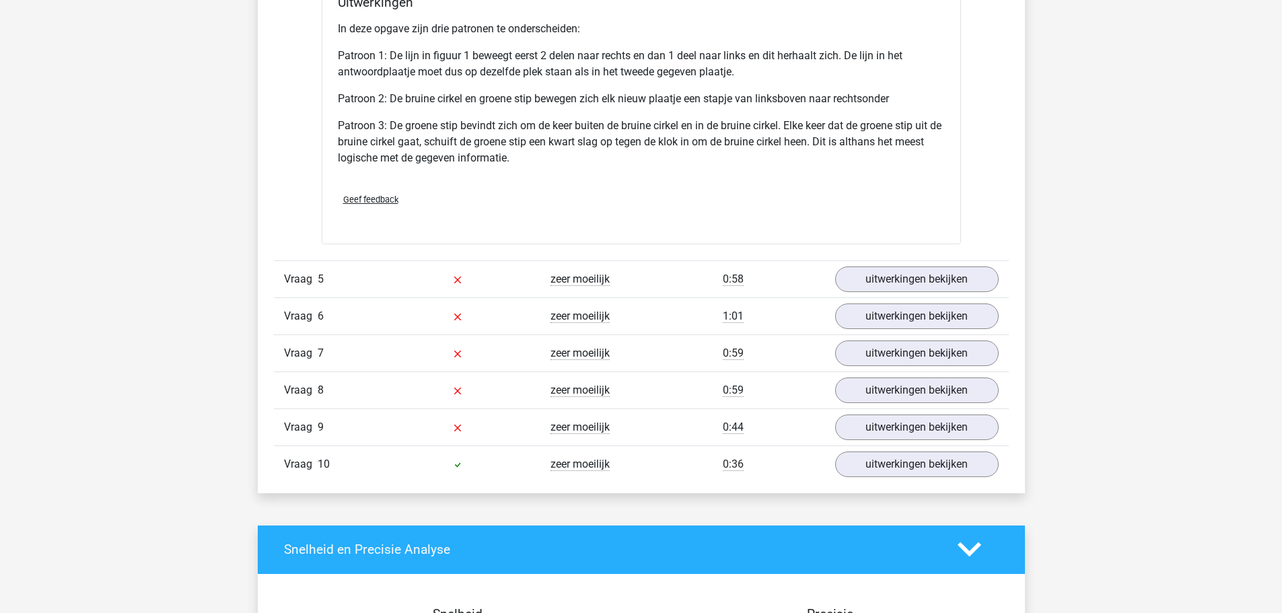
scroll to position [4172, 0]
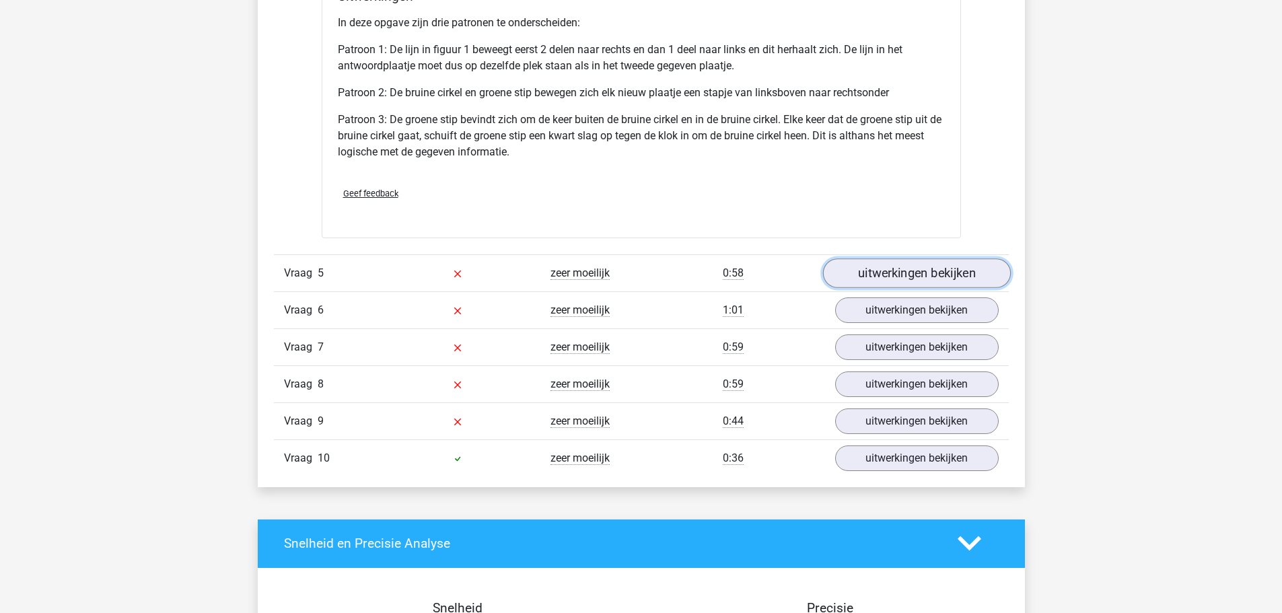
click at [891, 275] on link "uitwerkingen bekijken" at bounding box center [916, 273] width 188 height 30
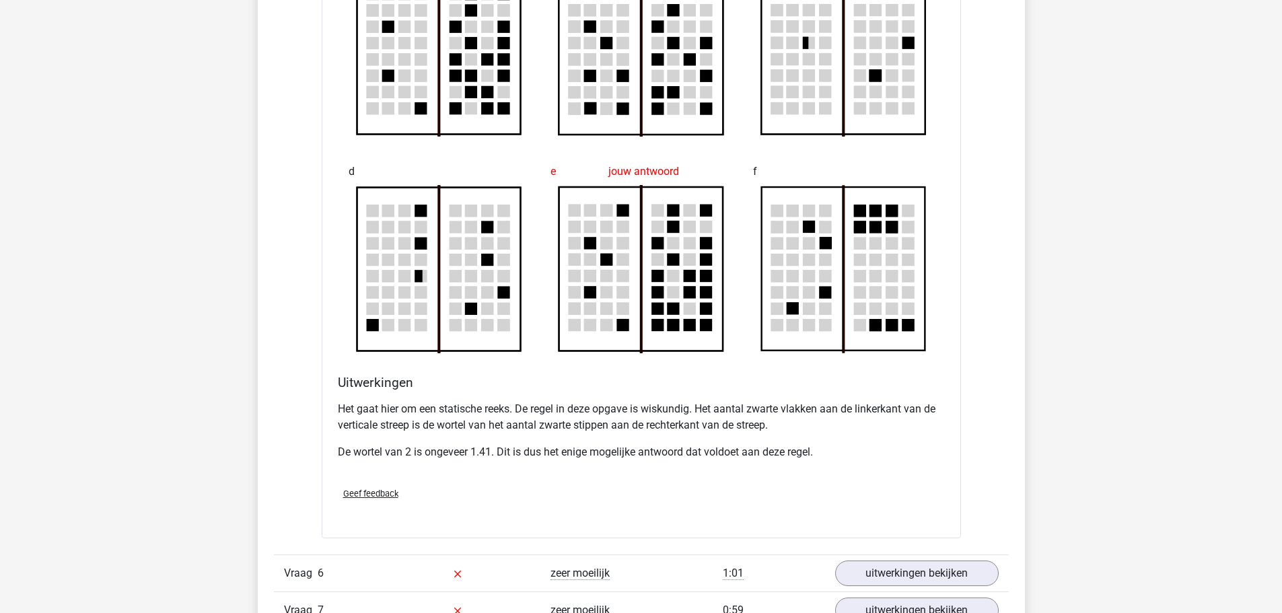
scroll to position [4710, 0]
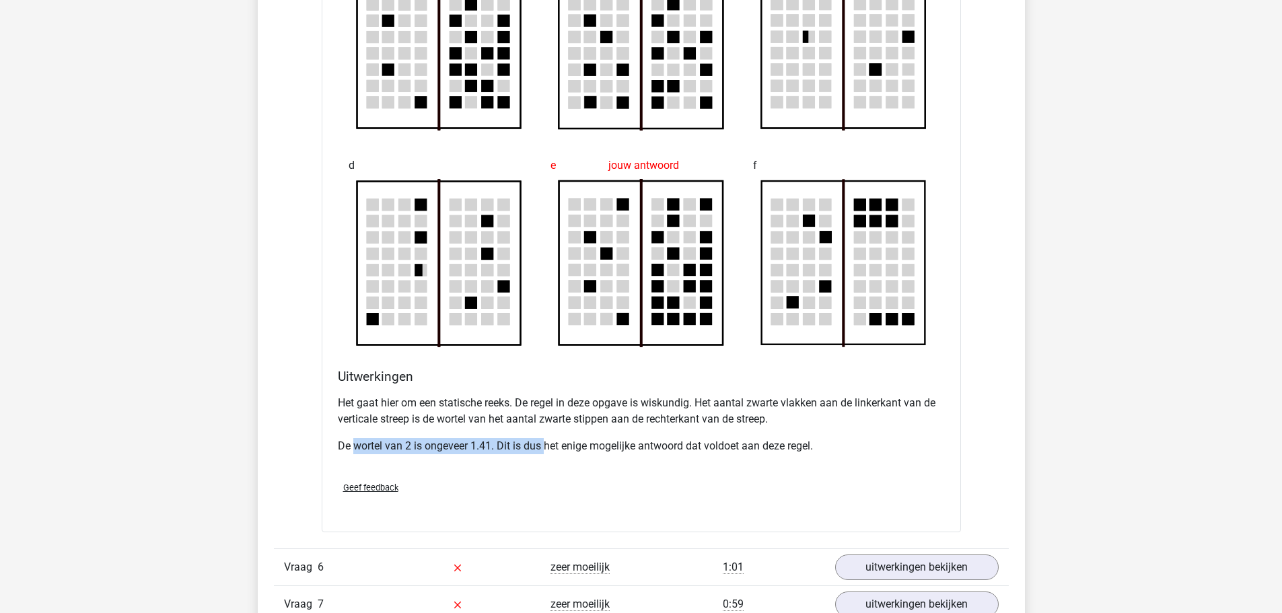
drag, startPoint x: 353, startPoint y: 444, endPoint x: 544, endPoint y: 438, distance: 190.5
click at [544, 438] on p "De wortel van 2 is ongeveer 1.41. Dit is dus het enige mogelijke antwoord dat v…" at bounding box center [641, 446] width 607 height 16
click at [381, 412] on p "Het gaat hier om een statische reeks. De regel in deze opgave is wiskundig. Het…" at bounding box center [641, 411] width 607 height 32
drag, startPoint x: 412, startPoint y: 401, endPoint x: 511, endPoint y: 402, distance: 99.6
click at [511, 402] on p "Het gaat hier om een statische reeks. De regel in deze opgave is wiskundig. Het…" at bounding box center [641, 411] width 607 height 32
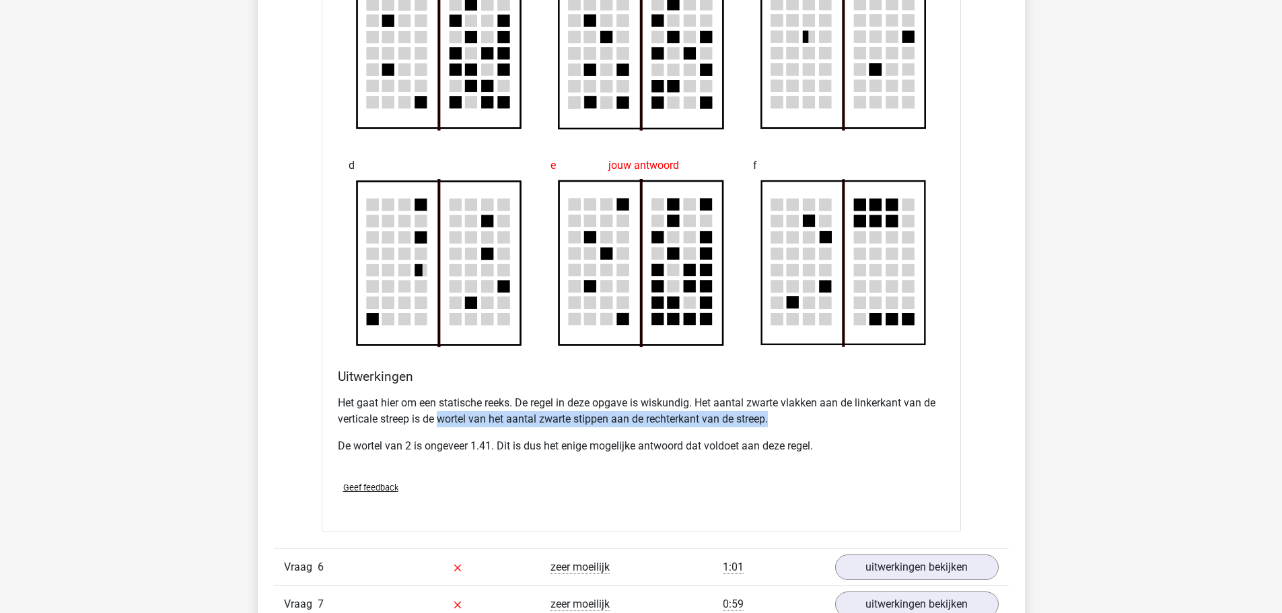
drag, startPoint x: 441, startPoint y: 425, endPoint x: 794, endPoint y: 416, distance: 353.4
click at [794, 416] on p "Het gaat hier om een statische reeks. De regel in deze opgave is wiskundig. Het…" at bounding box center [641, 411] width 607 height 32
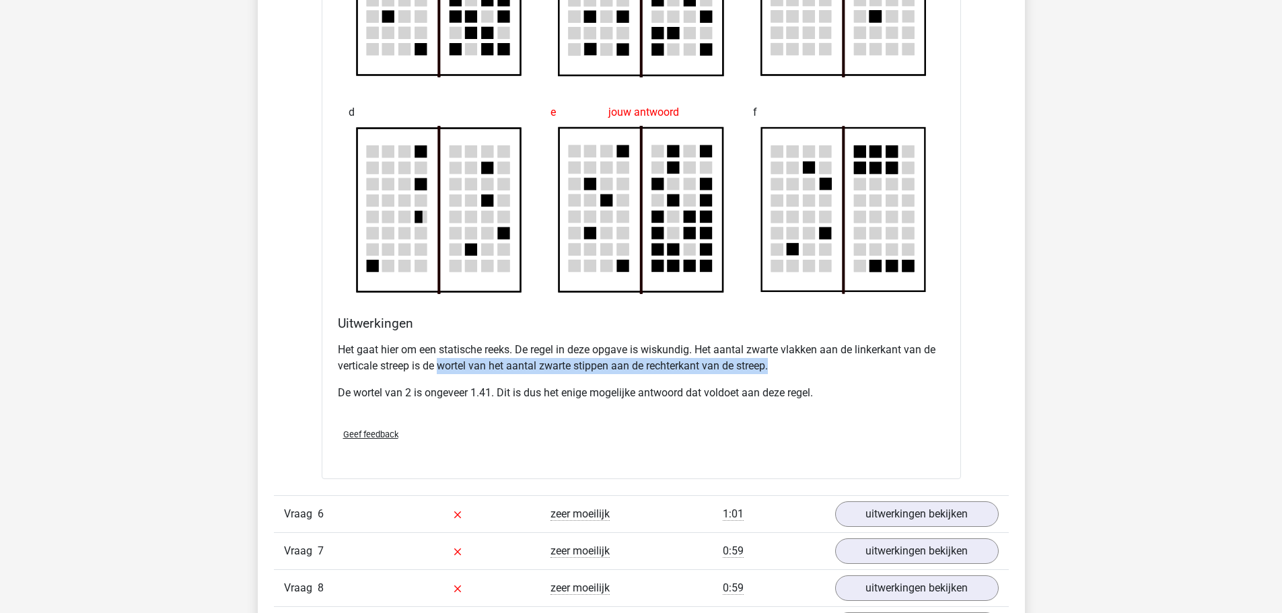
scroll to position [4777, 0]
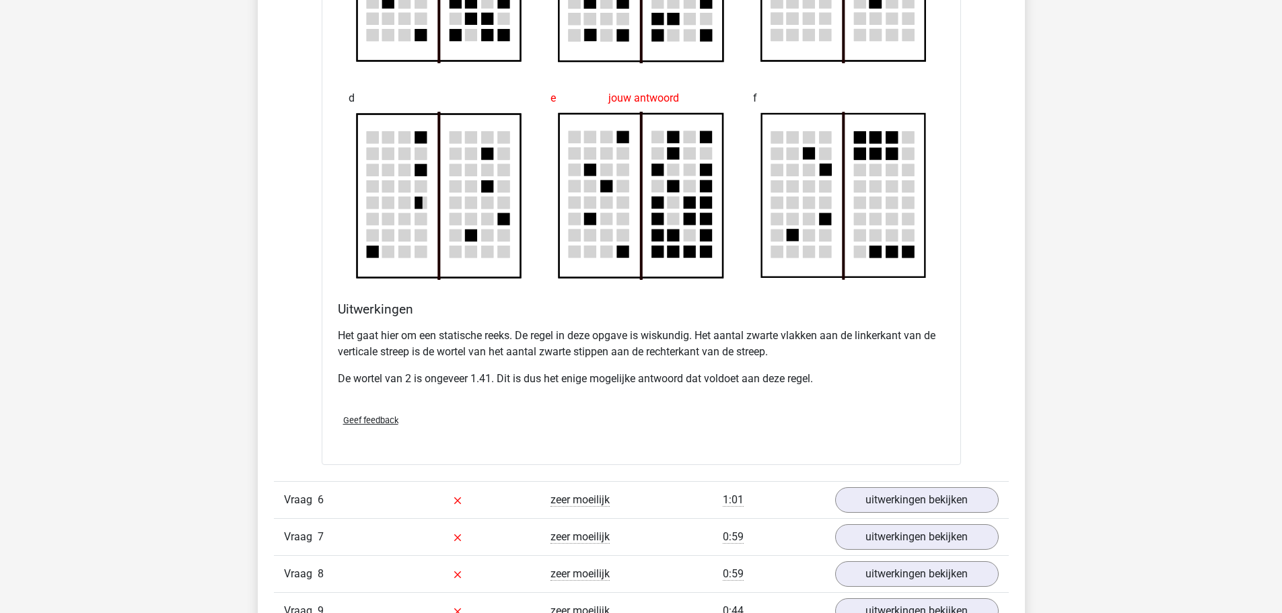
click at [496, 400] on div "Het gaat hier om een statische reeks. De regel in deze opgave is wiskundig. Het…" at bounding box center [641, 362] width 607 height 81
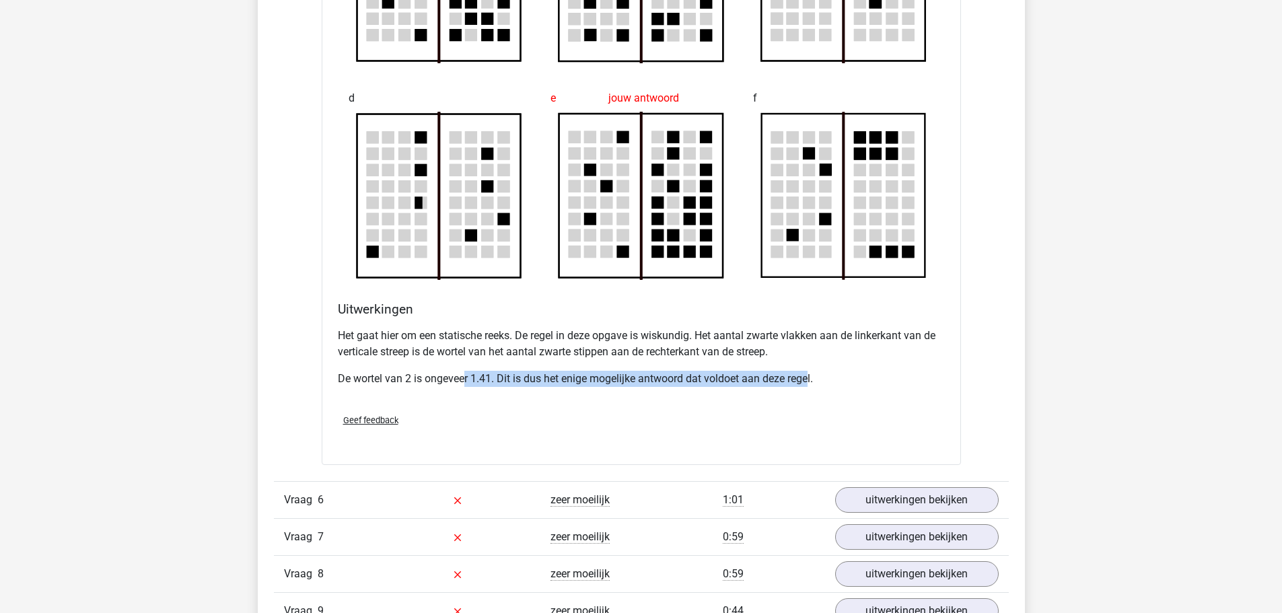
drag, startPoint x: 464, startPoint y: 371, endPoint x: 810, endPoint y: 371, distance: 345.8
click at [810, 371] on p "De wortel van 2 is ongeveer 1.41. Dit is dus het enige mogelijke antwoord dat v…" at bounding box center [641, 379] width 607 height 16
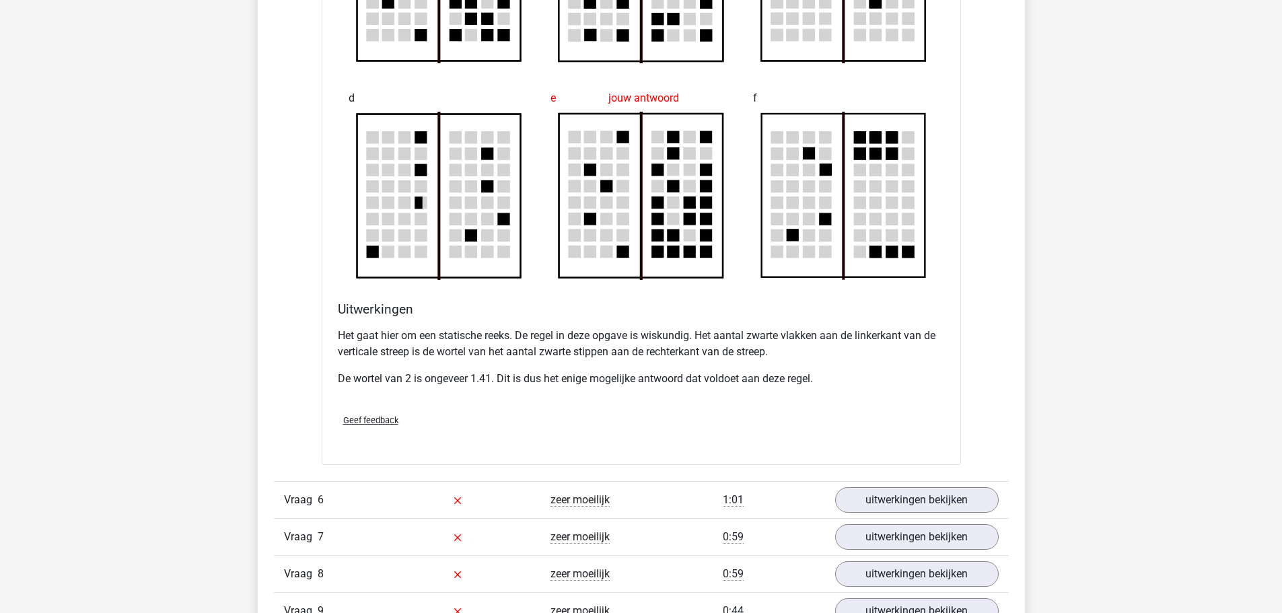
click at [829, 372] on p "De wortel van 2 is ongeveer 1.41. Dit is dus het enige mogelijke antwoord dat v…" at bounding box center [641, 379] width 607 height 16
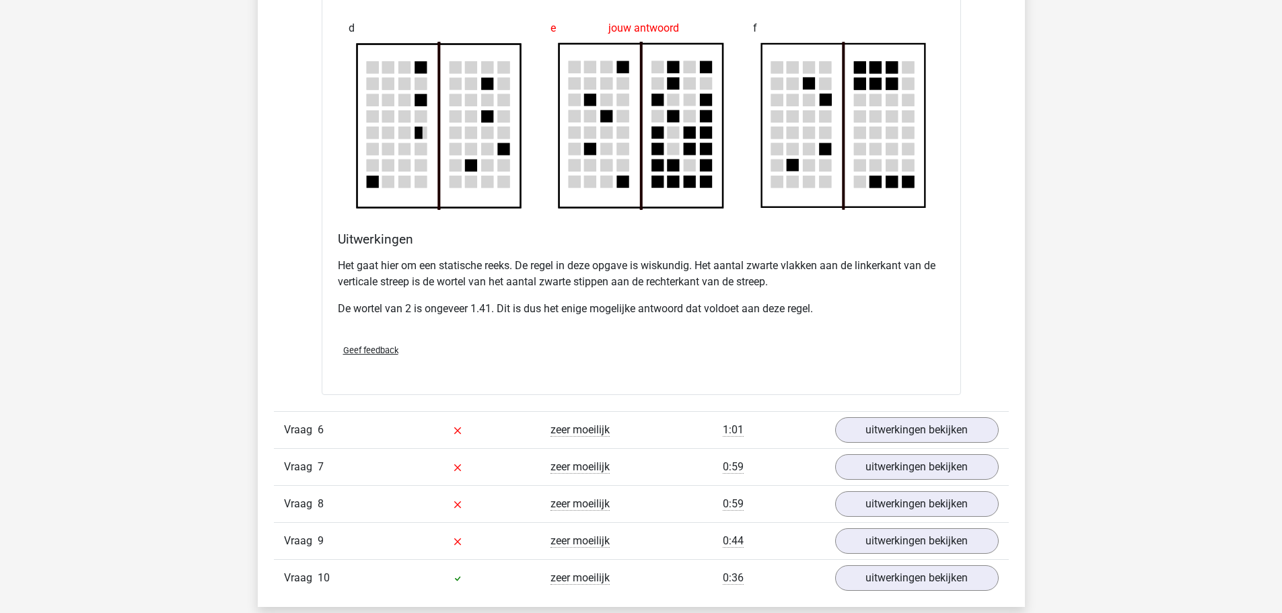
scroll to position [4979, 0]
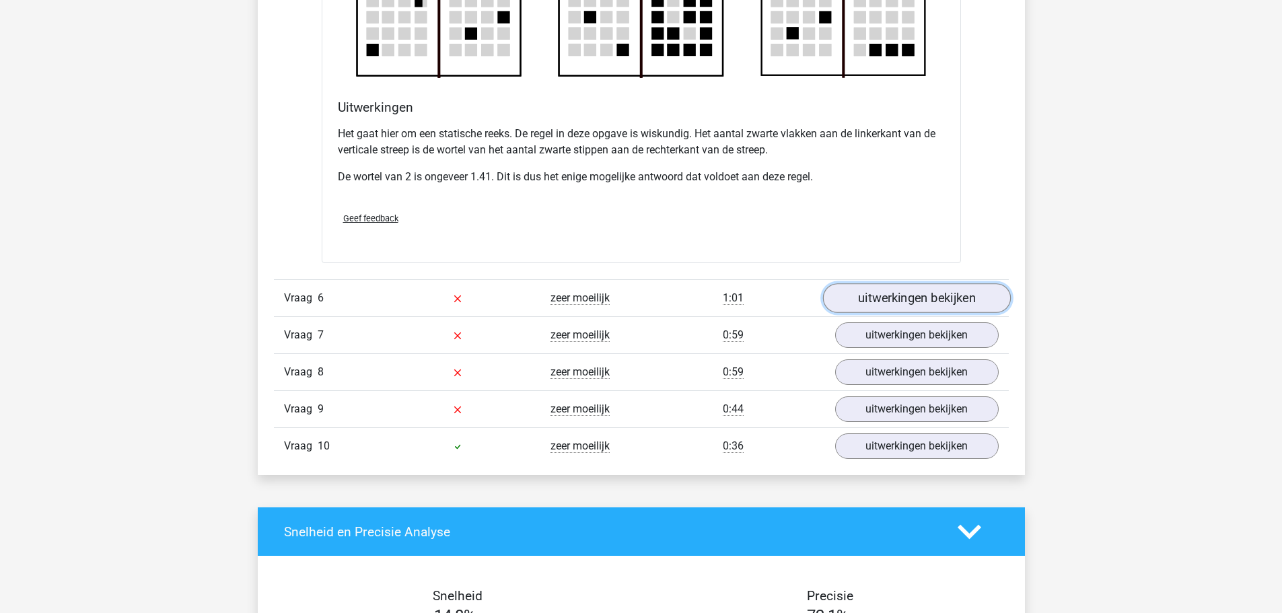
click at [888, 304] on link "uitwerkingen bekijken" at bounding box center [916, 298] width 188 height 30
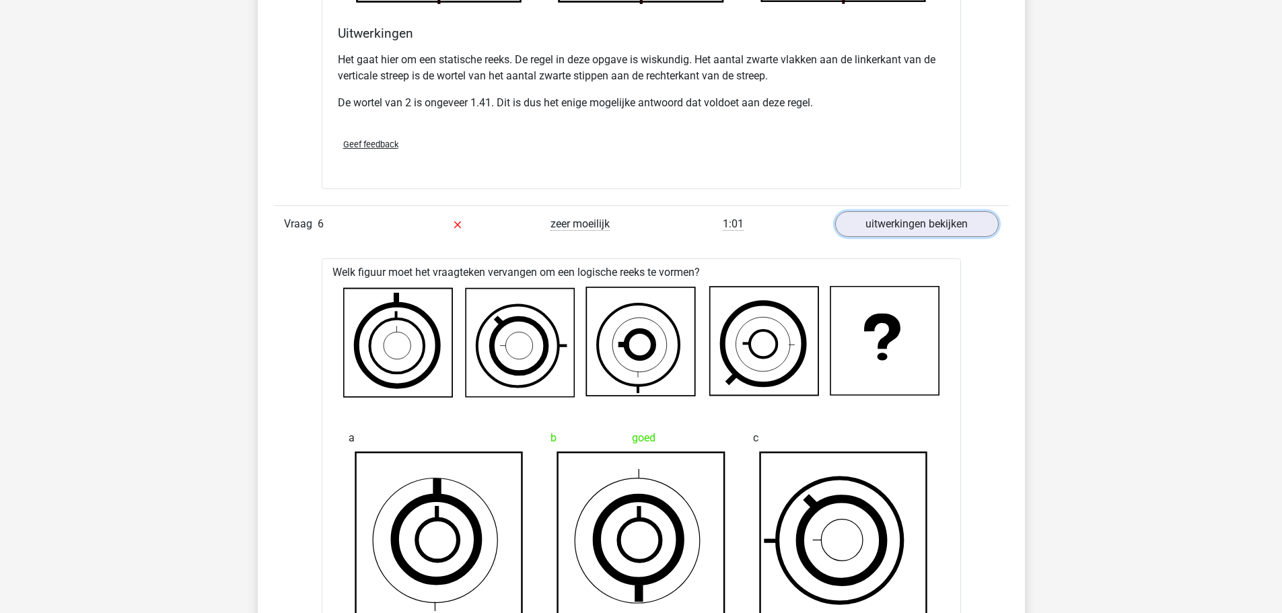
scroll to position [5046, 0]
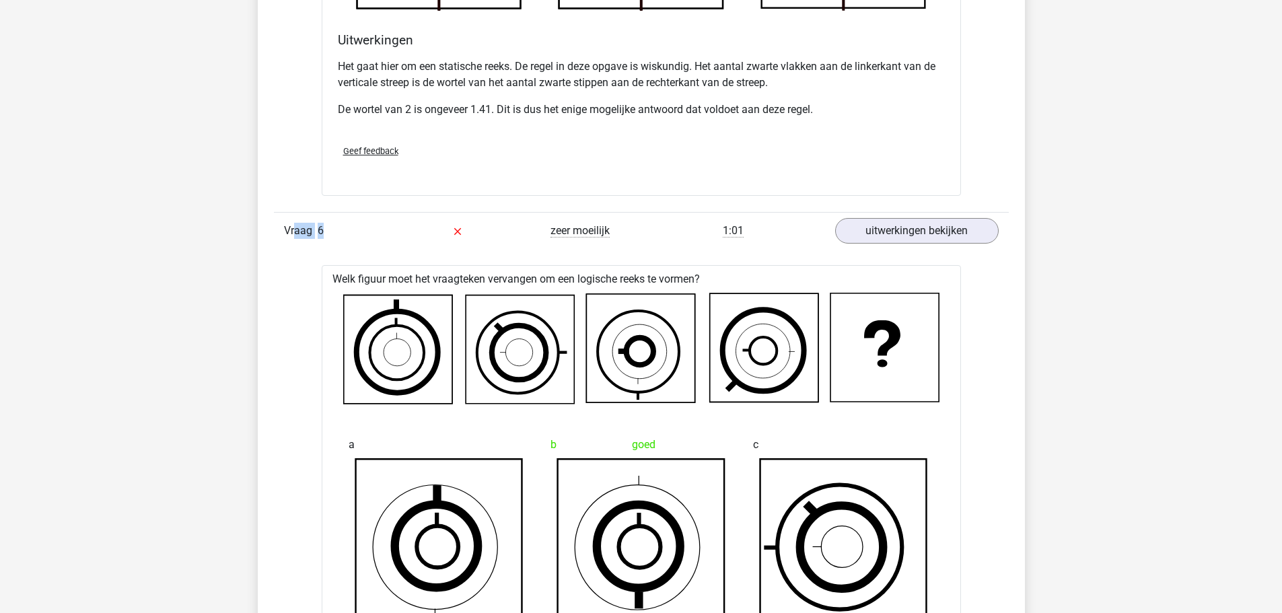
drag, startPoint x: 295, startPoint y: 238, endPoint x: 329, endPoint y: 223, distance: 37.0
click at [329, 223] on div "Vraag 6" at bounding box center [335, 231] width 122 height 16
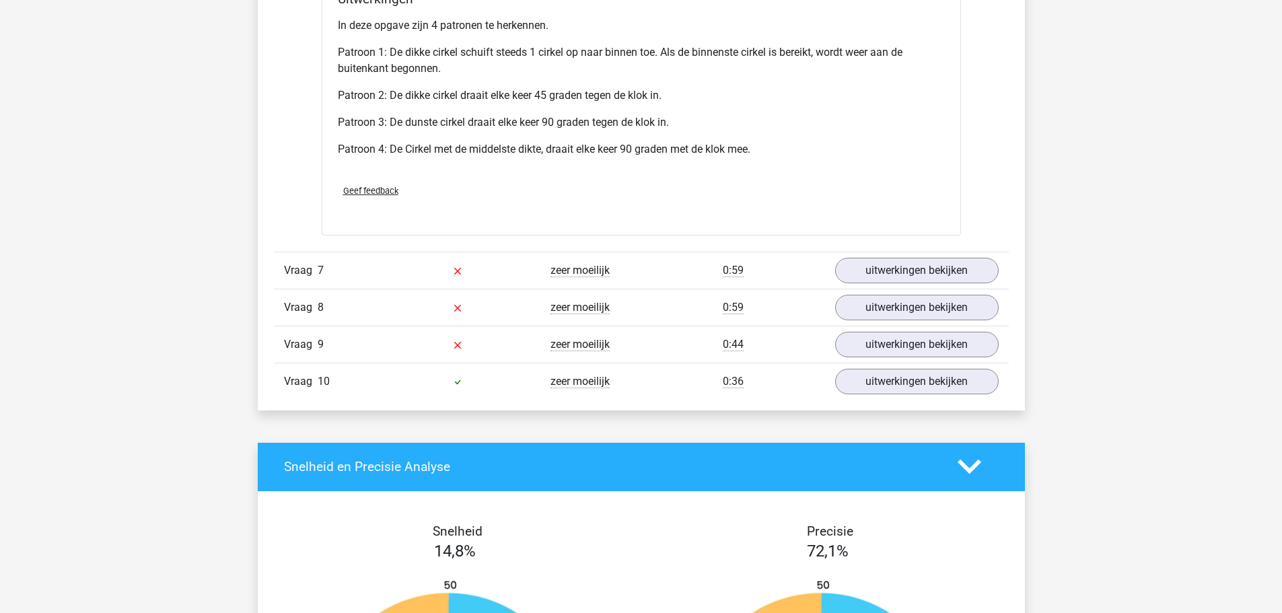
scroll to position [5921, 0]
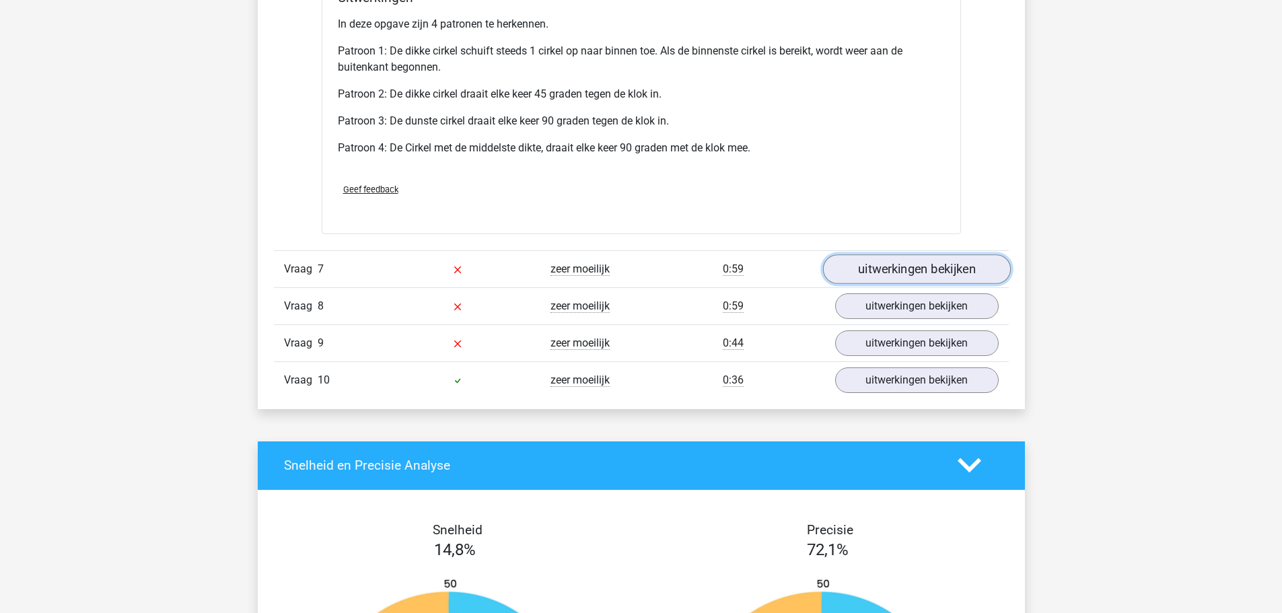
click at [948, 262] on link "uitwerkingen bekijken" at bounding box center [916, 269] width 188 height 30
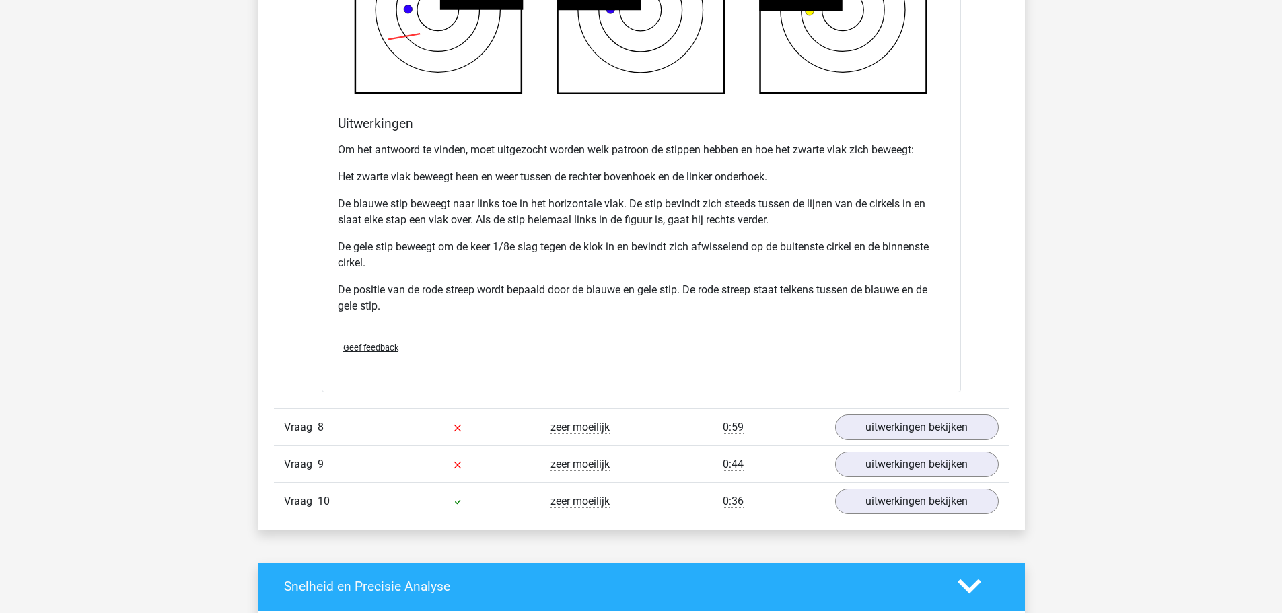
scroll to position [6729, 0]
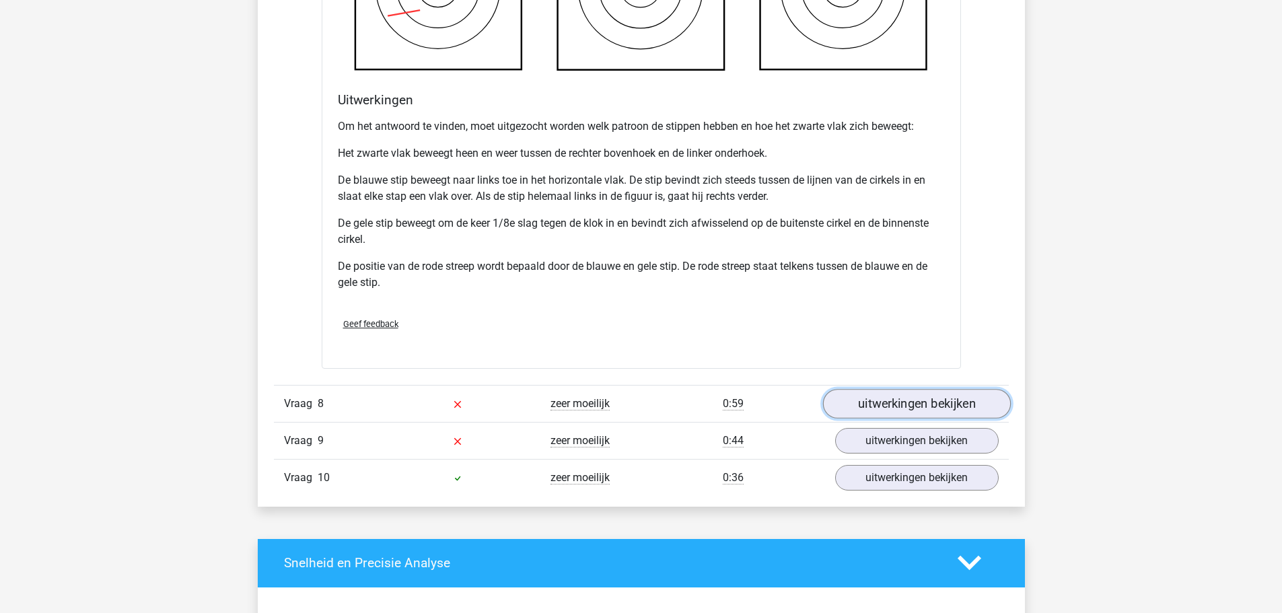
click at [909, 410] on link "uitwerkingen bekijken" at bounding box center [916, 404] width 188 height 30
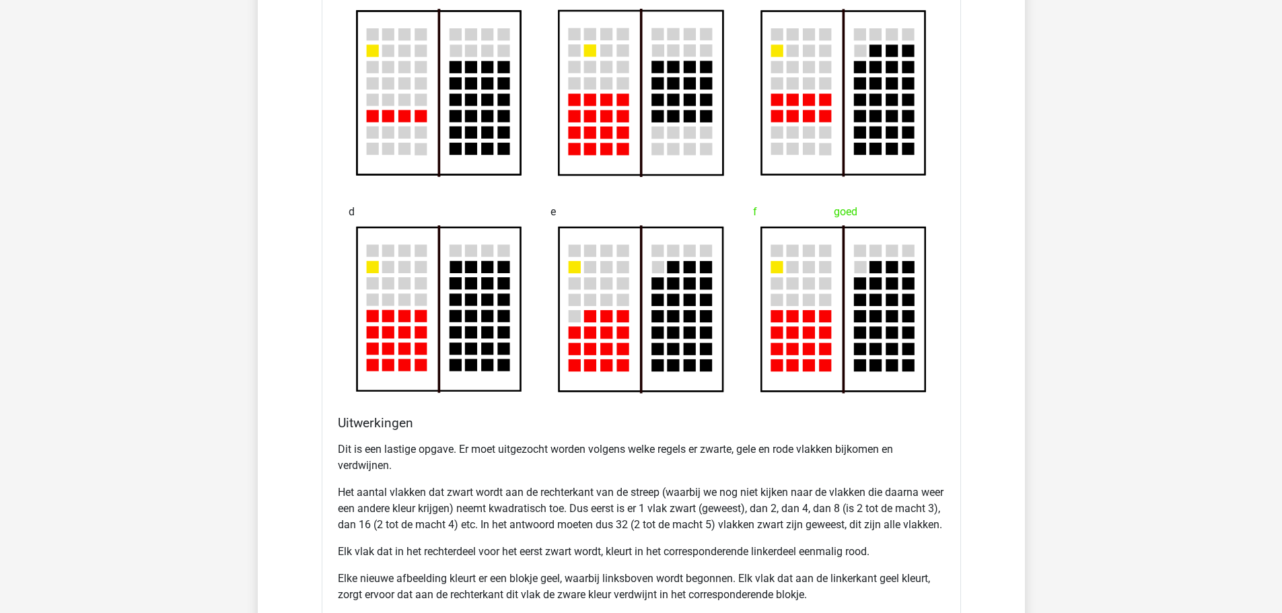
scroll to position [7469, 0]
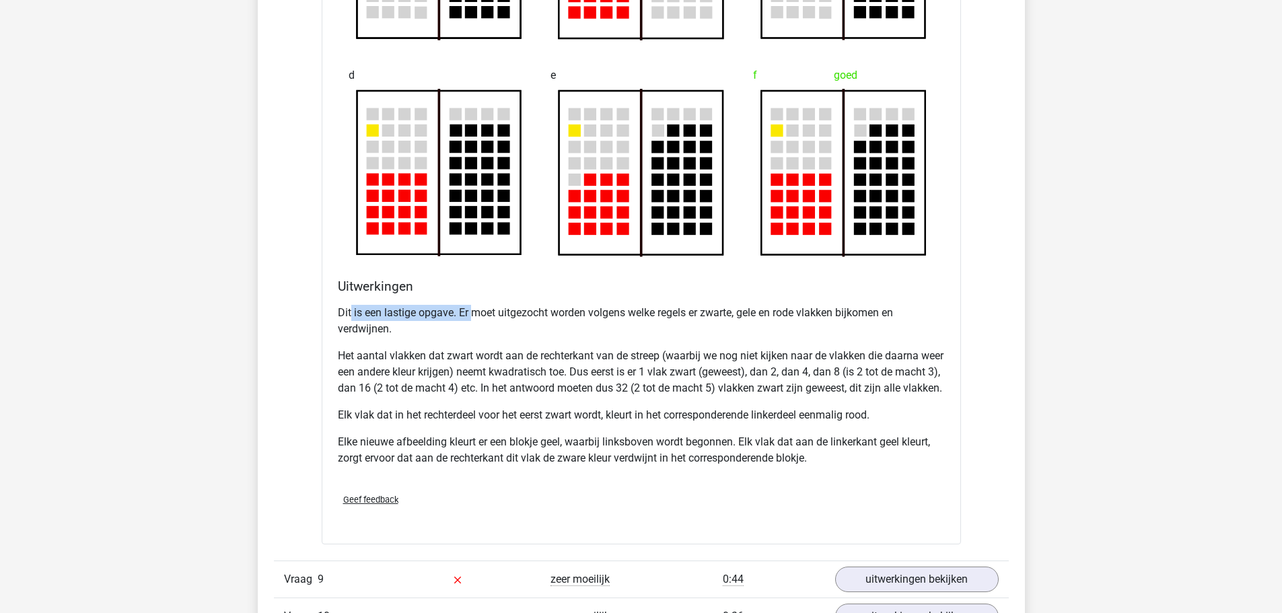
drag, startPoint x: 352, startPoint y: 315, endPoint x: 474, endPoint y: 315, distance: 121.8
click at [474, 315] on p "Dit is een lastige opgave. Er moet uitgezocht worden volgens welke regels er zw…" at bounding box center [641, 321] width 607 height 32
click at [556, 320] on p "Dit is een lastige opgave. Er moet uitgezocht worden volgens welke regels er zw…" at bounding box center [641, 321] width 607 height 32
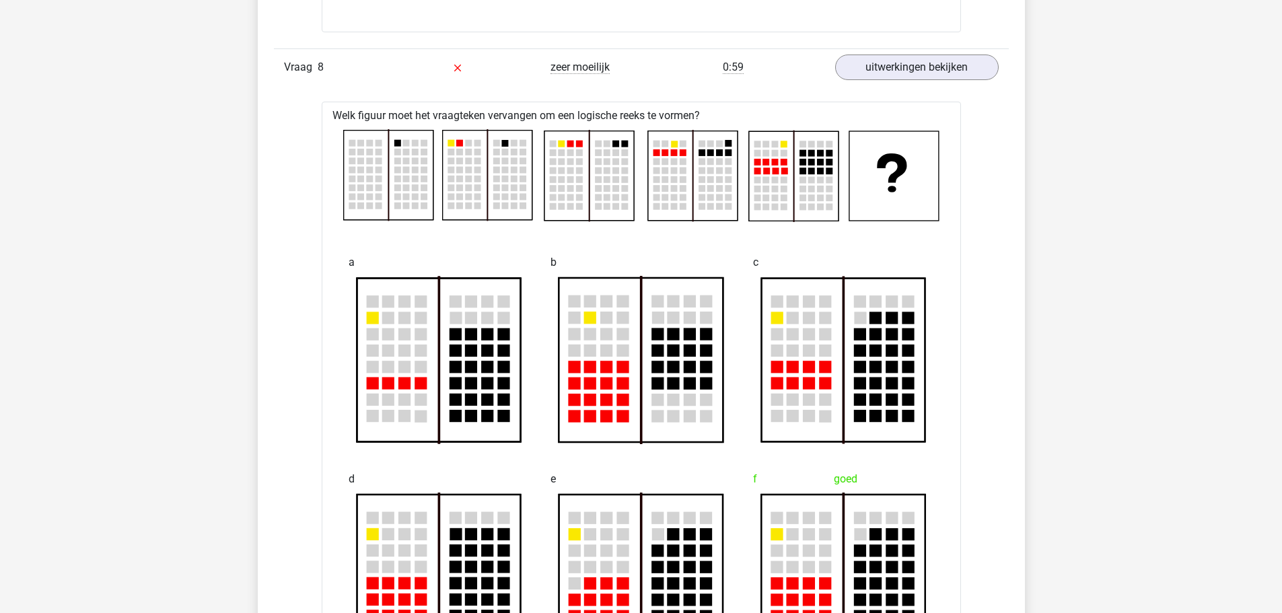
scroll to position [7401, 0]
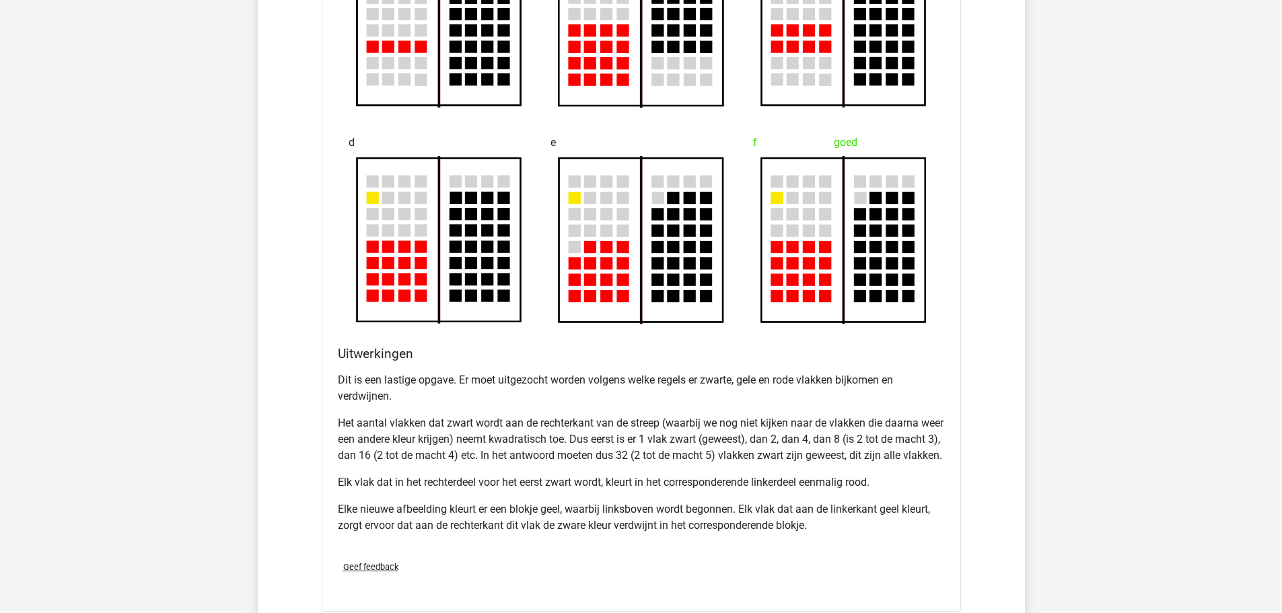
click at [448, 421] on p "Het aantal vlakken dat zwart wordt aan de rechterkant van de streep (waarbij we…" at bounding box center [641, 439] width 607 height 48
click at [431, 464] on p "Het aantal vlakken dat zwart wordt aan de rechterkant van de streep (waarbij we…" at bounding box center [641, 439] width 607 height 48
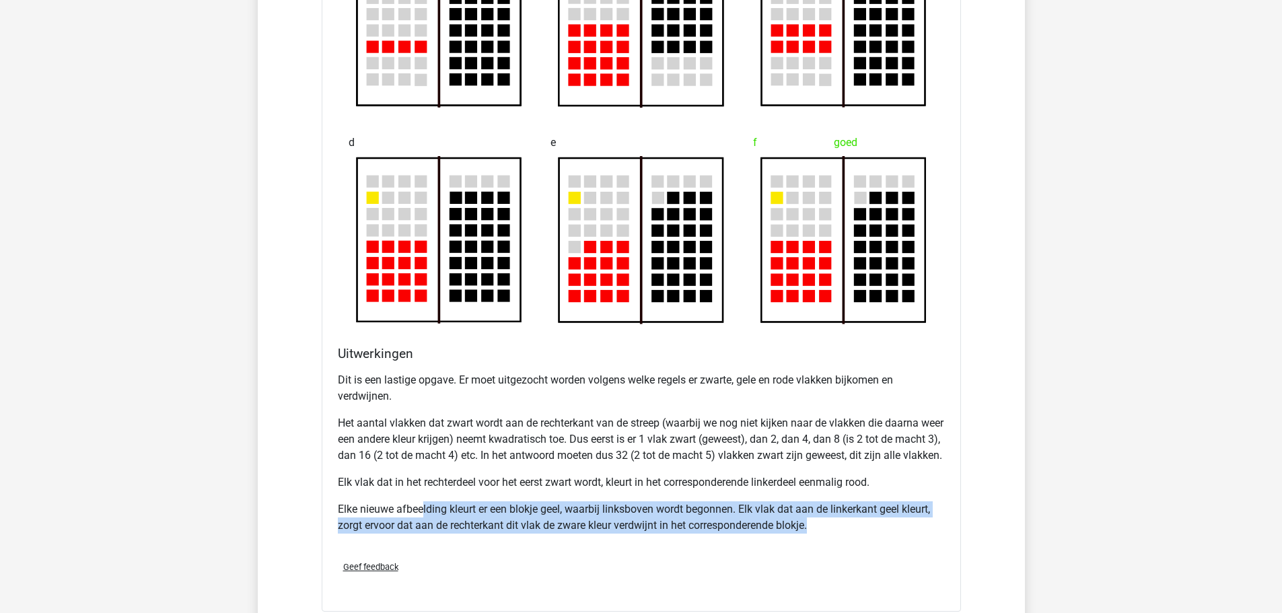
drag, startPoint x: 423, startPoint y: 530, endPoint x: 952, endPoint y: 535, distance: 529.6
click at [952, 535] on div "Welk figuur moet het vraagteken vervangen om een logische reeks te vormen?" at bounding box center [641, 188] width 639 height 846
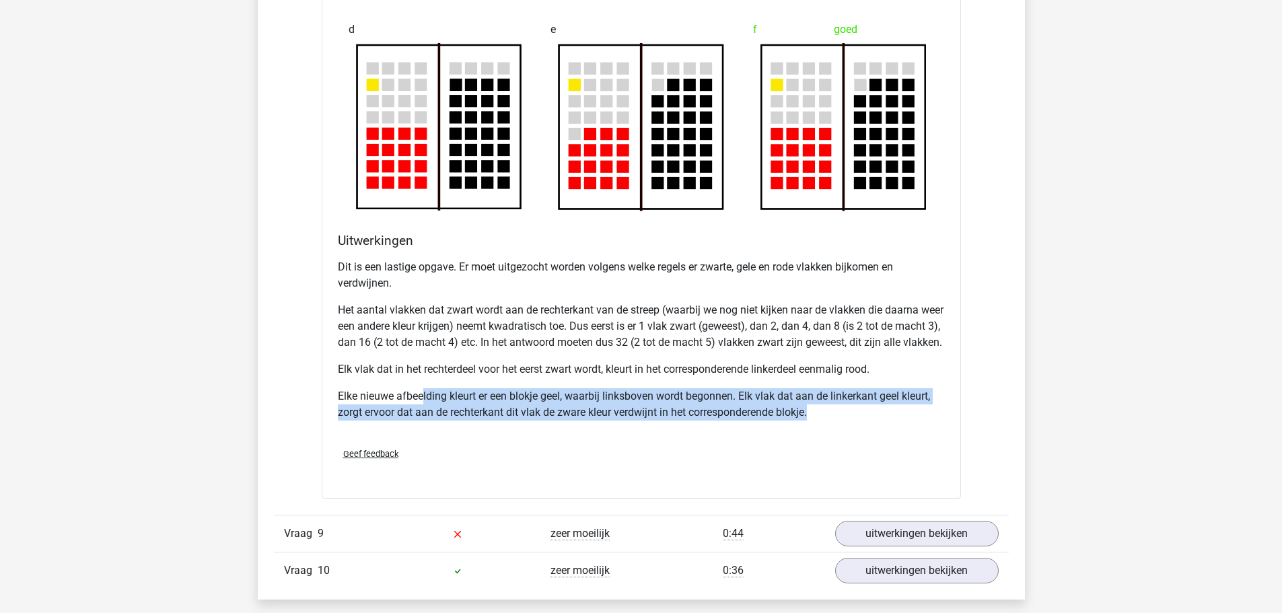
scroll to position [7536, 0]
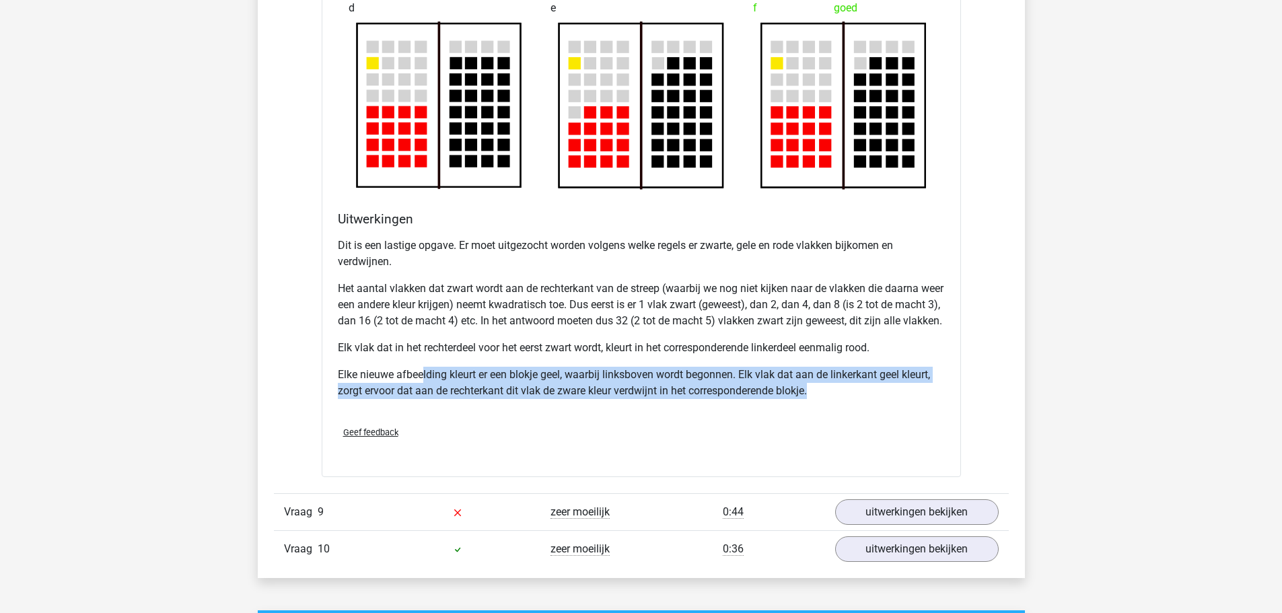
click at [488, 398] on p "Elke nieuwe afbeelding kleurt er een blokje geel, waarbij linksboven wordt bego…" at bounding box center [641, 383] width 607 height 32
drag, startPoint x: 746, startPoint y: 389, endPoint x: 822, endPoint y: 414, distance: 80.9
click at [822, 399] on p "Elke nieuwe afbeelding kleurt er een blokje geel, waarbij linksboven wordt bego…" at bounding box center [641, 383] width 607 height 32
click at [820, 399] on p "Elke nieuwe afbeelding kleurt er een blokje geel, waarbij linksboven wordt bego…" at bounding box center [641, 383] width 607 height 32
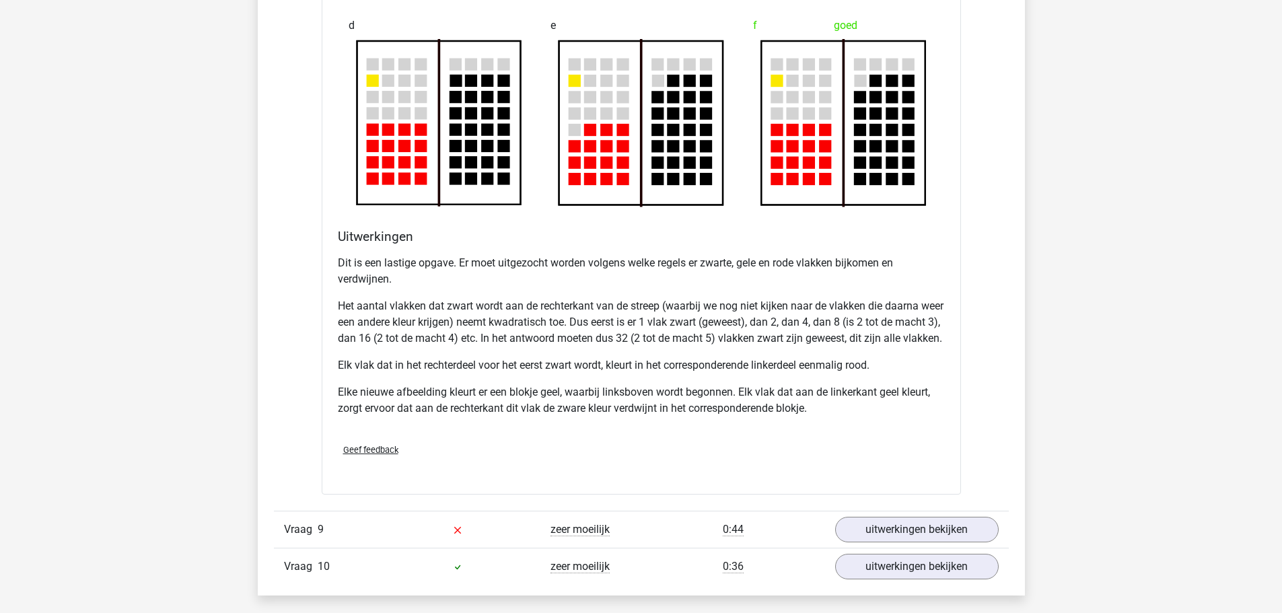
scroll to position [7401, 0]
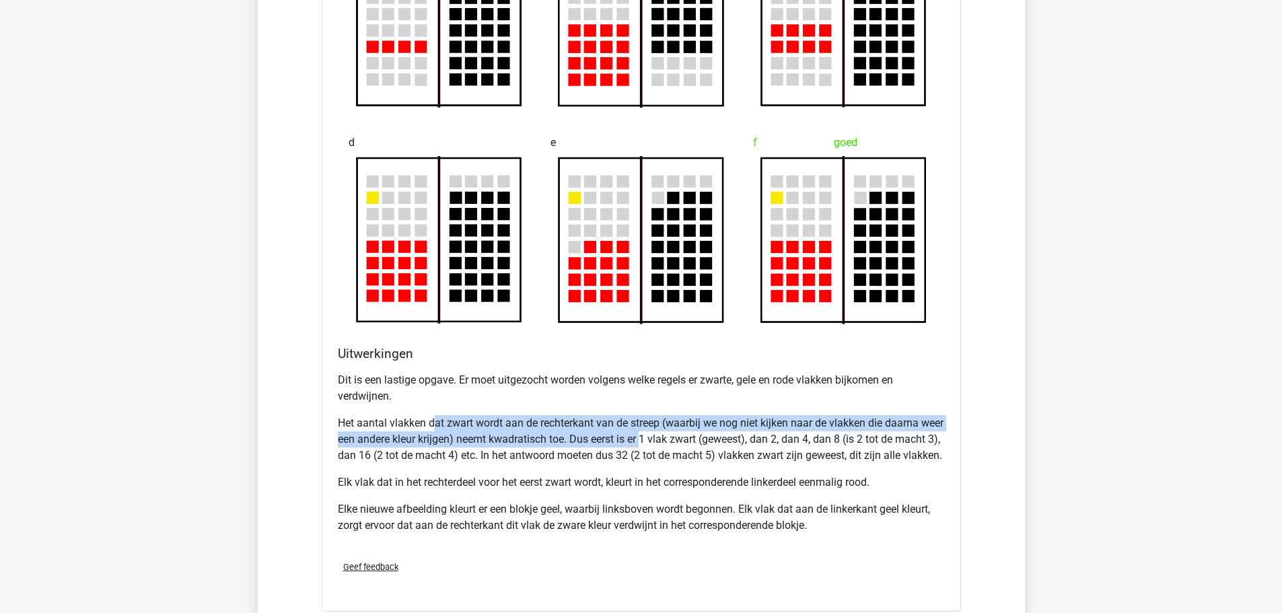
drag, startPoint x: 445, startPoint y: 429, endPoint x: 668, endPoint y: 445, distance: 223.9
click at [668, 445] on p "Het aantal vlakken dat zwart wordt aan de rechterkant van de streep (waarbij we…" at bounding box center [641, 439] width 607 height 48
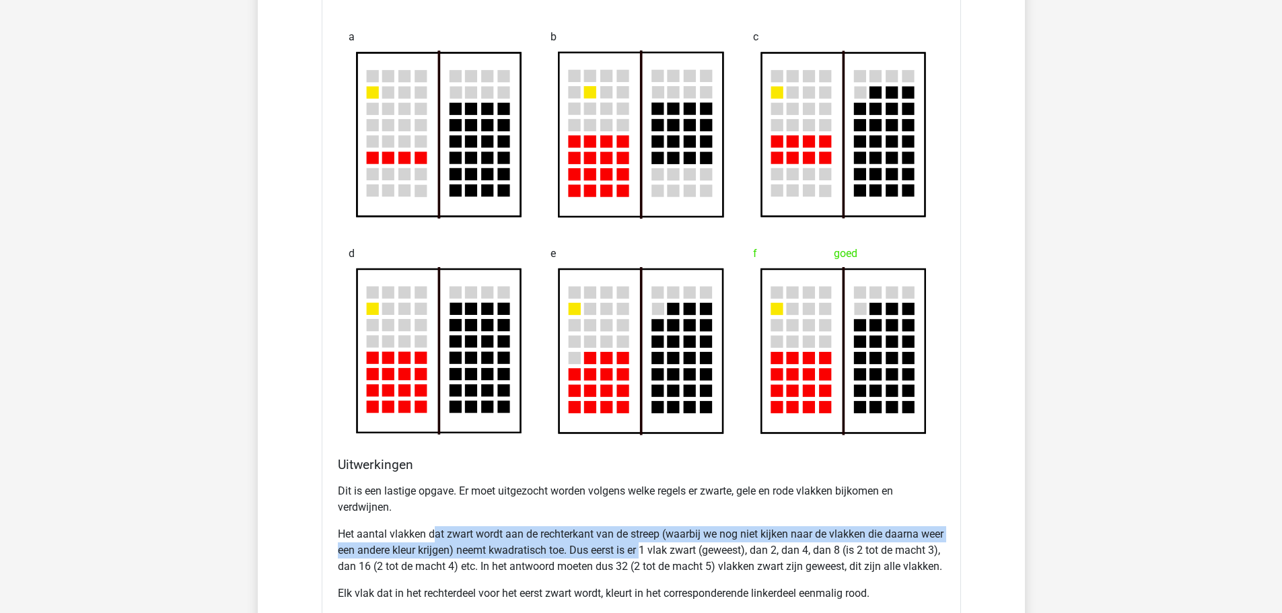
scroll to position [7267, 0]
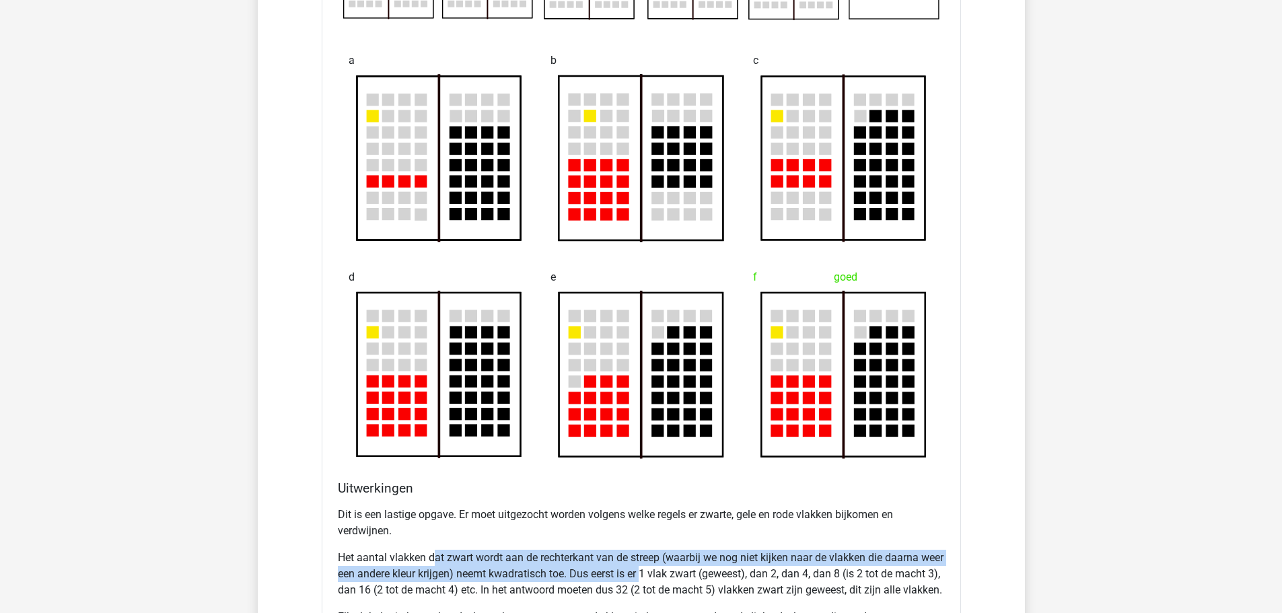
click at [714, 547] on div "Dit is een lastige opgave. Er moet uitgezocht worden volgens welke regels er zw…" at bounding box center [641, 592] width 607 height 183
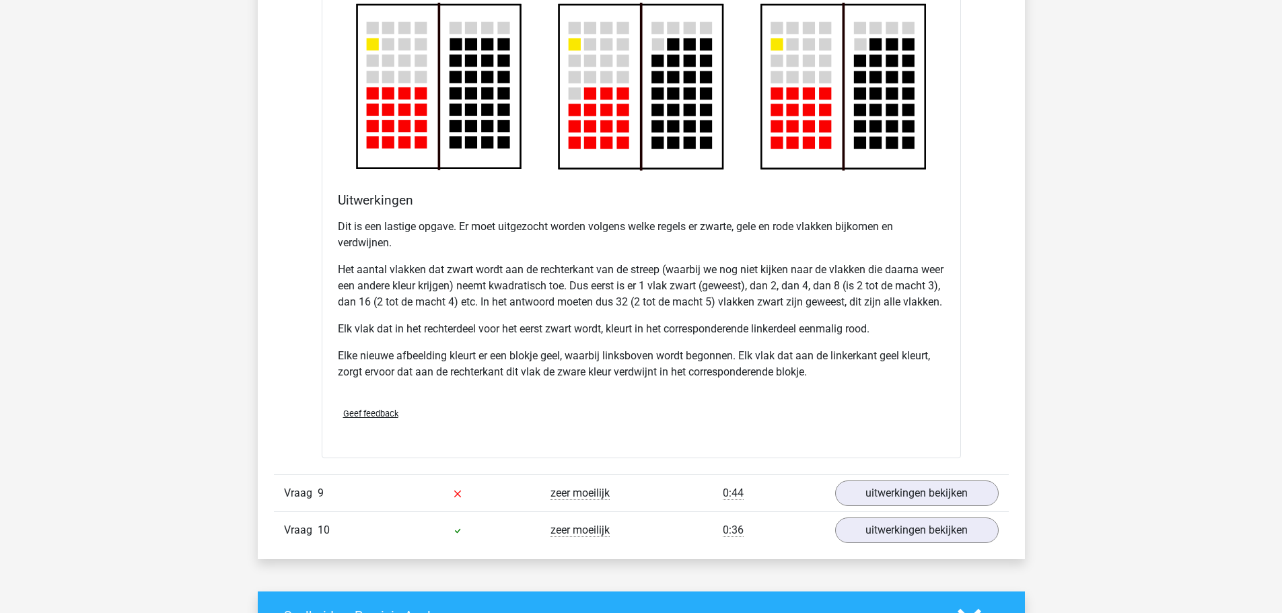
scroll to position [7603, 0]
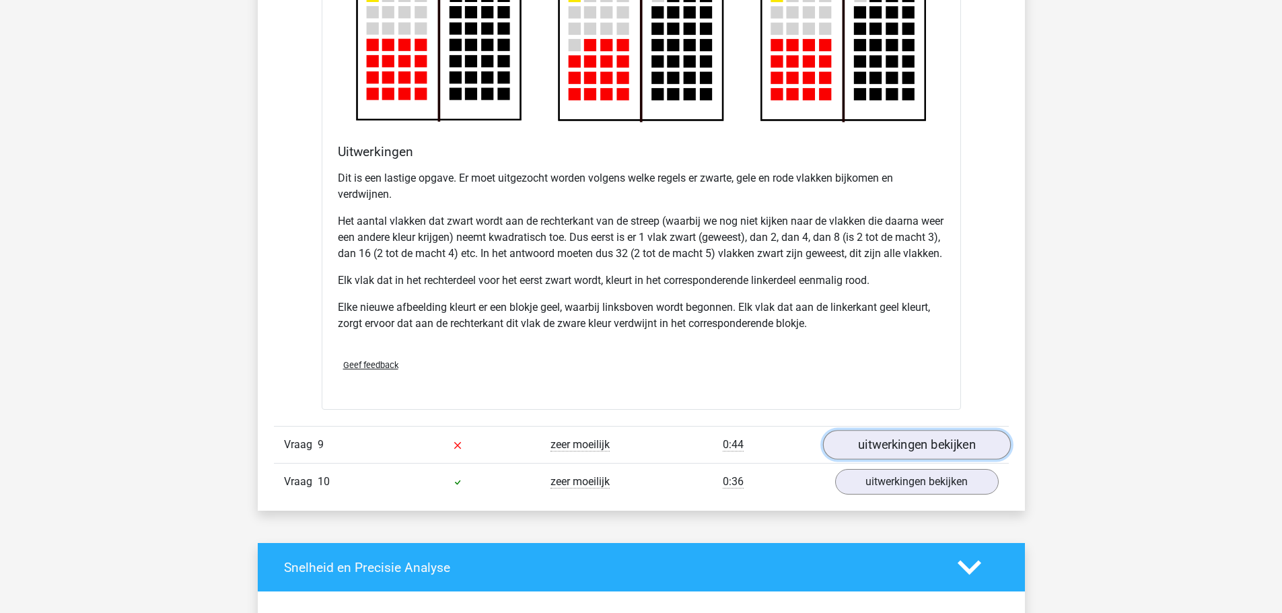
click at [916, 459] on link "uitwerkingen bekijken" at bounding box center [916, 445] width 188 height 30
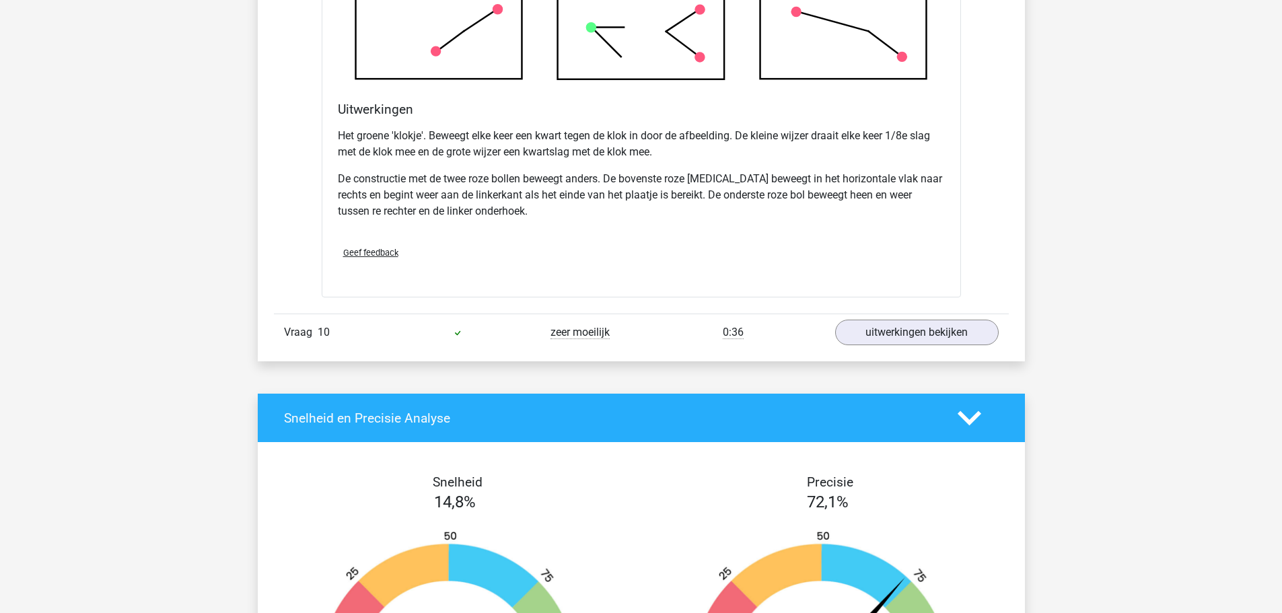
scroll to position [8613, 0]
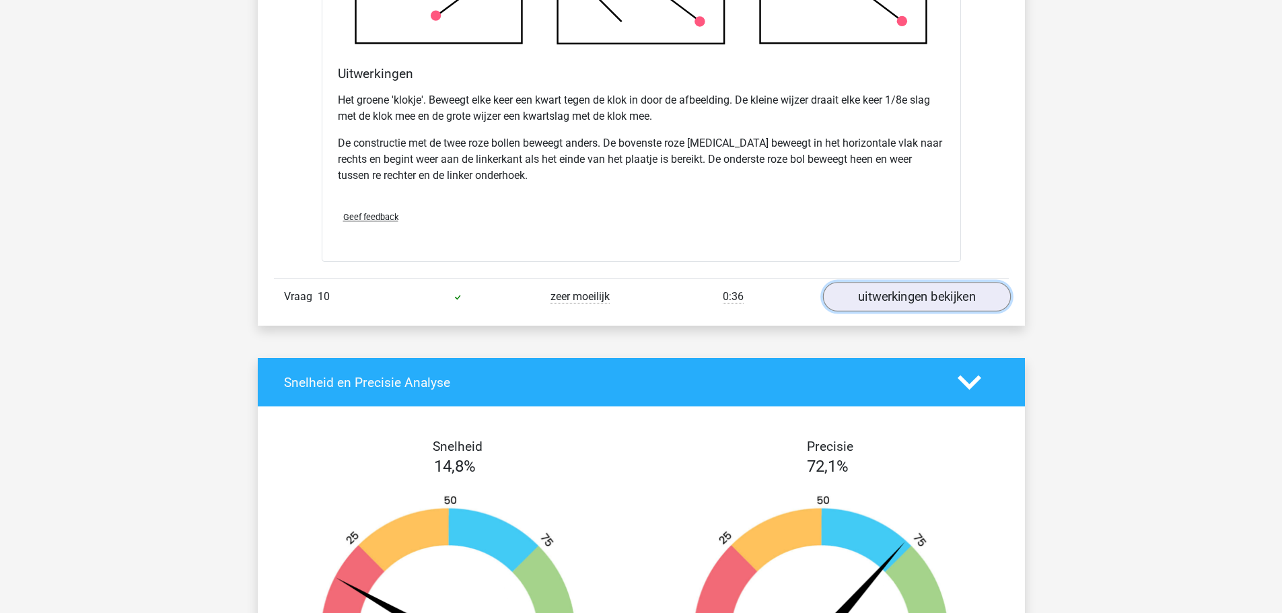
click at [956, 312] on link "uitwerkingen bekijken" at bounding box center [916, 297] width 188 height 30
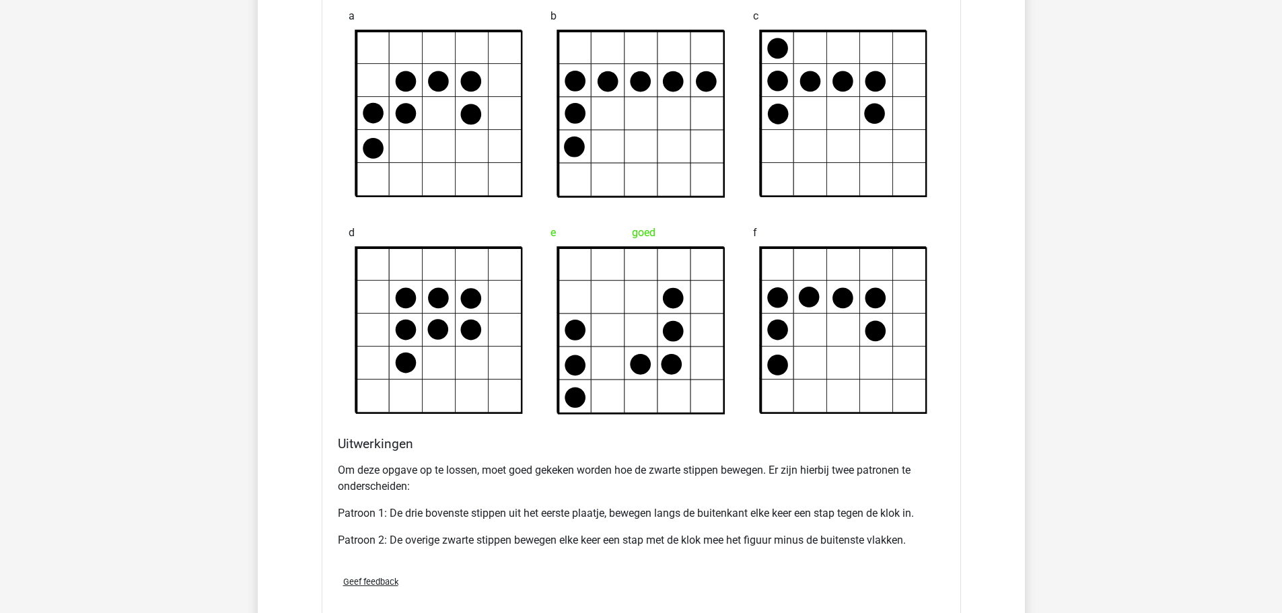
scroll to position [9084, 0]
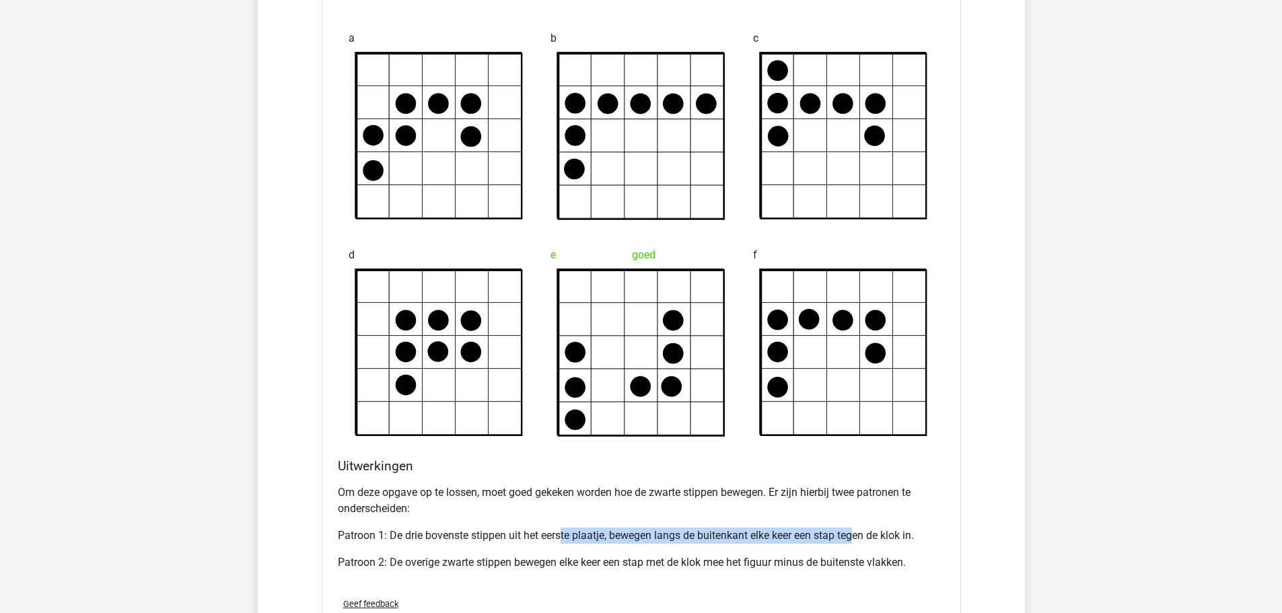
drag, startPoint x: 563, startPoint y: 549, endPoint x: 859, endPoint y: 558, distance: 296.2
click at [859, 544] on p "Patroon 1: De drie bovenste stippen uit het eerste plaatje, bewegen langs de bu…" at bounding box center [641, 536] width 607 height 16
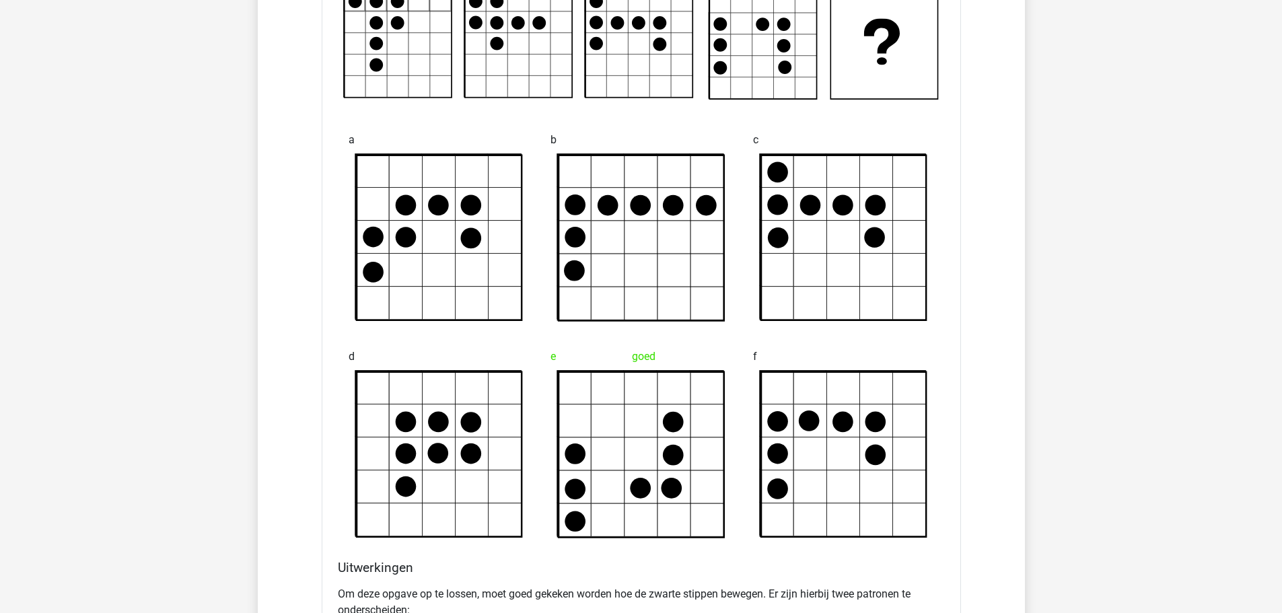
scroll to position [9218, 0]
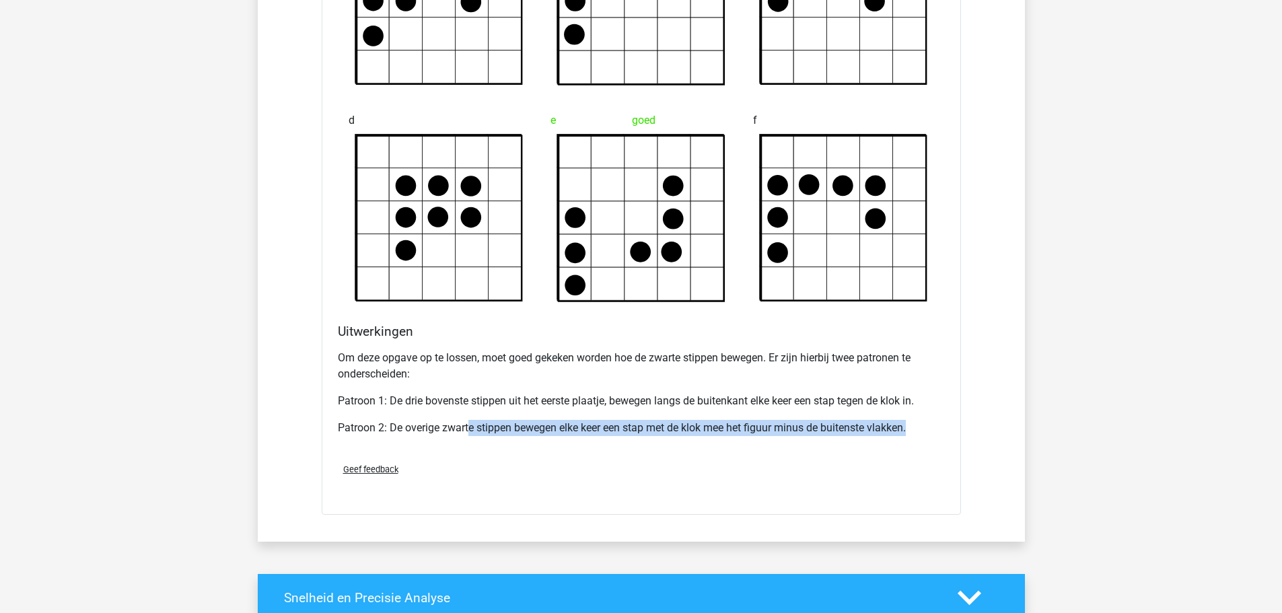
drag, startPoint x: 470, startPoint y: 447, endPoint x: 914, endPoint y: 442, distance: 444.8
click at [914, 436] on p "Patroon 2: De overige zwarte stippen bewegen elke keer een stap met de klok mee…" at bounding box center [641, 428] width 607 height 16
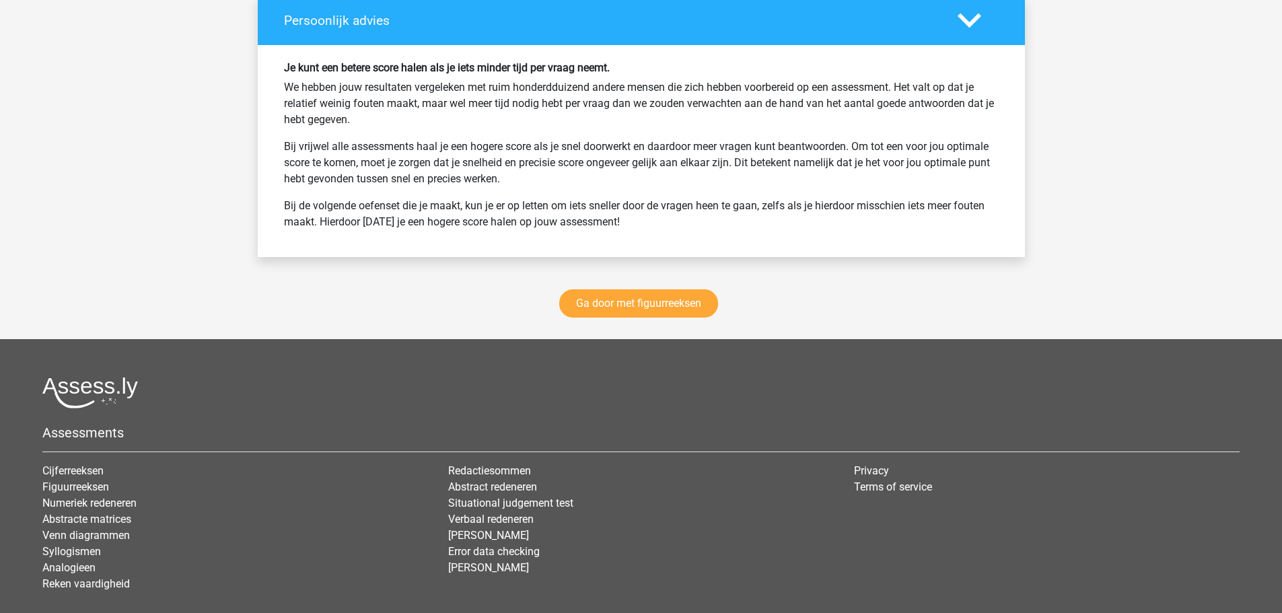
scroll to position [10345, 0]
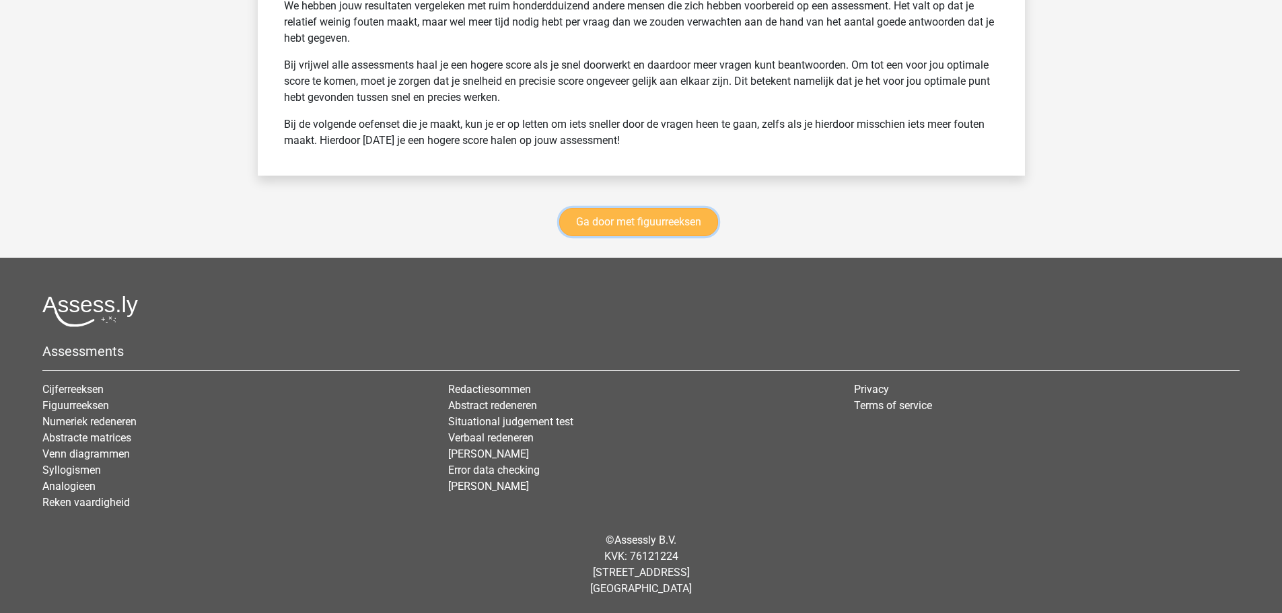
click at [641, 211] on link "Ga door met figuurreeksen" at bounding box center [638, 222] width 159 height 28
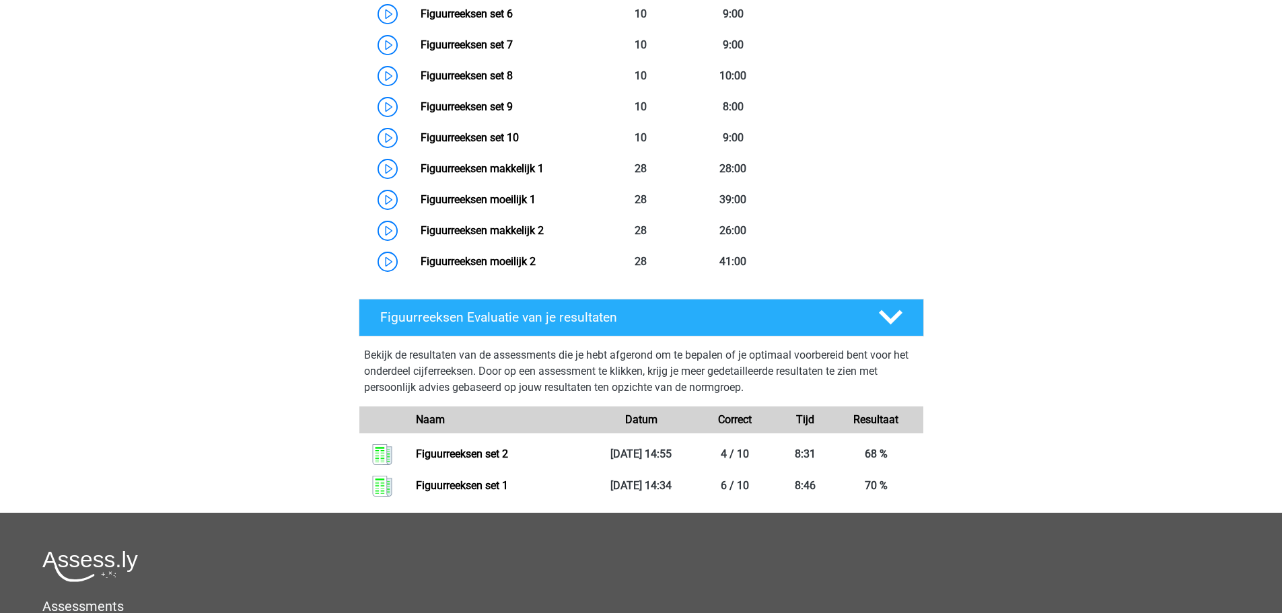
scroll to position [585, 0]
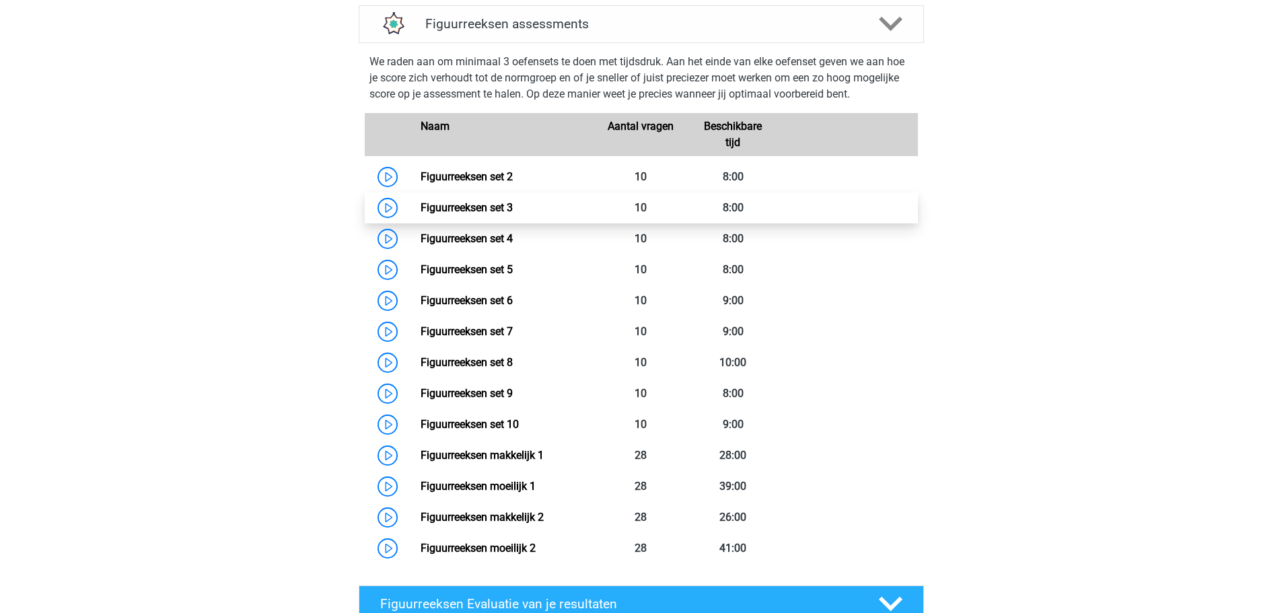
click at [421, 208] on link "Figuurreeksen set 3" at bounding box center [467, 207] width 92 height 13
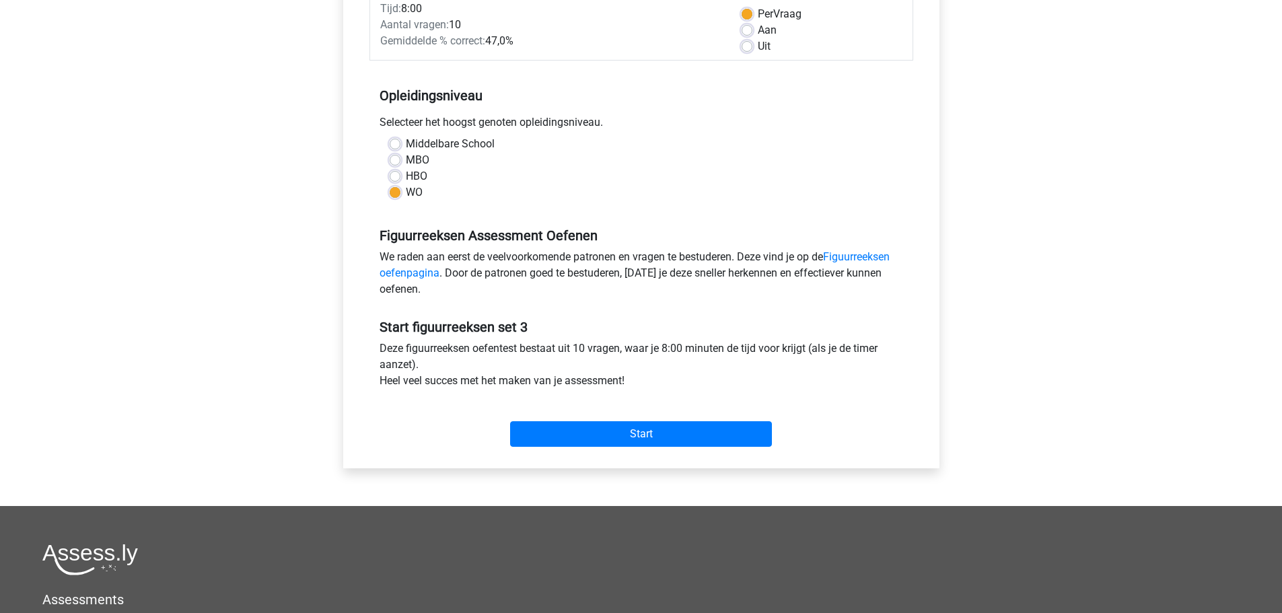
scroll to position [336, 0]
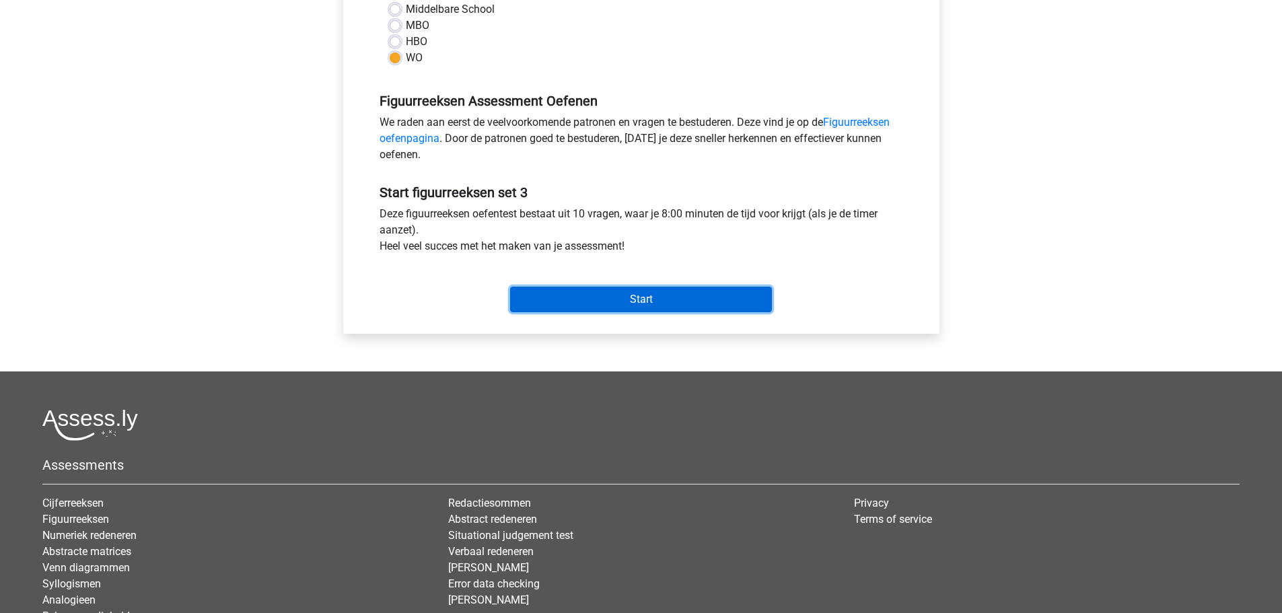
click at [647, 301] on input "Start" at bounding box center [641, 300] width 262 height 26
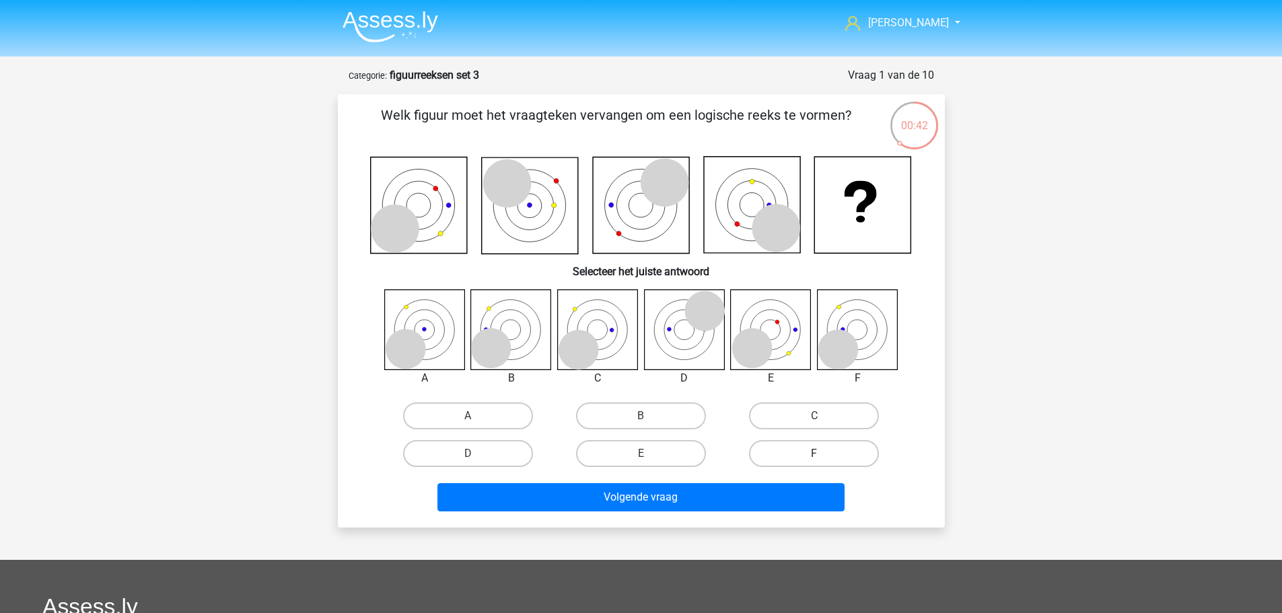
click at [816, 443] on label "F" at bounding box center [814, 453] width 130 height 27
click at [816, 454] on input "F" at bounding box center [818, 458] width 9 height 9
radio input "true"
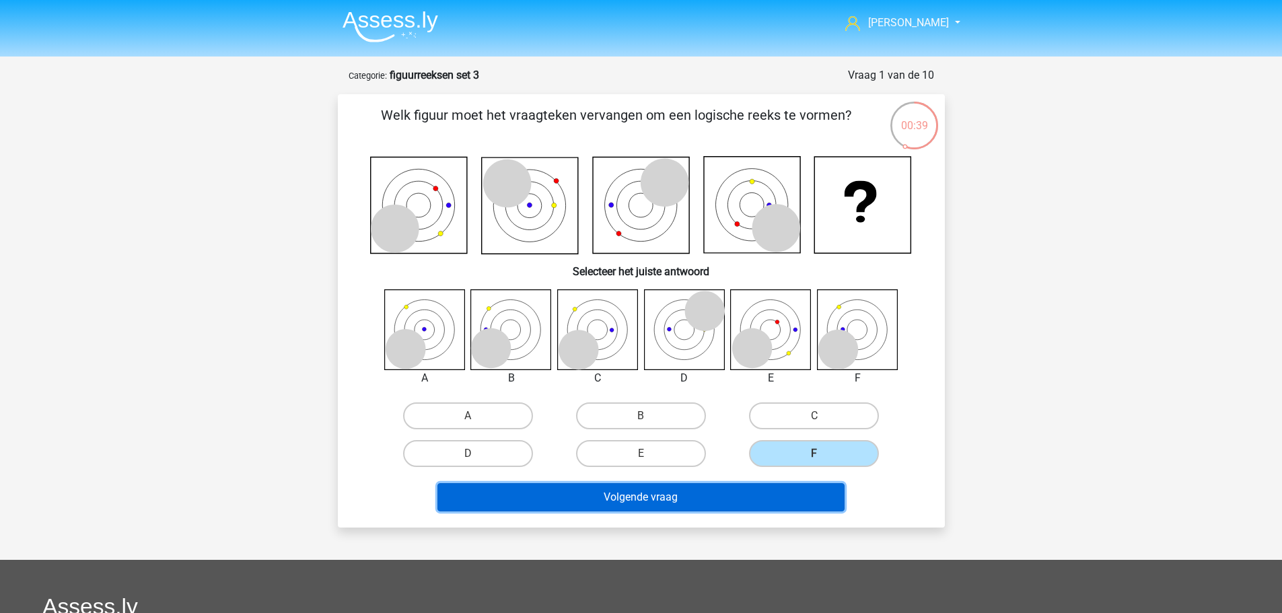
click at [620, 493] on button "Volgende vraag" at bounding box center [640, 497] width 407 height 28
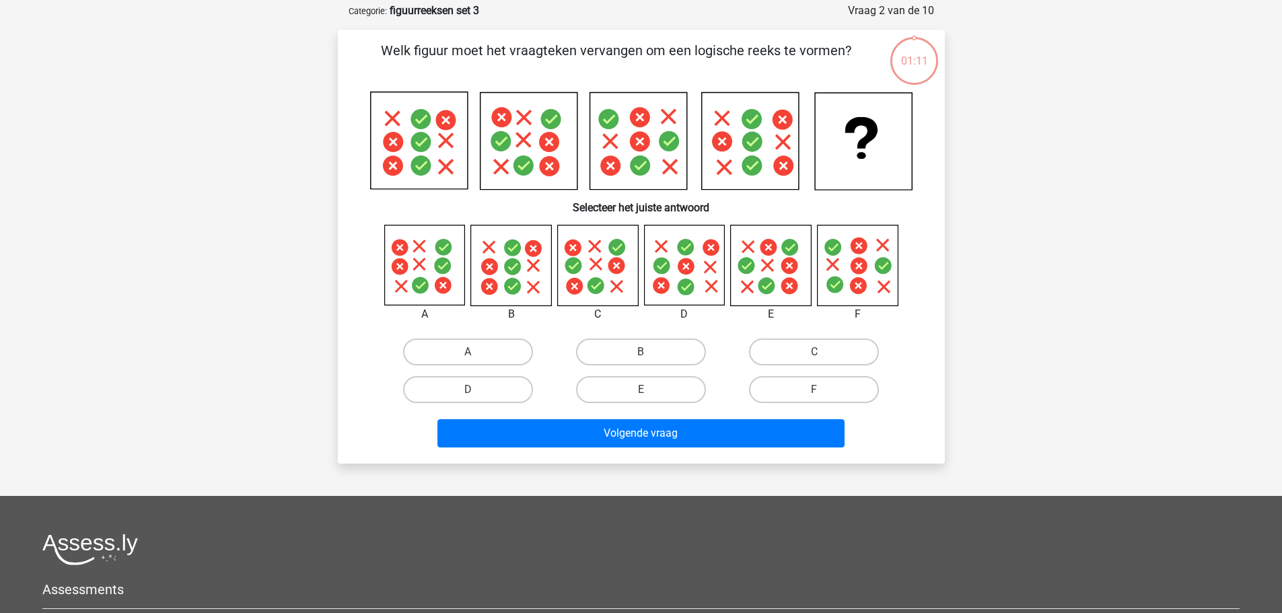
scroll to position [67, 0]
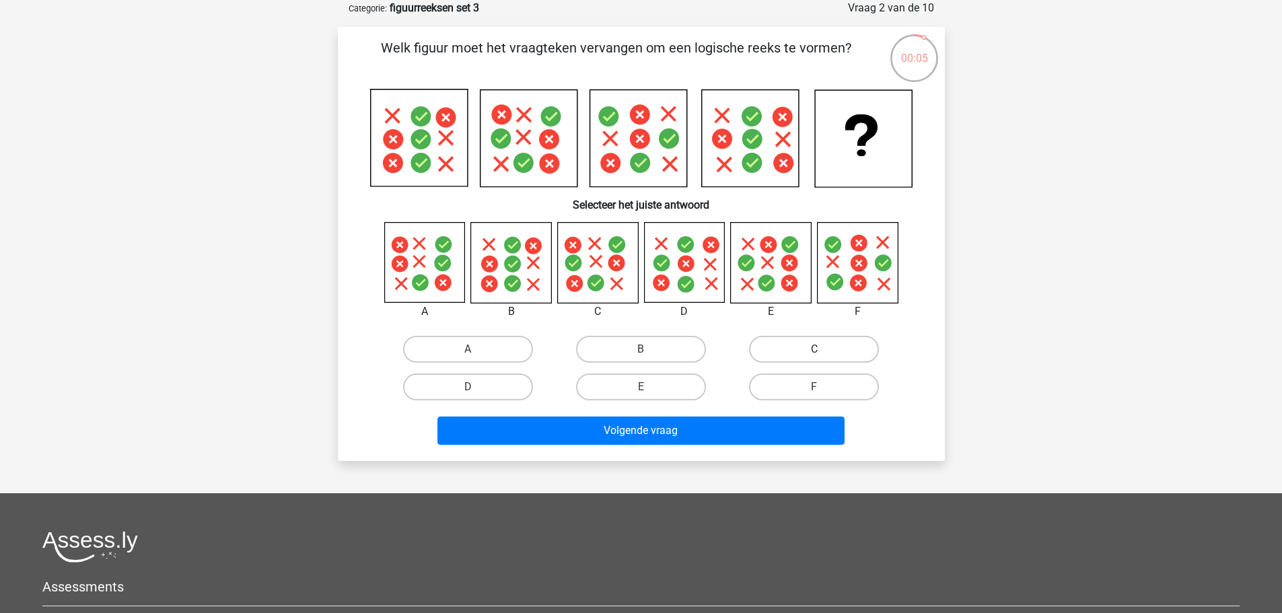
click at [793, 348] on label "C" at bounding box center [814, 349] width 130 height 27
click at [814, 349] on input "C" at bounding box center [818, 353] width 9 height 9
radio input "true"
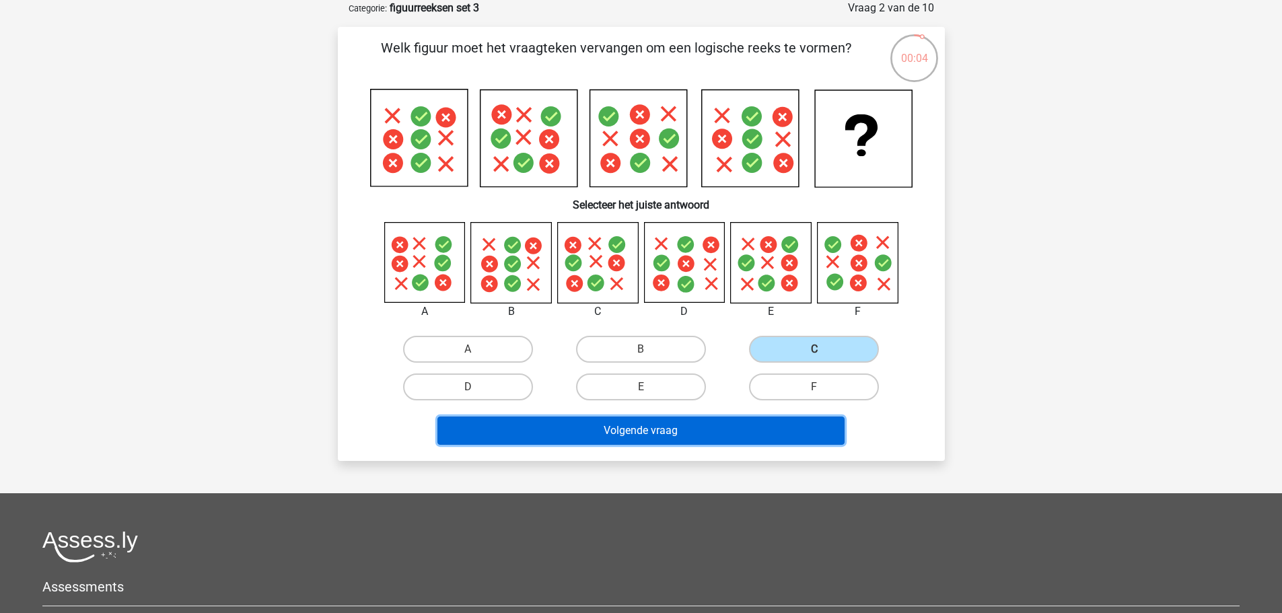
click at [672, 423] on button "Volgende vraag" at bounding box center [640, 430] width 407 height 28
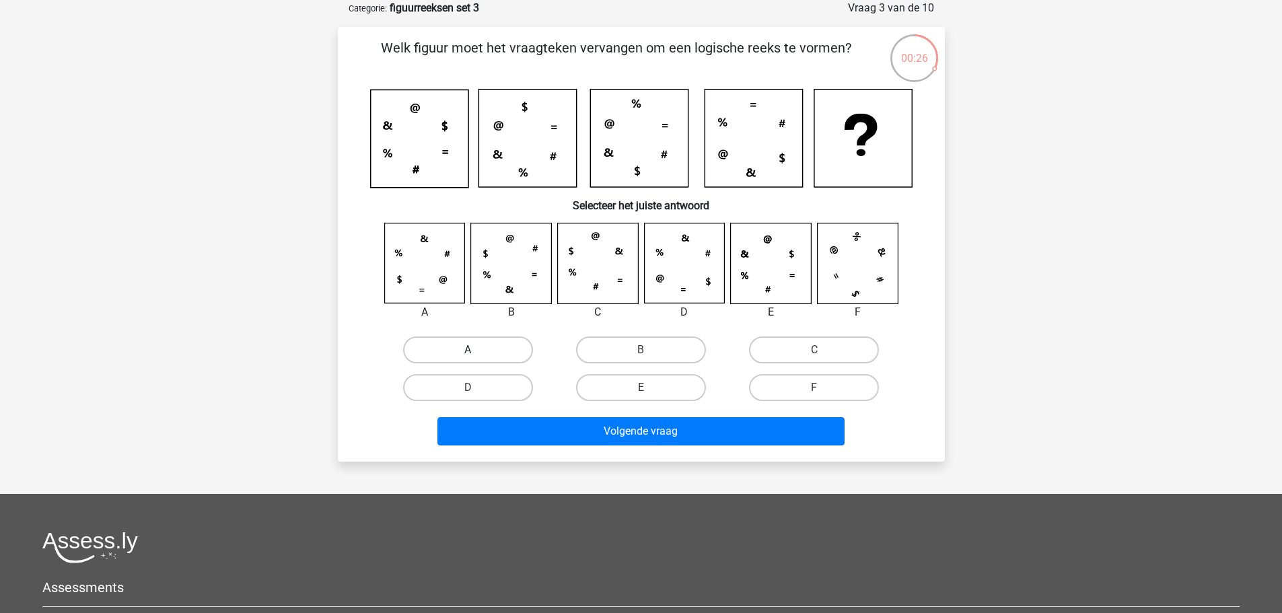
click at [479, 349] on label "A" at bounding box center [468, 349] width 130 height 27
click at [476, 350] on input "A" at bounding box center [472, 354] width 9 height 9
radio input "true"
click at [663, 346] on label "B" at bounding box center [641, 349] width 130 height 27
click at [649, 350] on input "B" at bounding box center [645, 354] width 9 height 9
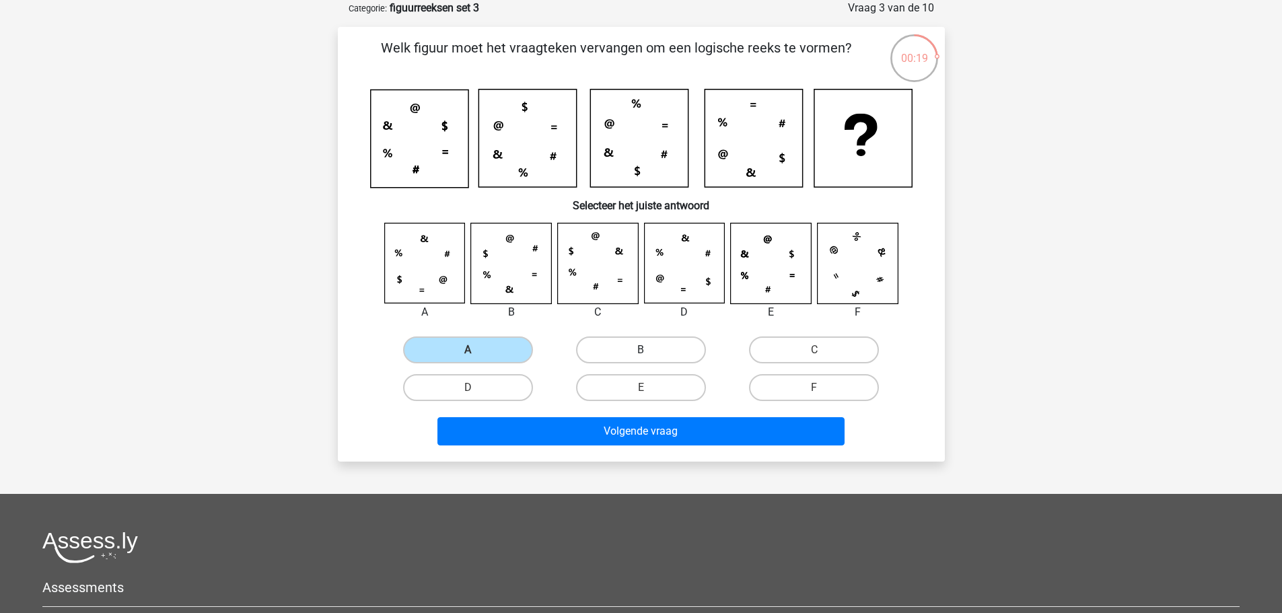
radio input "true"
click at [494, 396] on label "D" at bounding box center [468, 387] width 130 height 27
click at [476, 396] on input "D" at bounding box center [472, 392] width 9 height 9
radio input "true"
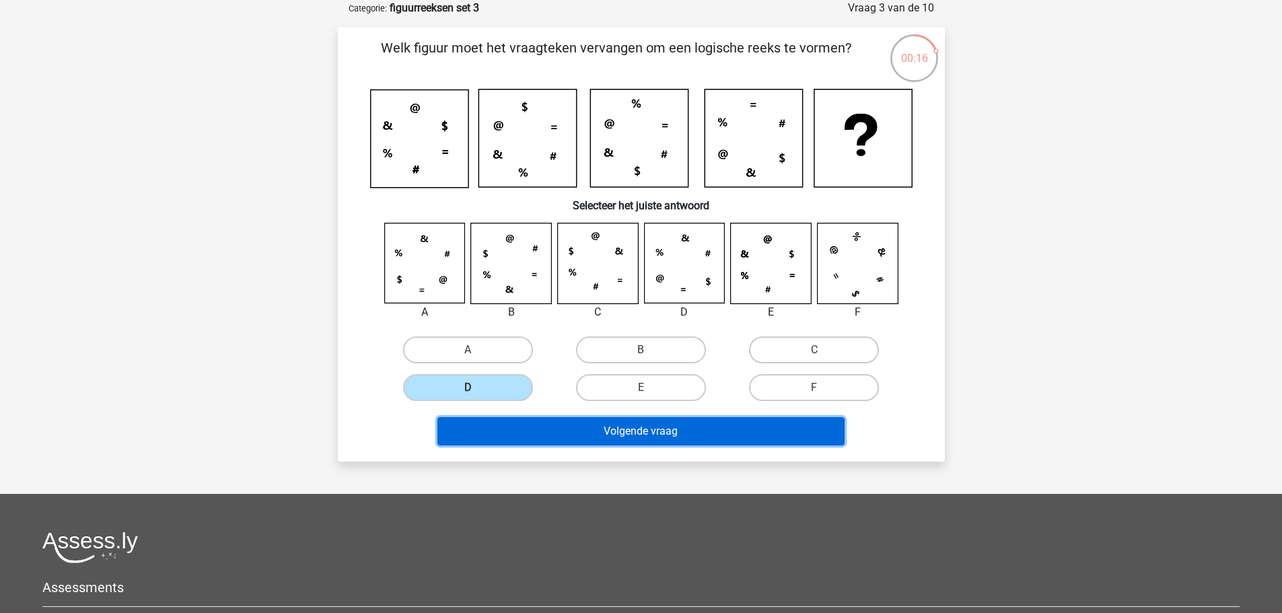
click at [550, 420] on button "Volgende vraag" at bounding box center [640, 431] width 407 height 28
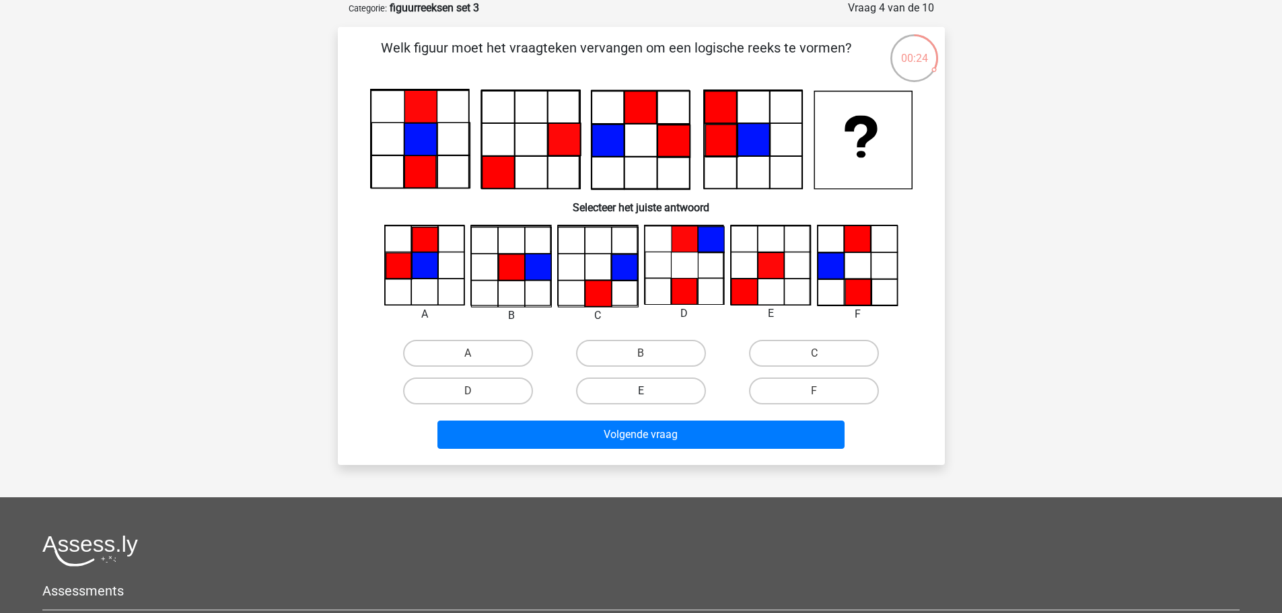
click at [624, 390] on label "E" at bounding box center [641, 390] width 130 height 27
click at [641, 391] on input "E" at bounding box center [645, 395] width 9 height 9
radio input "true"
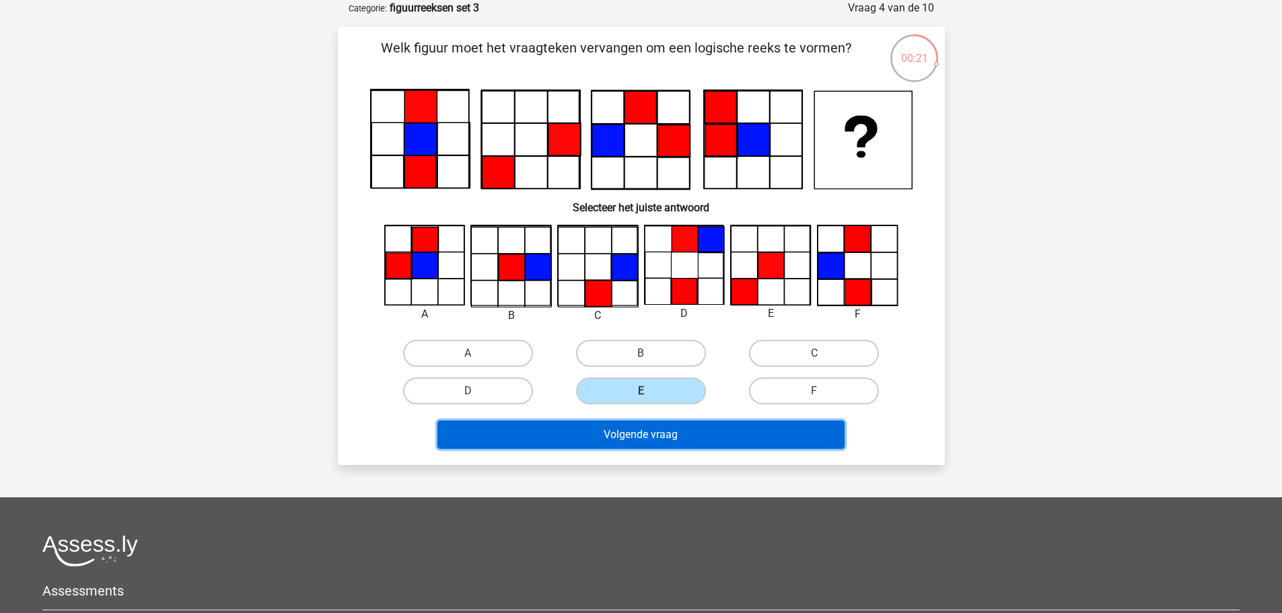
click at [621, 430] on button "Volgende vraag" at bounding box center [640, 435] width 407 height 28
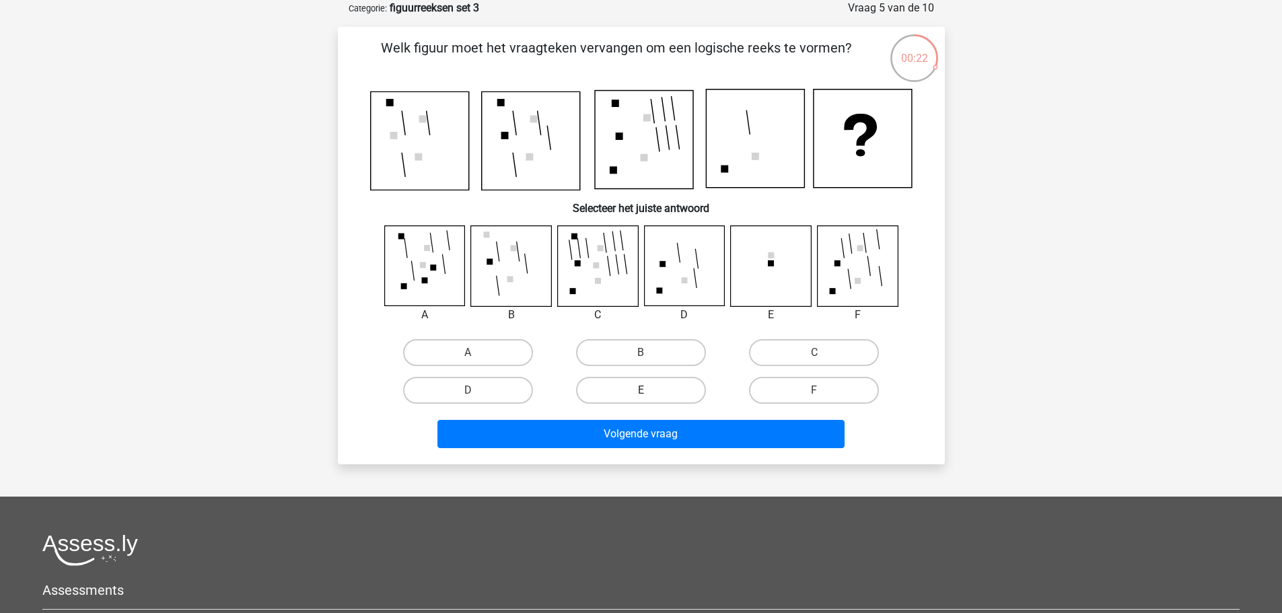
click at [651, 384] on label "E" at bounding box center [641, 390] width 130 height 27
click at [649, 390] on input "E" at bounding box center [645, 394] width 9 height 9
radio input "true"
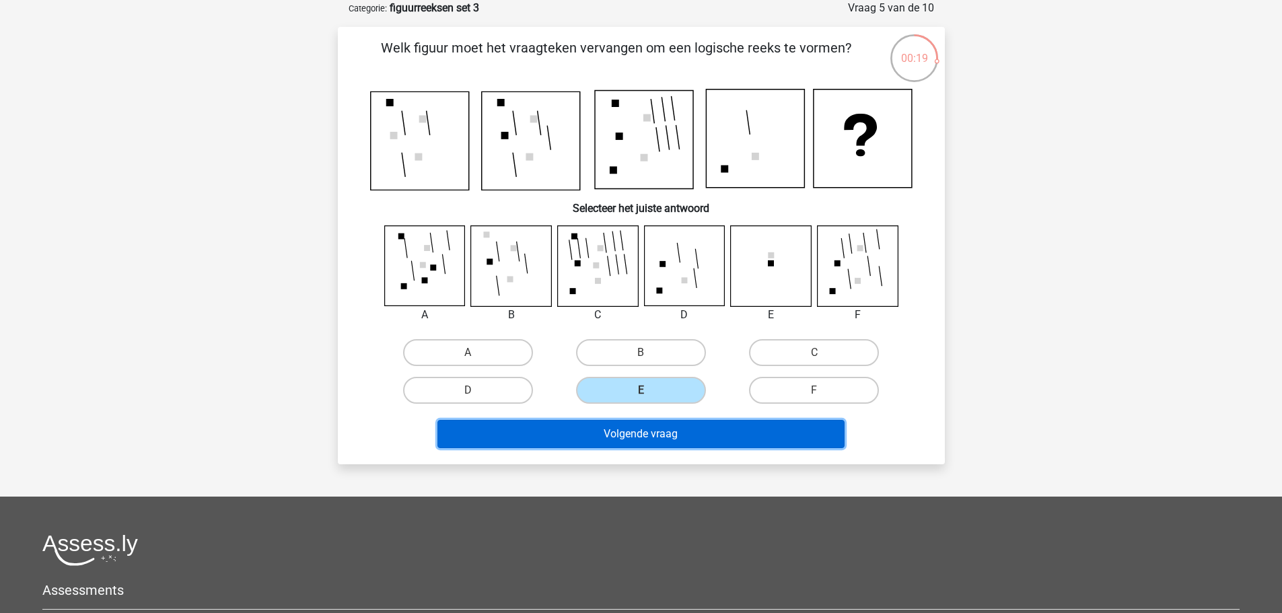
click at [581, 431] on button "Volgende vraag" at bounding box center [640, 434] width 407 height 28
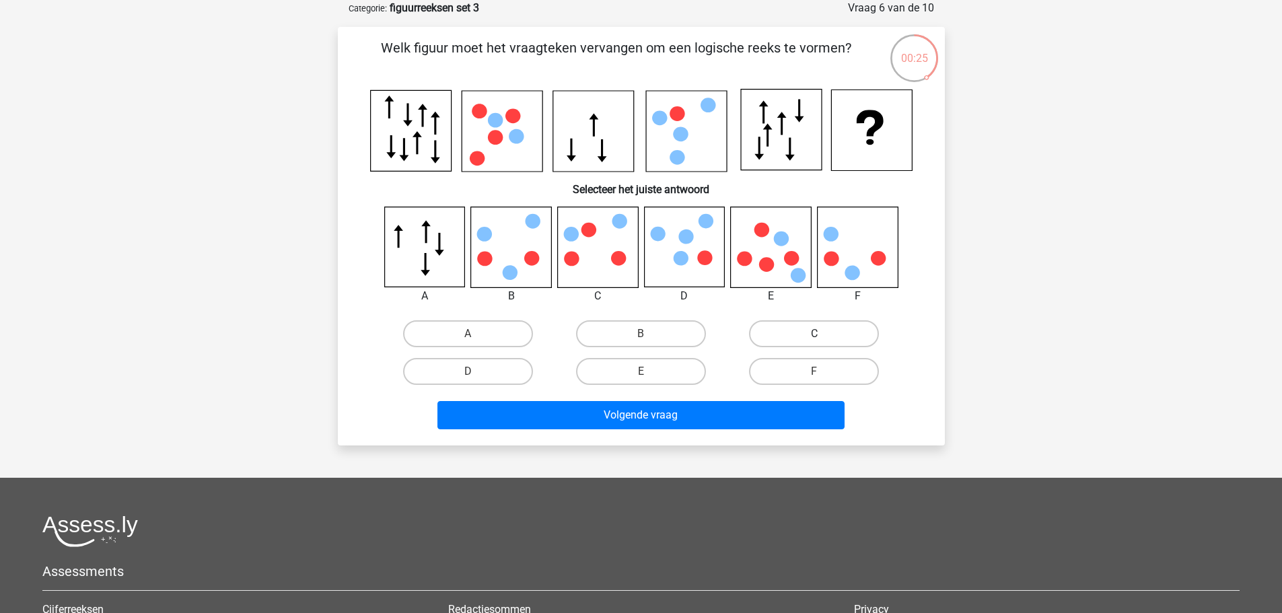
click at [834, 340] on label "C" at bounding box center [814, 333] width 130 height 27
click at [823, 340] on input "C" at bounding box center [818, 338] width 9 height 9
radio input "true"
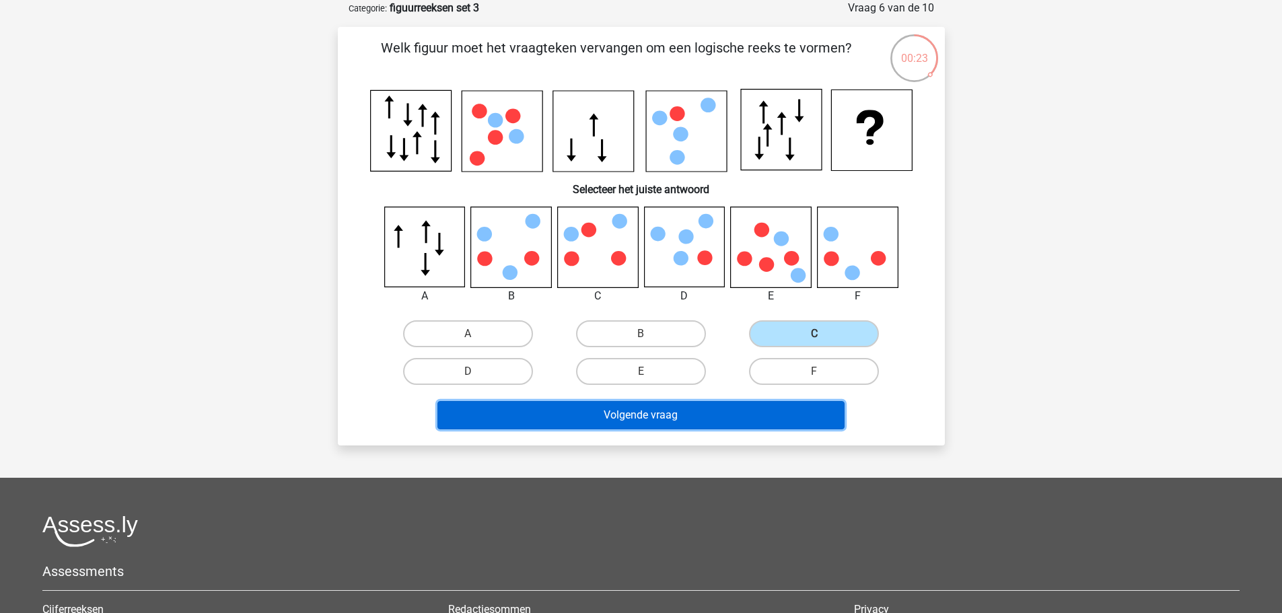
click at [723, 413] on button "Volgende vraag" at bounding box center [640, 415] width 407 height 28
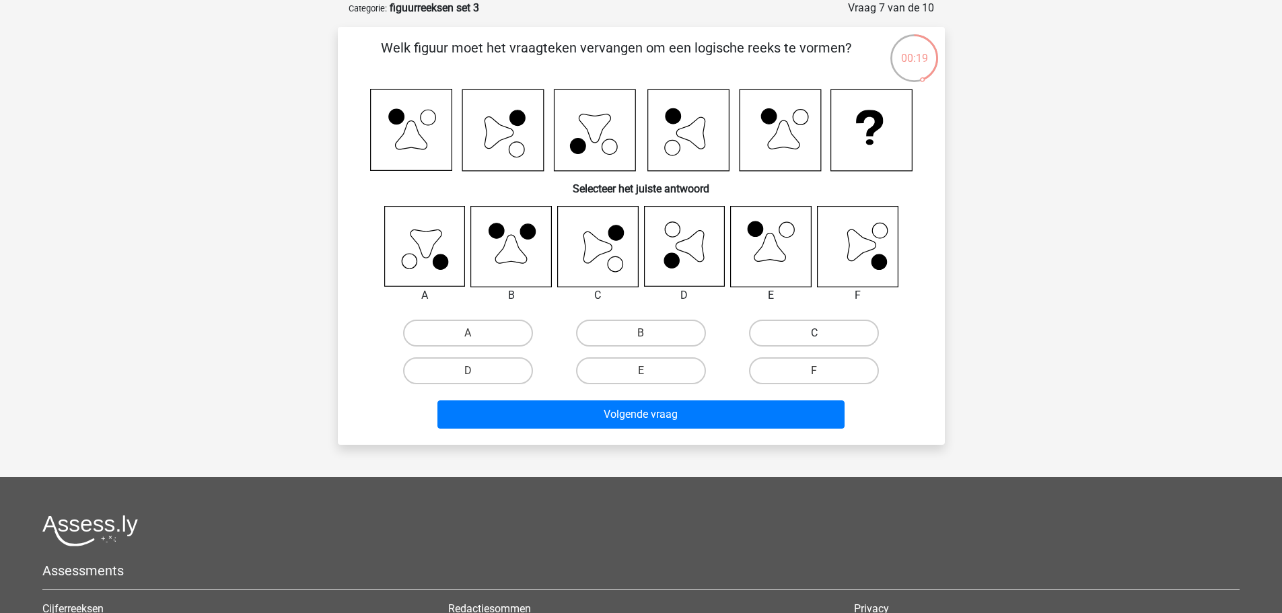
click at [807, 336] on label "C" at bounding box center [814, 333] width 130 height 27
click at [814, 336] on input "C" at bounding box center [818, 337] width 9 height 9
radio input "true"
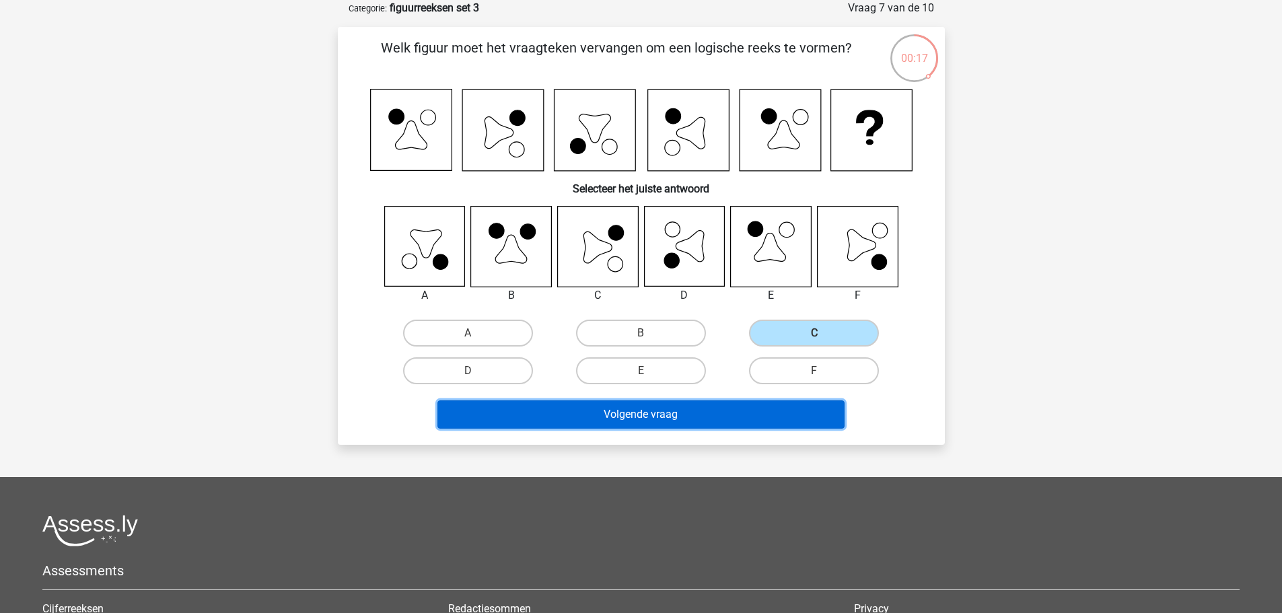
click at [665, 409] on button "Volgende vraag" at bounding box center [640, 414] width 407 height 28
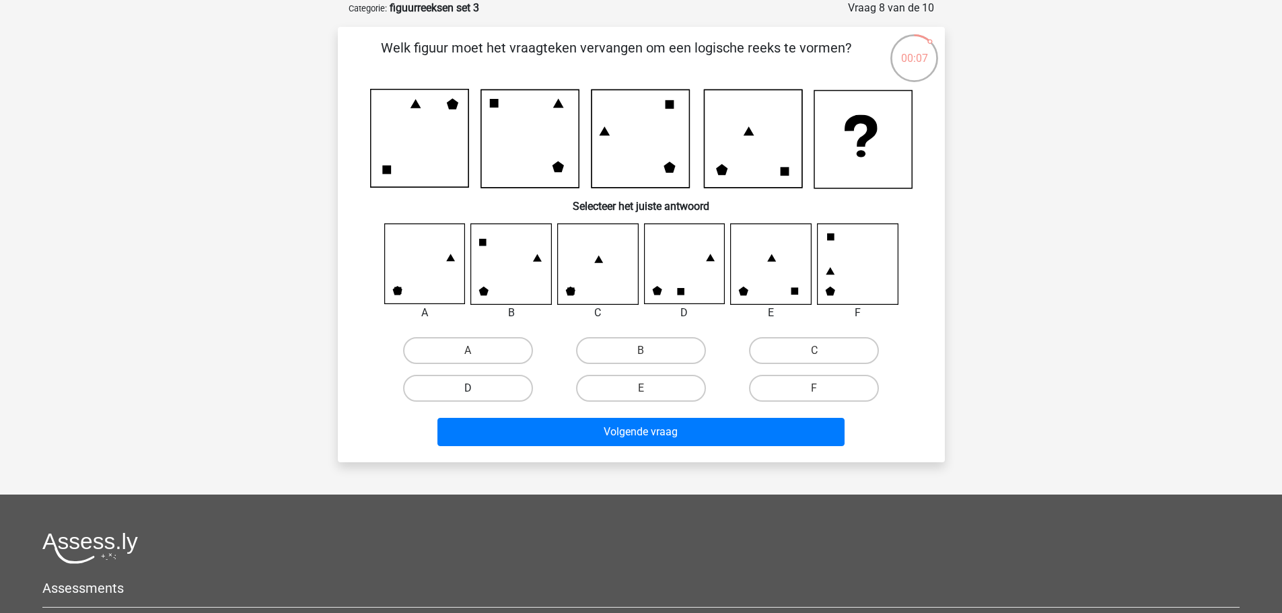
click at [464, 393] on label "D" at bounding box center [468, 388] width 130 height 27
click at [468, 393] on input "D" at bounding box center [472, 392] width 9 height 9
radio input "true"
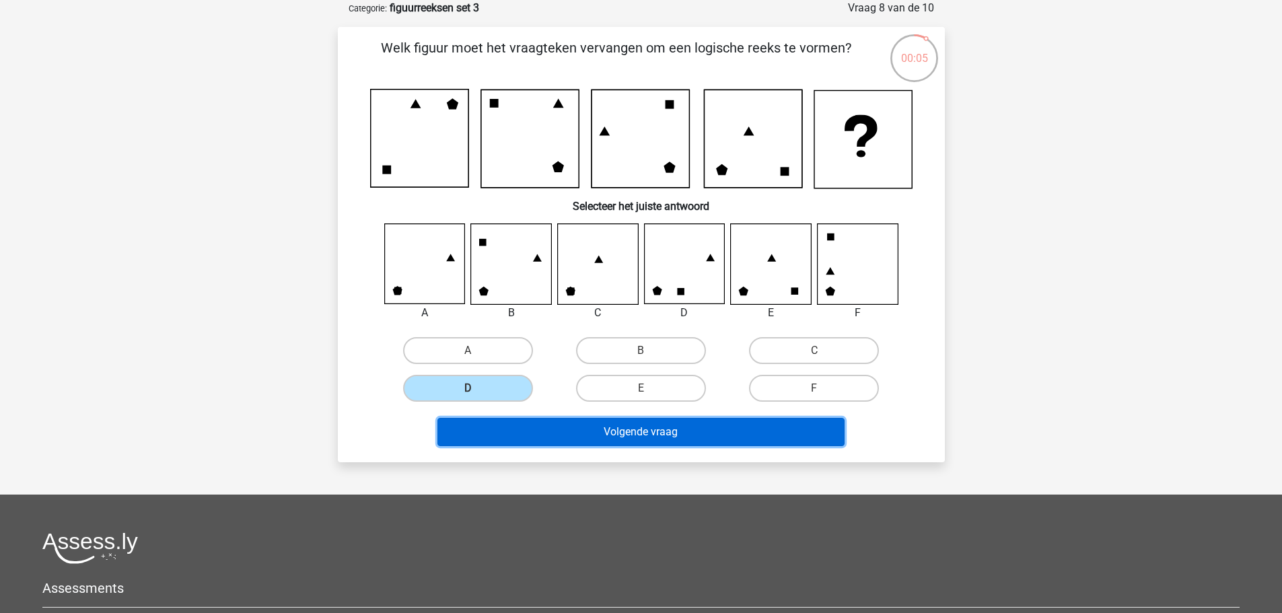
click at [623, 435] on button "Volgende vraag" at bounding box center [640, 432] width 407 height 28
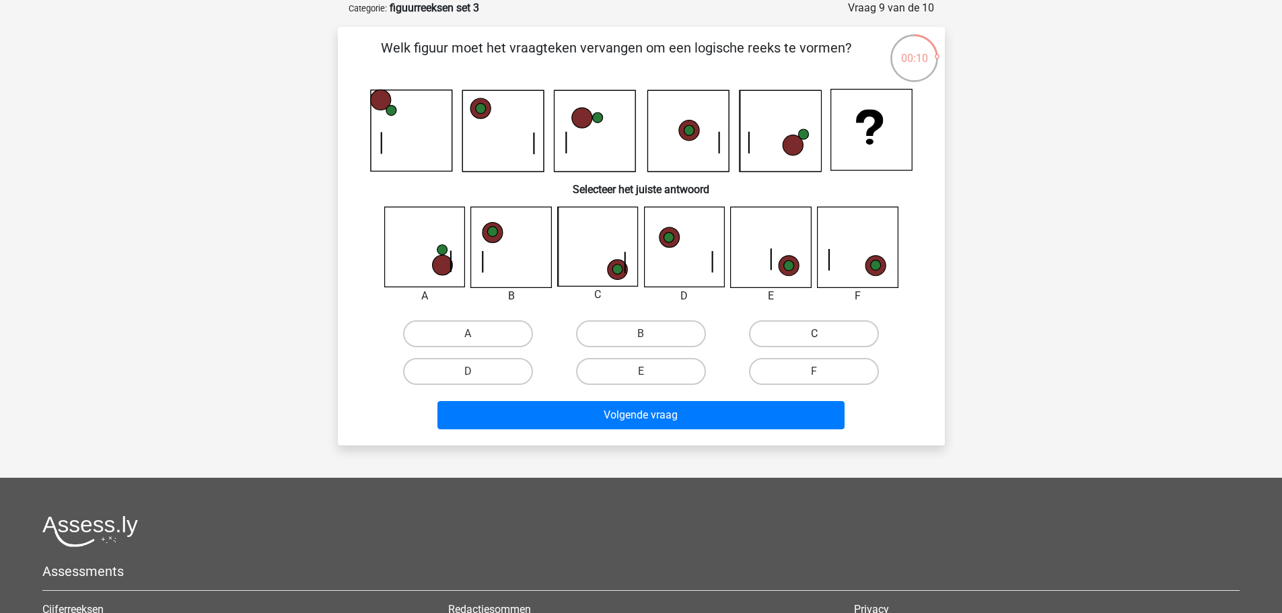
click at [830, 332] on label "C" at bounding box center [814, 333] width 130 height 27
click at [823, 334] on input "C" at bounding box center [818, 338] width 9 height 9
radio input "true"
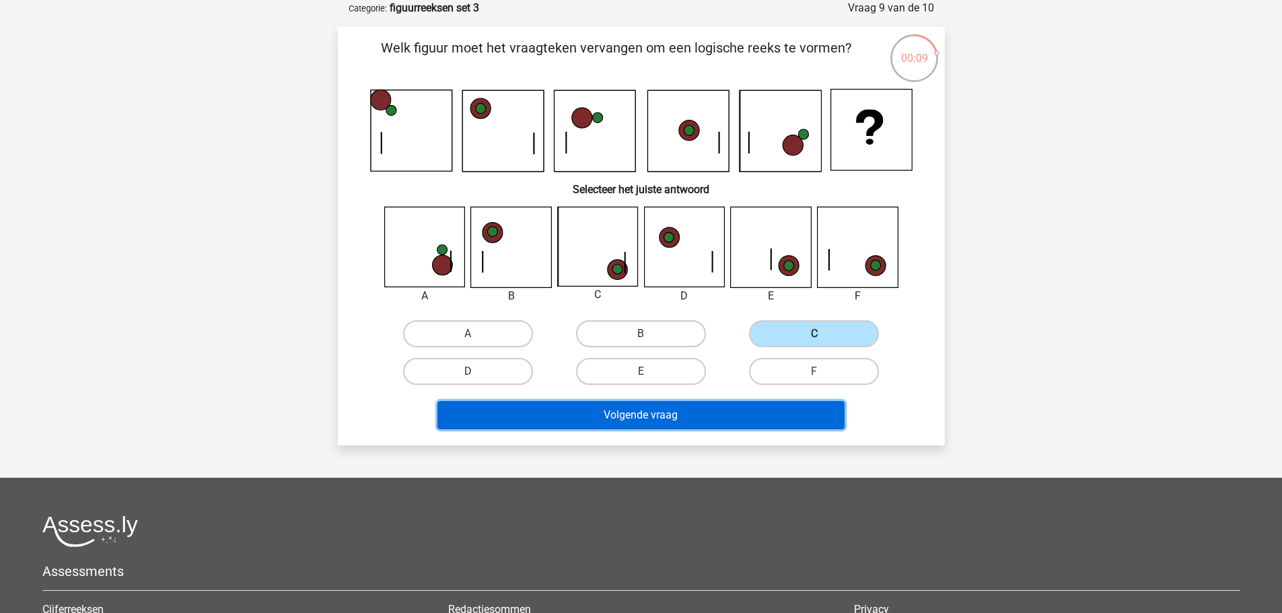
click at [692, 404] on button "Volgende vraag" at bounding box center [640, 415] width 407 height 28
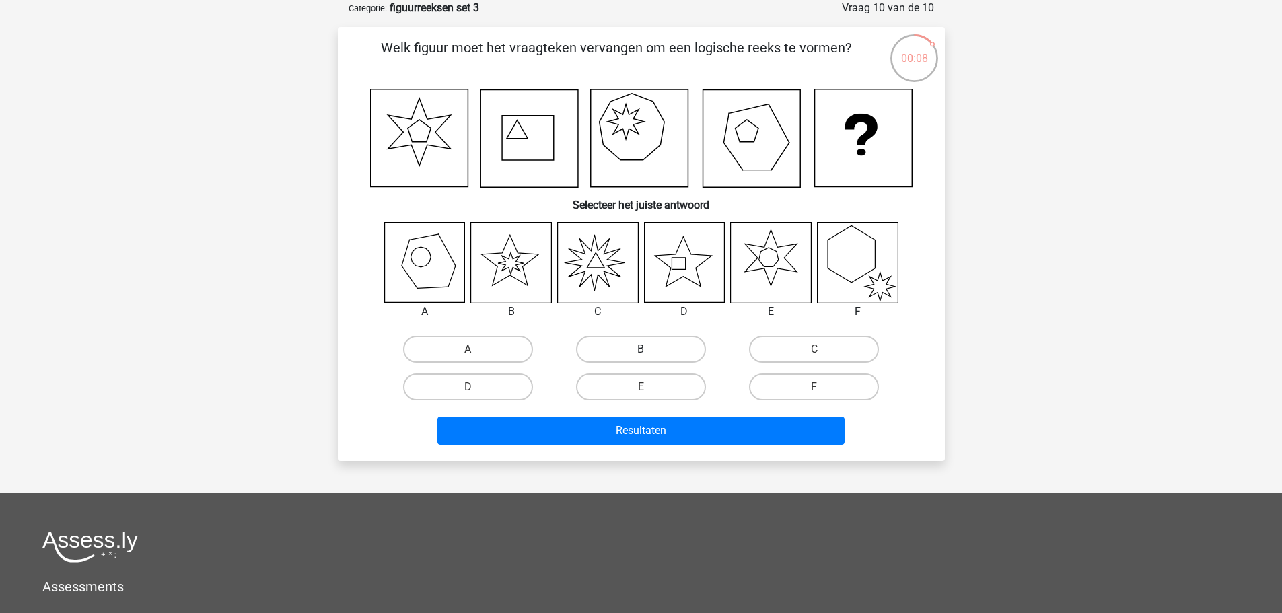
click at [626, 347] on label "B" at bounding box center [641, 349] width 130 height 27
click at [641, 349] on input "B" at bounding box center [645, 353] width 9 height 9
radio input "true"
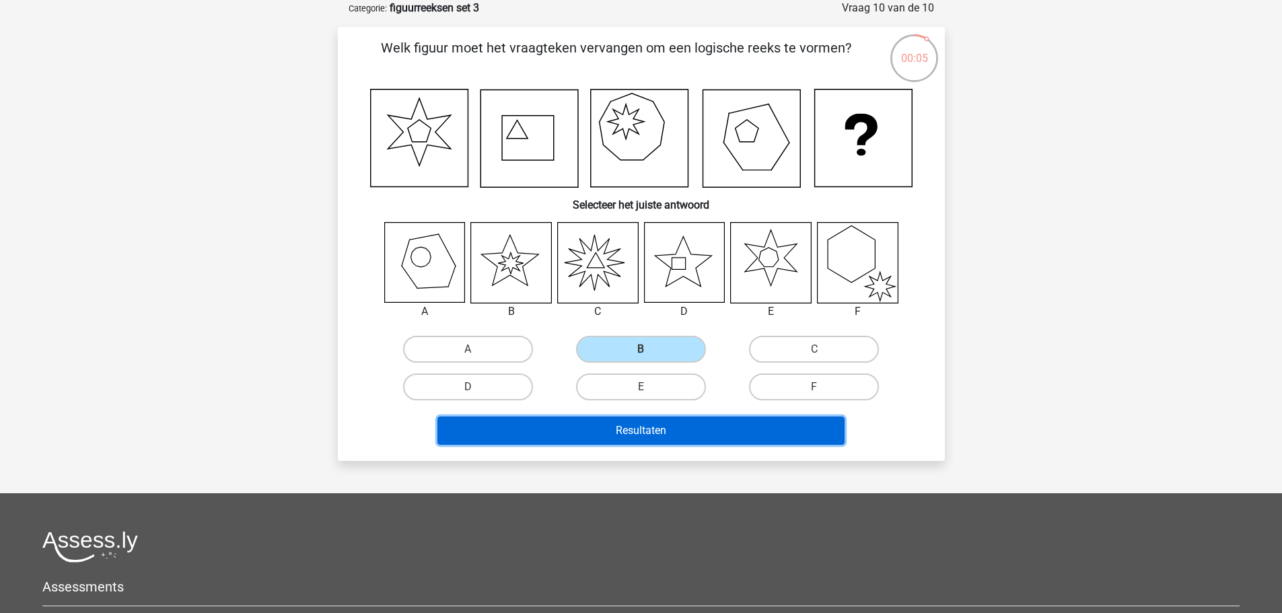
click at [722, 425] on button "Resultaten" at bounding box center [640, 430] width 407 height 28
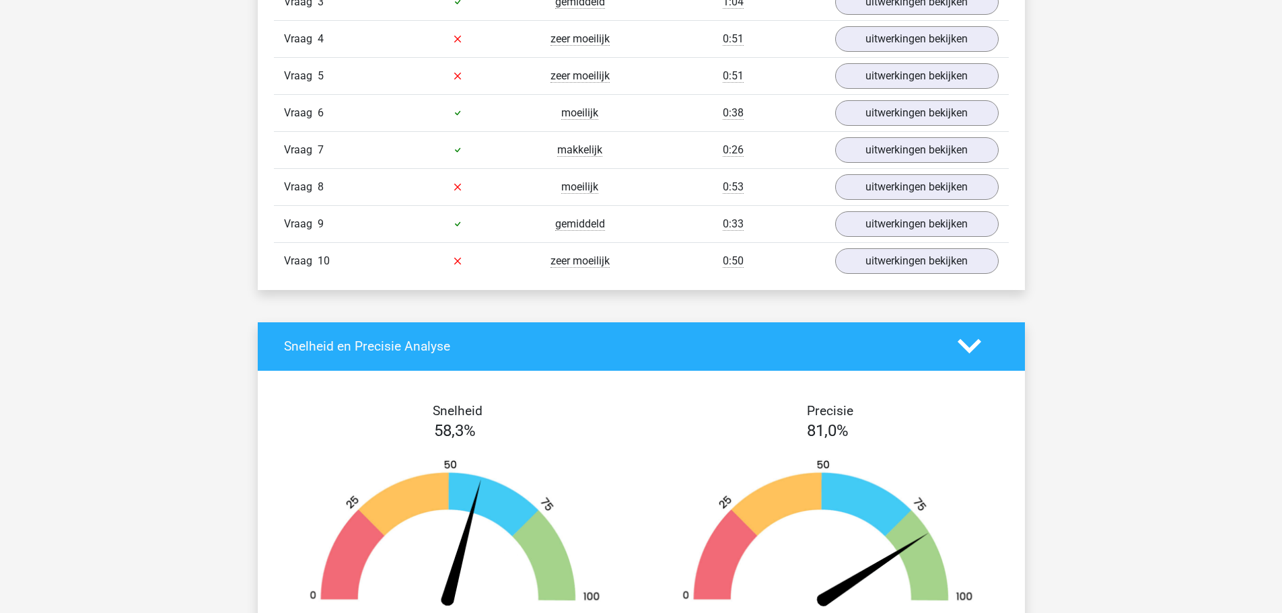
scroll to position [1346, 0]
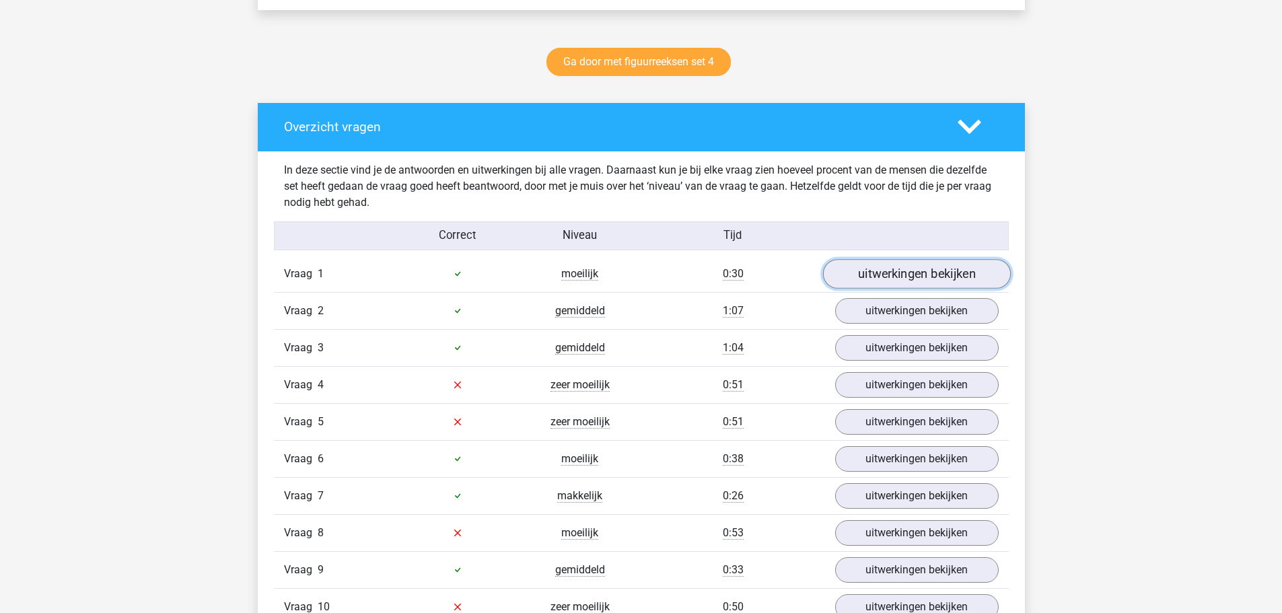
click at [903, 278] on link "uitwerkingen bekijken" at bounding box center [916, 274] width 188 height 30
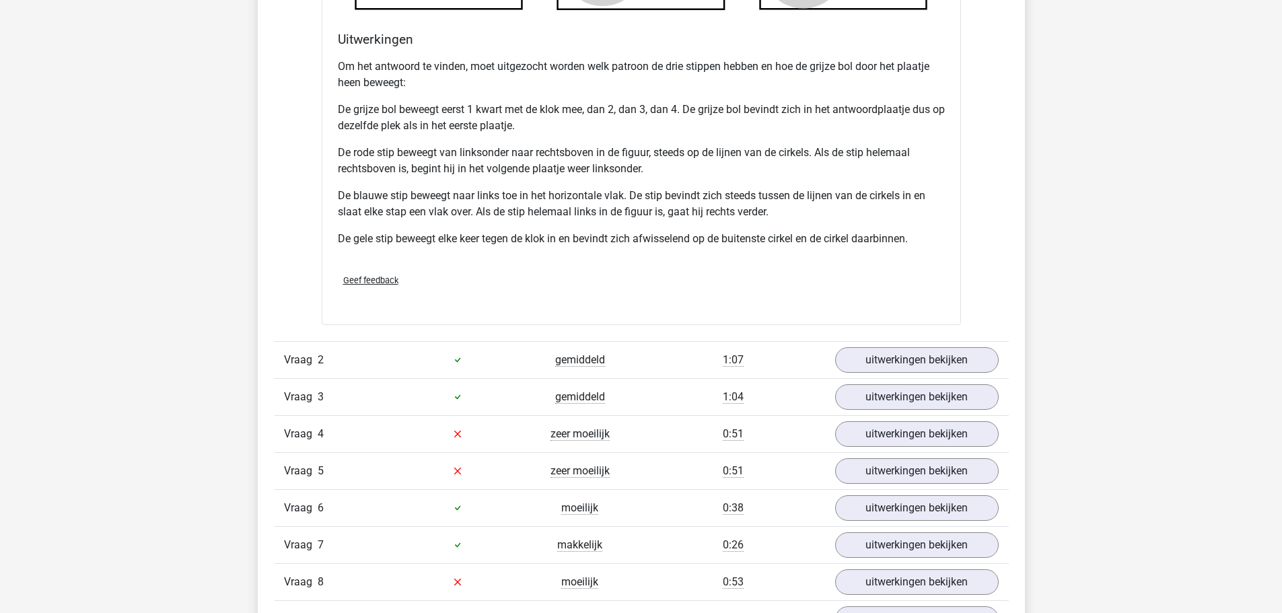
scroll to position [1615, 0]
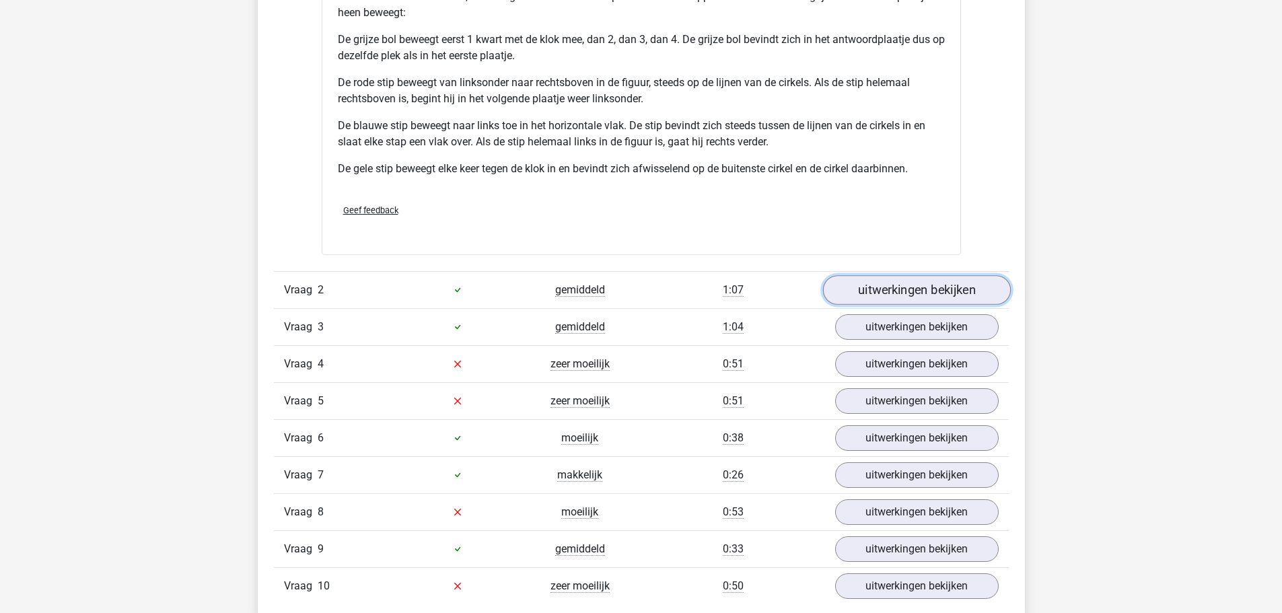
click at [867, 286] on link "uitwerkingen bekijken" at bounding box center [916, 290] width 188 height 30
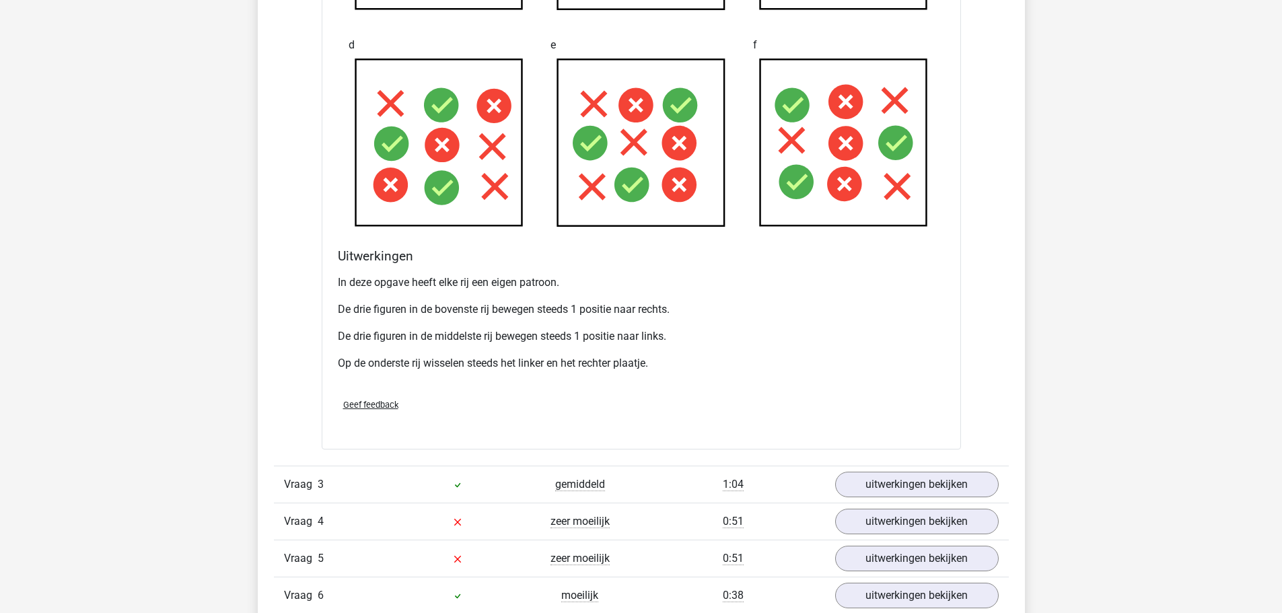
scroll to position [2288, 0]
drag, startPoint x: 461, startPoint y: 309, endPoint x: 682, endPoint y: 299, distance: 221.6
click at [682, 299] on div "In deze opgave heeft elke rij een eigen patroon. De drie figuren in de bovenste…" at bounding box center [641, 327] width 607 height 118
drag, startPoint x: 381, startPoint y: 337, endPoint x: 696, endPoint y: 341, distance: 315.6
click at [696, 341] on p "De drie figuren in de middelste rij bewegen steeds 1 positie naar links." at bounding box center [641, 336] width 607 height 16
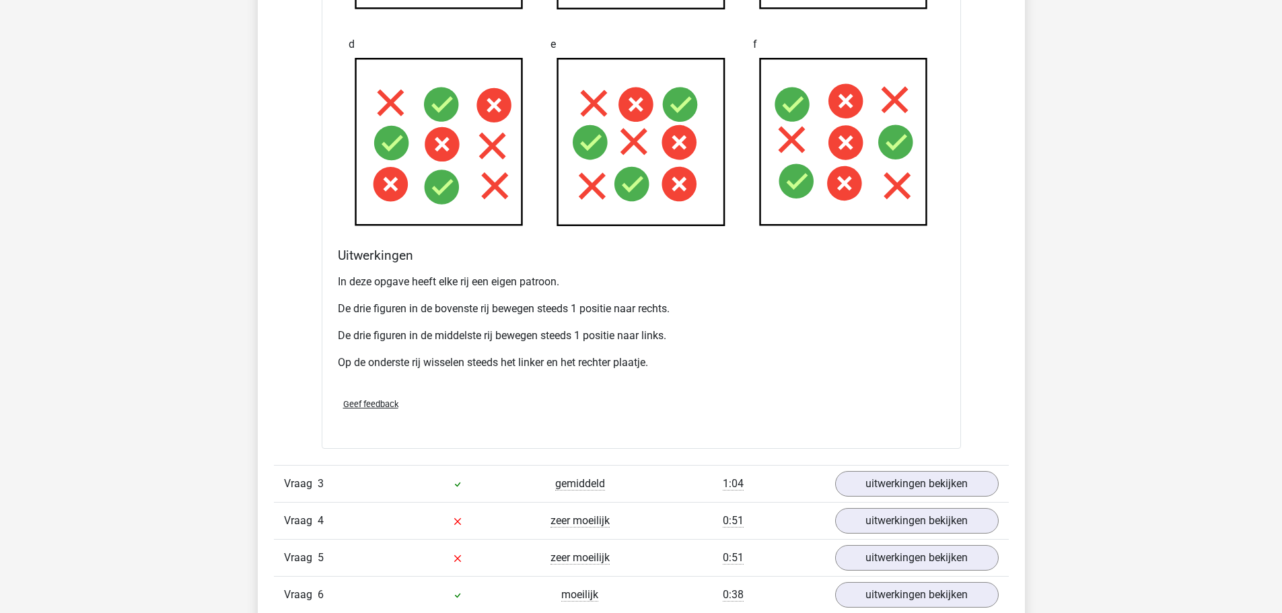
click at [679, 361] on p "Op de onderste rij wisselen steeds het linker en het rechter plaatje." at bounding box center [641, 363] width 607 height 16
drag, startPoint x: 509, startPoint y: 367, endPoint x: 678, endPoint y: 361, distance: 169.7
click at [678, 361] on p "Op de onderste rij wisselen steeds het linker en het rechter plaatje." at bounding box center [641, 363] width 607 height 16
click at [687, 359] on p "Op de onderste rij wisselen steeds het linker en het rechter plaatje." at bounding box center [641, 363] width 607 height 16
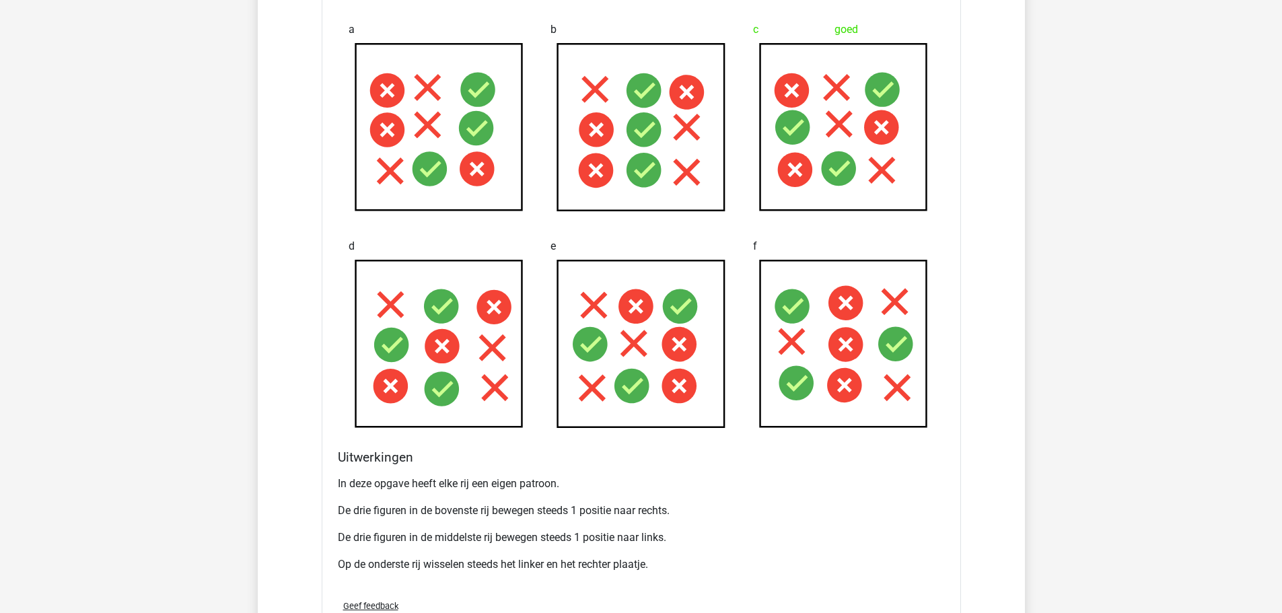
click at [612, 526] on div "In deze opgave heeft elke rij een eigen patroon. De drie figuren in de bovenste…" at bounding box center [641, 529] width 607 height 118
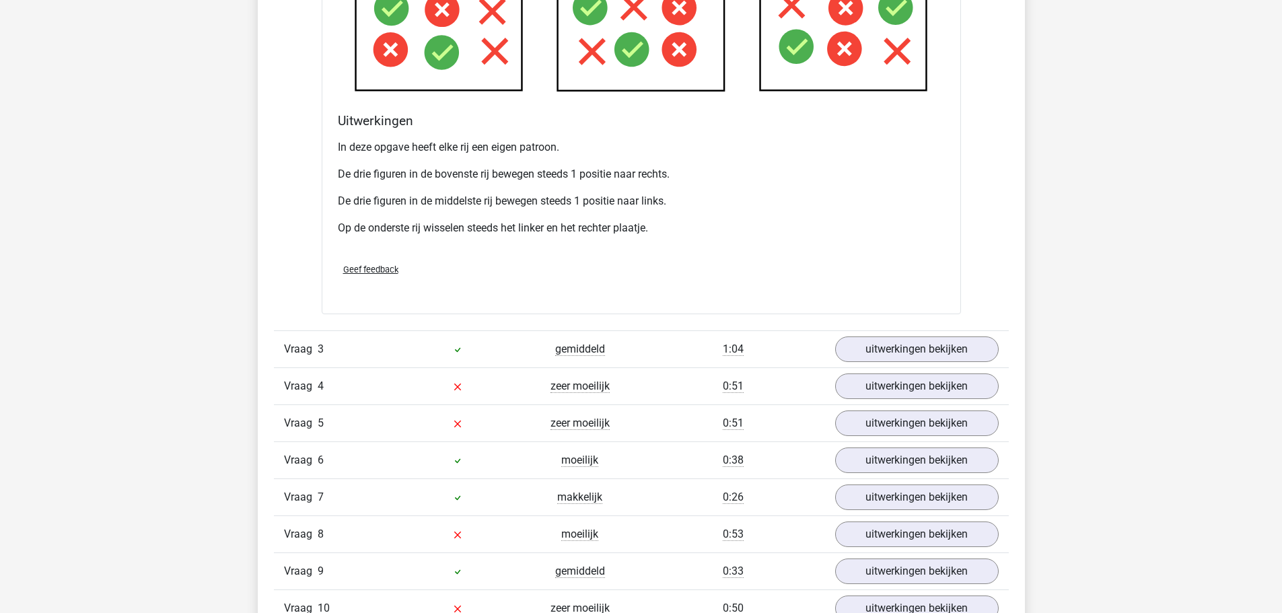
scroll to position [2490, 0]
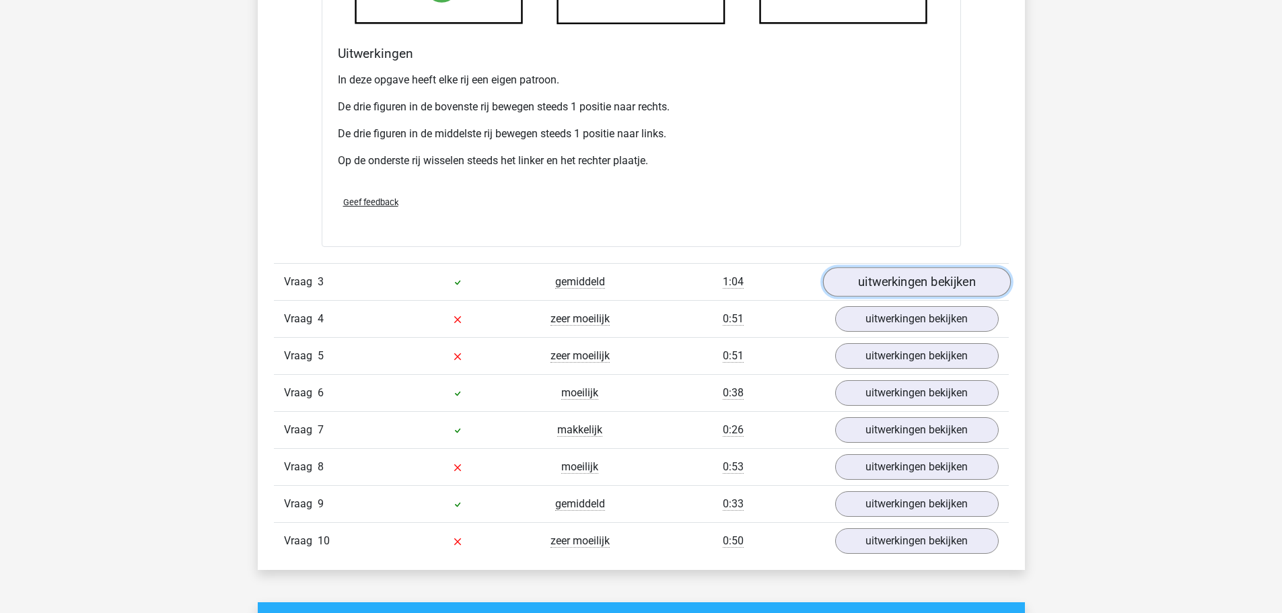
click at [880, 280] on link "uitwerkingen bekijken" at bounding box center [916, 282] width 188 height 30
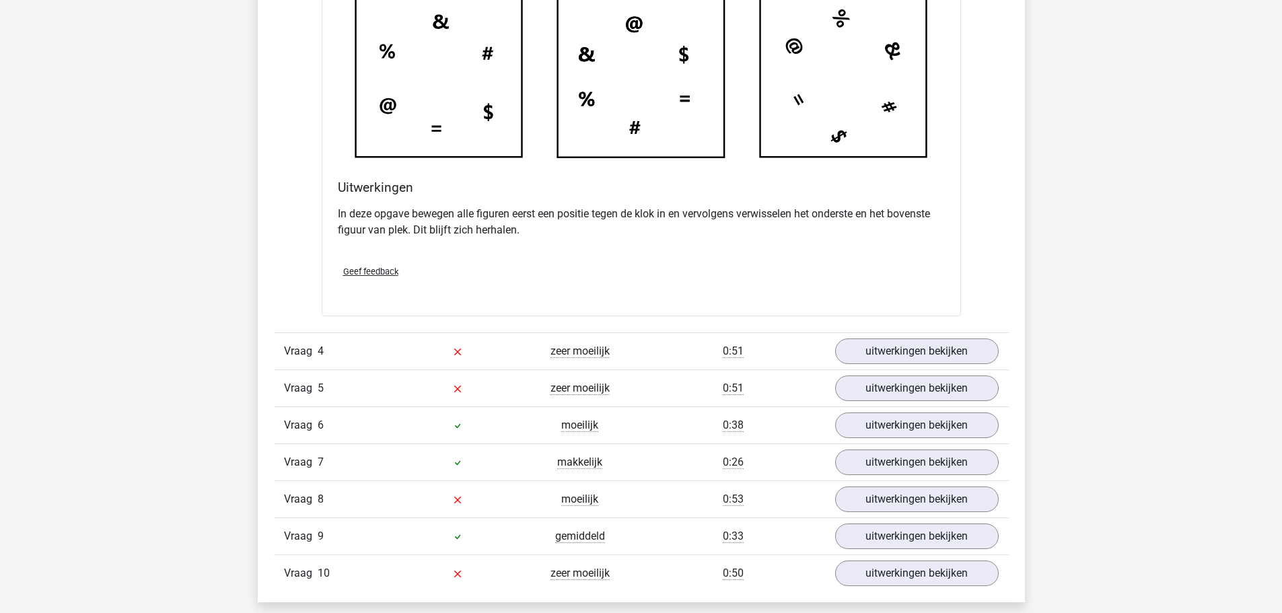
scroll to position [3230, 0]
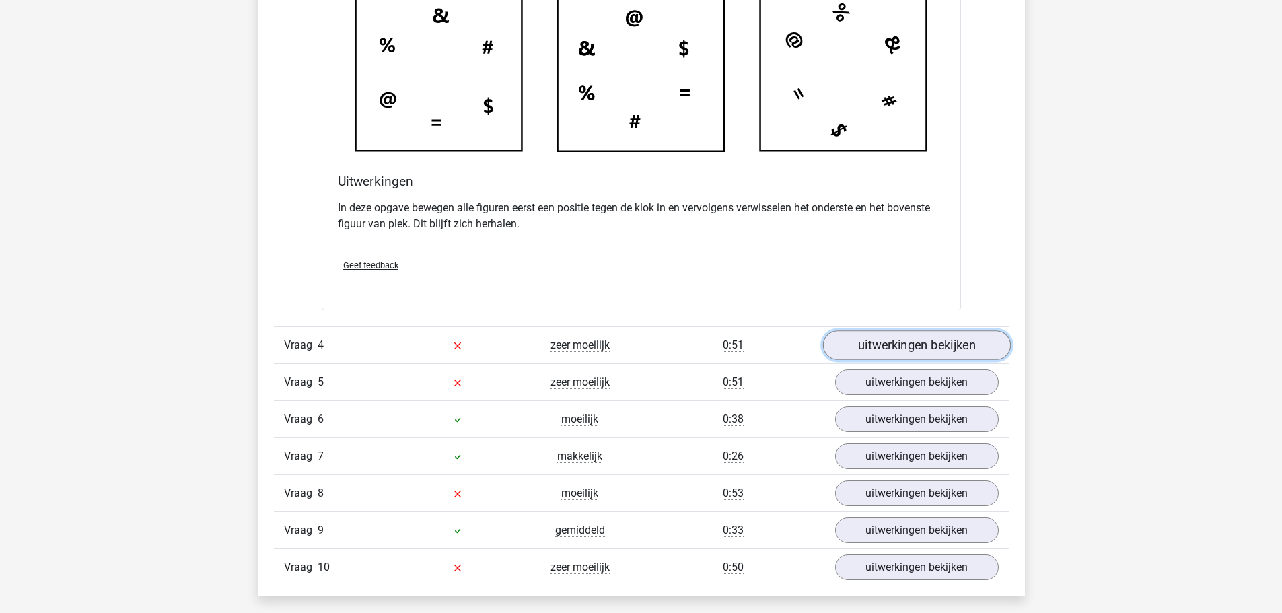
click at [918, 342] on link "uitwerkingen bekijken" at bounding box center [916, 345] width 188 height 30
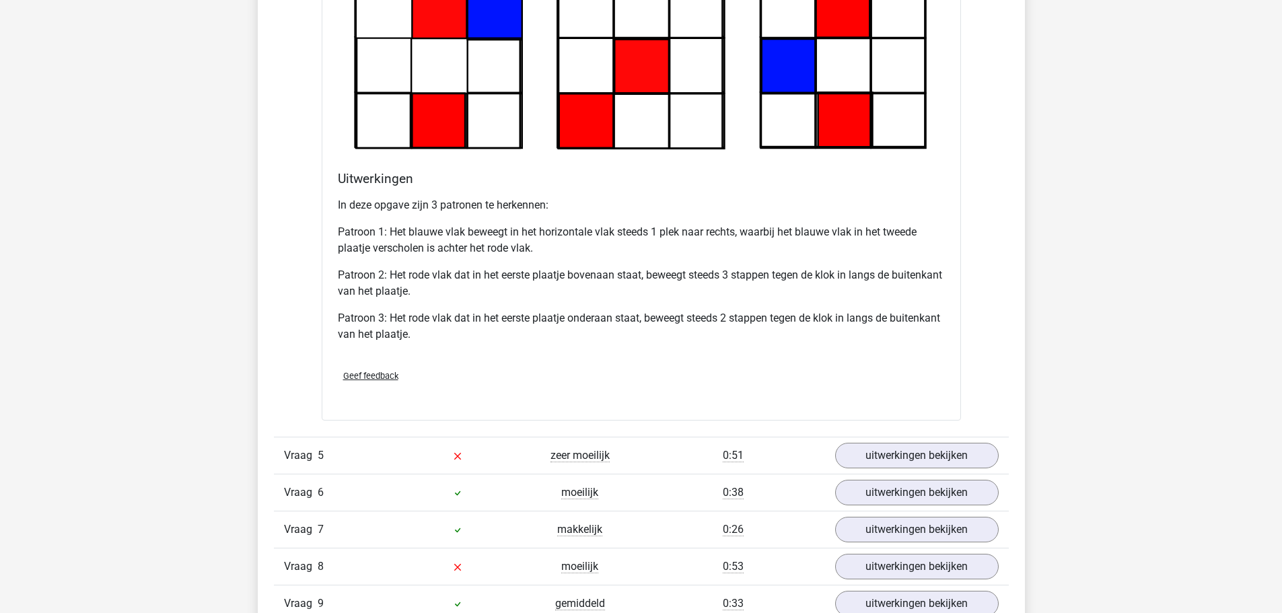
scroll to position [3970, 0]
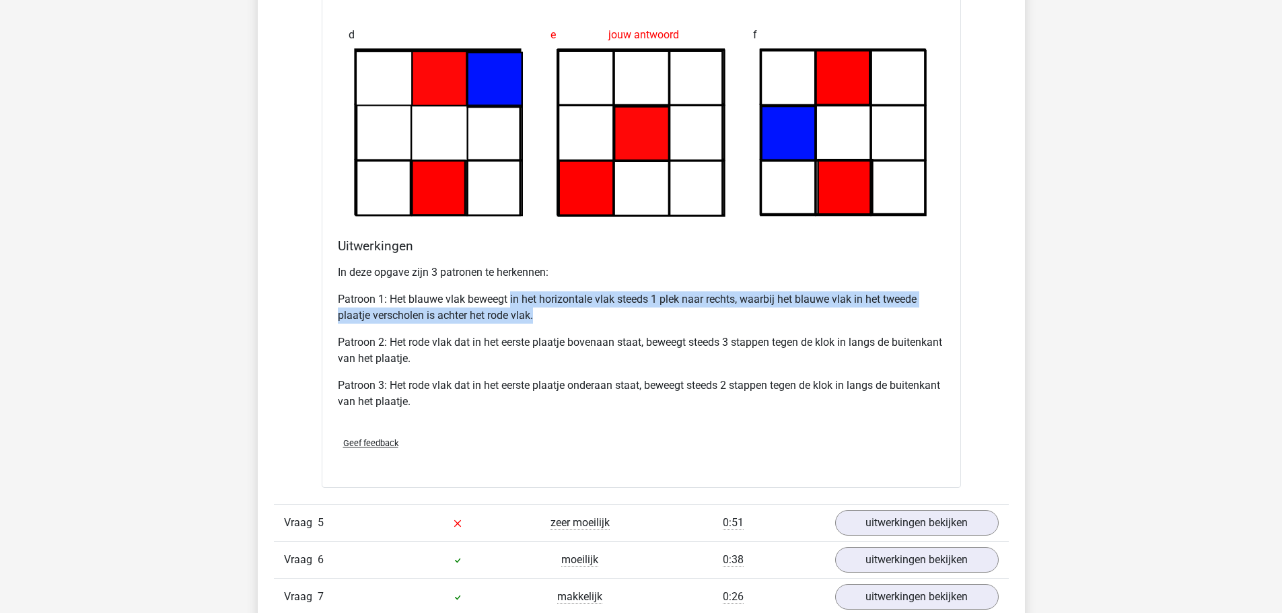
drag, startPoint x: 510, startPoint y: 297, endPoint x: 556, endPoint y: 312, distance: 48.7
click at [556, 312] on p "Patroon 1: Het blauwe vlak beweegt in het horizontale vlak steeds 1 plek naar r…" at bounding box center [641, 307] width 607 height 32
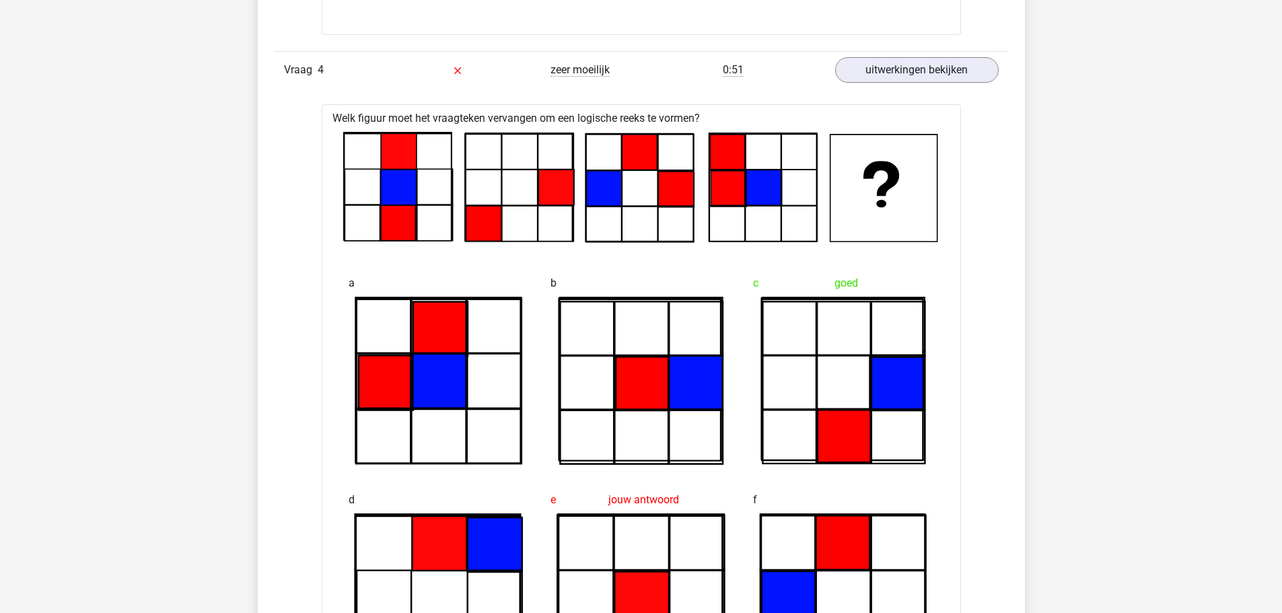
scroll to position [3499, 0]
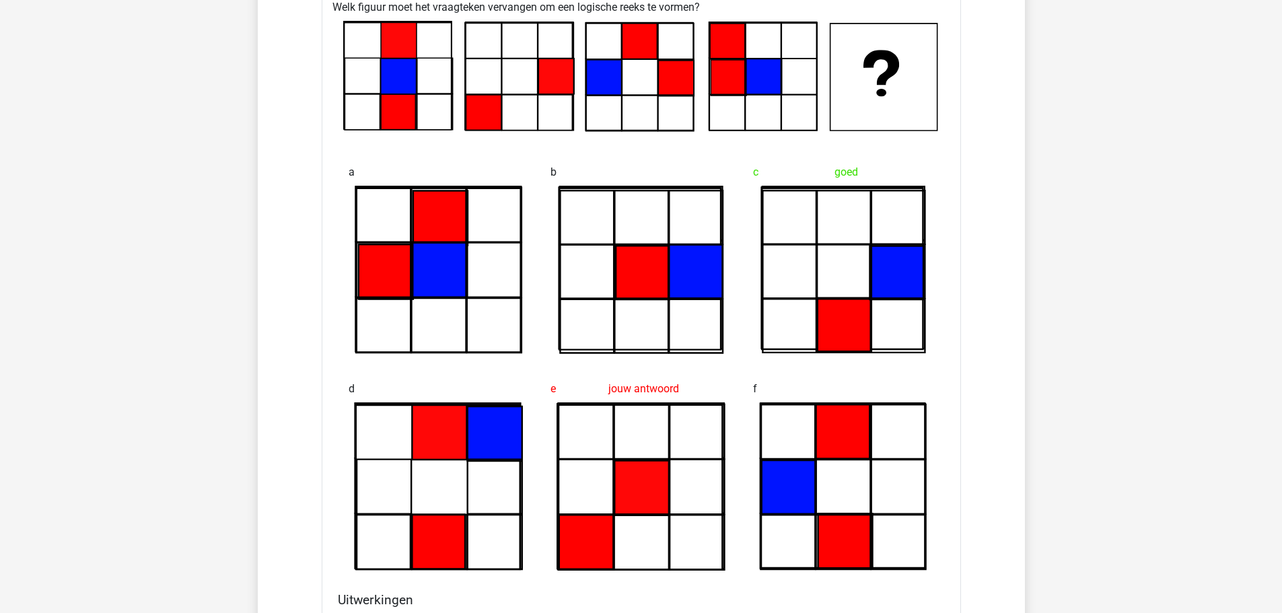
scroll to position [3903, 0]
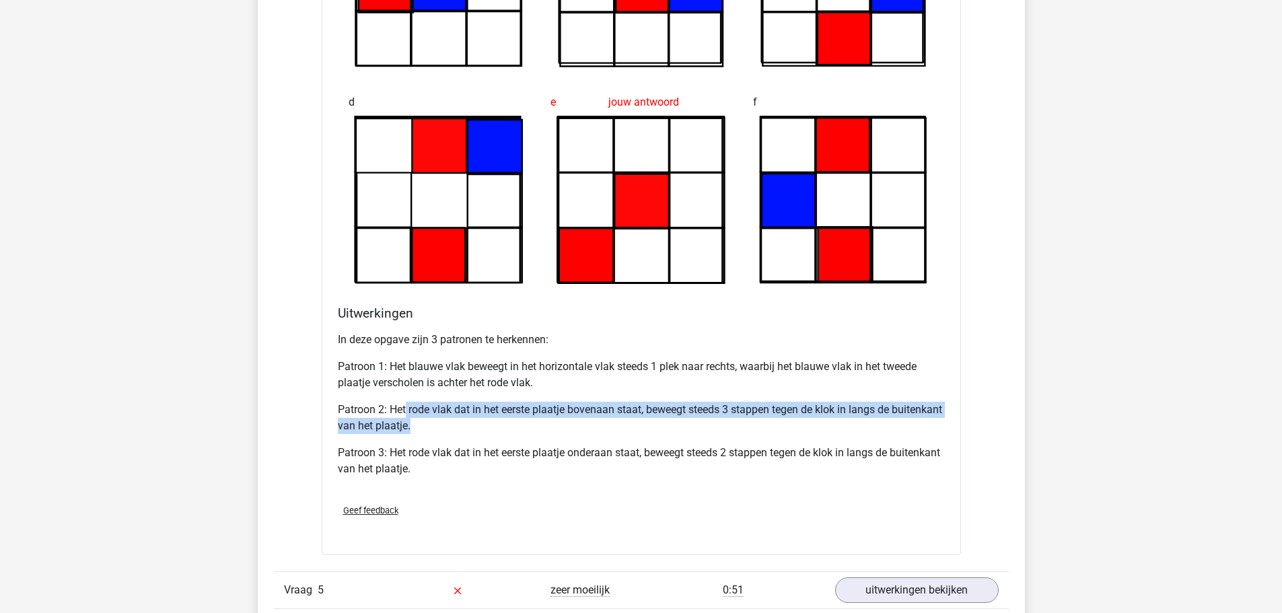
drag, startPoint x: 406, startPoint y: 409, endPoint x: 466, endPoint y: 424, distance: 61.7
click at [466, 424] on p "Patroon 2: Het rode vlak dat in het eerste plaatje bovenaan staat, beweegt stee…" at bounding box center [641, 418] width 607 height 32
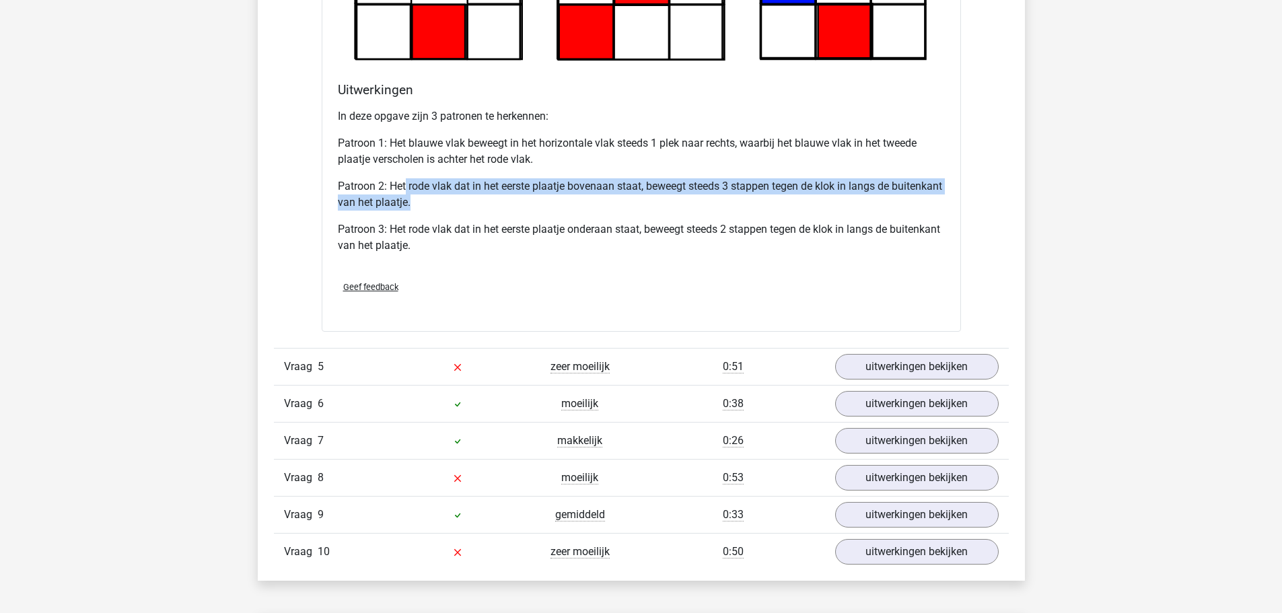
scroll to position [4239, 0]
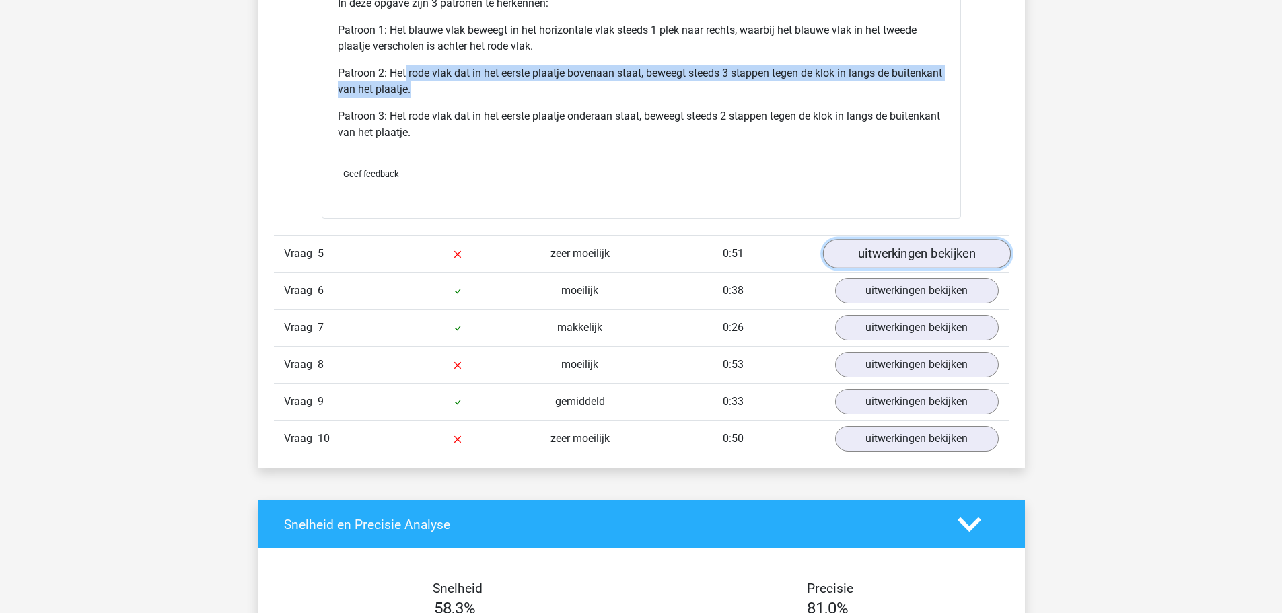
click at [886, 248] on link "uitwerkingen bekijken" at bounding box center [916, 255] width 188 height 30
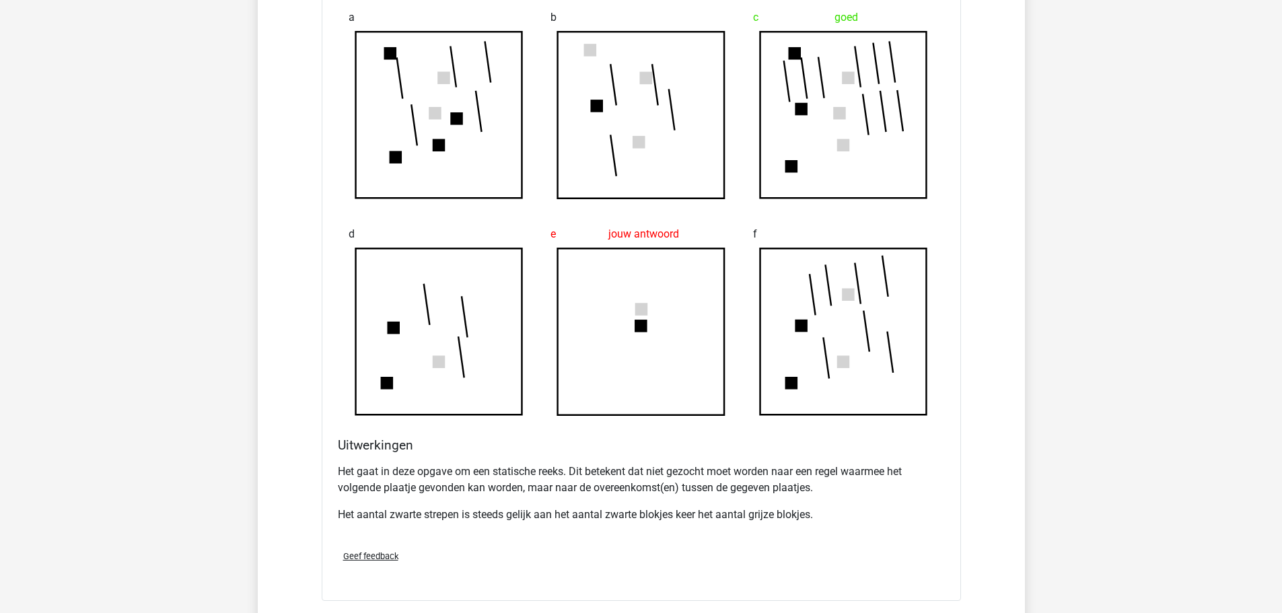
scroll to position [4710, 0]
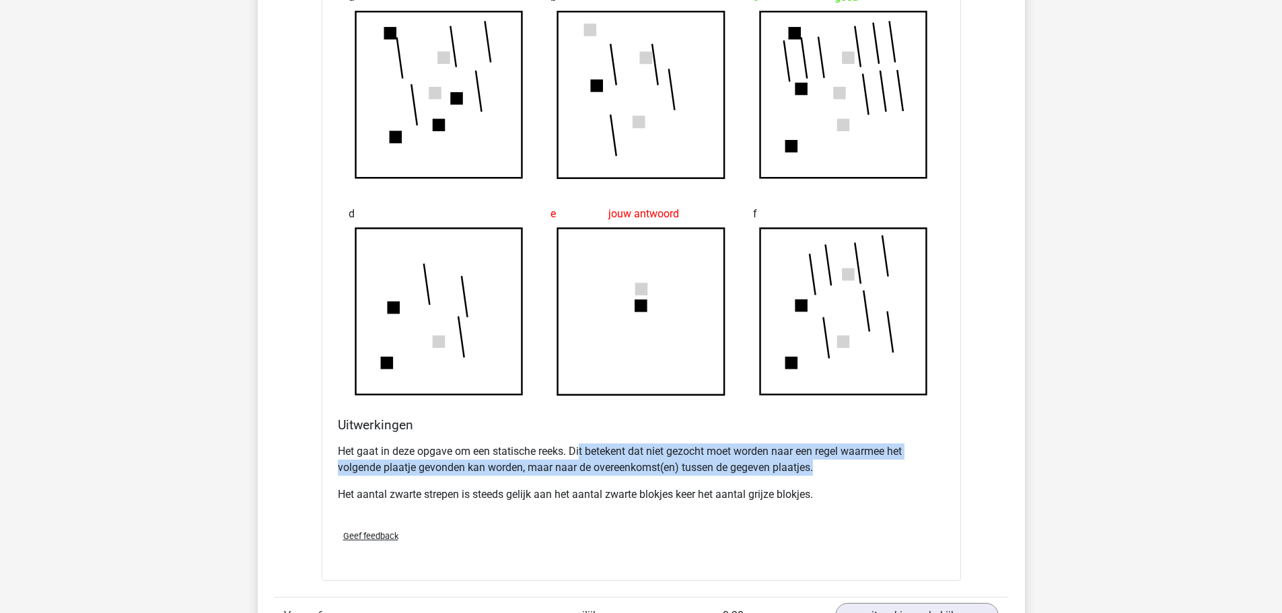
drag, startPoint x: 581, startPoint y: 451, endPoint x: 827, endPoint y: 473, distance: 246.5
click at [827, 473] on p "Het gaat in deze opgave om een statische reeks. Dit betekent dat niet gezocht m…" at bounding box center [641, 459] width 607 height 32
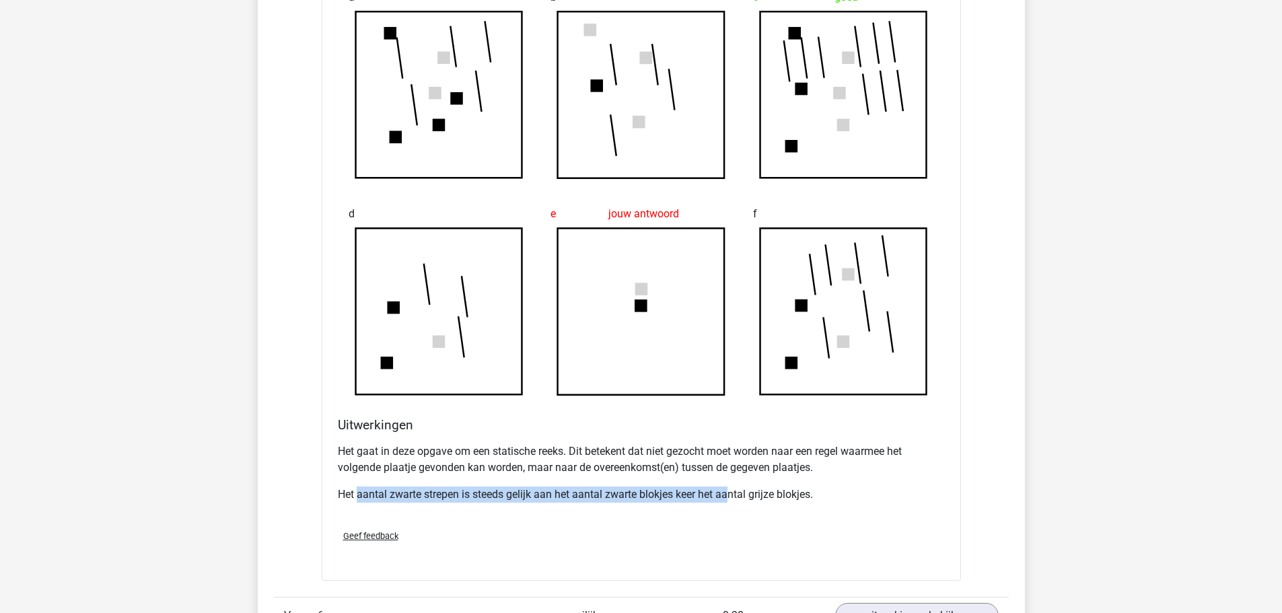
drag, startPoint x: 357, startPoint y: 489, endPoint x: 731, endPoint y: 486, distance: 373.4
click at [731, 486] on p "Het aantal zwarte strepen is steeds gelijk aan het aantal zwarte blokjes keer h…" at bounding box center [641, 494] width 607 height 16
click at [770, 492] on p "Het aantal zwarte strepen is steeds gelijk aan het aantal zwarte blokjes keer h…" at bounding box center [641, 494] width 607 height 16
click at [828, 496] on p "Het aantal zwarte strepen is steeds gelijk aan het aantal zwarte blokjes keer h…" at bounding box center [641, 494] width 607 height 16
drag, startPoint x: 484, startPoint y: 493, endPoint x: 665, endPoint y: 487, distance: 181.1
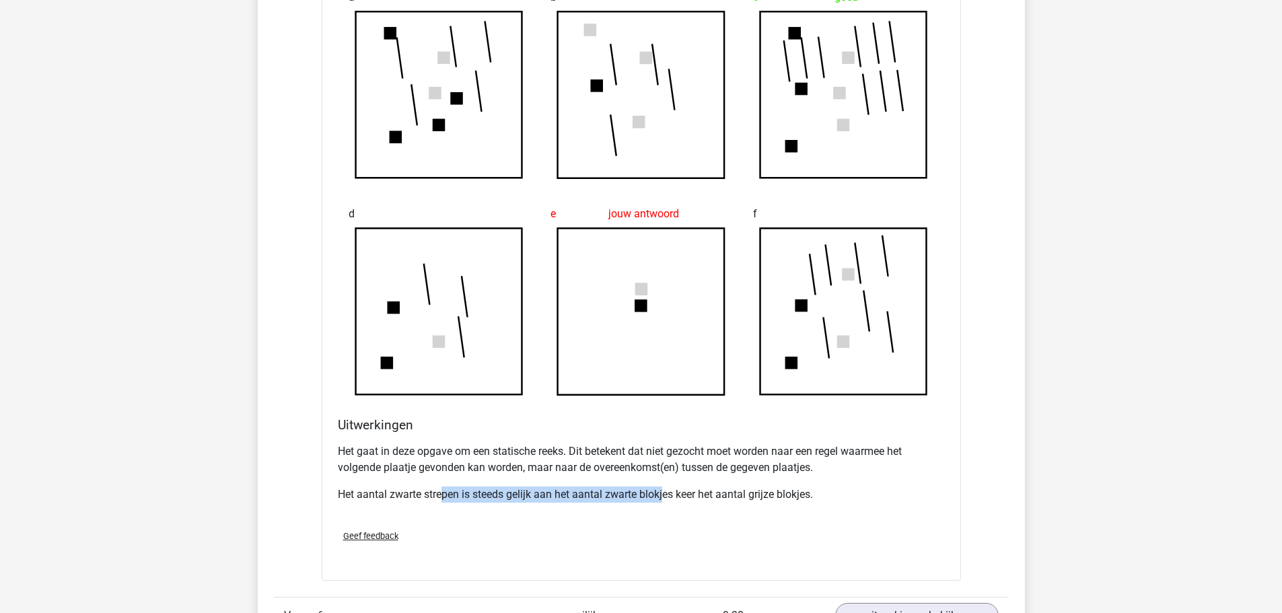
click at [665, 487] on p "Het aantal zwarte strepen is steeds gelijk aan het aantal zwarte blokjes keer h…" at bounding box center [641, 494] width 607 height 16
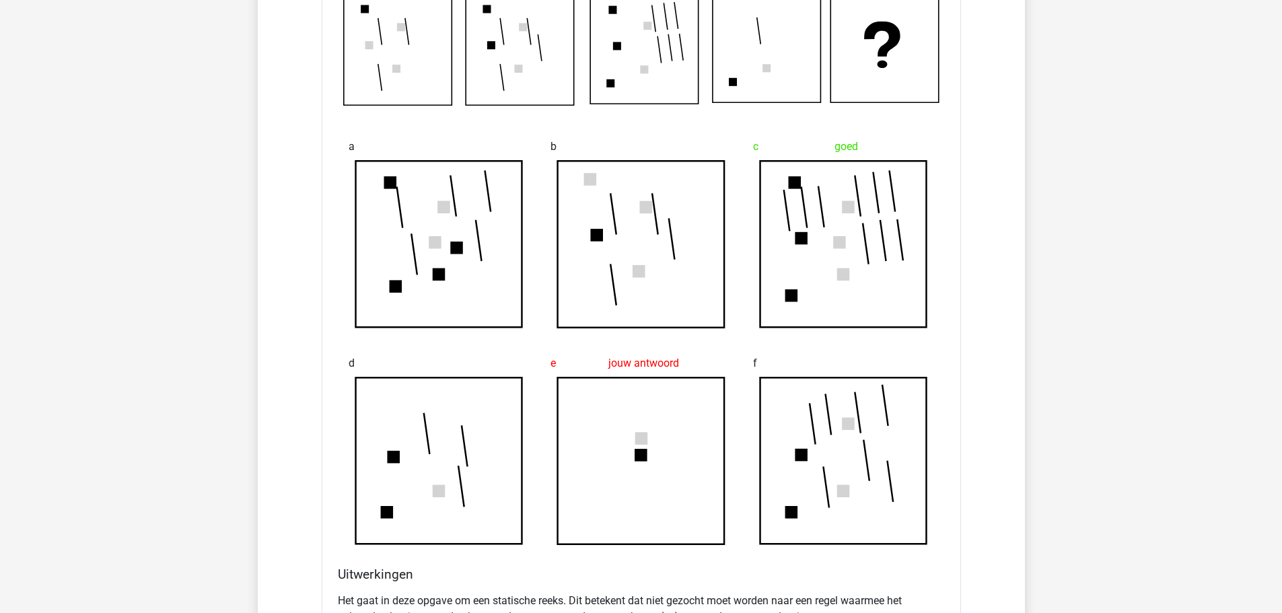
scroll to position [4643, 0]
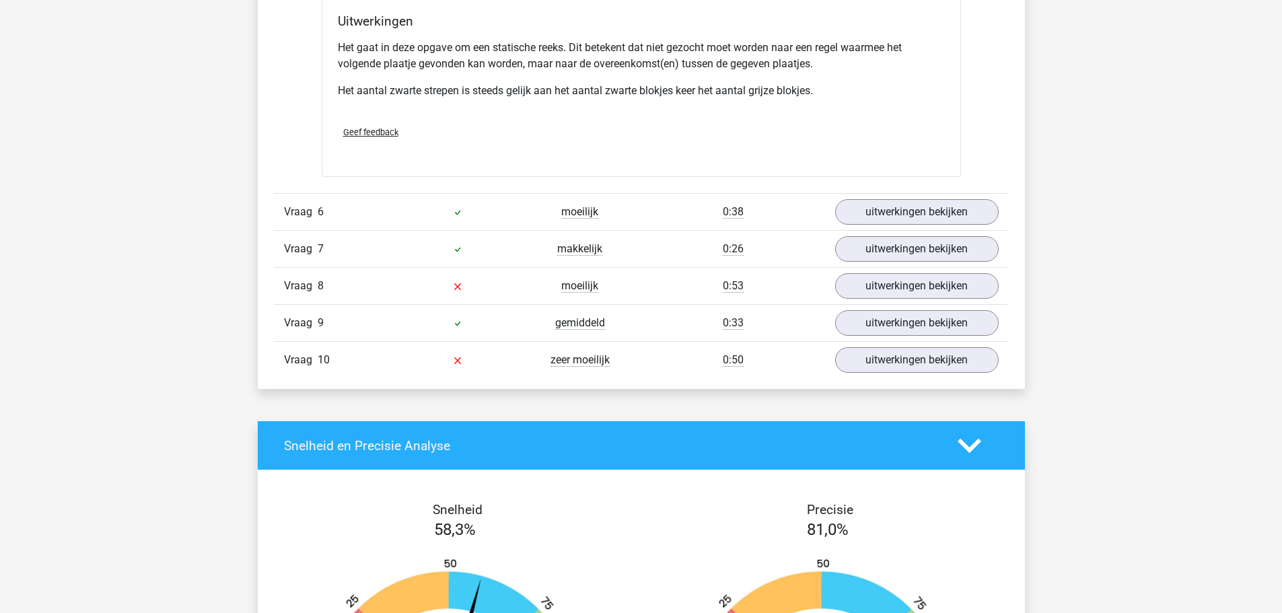
scroll to position [5046, 0]
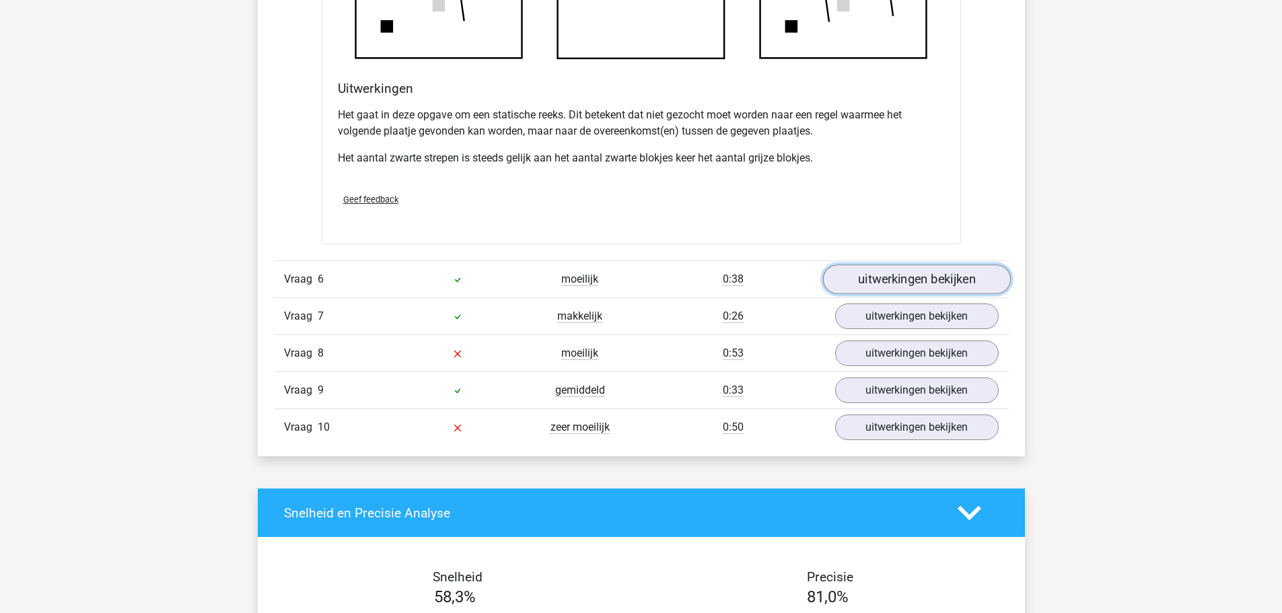
click at [891, 272] on link "uitwerkingen bekijken" at bounding box center [916, 279] width 188 height 30
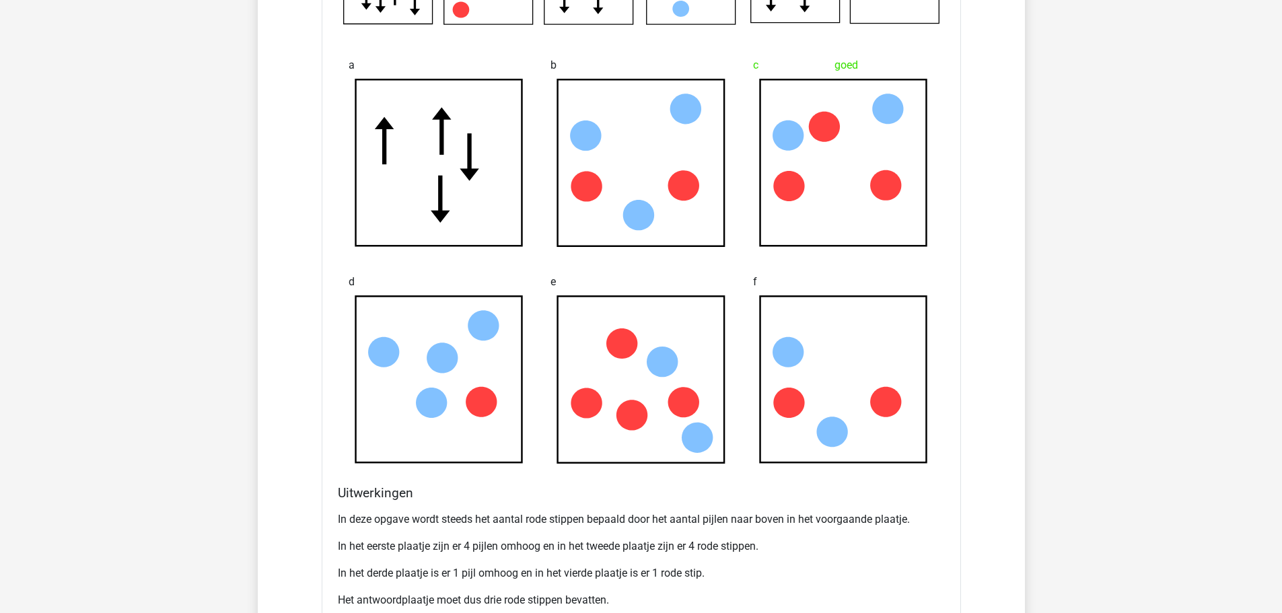
scroll to position [5652, 0]
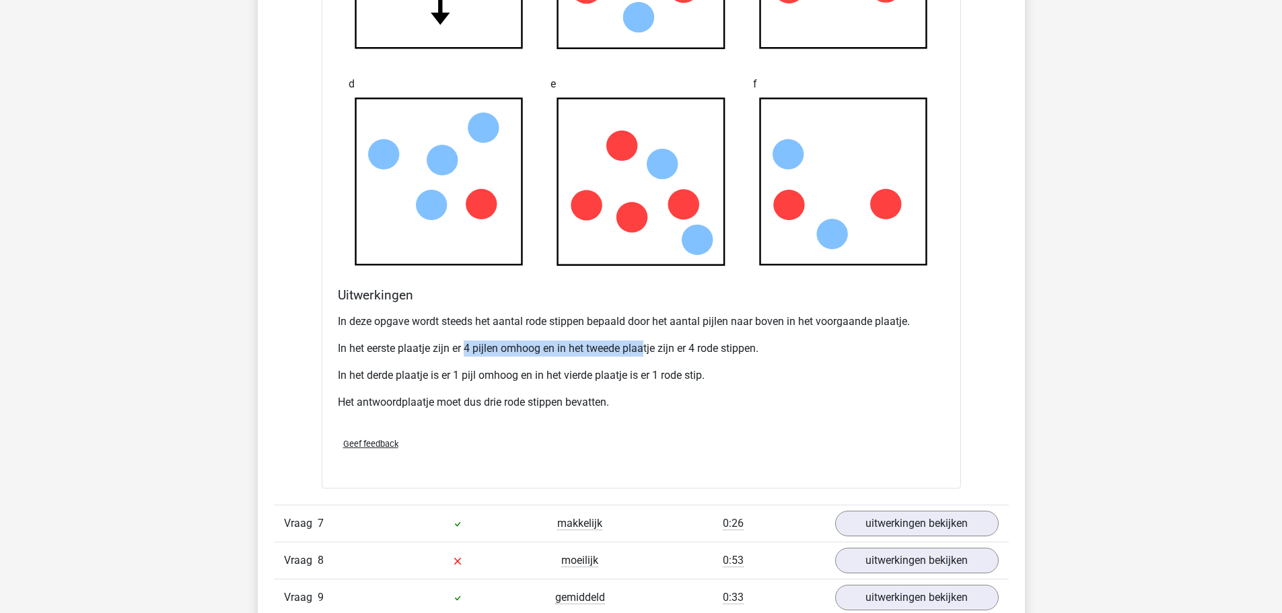
drag, startPoint x: 474, startPoint y: 348, endPoint x: 643, endPoint y: 342, distance: 169.0
click at [643, 342] on p "In het eerste plaatje zijn er 4 pijlen omhoog en in het tweede plaatje zijn er …" at bounding box center [641, 348] width 607 height 16
click at [709, 344] on p "In het eerste plaatje zijn er 4 pijlen omhoog en in het tweede plaatje zijn er …" at bounding box center [641, 348] width 607 height 16
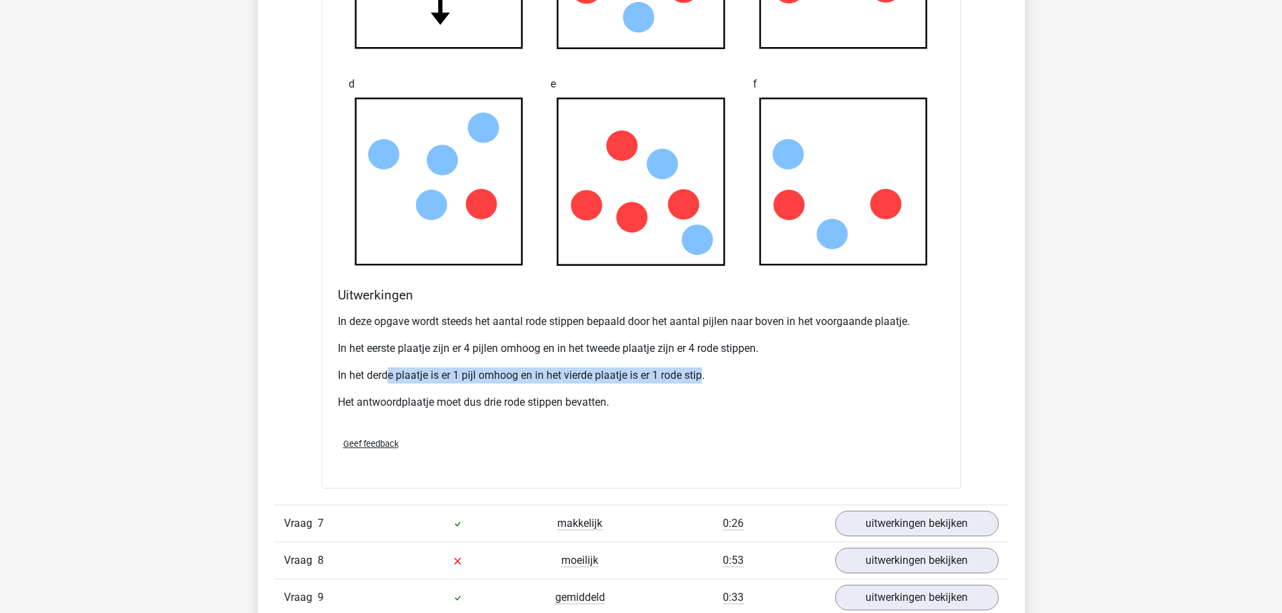
drag, startPoint x: 386, startPoint y: 379, endPoint x: 704, endPoint y: 370, distance: 319.1
click at [704, 370] on p "In het derde plaatje is er 1 pijl omhoog en in het vierde plaatje is er 1 rode …" at bounding box center [641, 375] width 607 height 16
click at [674, 370] on p "In het derde plaatje is er 1 pijl omhoog en in het vierde plaatje is er 1 rode …" at bounding box center [641, 375] width 607 height 16
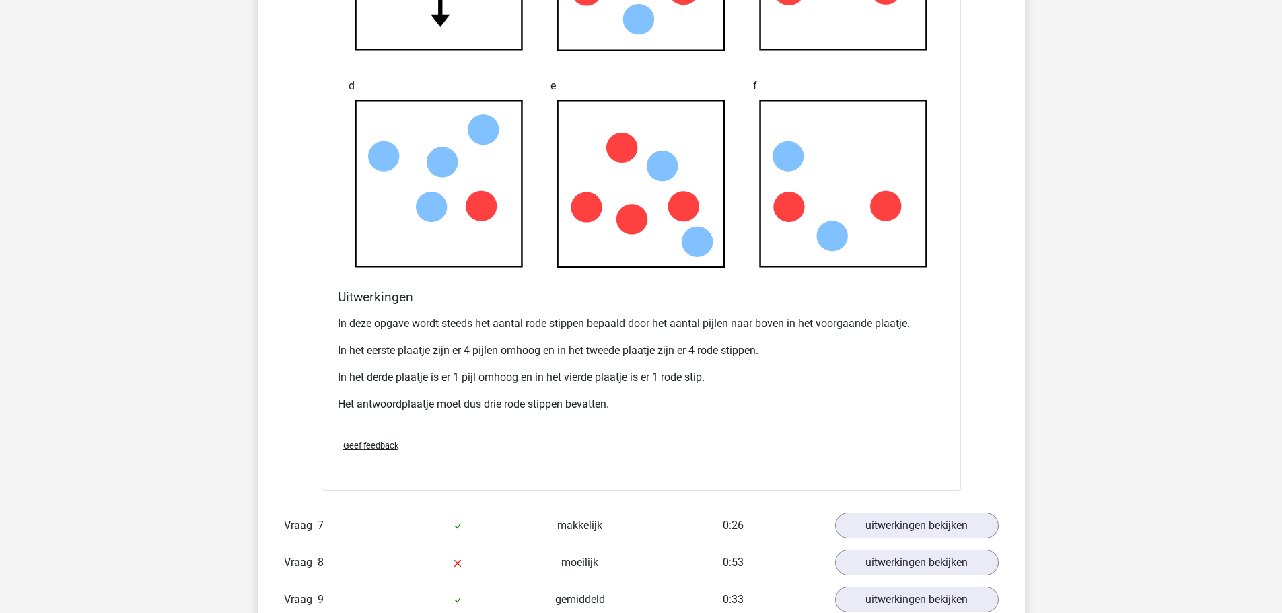
scroll to position [5719, 0]
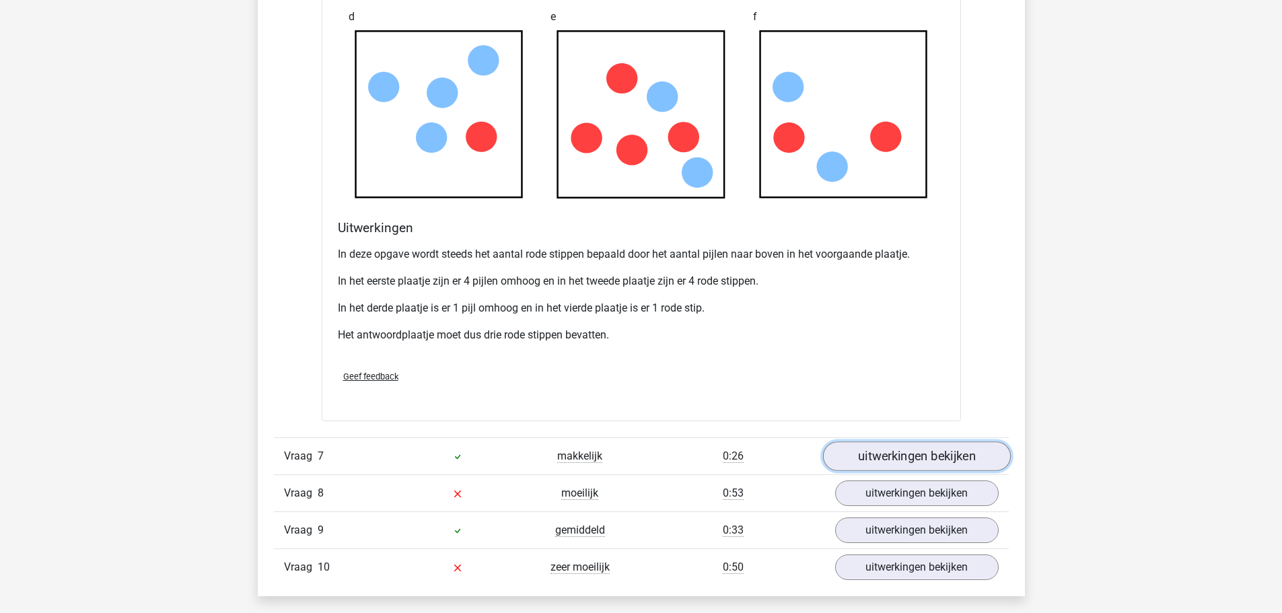
click at [862, 462] on link "uitwerkingen bekijken" at bounding box center [916, 456] width 188 height 30
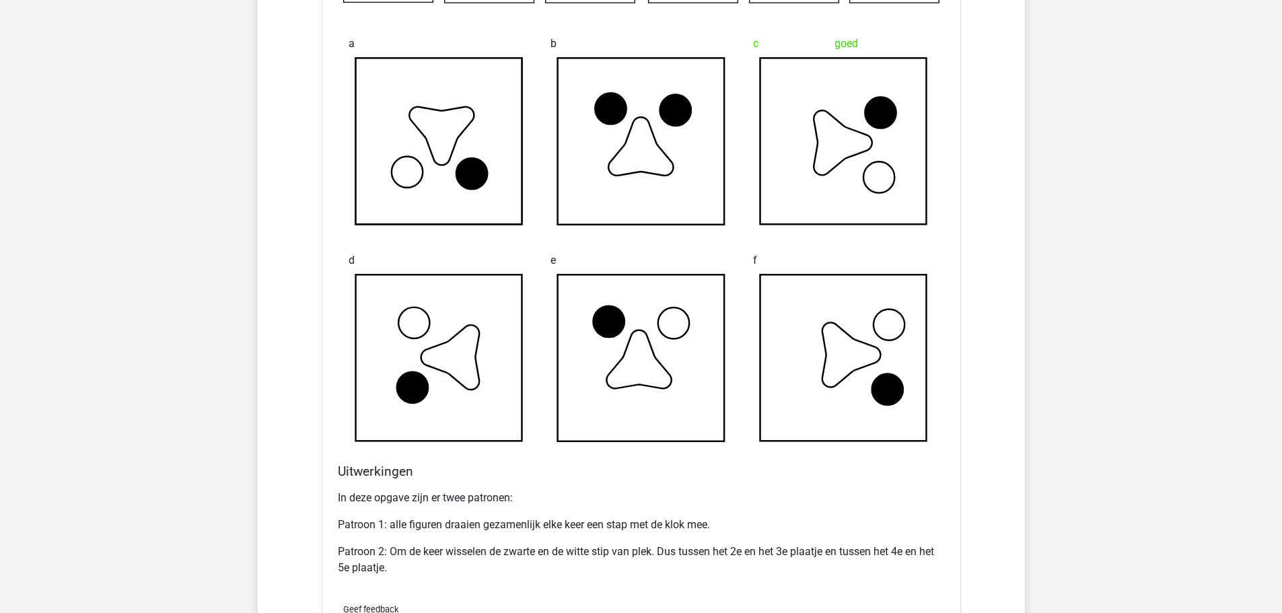
scroll to position [6594, 0]
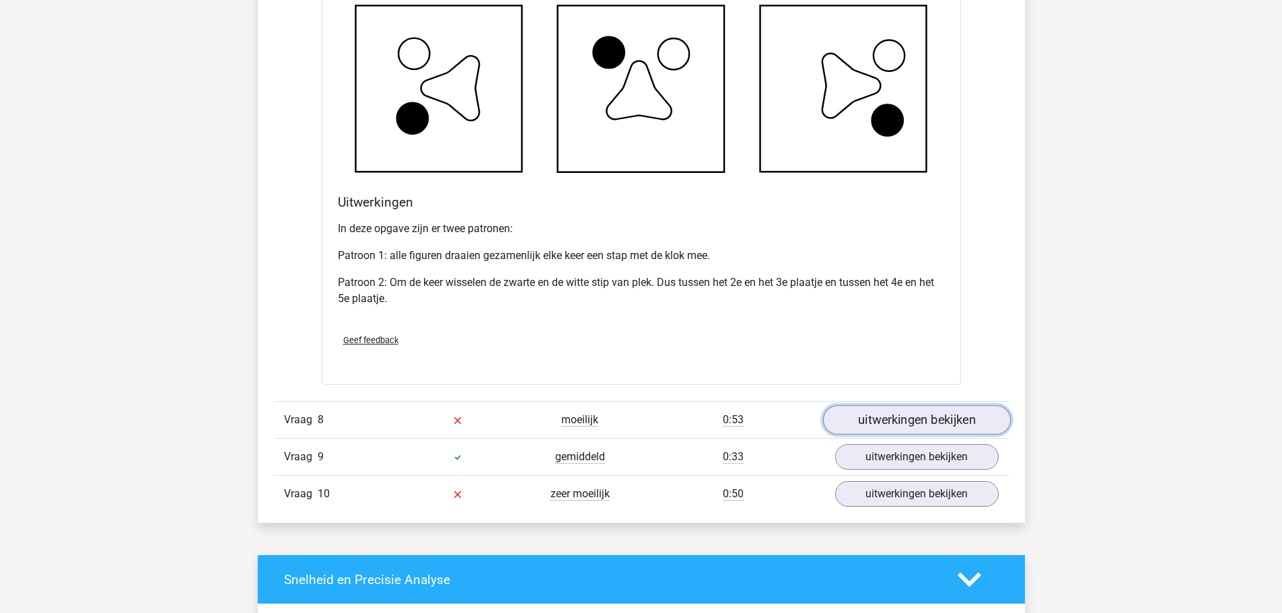
click at [914, 416] on link "uitwerkingen bekijken" at bounding box center [916, 420] width 188 height 30
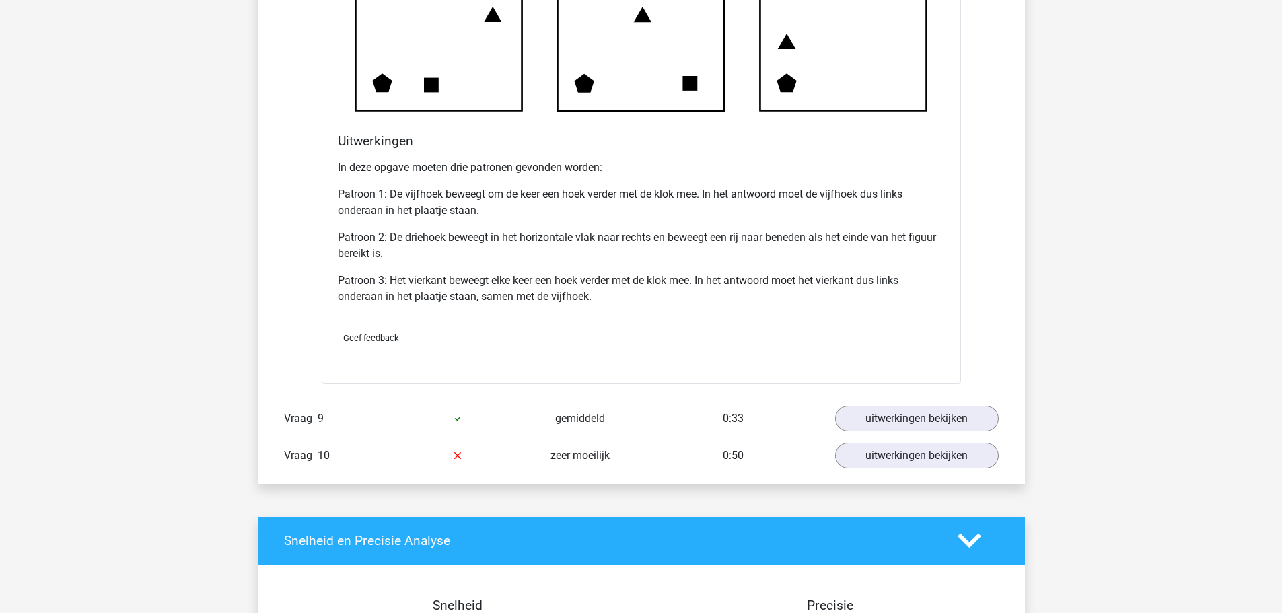
scroll to position [7536, 0]
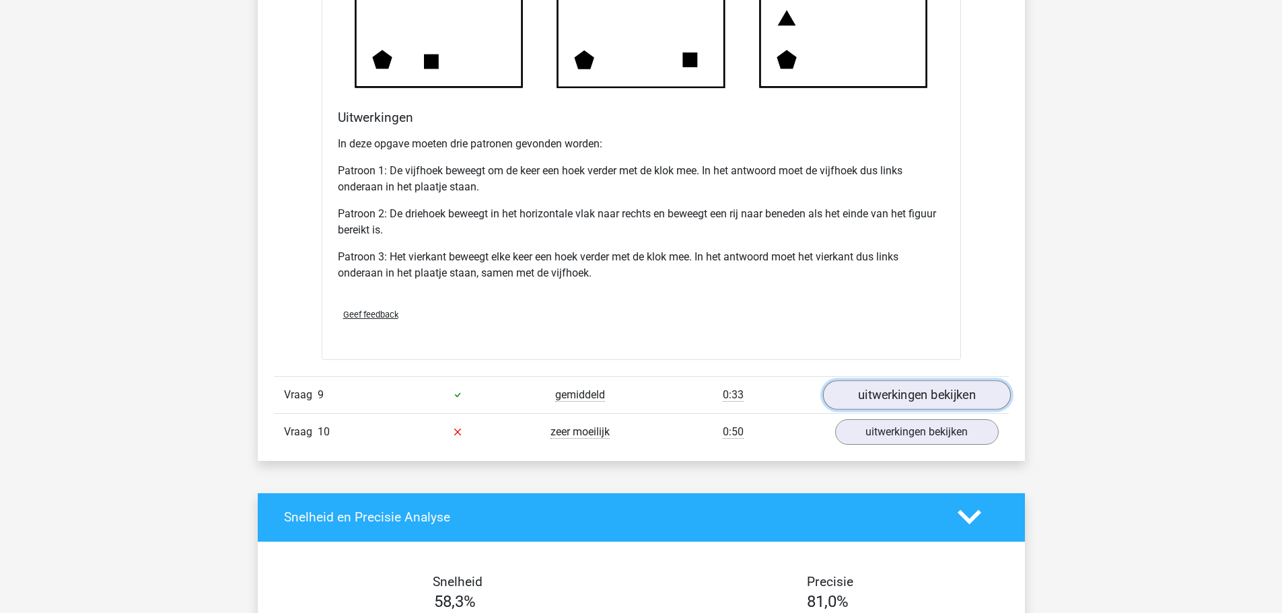
click at [884, 406] on link "uitwerkingen bekijken" at bounding box center [916, 395] width 188 height 30
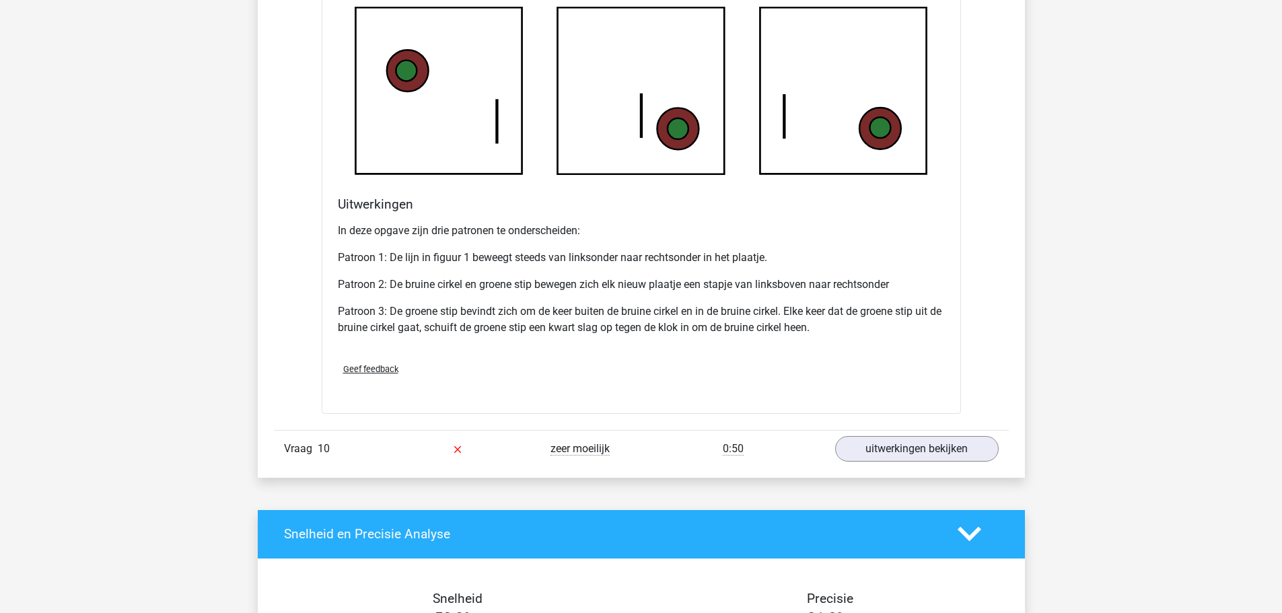
scroll to position [8411, 0]
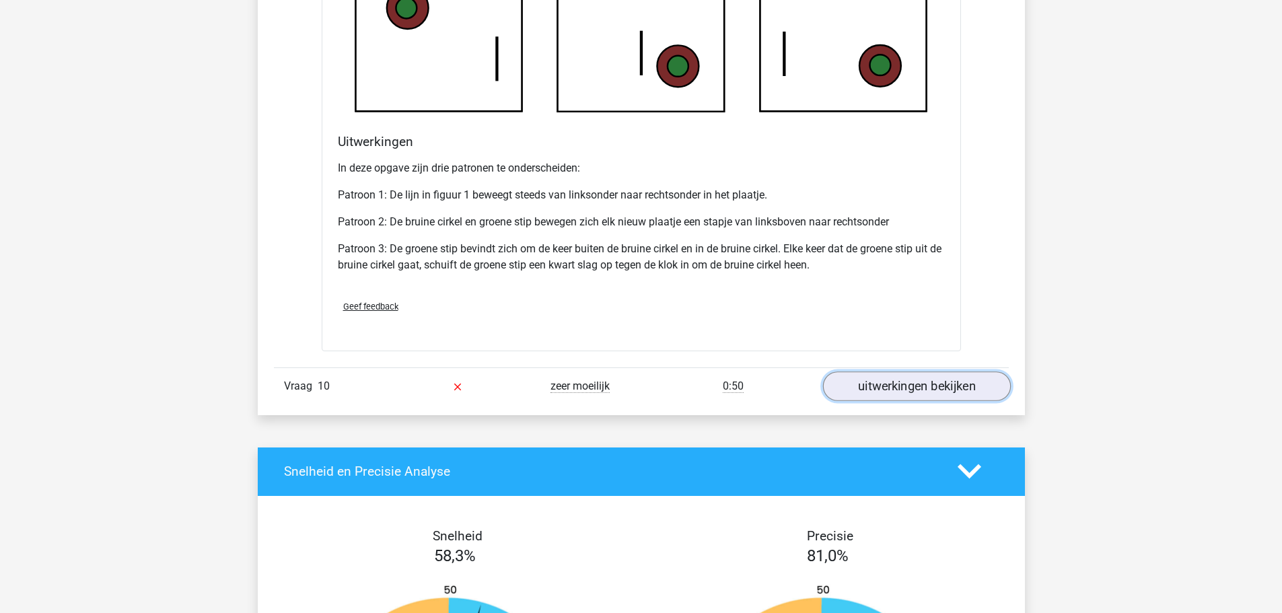
click at [908, 382] on link "uitwerkingen bekijken" at bounding box center [916, 386] width 188 height 30
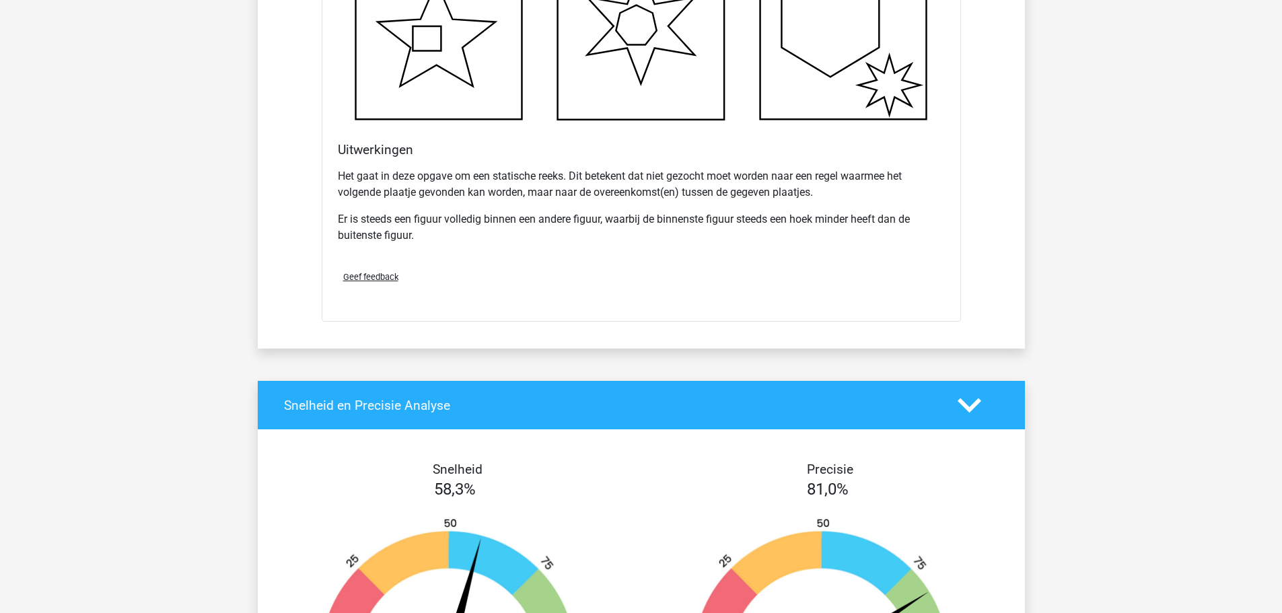
scroll to position [9420, 0]
